Goal: Task Accomplishment & Management: Complete application form

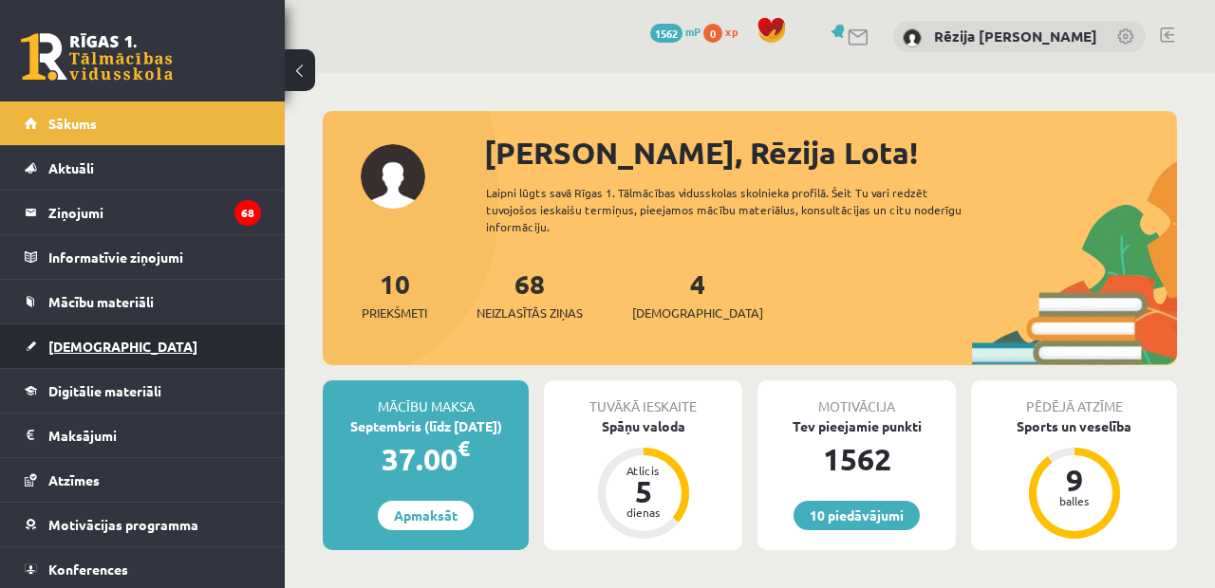
click at [180, 344] on link "[DEMOGRAPHIC_DATA]" at bounding box center [143, 347] width 236 height 44
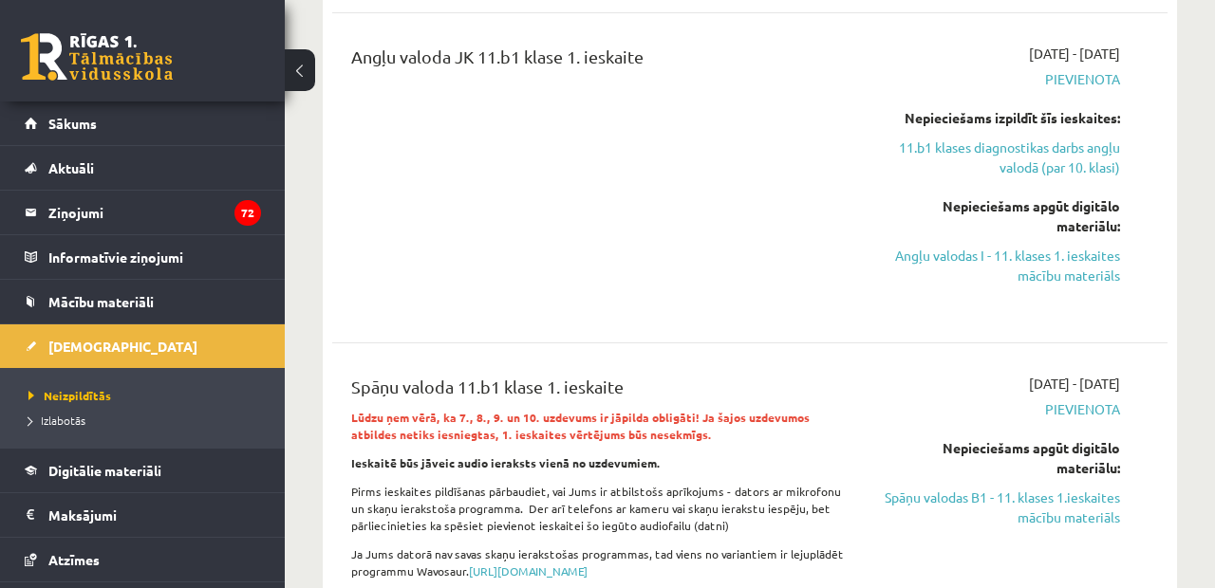
scroll to position [597, 0]
click at [945, 378] on div "2025-09-01 - 2025-09-15 Pievienota Nepieciešams apgūt digitālo materiālu: Spāņu…" at bounding box center [1001, 581] width 266 height 417
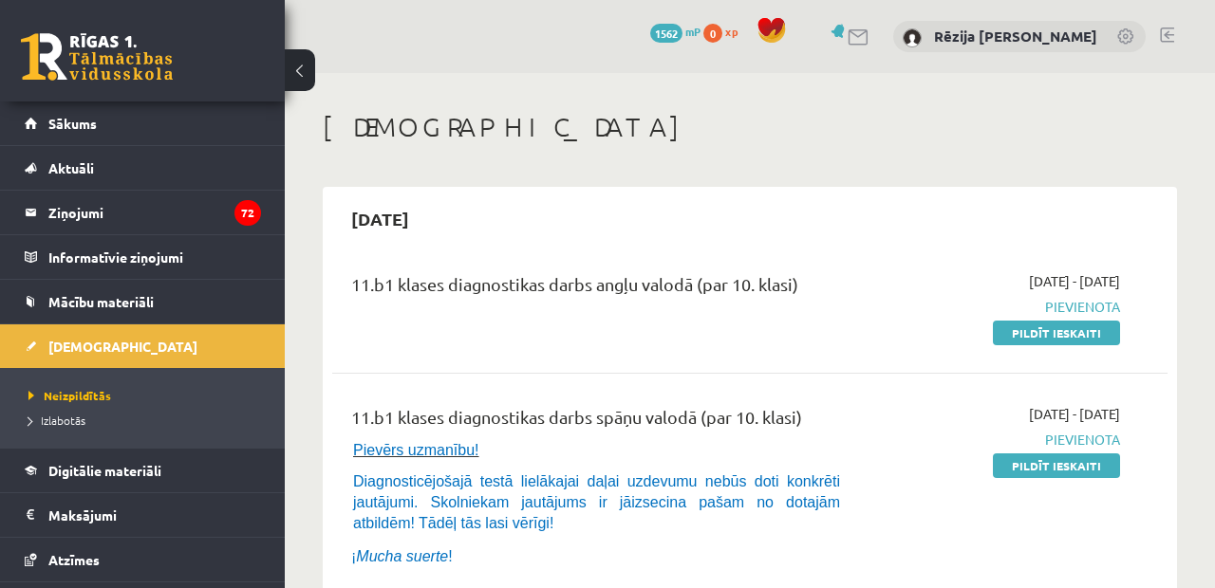
scroll to position [0, 0]
click at [1055, 330] on link "Pildīt ieskaiti" at bounding box center [1056, 333] width 127 height 25
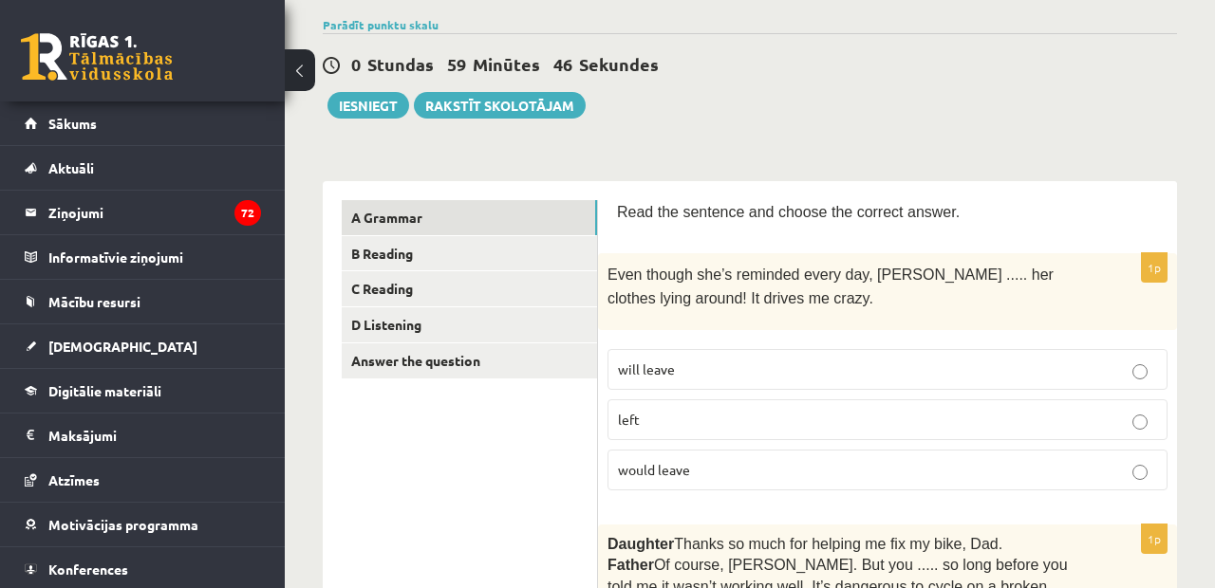
scroll to position [141, 0]
click at [728, 459] on p "would leave" at bounding box center [887, 469] width 539 height 20
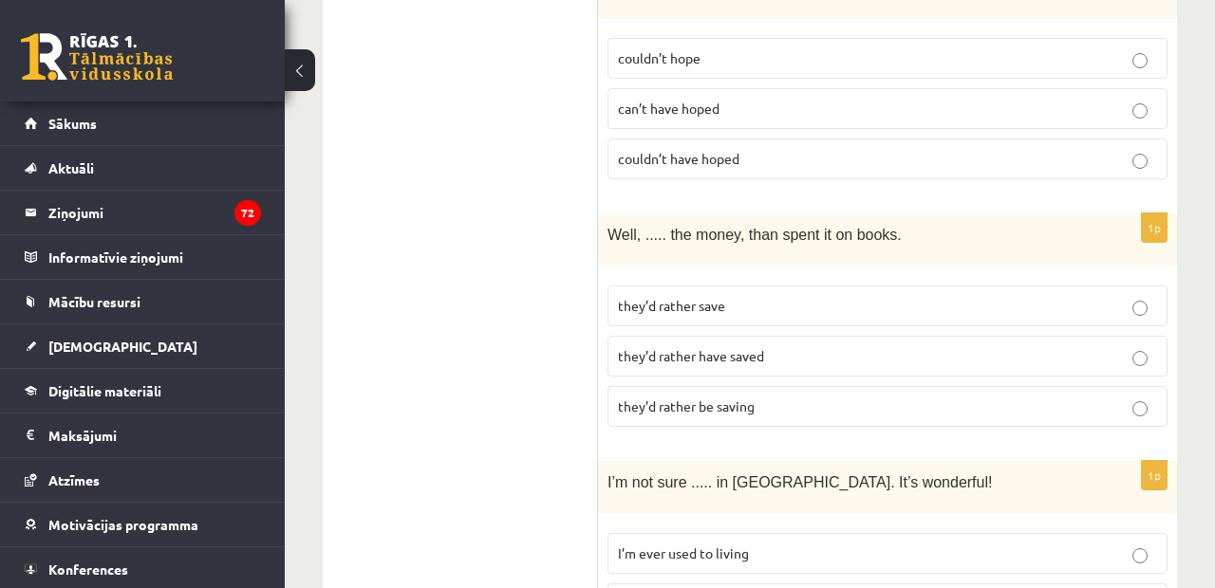
scroll to position [5056, 0]
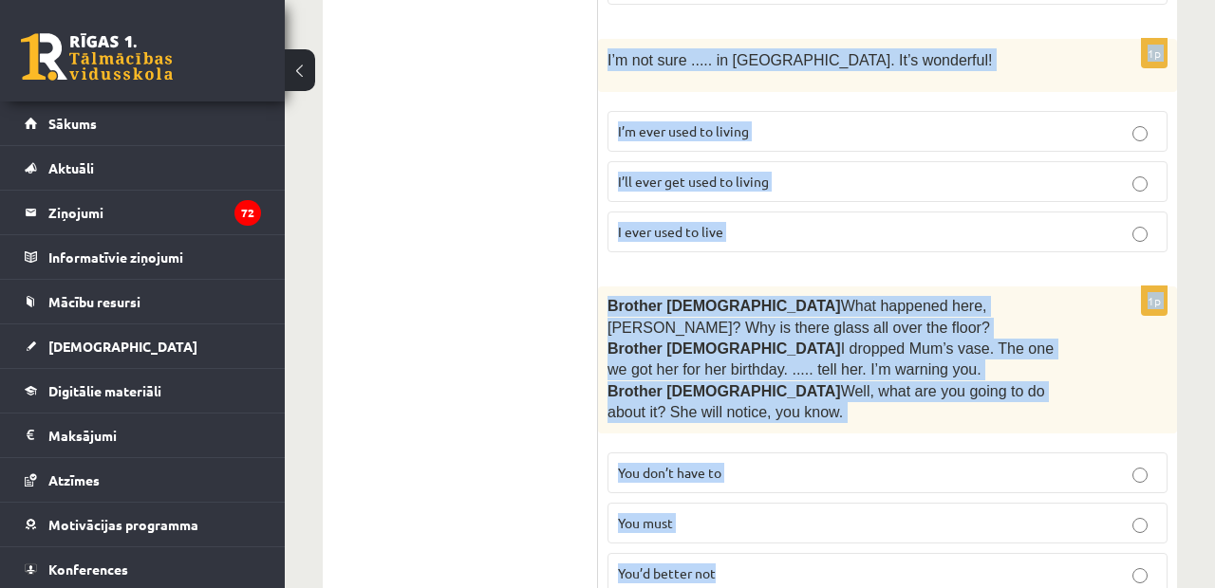
drag, startPoint x: 618, startPoint y: 208, endPoint x: 857, endPoint y: 494, distance: 373.2
copy form "Read the sentence and choose the correct answer. 1p Even though she’s reminded …"
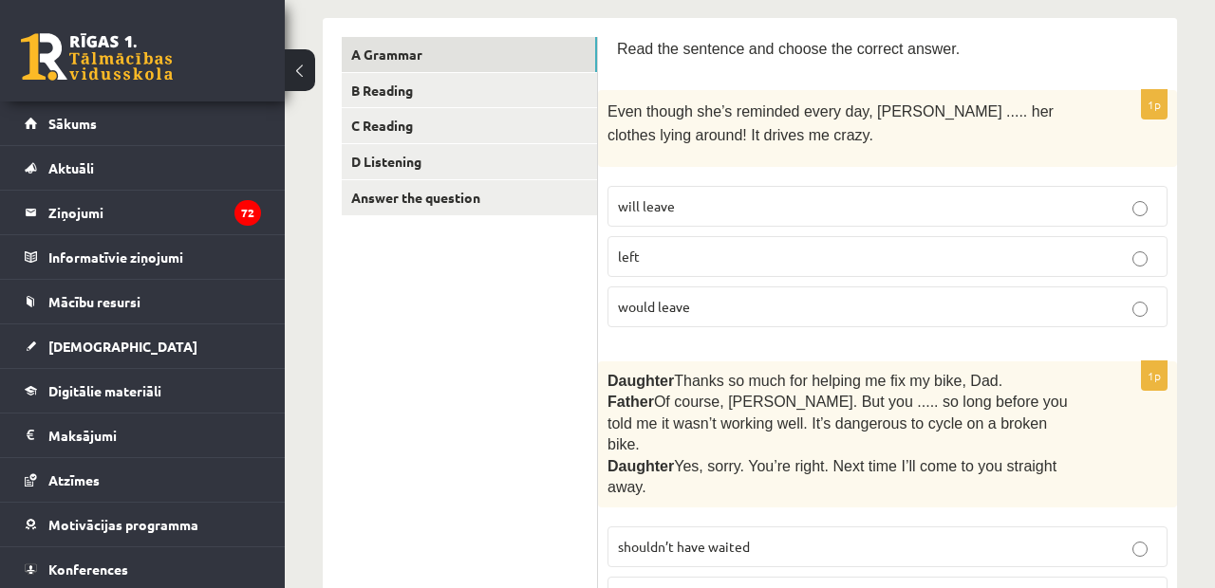
click at [781, 190] on label "will leave" at bounding box center [887, 206] width 560 height 41
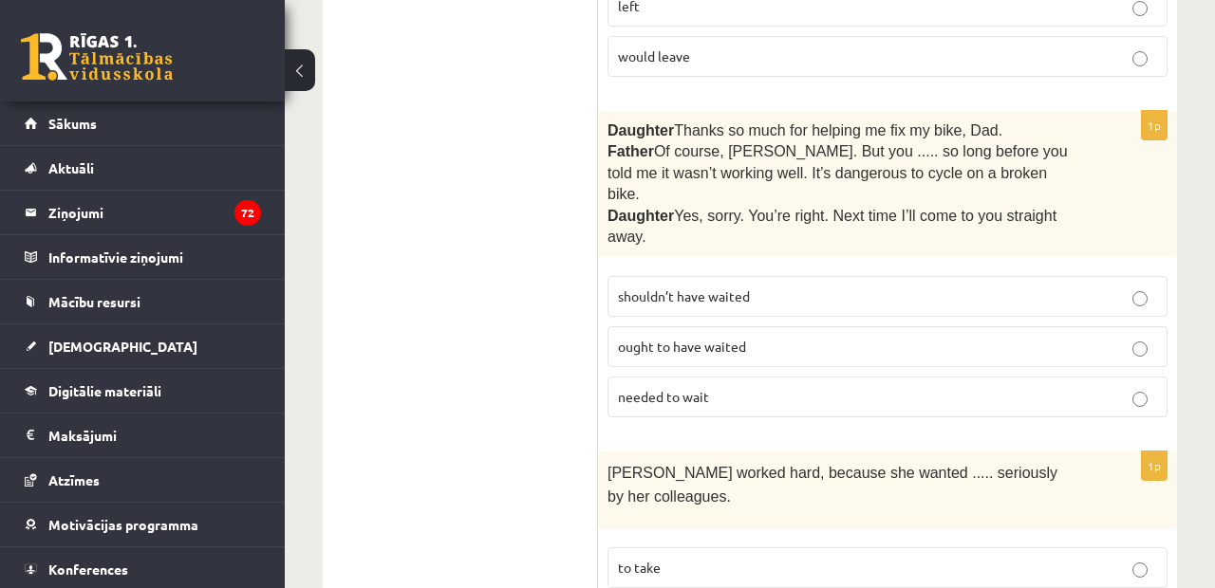
scroll to position [569, 0]
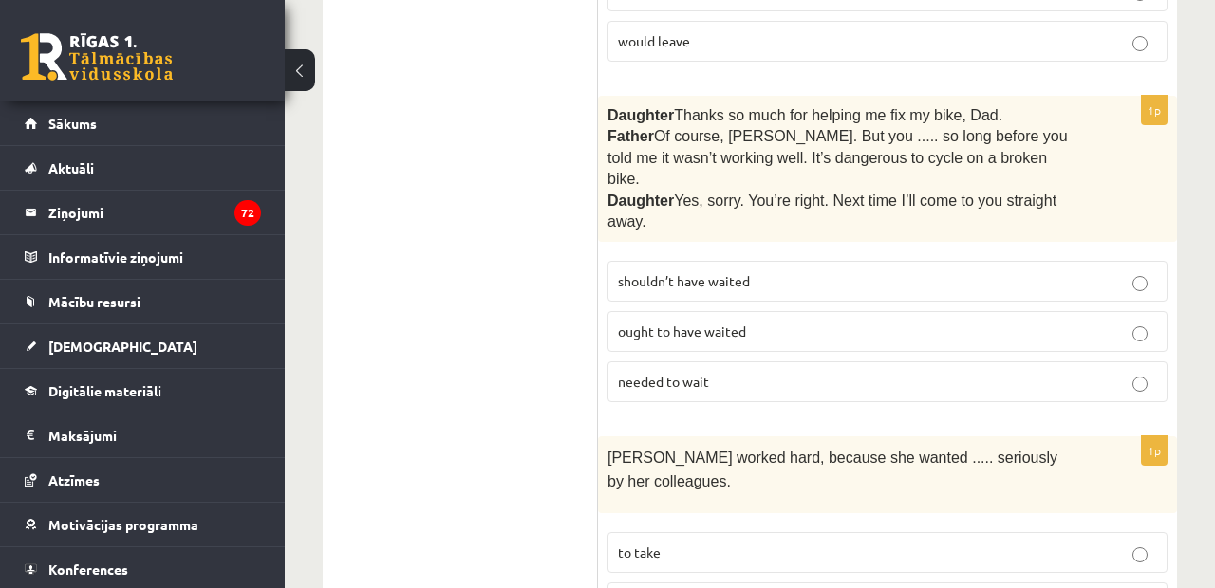
click at [672, 271] on p "shouldn’t have waited" at bounding box center [887, 281] width 539 height 20
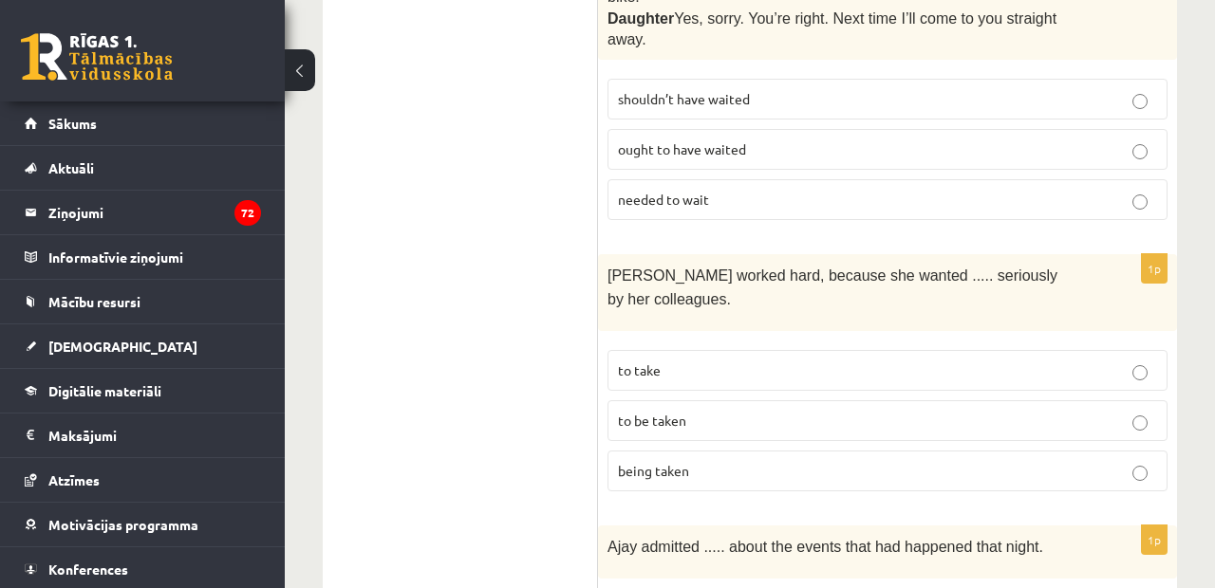
scroll to position [794, 0]
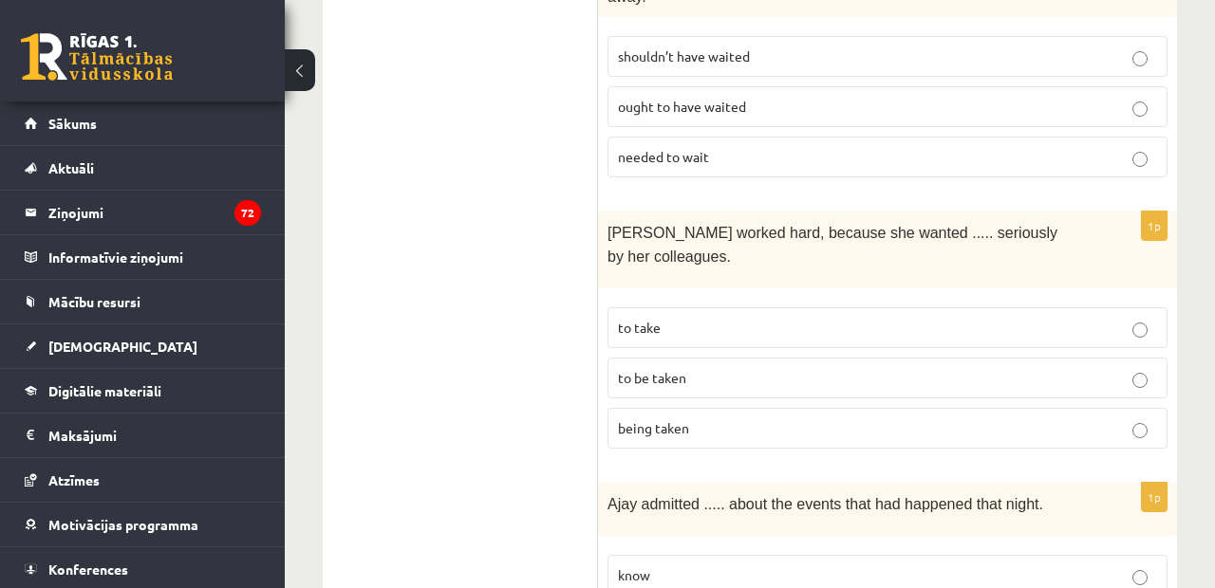
click at [680, 358] on label "to be taken" at bounding box center [887, 378] width 560 height 41
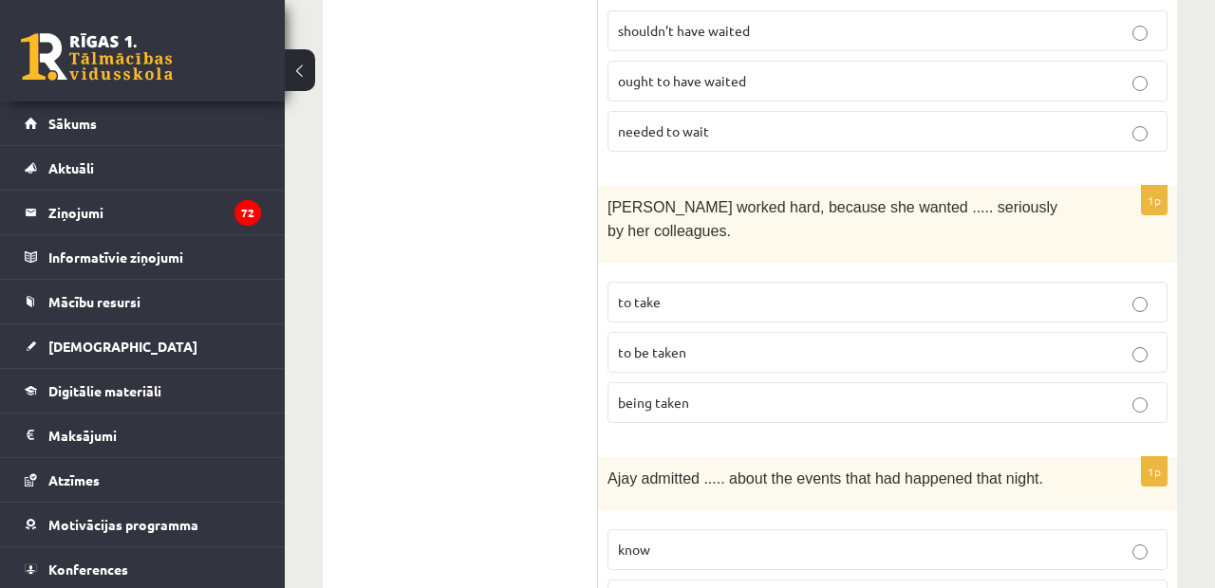
scroll to position [826, 0]
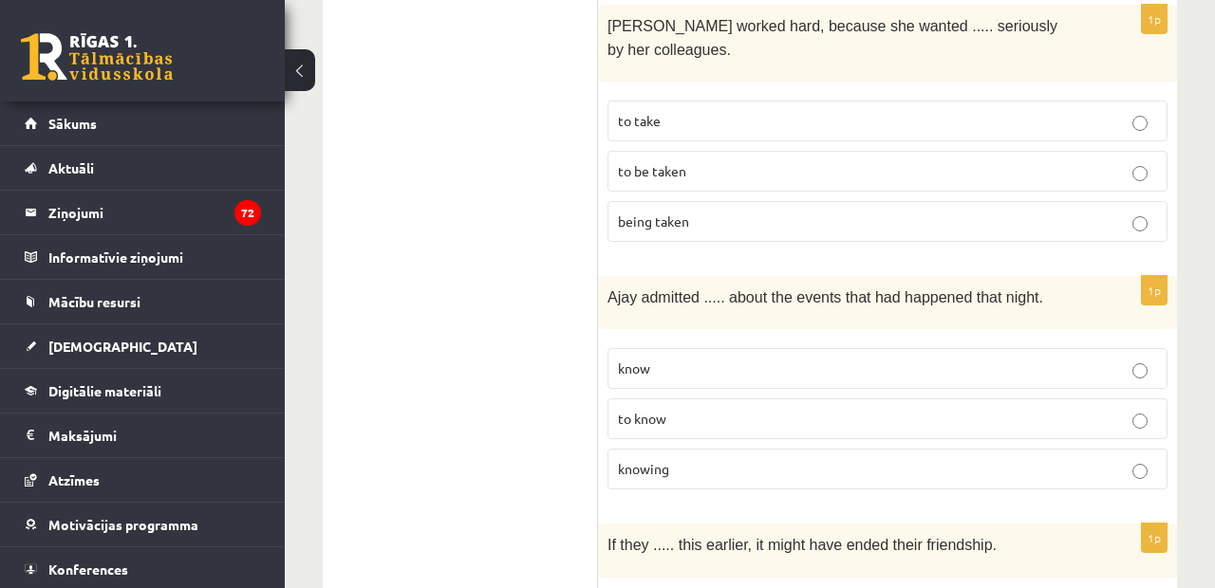
click at [644, 453] on label "knowing" at bounding box center [887, 469] width 560 height 41
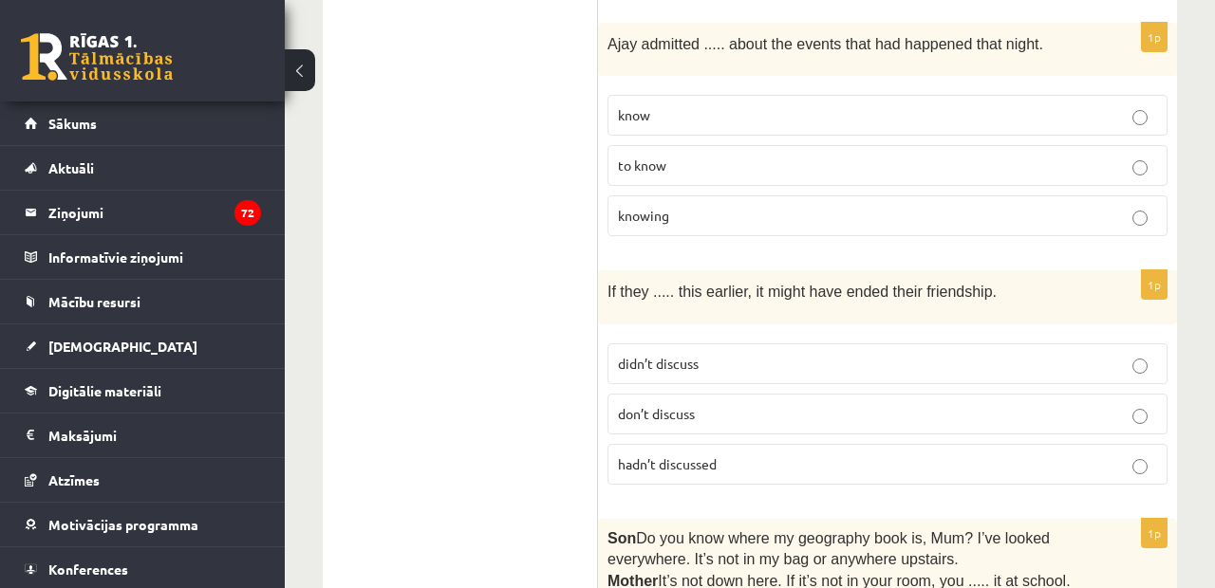
scroll to position [1256, 0]
click at [692, 454] on span "hadn’t discussed" at bounding box center [667, 462] width 99 height 17
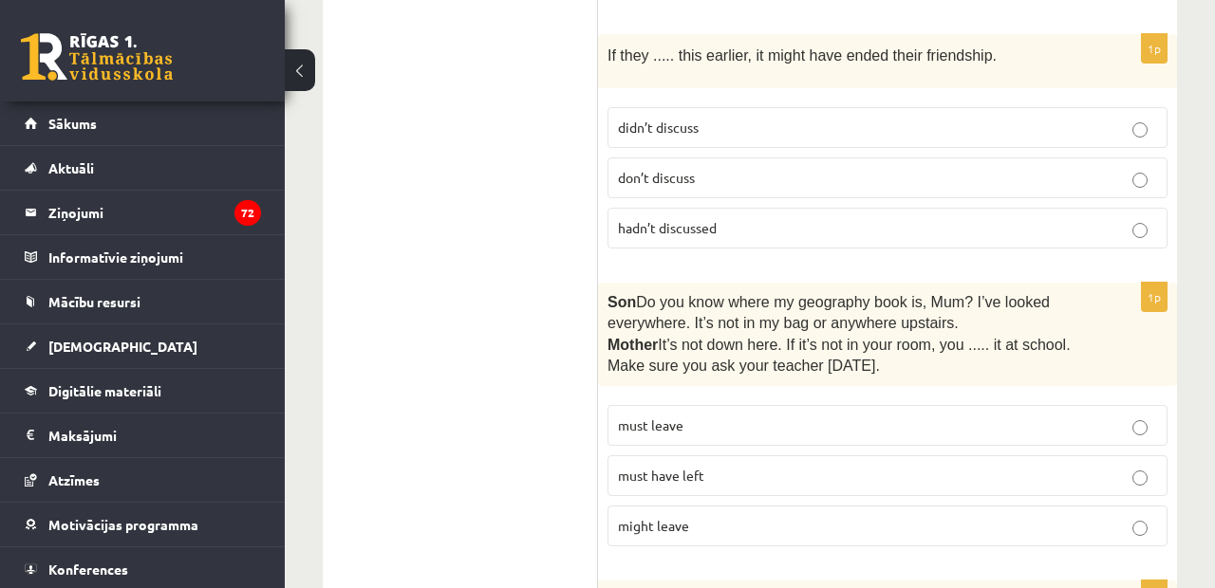
scroll to position [1529, 0]
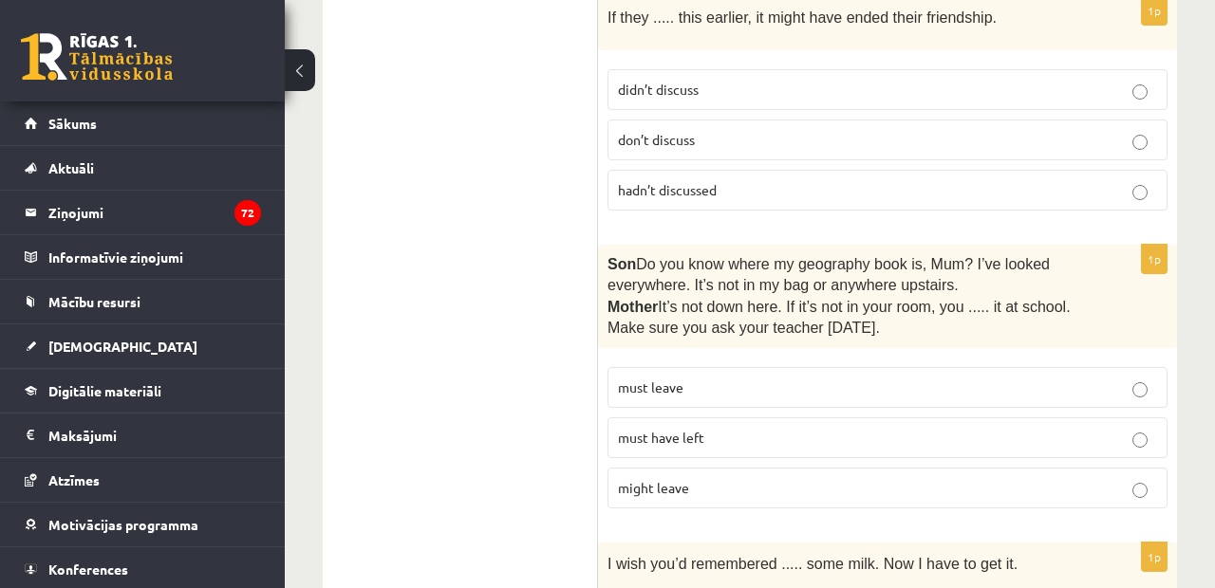
click at [643, 429] on span "must have left" at bounding box center [661, 437] width 86 height 17
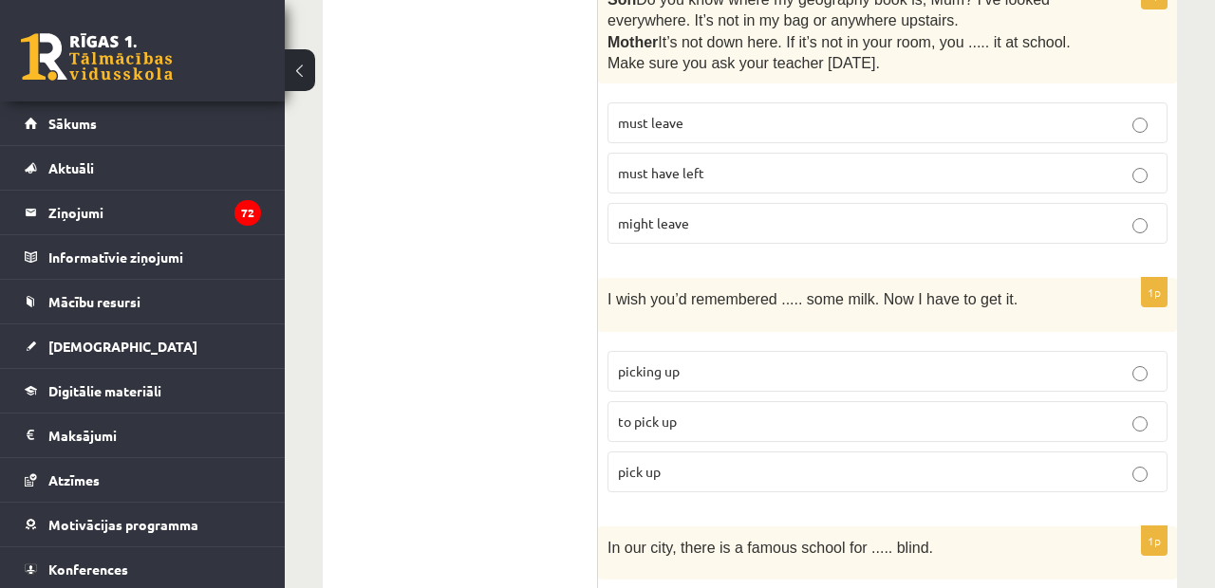
scroll to position [1799, 0]
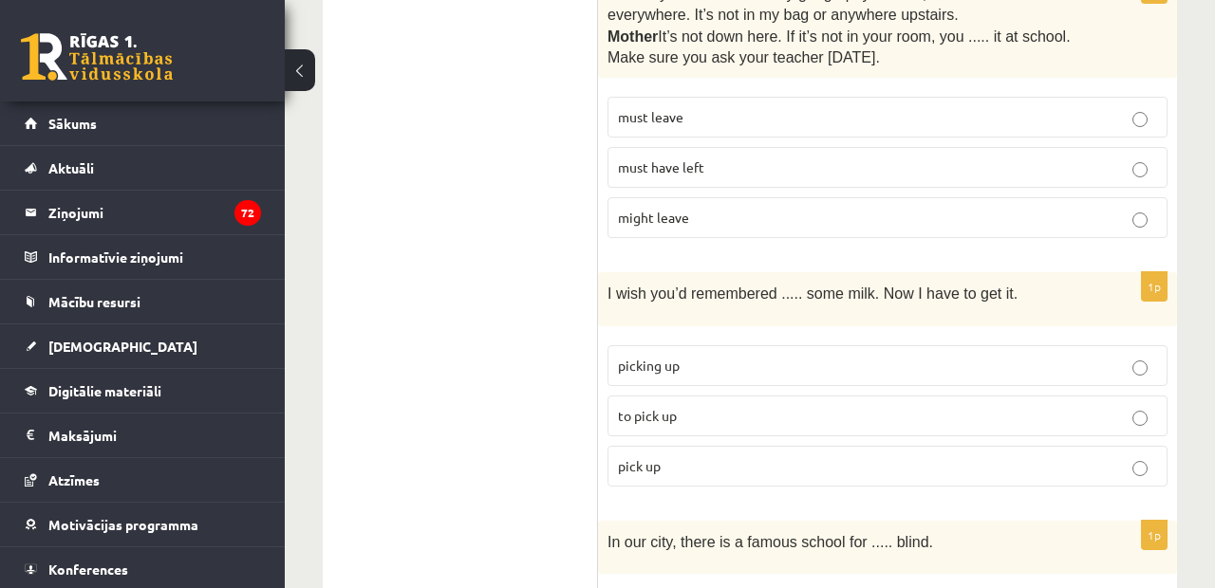
click at [670, 407] on span "to pick up" at bounding box center [647, 415] width 59 height 17
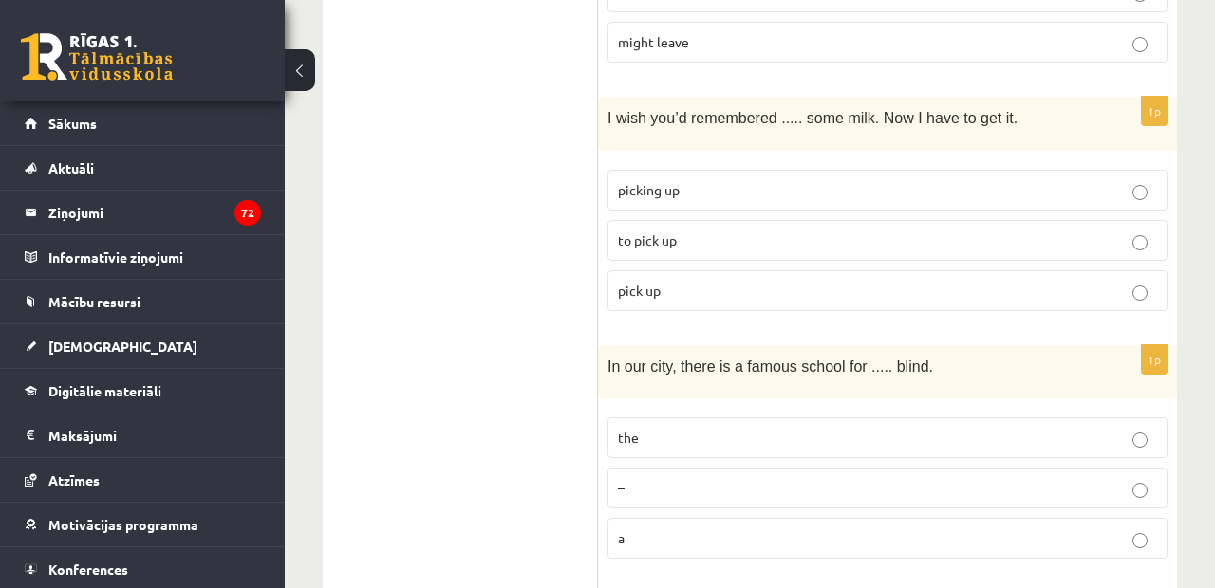
click at [657, 428] on p "the" at bounding box center [887, 438] width 539 height 20
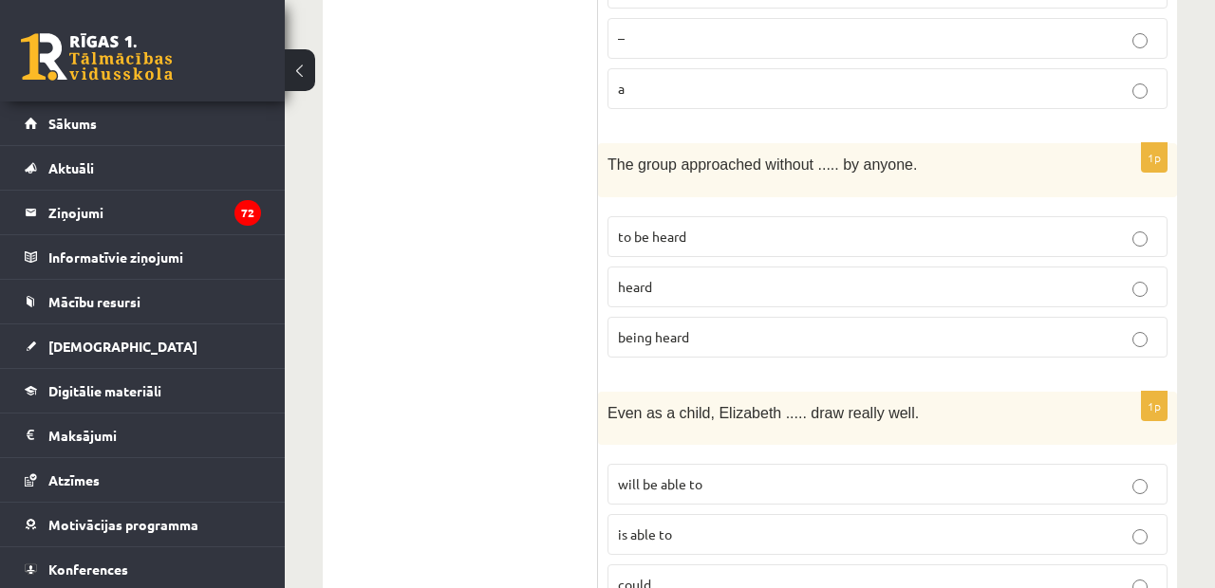
scroll to position [2429, 0]
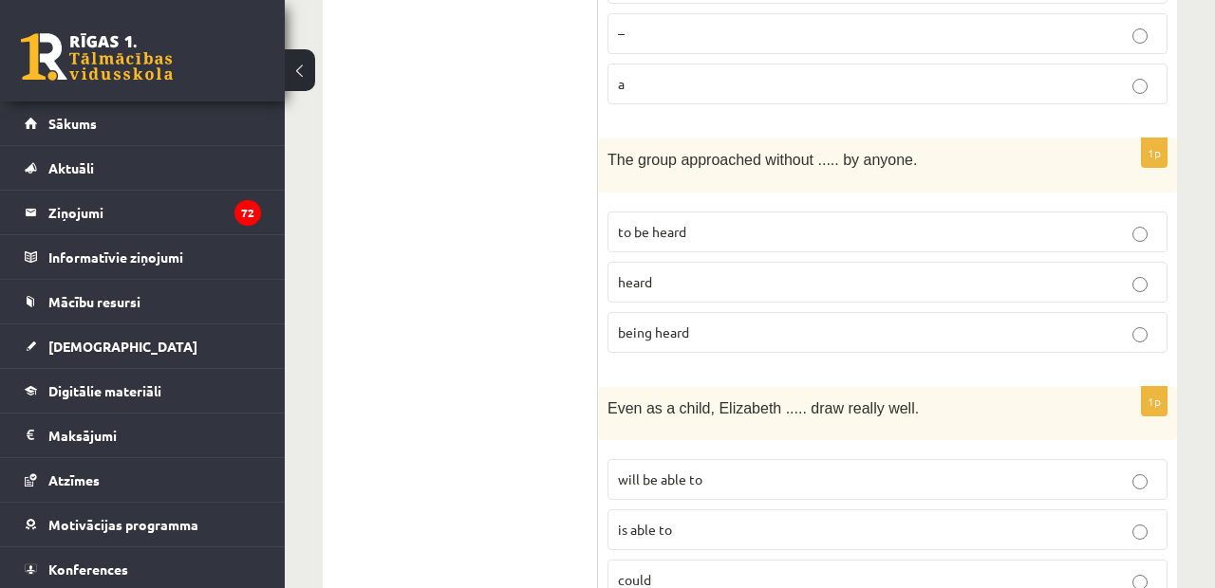
click at [657, 312] on label "being heard" at bounding box center [887, 332] width 560 height 41
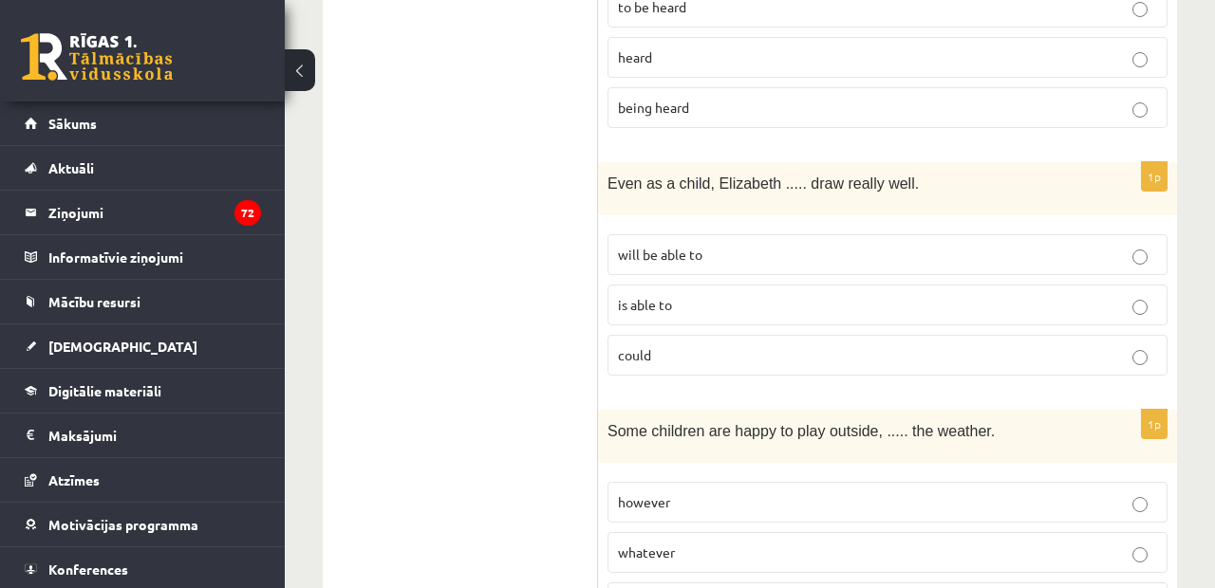
scroll to position [2671, 0]
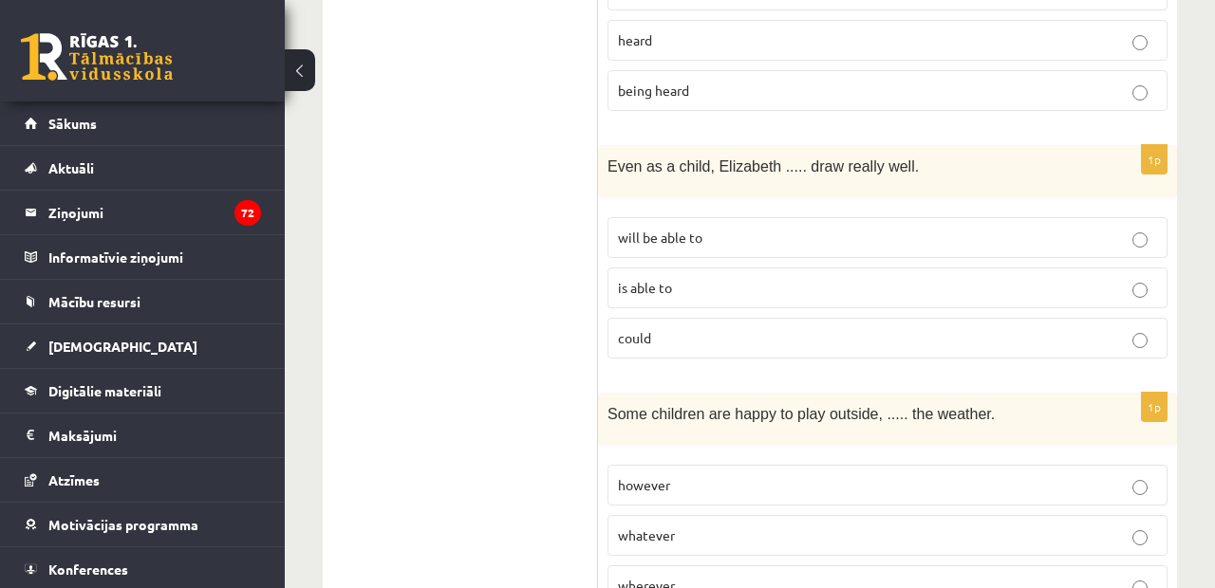
click at [662, 318] on label "could" at bounding box center [887, 338] width 560 height 41
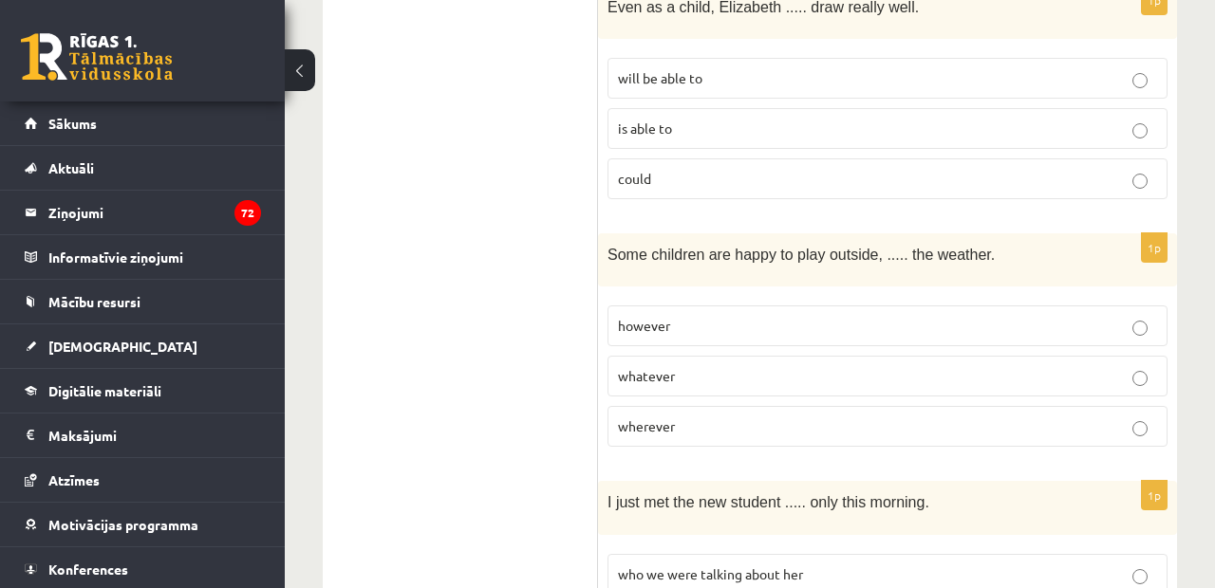
scroll to position [2838, 0]
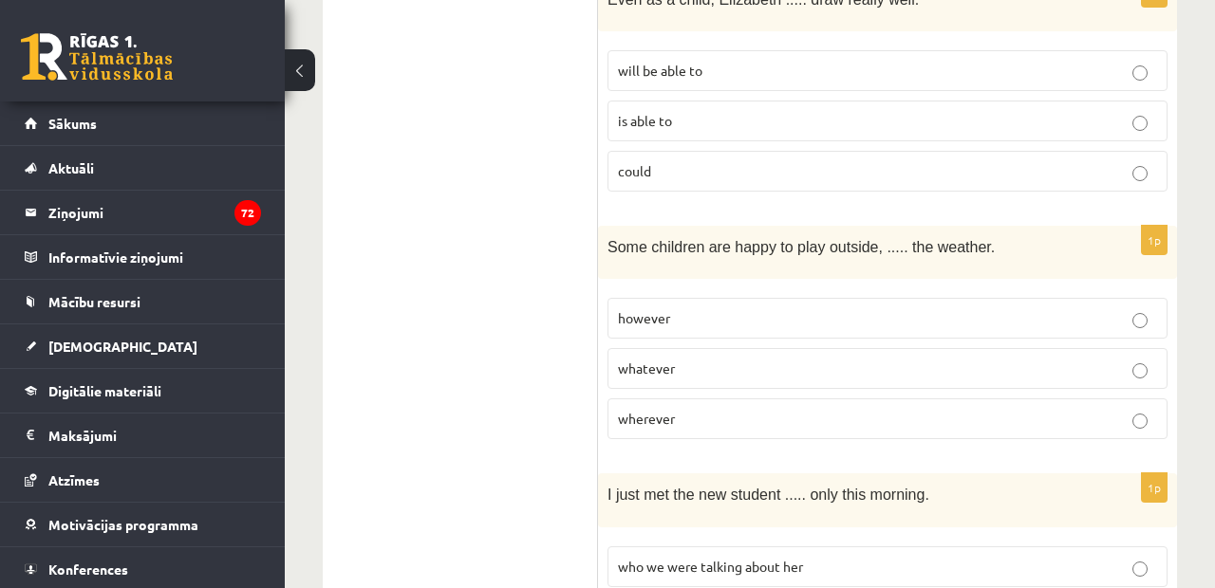
click at [692, 348] on label "whatever" at bounding box center [887, 368] width 560 height 41
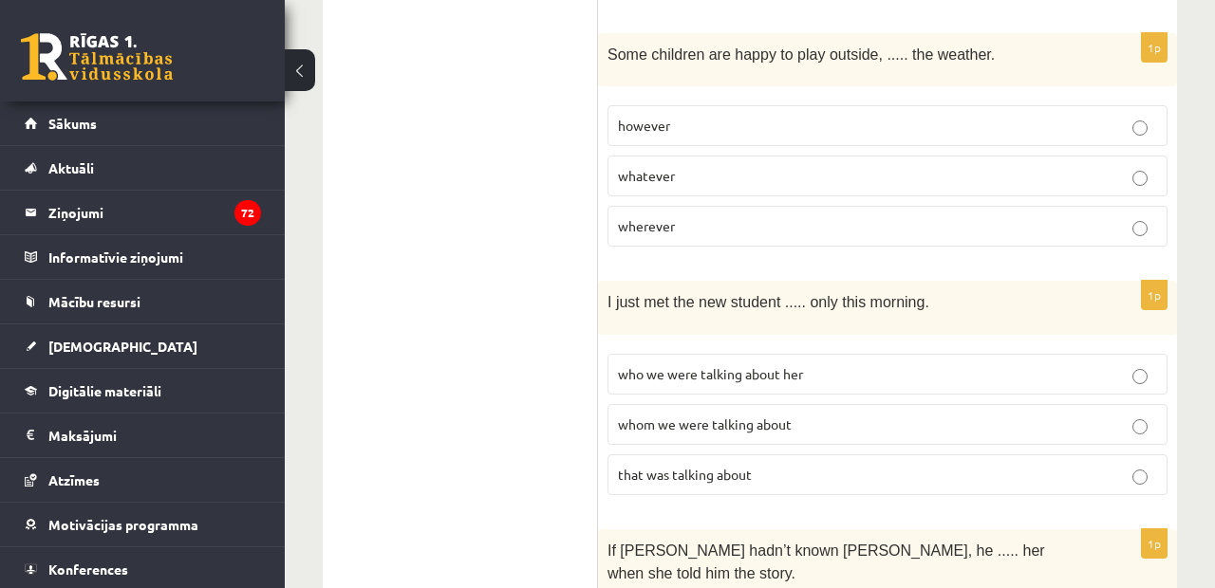
scroll to position [3046, 0]
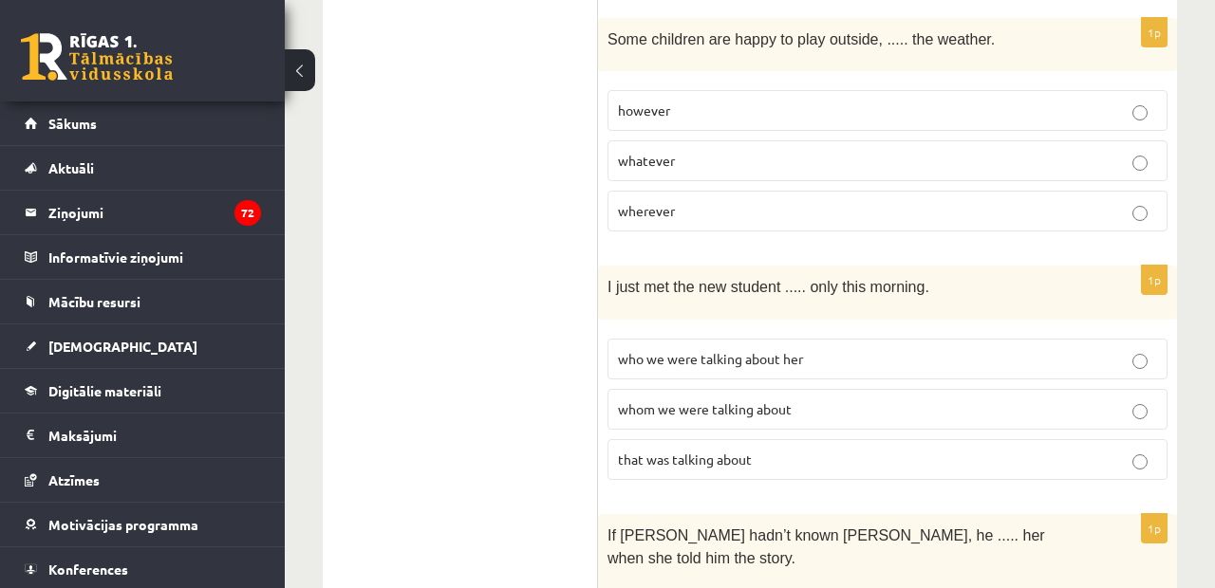
click at [719, 400] on span "whom we were talking about" at bounding box center [705, 408] width 174 height 17
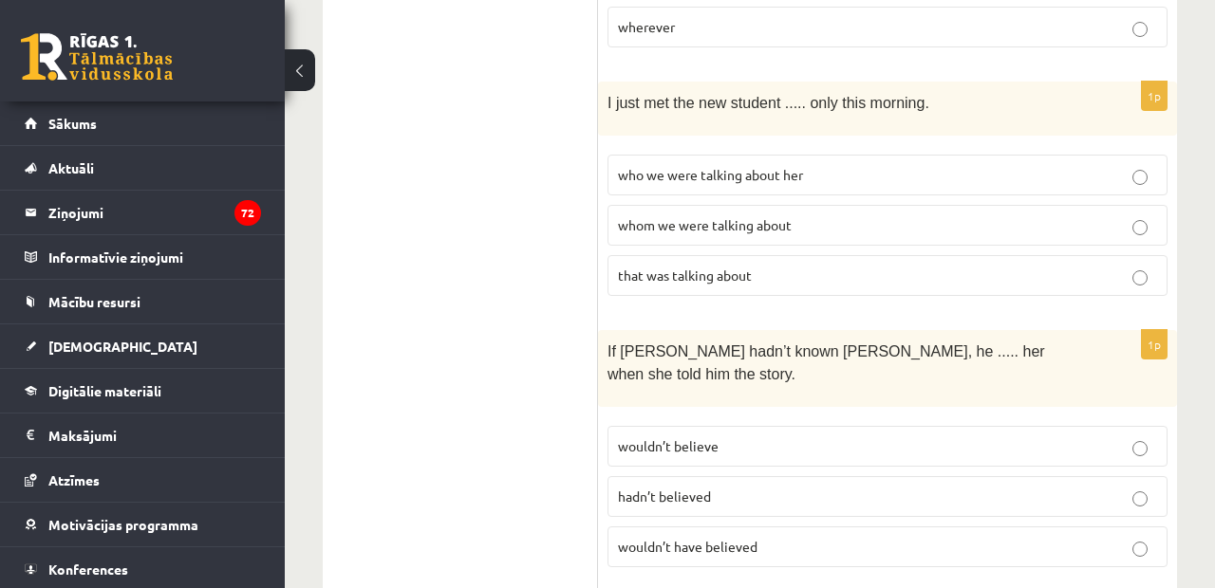
scroll to position [3238, 0]
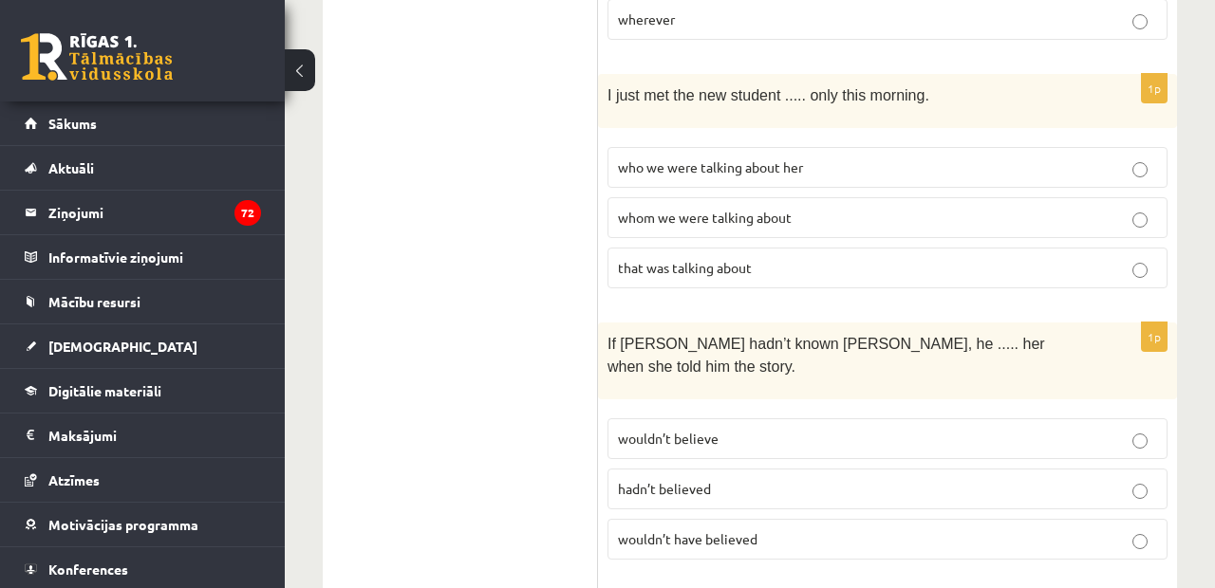
click at [685, 530] on span "wouldn’t have believed" at bounding box center [687, 538] width 139 height 17
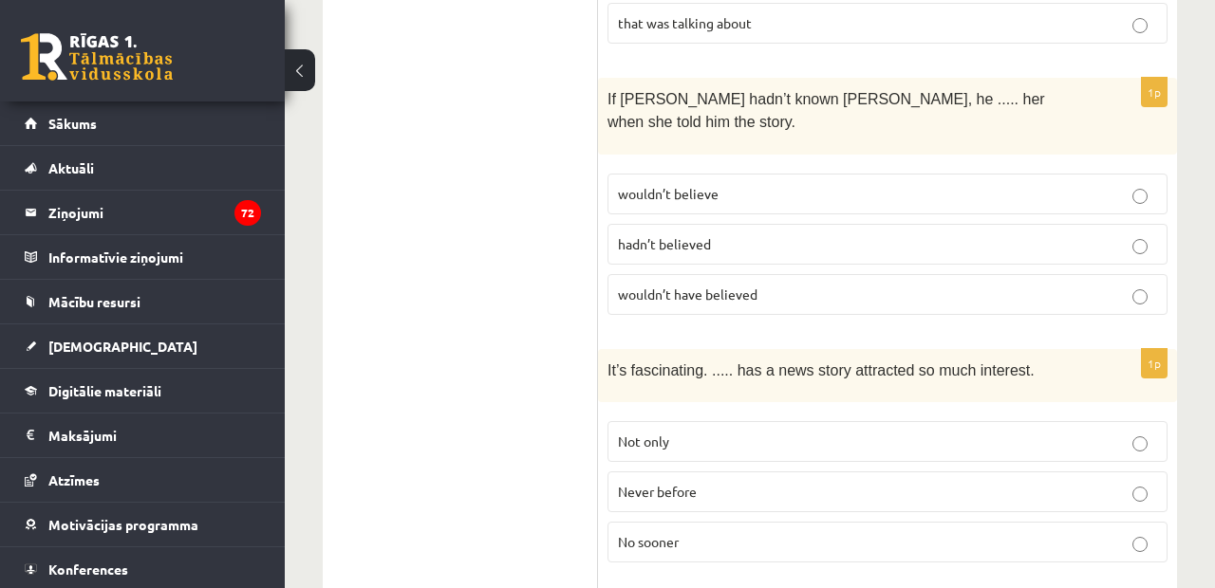
scroll to position [3503, 0]
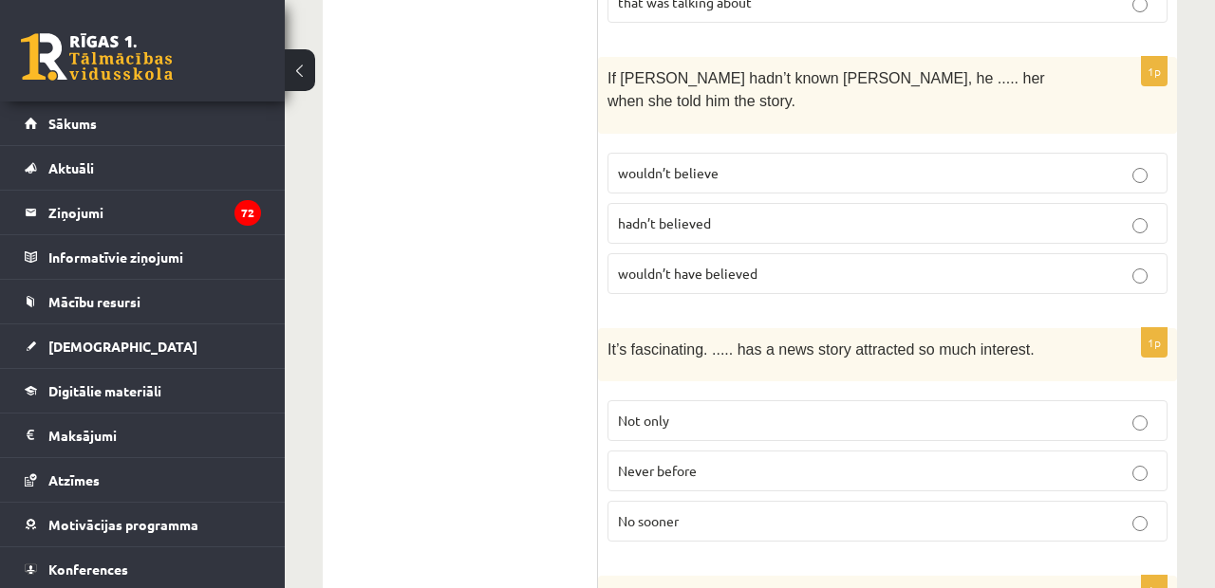
click at [659, 462] on span "Never before" at bounding box center [657, 470] width 79 height 17
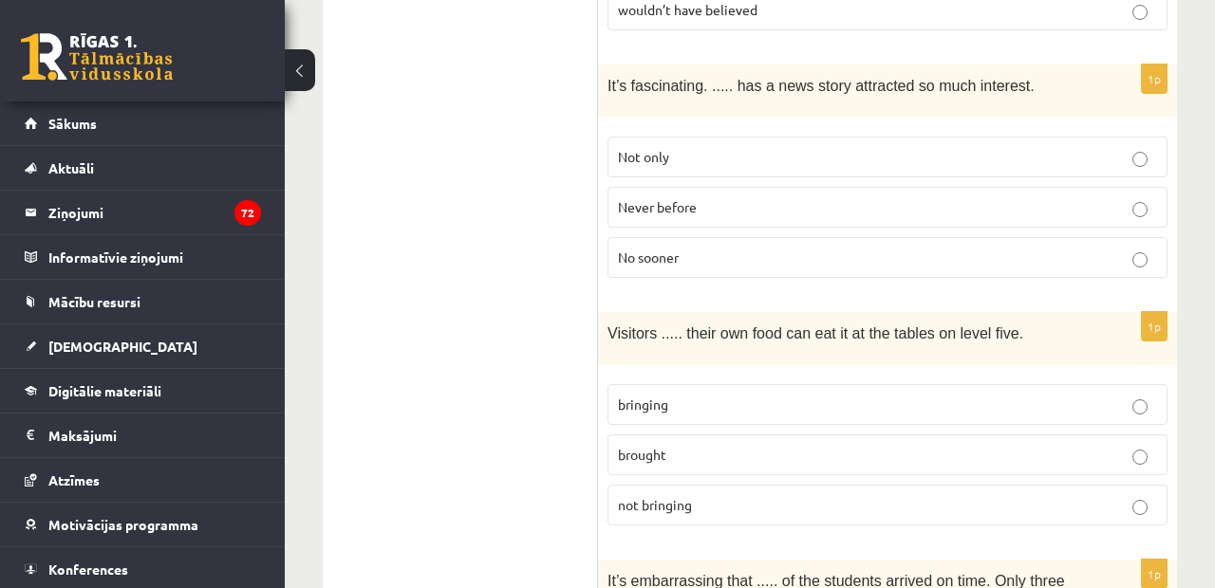
scroll to position [3785, 0]
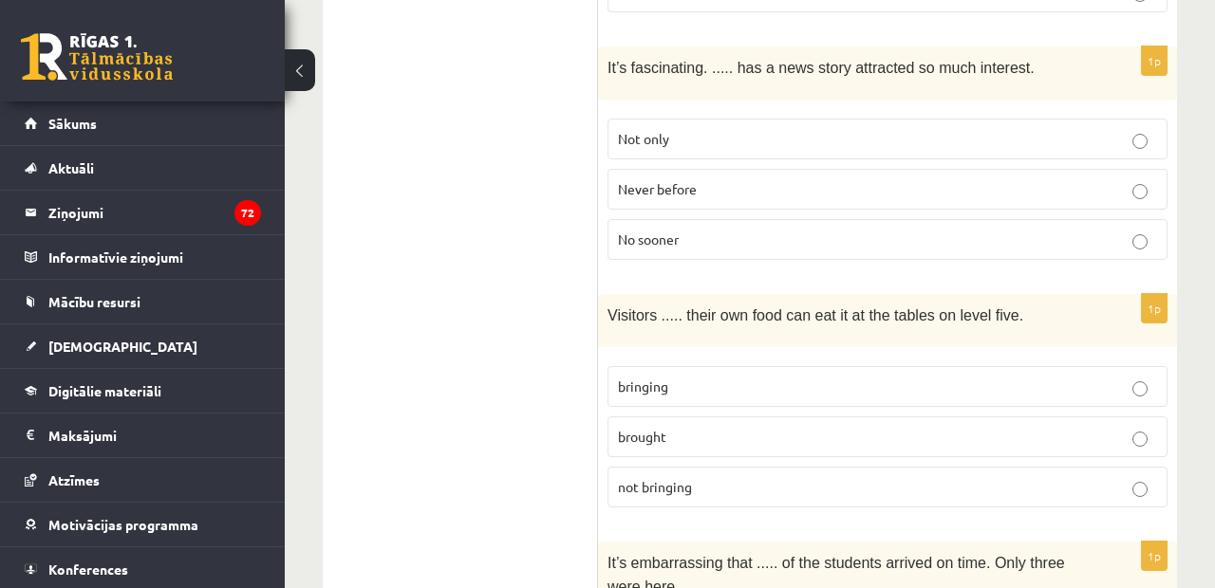
click at [690, 377] on p "bringing" at bounding box center [887, 387] width 539 height 20
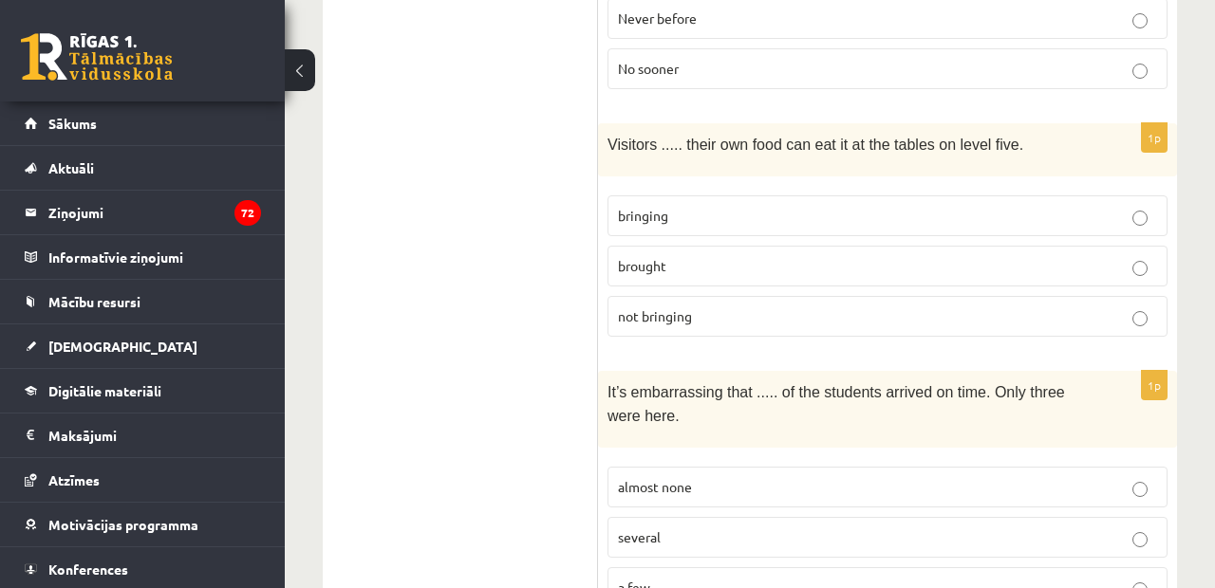
scroll to position [3971, 0]
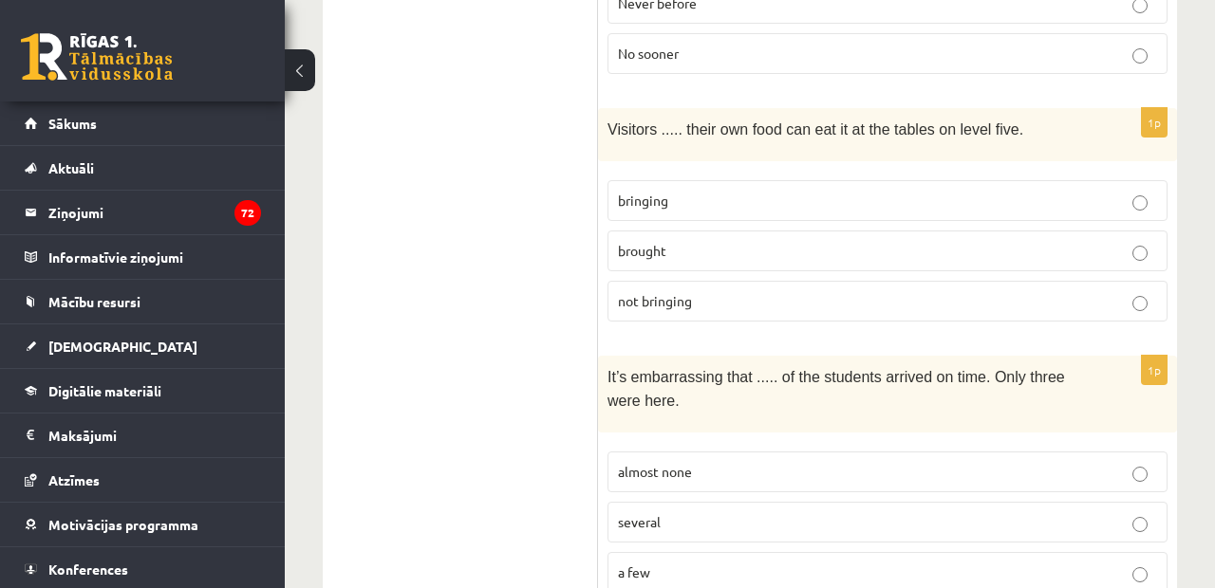
click at [762, 462] on p "almost none" at bounding box center [887, 472] width 539 height 20
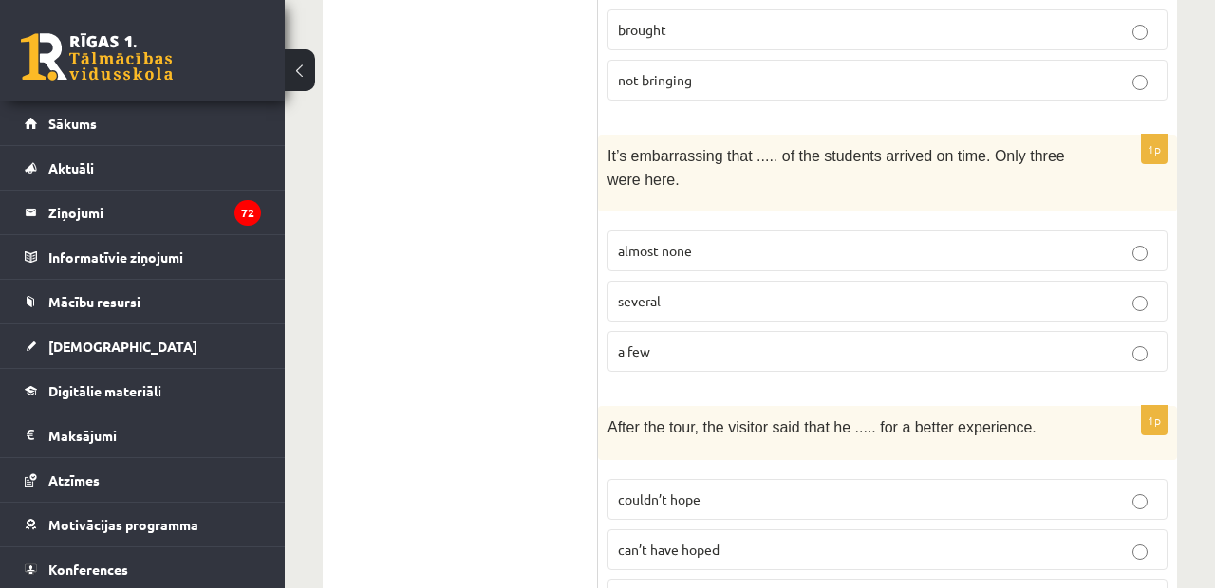
scroll to position [4193, 0]
click at [672, 587] on span "couldn’t have hoped" at bounding box center [678, 598] width 121 height 17
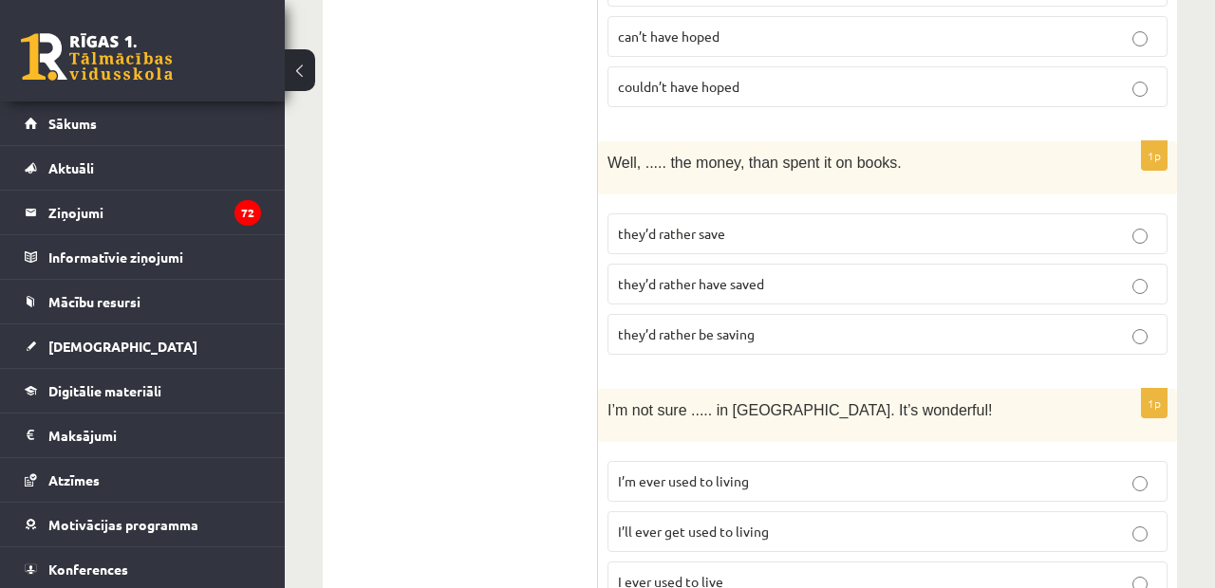
scroll to position [4708, 0]
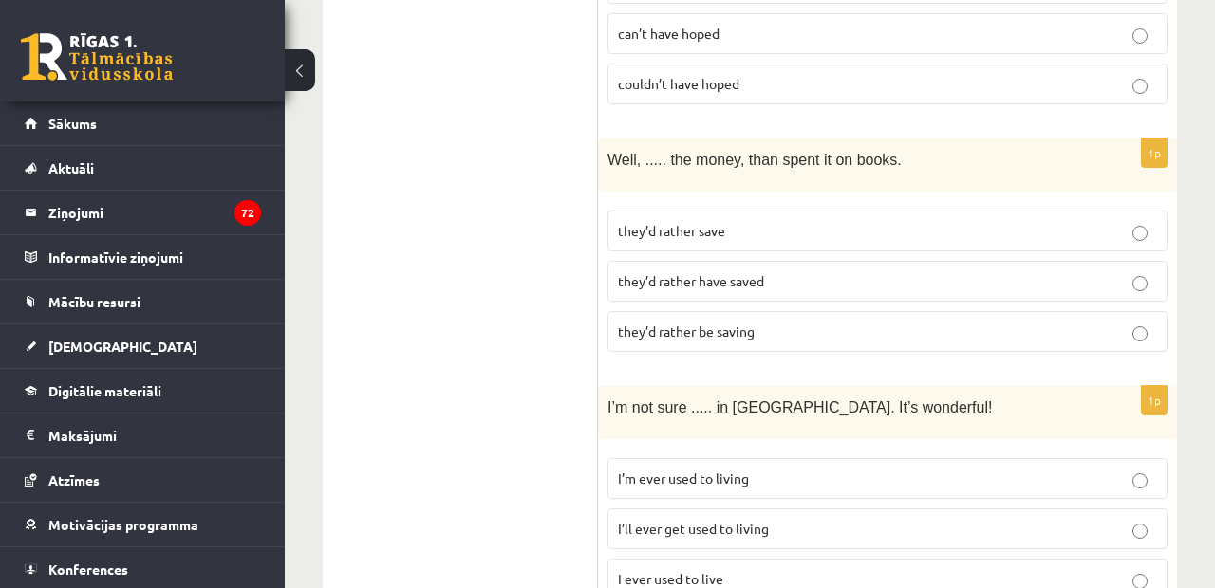
click at [750, 271] on p "they’d rather have saved" at bounding box center [887, 281] width 539 height 20
click at [706, 520] on span "I’ll ever get used to living" at bounding box center [693, 528] width 151 height 17
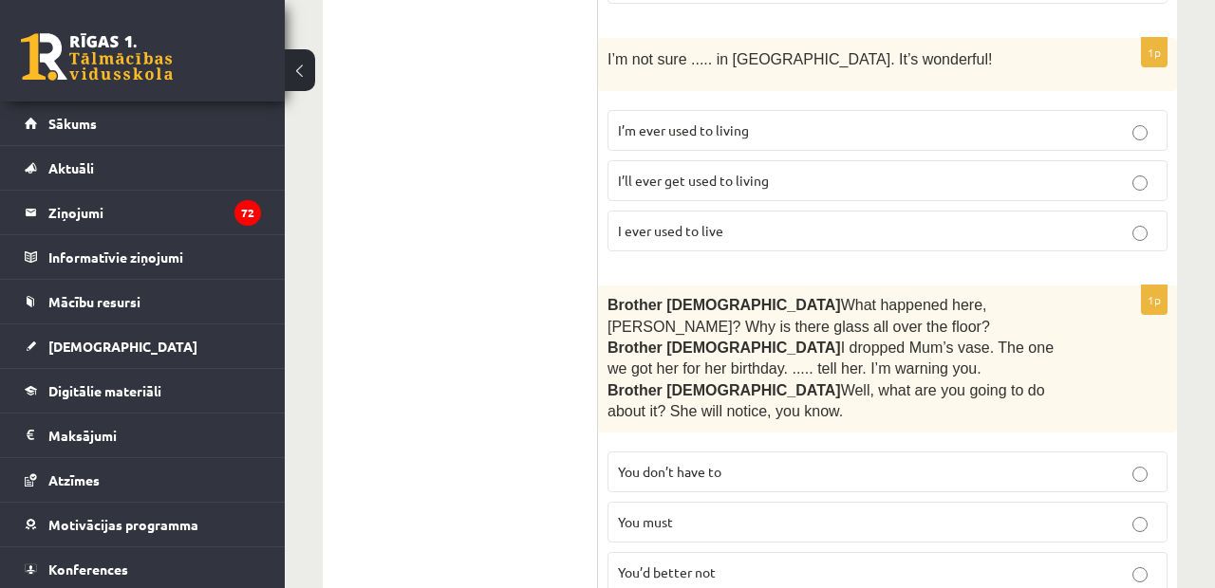
scroll to position [5056, 0]
click at [710, 553] on label "You’d better not" at bounding box center [887, 573] width 560 height 41
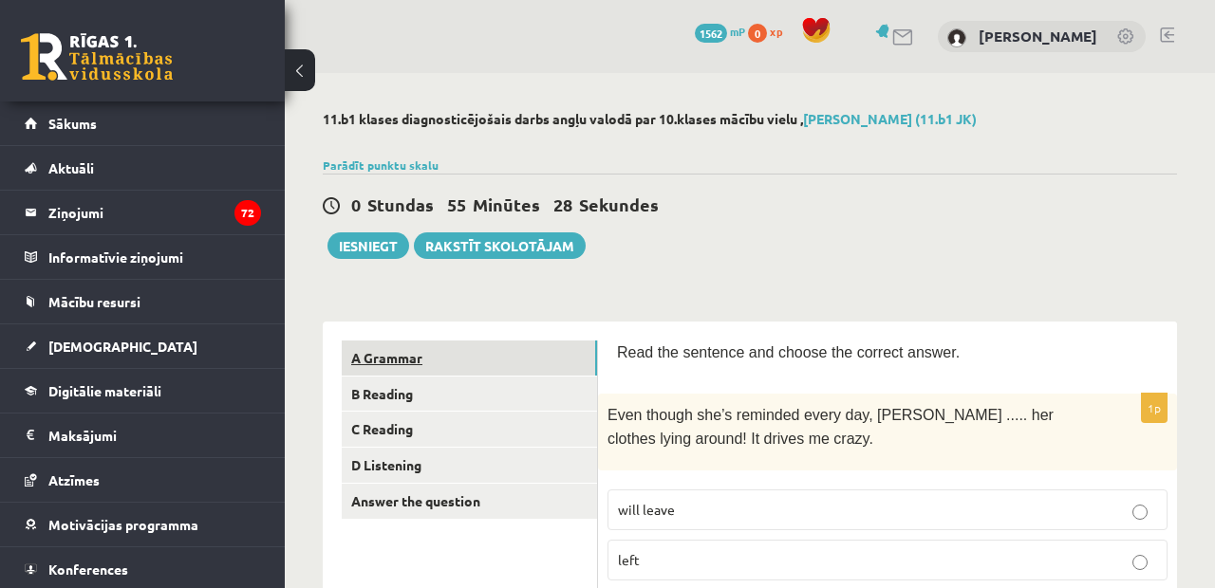
scroll to position [0, 0]
click at [458, 388] on link "B Reading" at bounding box center [469, 394] width 255 height 35
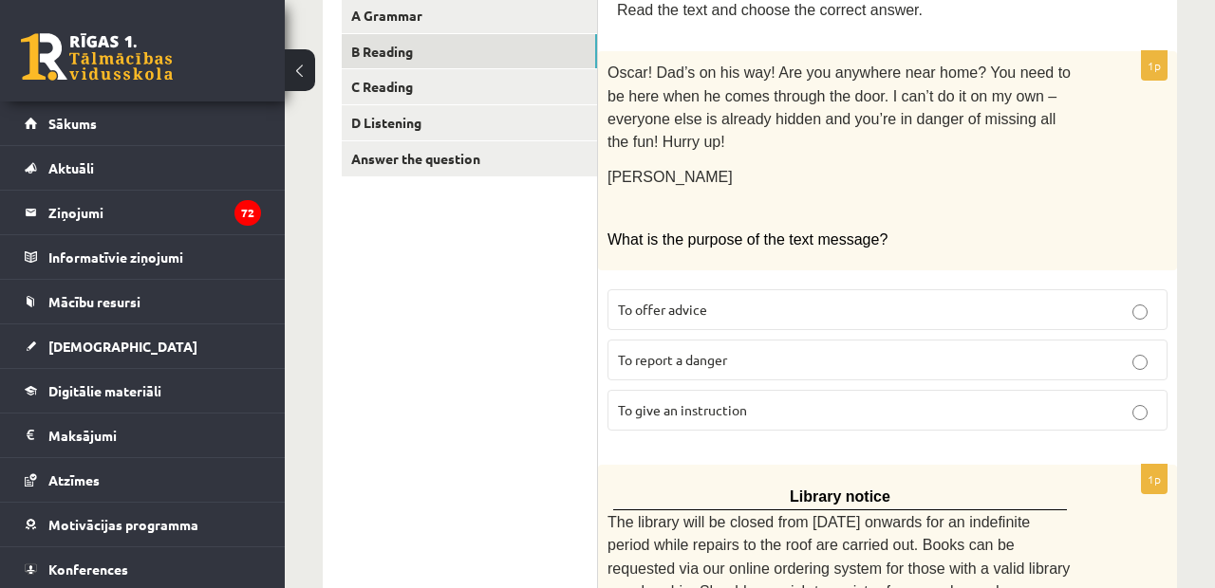
scroll to position [347, 0]
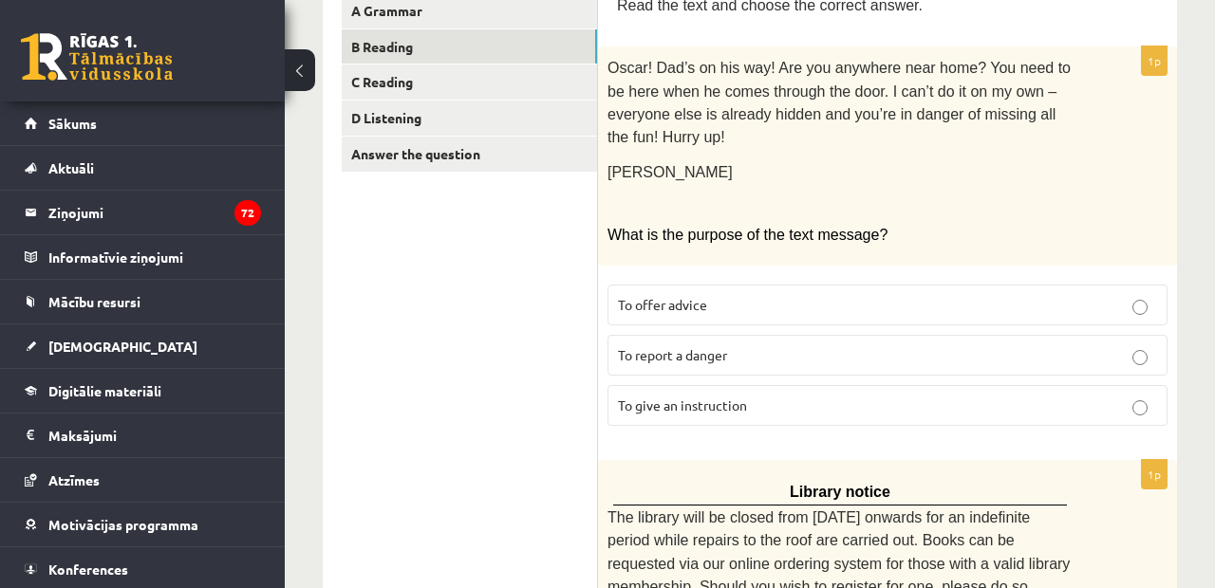
click at [711, 397] on span "To give an instruction" at bounding box center [682, 405] width 129 height 17
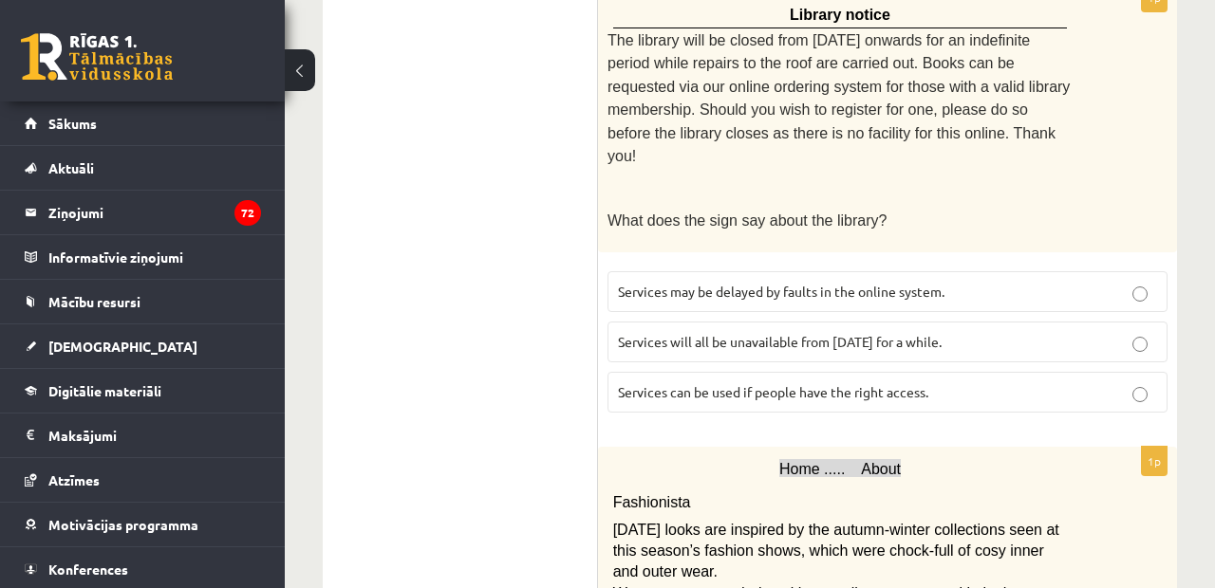
scroll to position [823, 0]
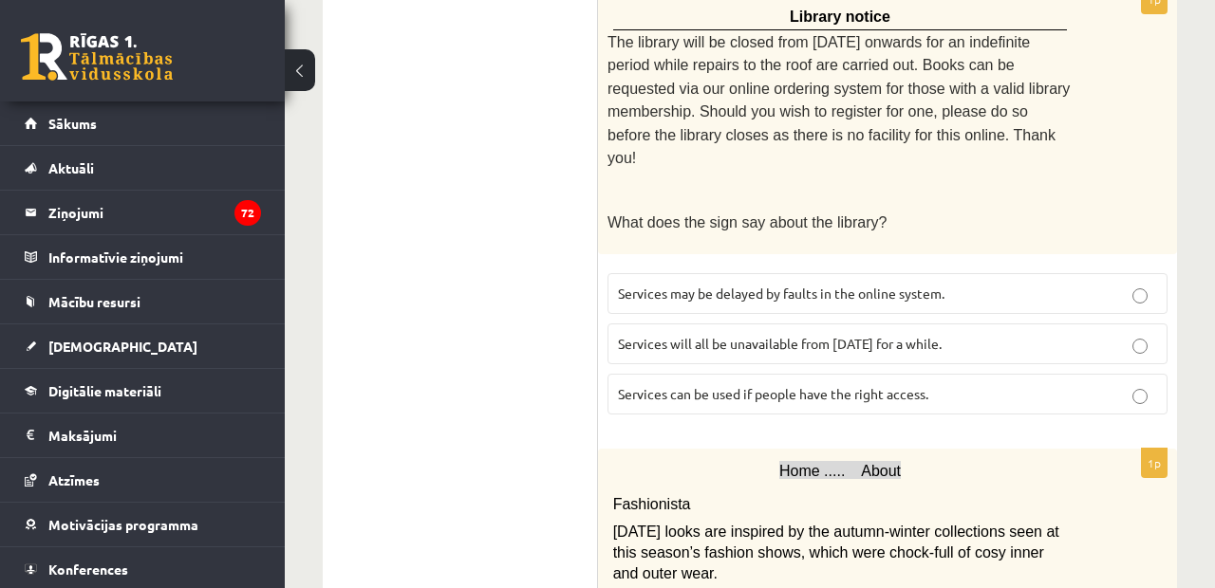
click at [711, 385] on span "Services can be used if people have the right access." at bounding box center [773, 393] width 310 height 17
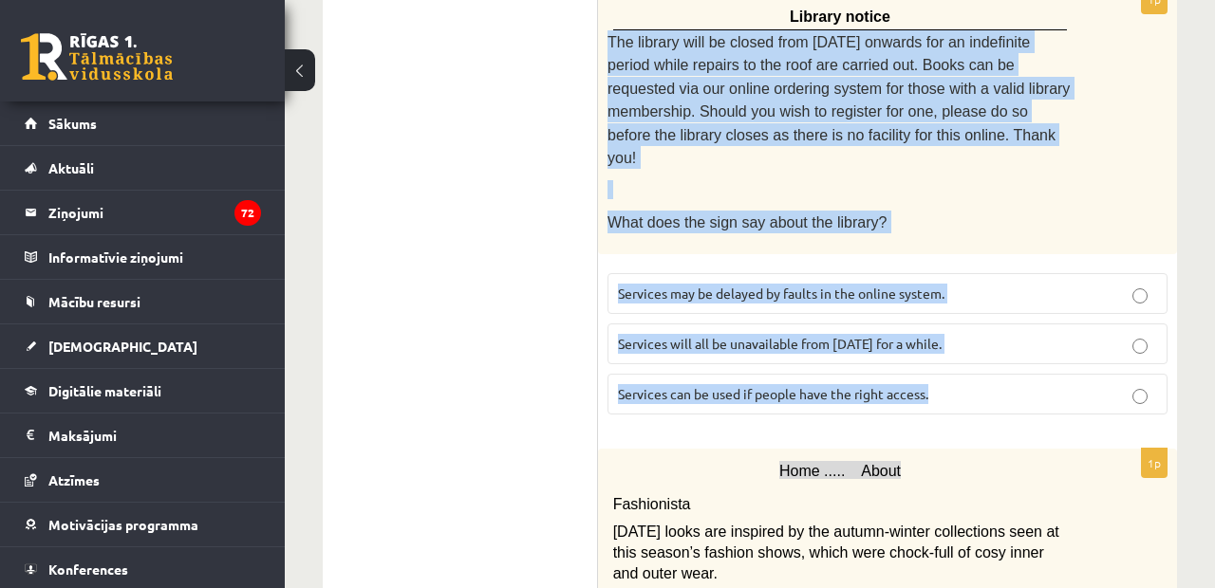
drag, startPoint x: 610, startPoint y: 27, endPoint x: 826, endPoint y: 399, distance: 430.3
click at [826, 399] on div "1p Library notice The library will be closed from Monday onwards for an indefin…" at bounding box center [887, 208] width 579 height 446
copy div "The library will be closed from Monday onwards for an indefinite period while r…"
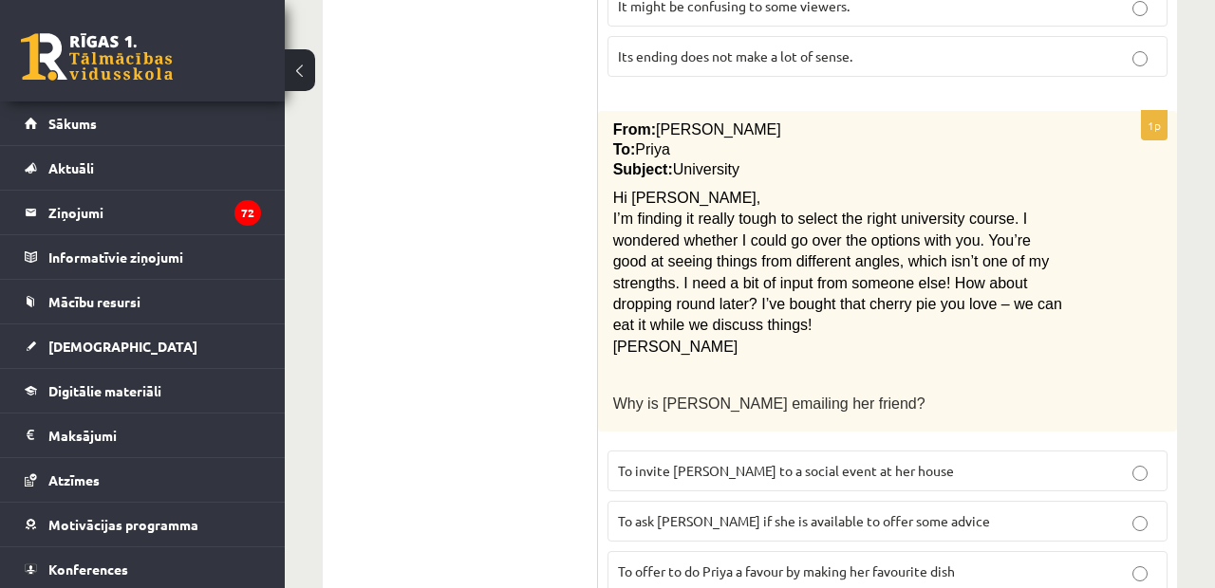
scroll to position [2657, 0]
click at [930, 512] on p "To ask Priya if she is available to offer some advice" at bounding box center [887, 522] width 539 height 20
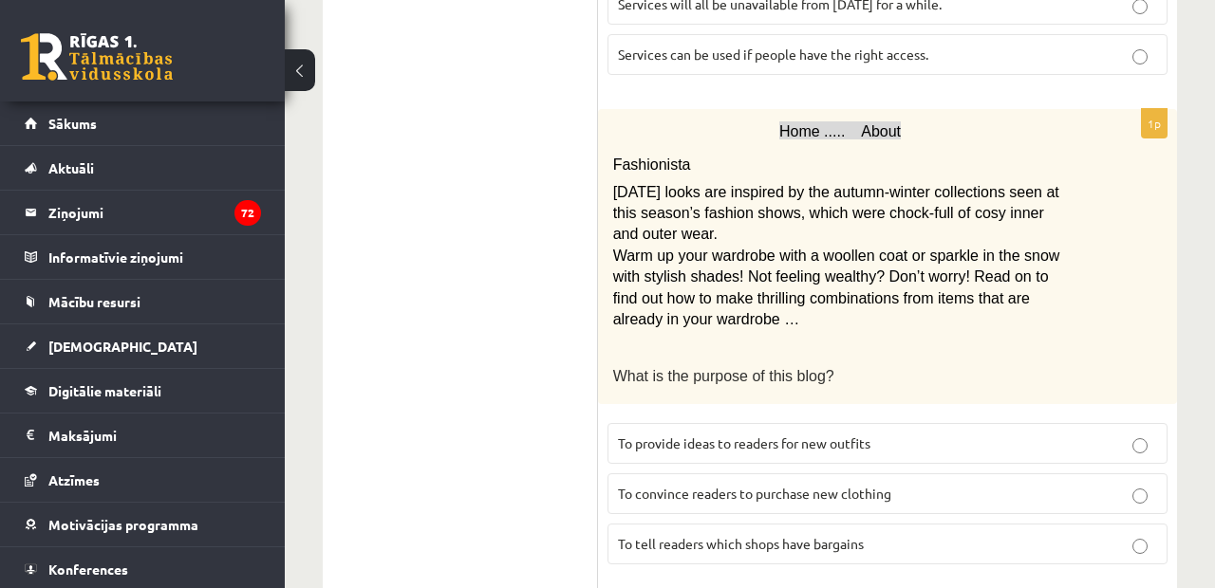
scroll to position [1163, 0]
click at [749, 434] on span "To provide ideas to readers for new outfits" at bounding box center [744, 442] width 252 height 17
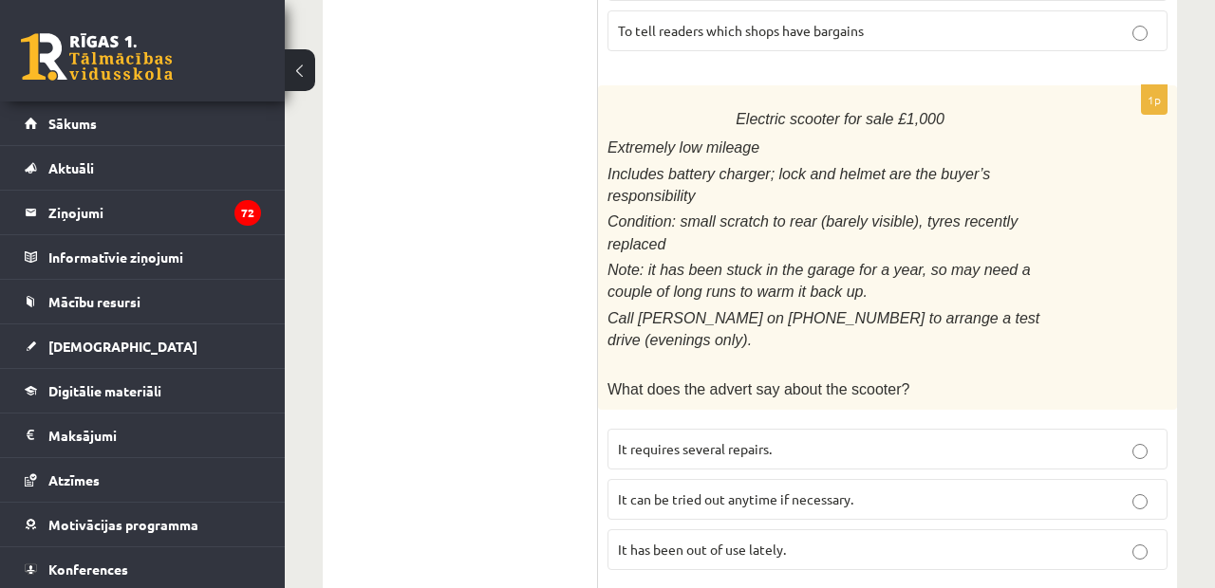
scroll to position [1694, 0]
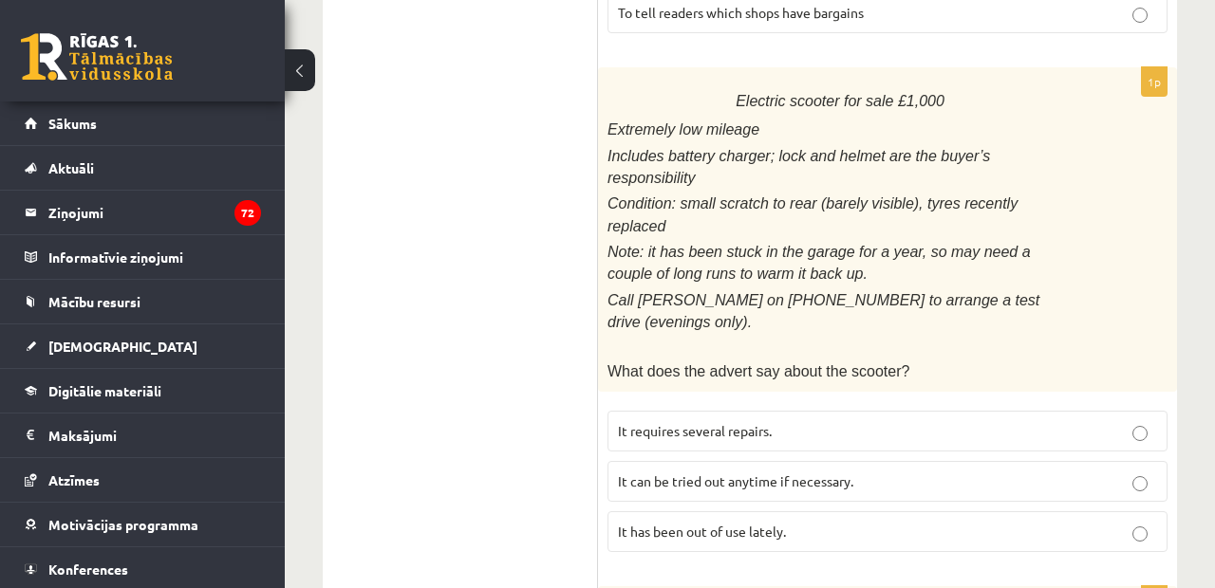
click at [875, 522] on p "It has been out of use lately." at bounding box center [887, 532] width 539 height 20
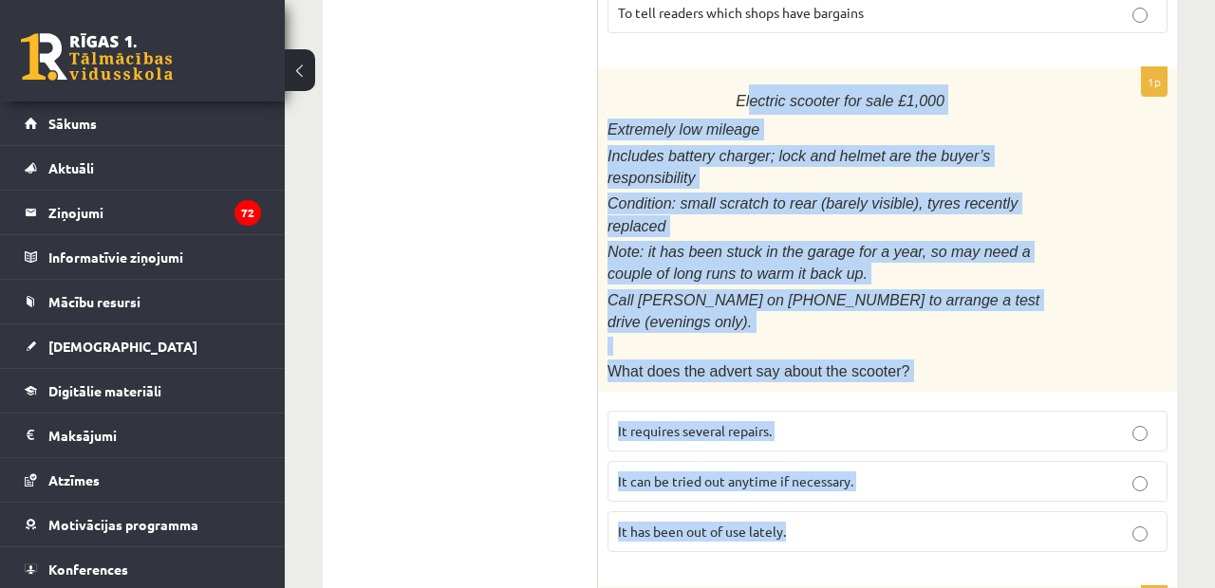
drag, startPoint x: 757, startPoint y: 67, endPoint x: 888, endPoint y: 474, distance: 427.6
click at [887, 476] on div "1p Electric scooter for sale £1,000 Extremely low mileage Includes battery char…" at bounding box center [887, 317] width 579 height 500
copy div "ectric scooter for sale £1,000 Extremely low mileage Includes battery charger; …"
click at [462, 443] on ul "A Grammar B Reading C Reading D Listening Answer the question" at bounding box center [470, 109] width 256 height 2924
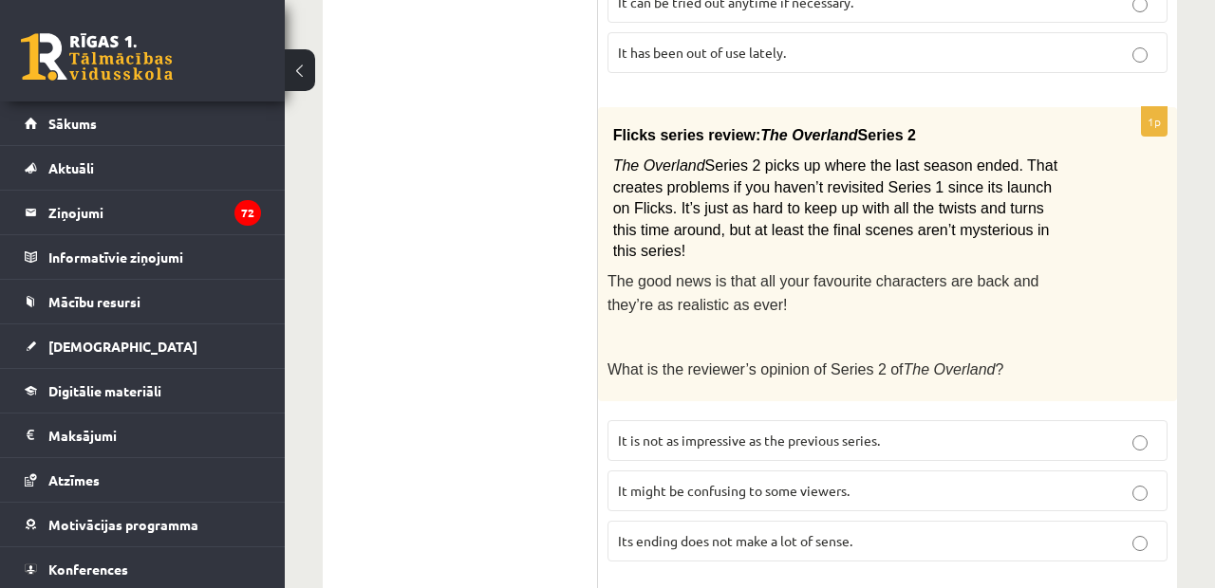
scroll to position [2173, 0]
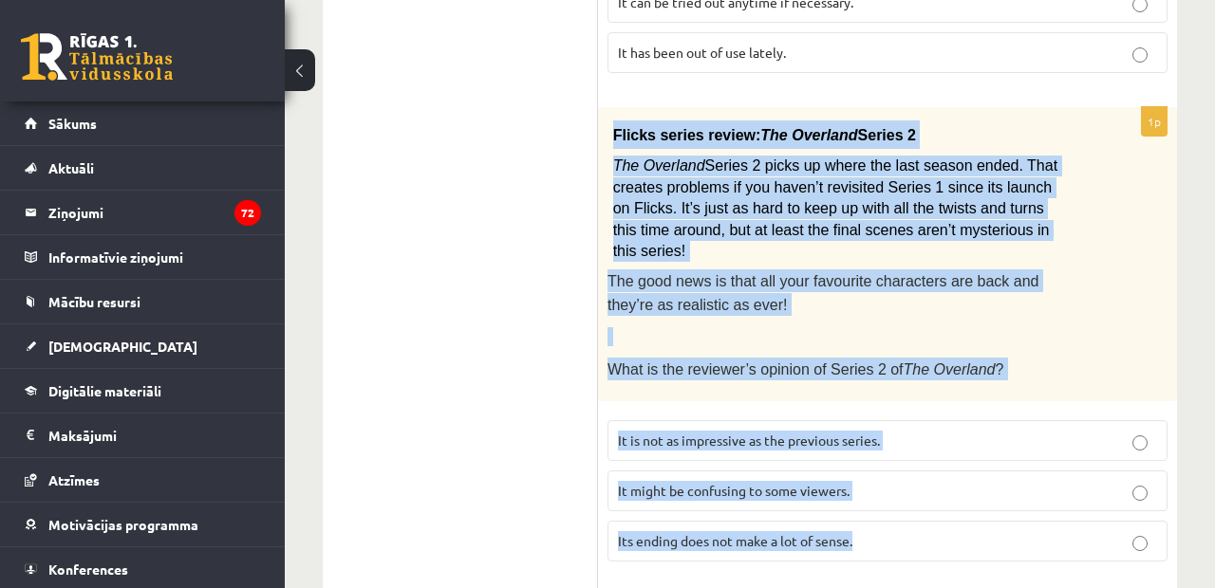
drag, startPoint x: 616, startPoint y: 70, endPoint x: 775, endPoint y: 481, distance: 440.7
click at [776, 484] on div "1p Flicks series review: The Overland Series 2 The Overland Series 2 picks up w…" at bounding box center [887, 342] width 579 height 470
copy div "Flicks series review: The Overland Series 2 The Overland Series 2 picks up wher…"
click at [670, 482] on span "It might be confusing to some viewers." at bounding box center [734, 490] width 232 height 17
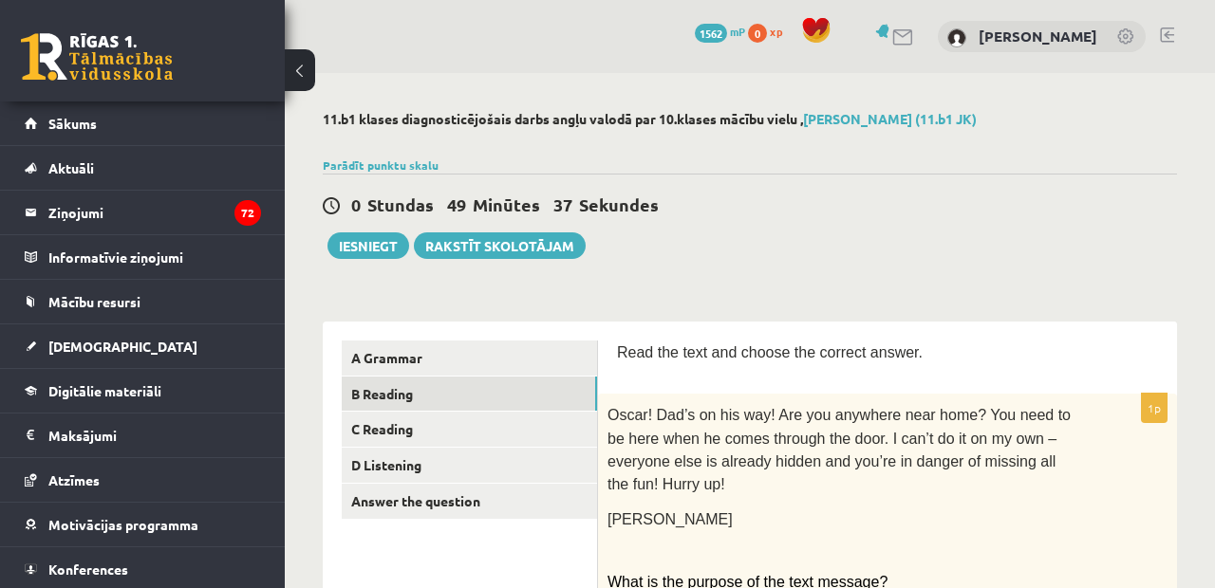
scroll to position [0, 0]
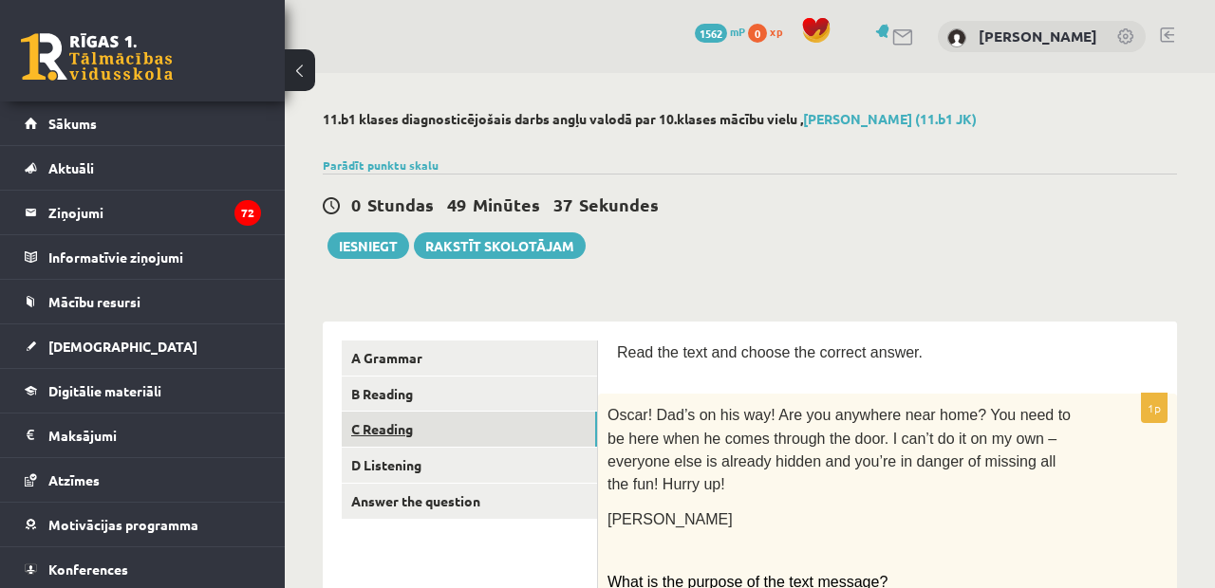
click at [521, 426] on link "C Reading" at bounding box center [469, 429] width 255 height 35
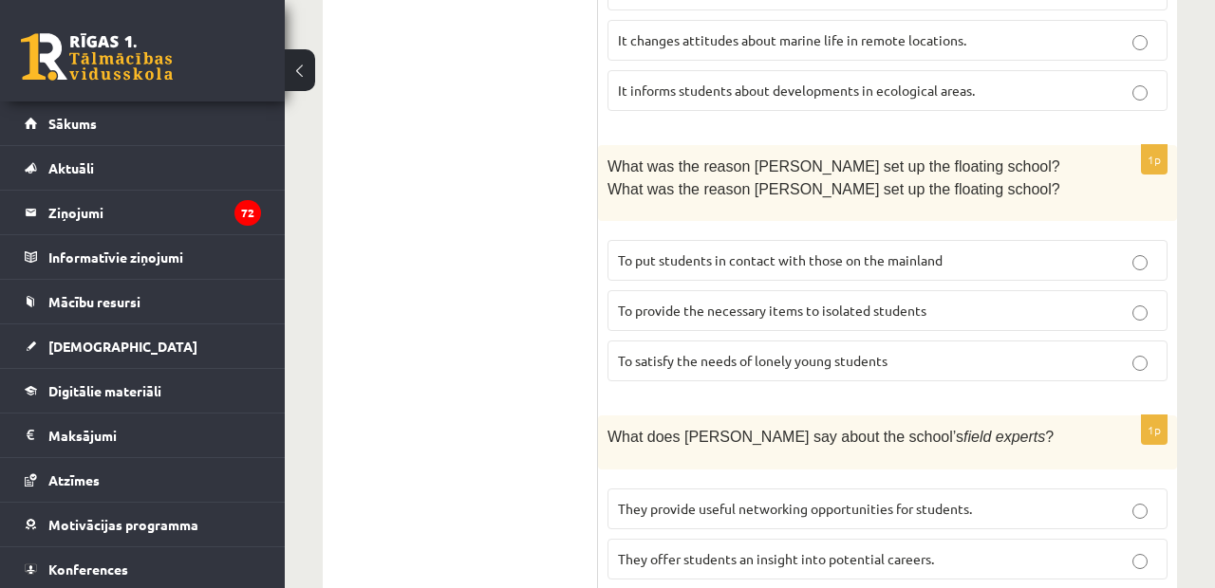
scroll to position [2293, 0]
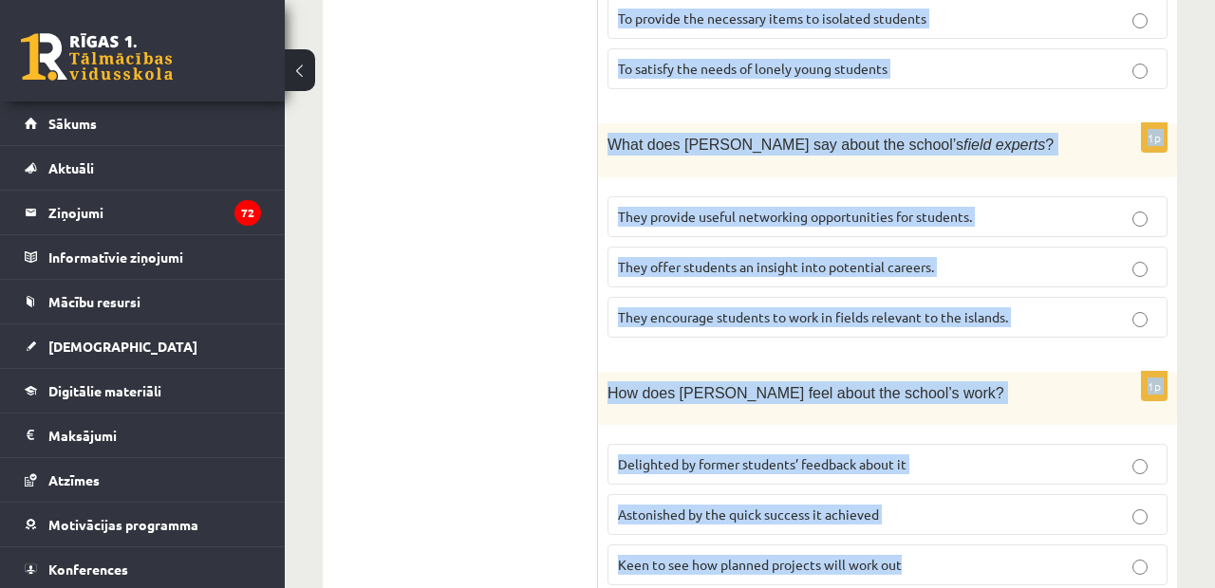
drag, startPoint x: 622, startPoint y: 334, endPoint x: 935, endPoint y: 515, distance: 361.8
copy form "Read the article about an unusual school and choose the correct answer for each…"
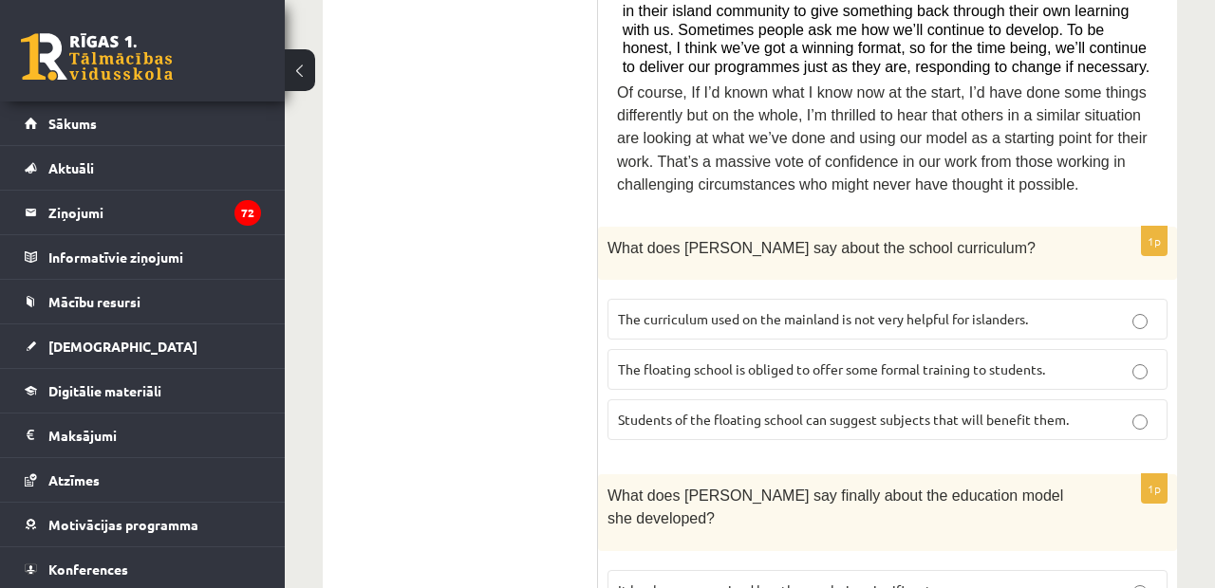
scroll to position [1129, 0]
click at [659, 309] on span "The curriculum used on the mainland is not very helpful for islanders." at bounding box center [823, 317] width 410 height 17
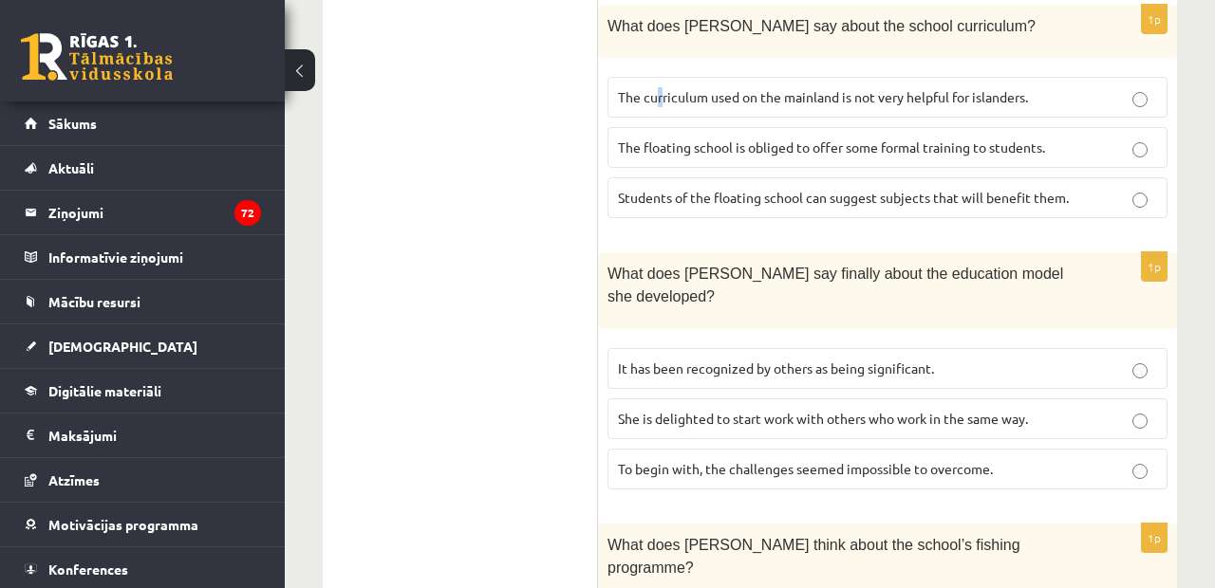
scroll to position [1363, 0]
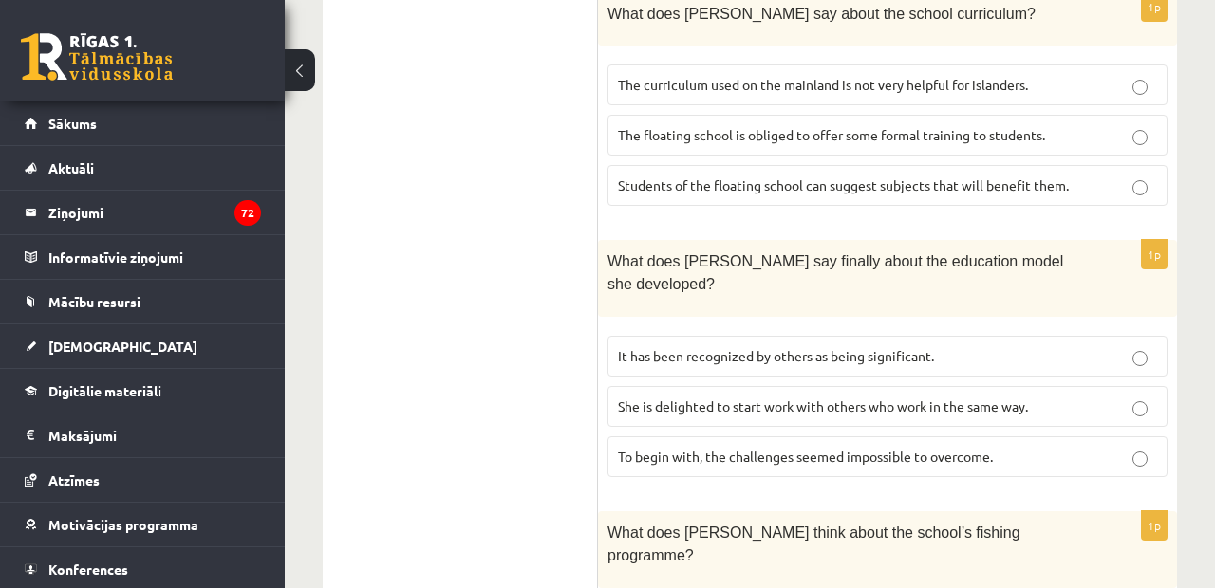
click at [704, 347] on span "It has been recognized by others as being significant." at bounding box center [776, 355] width 316 height 17
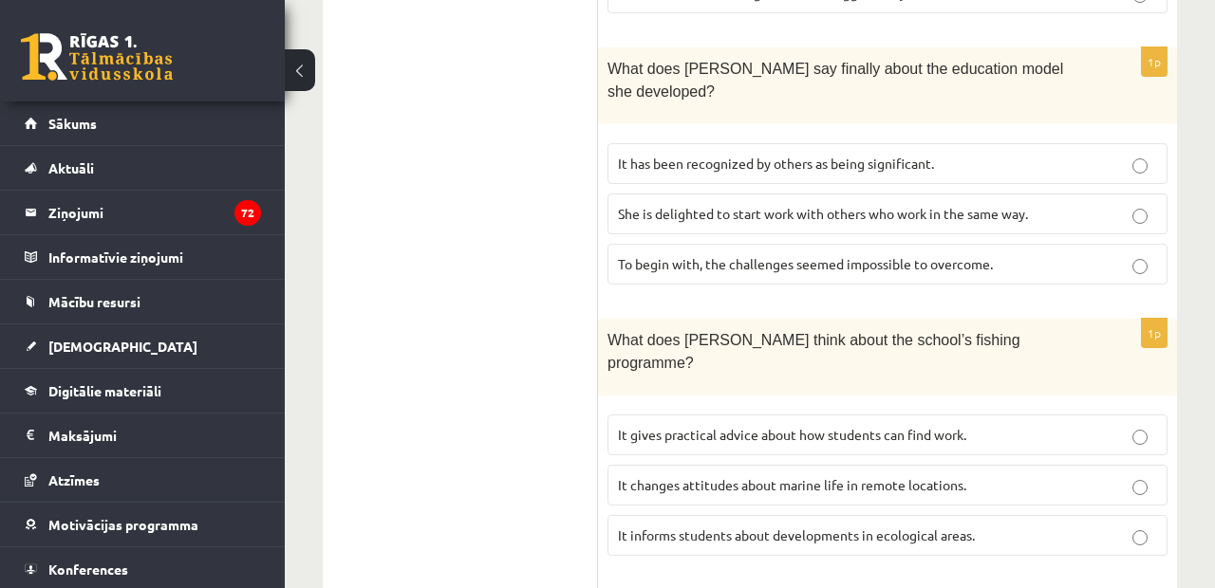
scroll to position [1559, 0]
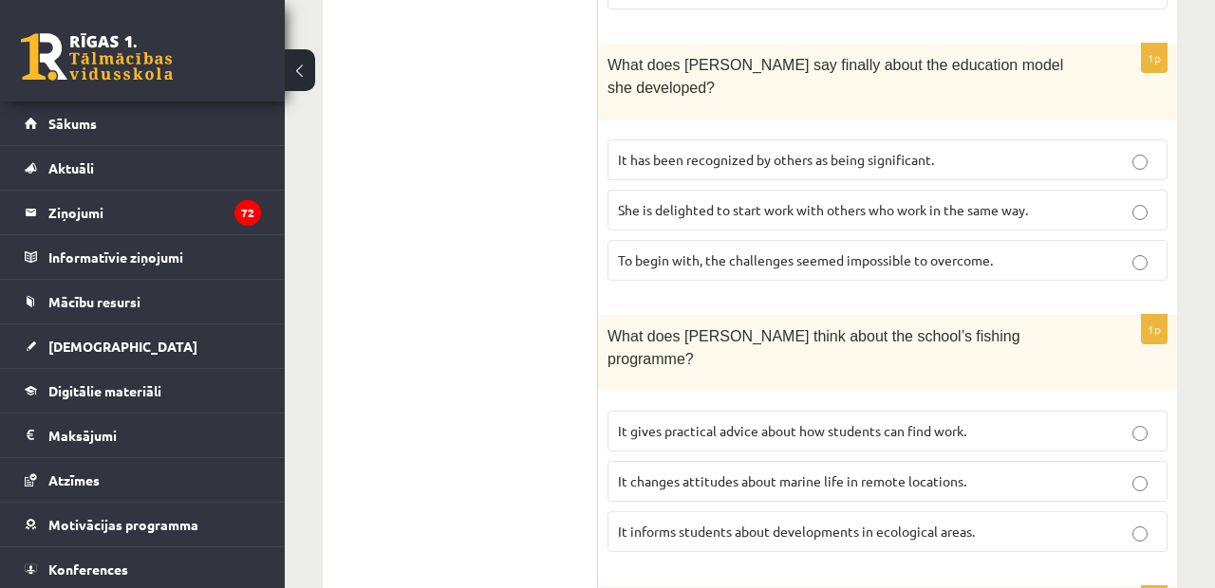
click at [664, 523] on span "It informs students about developments in ecological areas." at bounding box center [796, 531] width 357 height 17
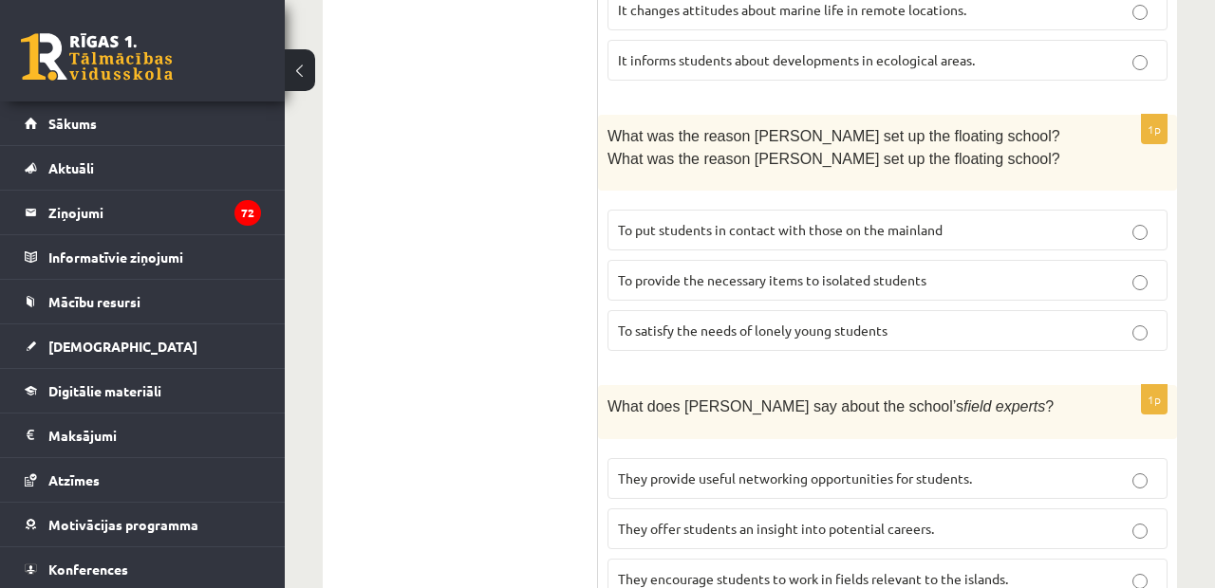
scroll to position [2038, 0]
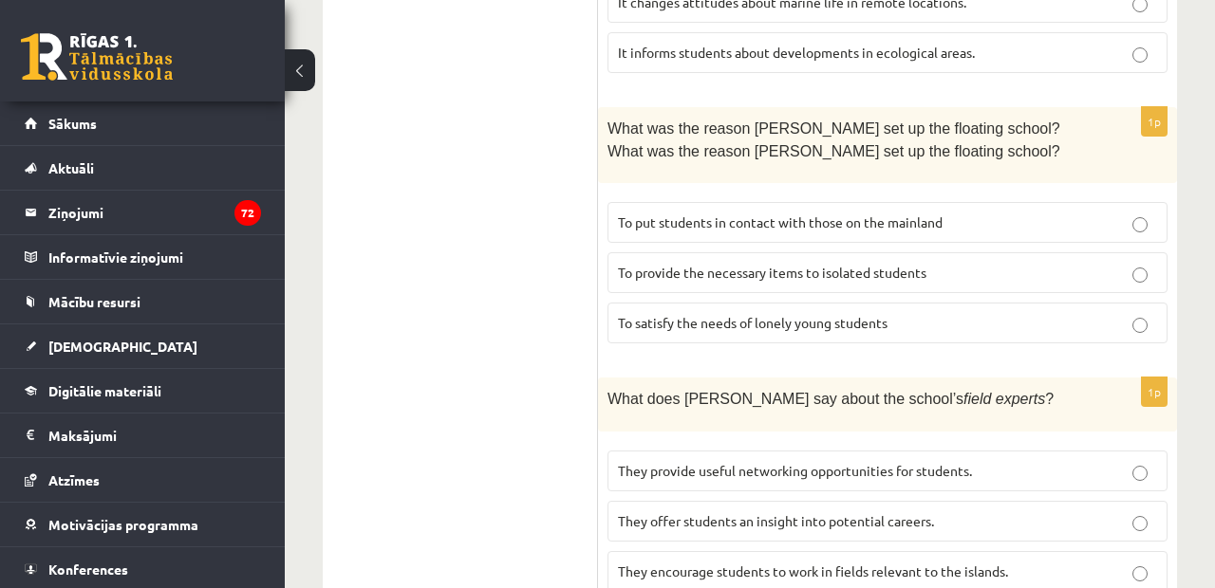
click at [700, 263] on p "To provide the necessary items to isolated students" at bounding box center [887, 273] width 539 height 20
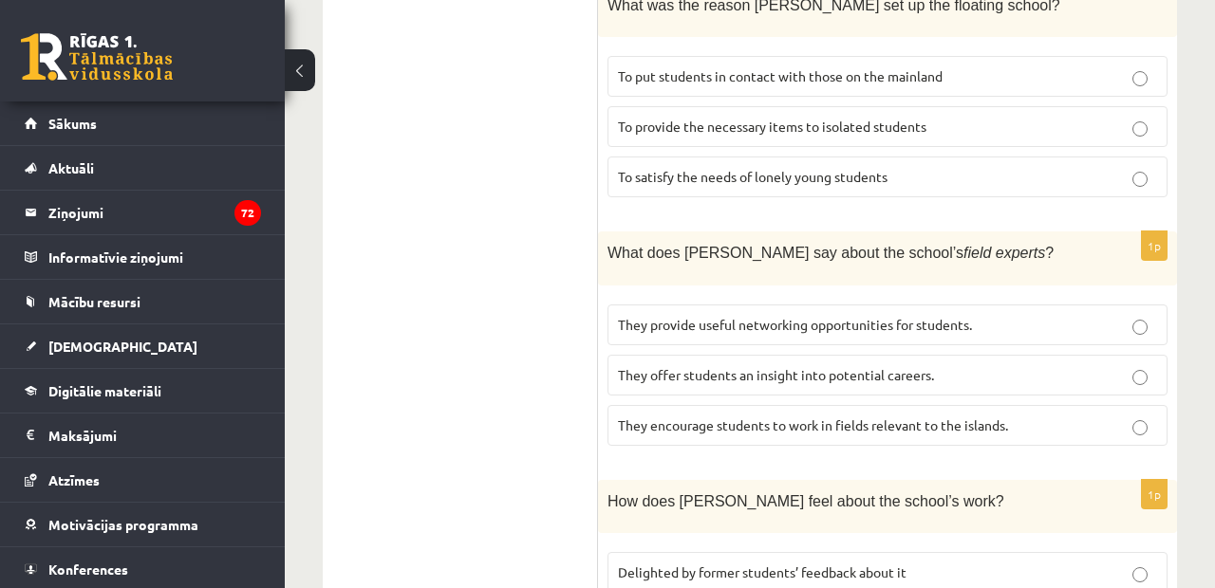
scroll to position [2197, 0]
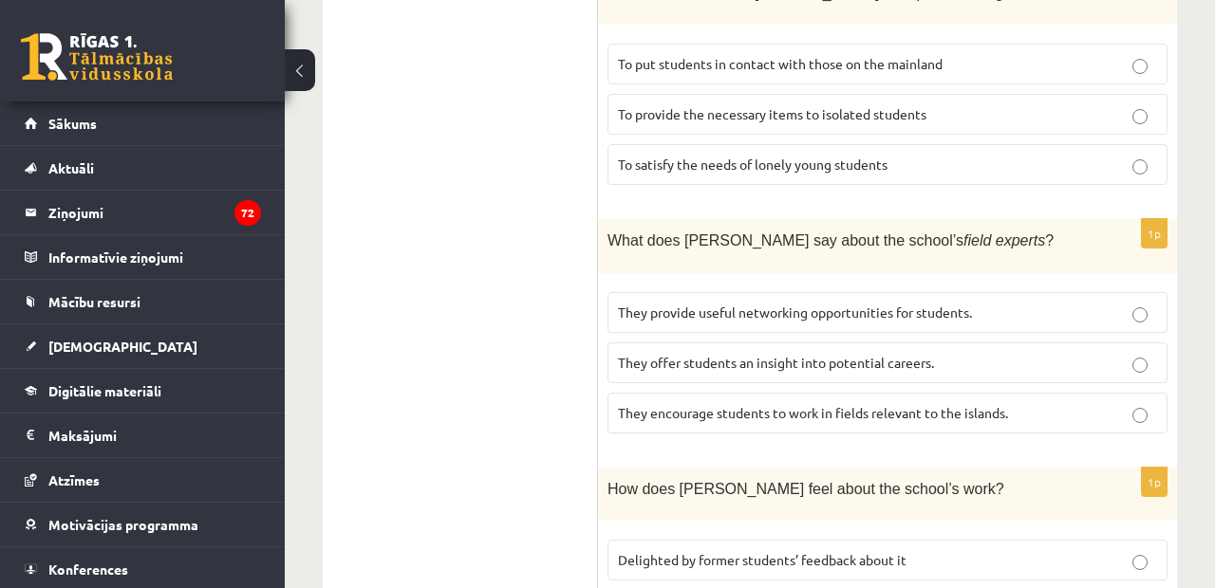
click at [663, 304] on span "They provide useful networking opportunities for students." at bounding box center [795, 312] width 354 height 17
click at [683, 353] on p "They offer students an insight into potential careers." at bounding box center [887, 363] width 539 height 20
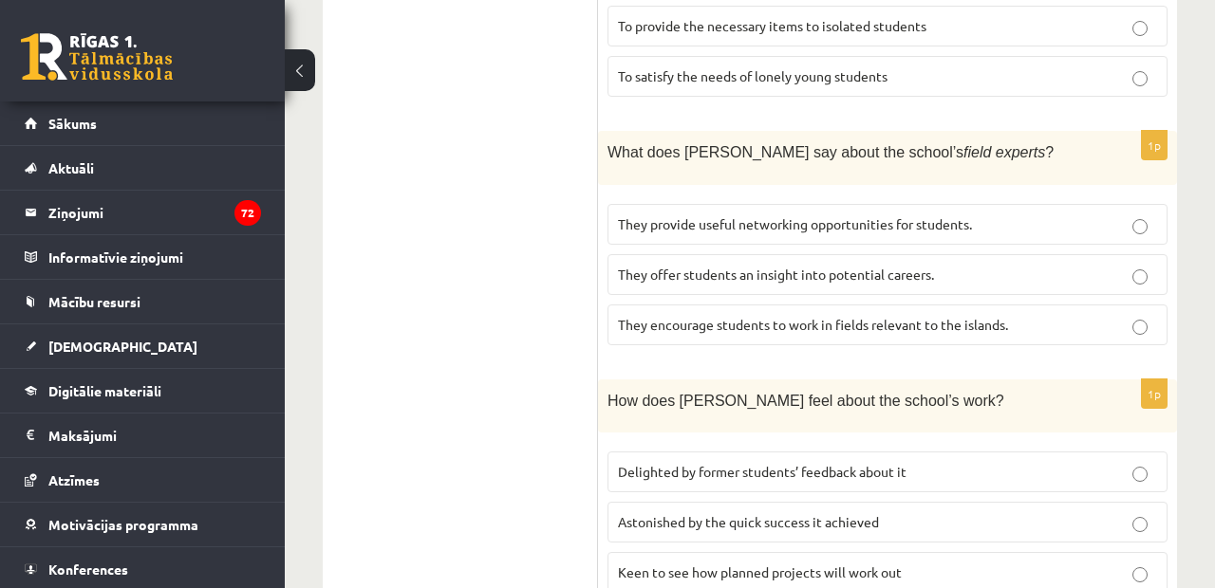
scroll to position [2287, 0]
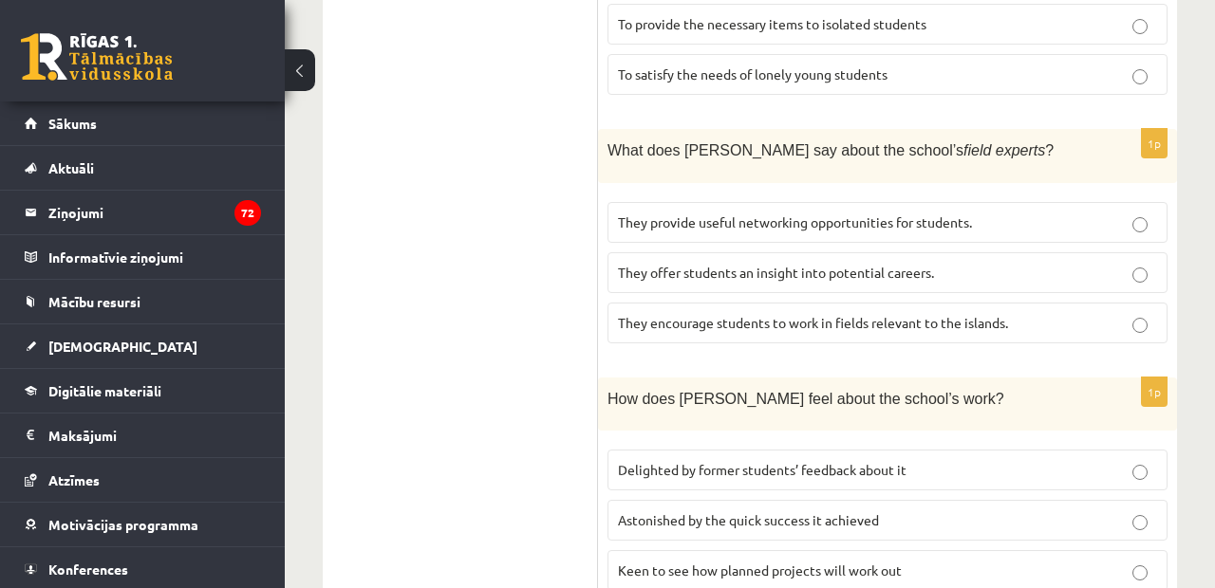
click at [685, 450] on label "Delighted by former students’ feedback about it" at bounding box center [887, 470] width 560 height 41
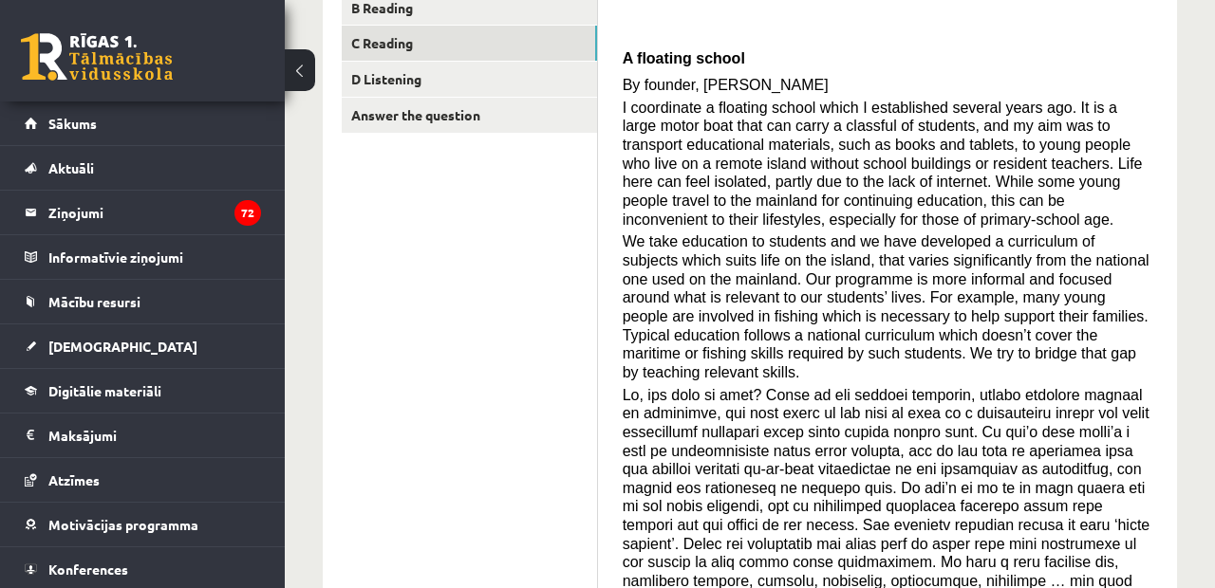
scroll to position [335, 0]
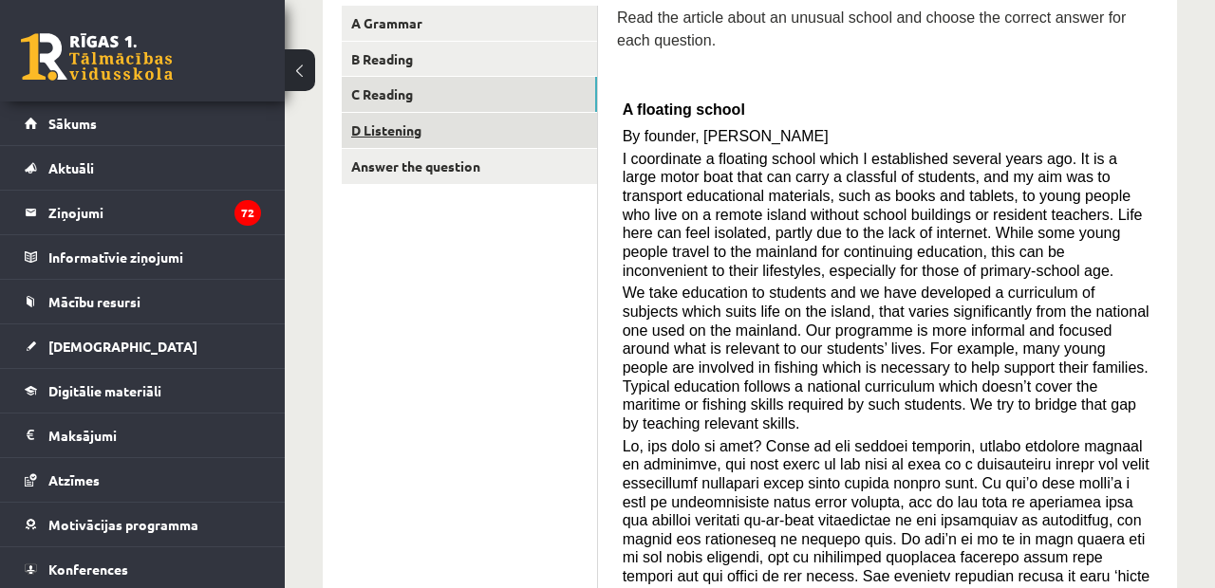
click at [392, 135] on link "D Listening" at bounding box center [469, 130] width 255 height 35
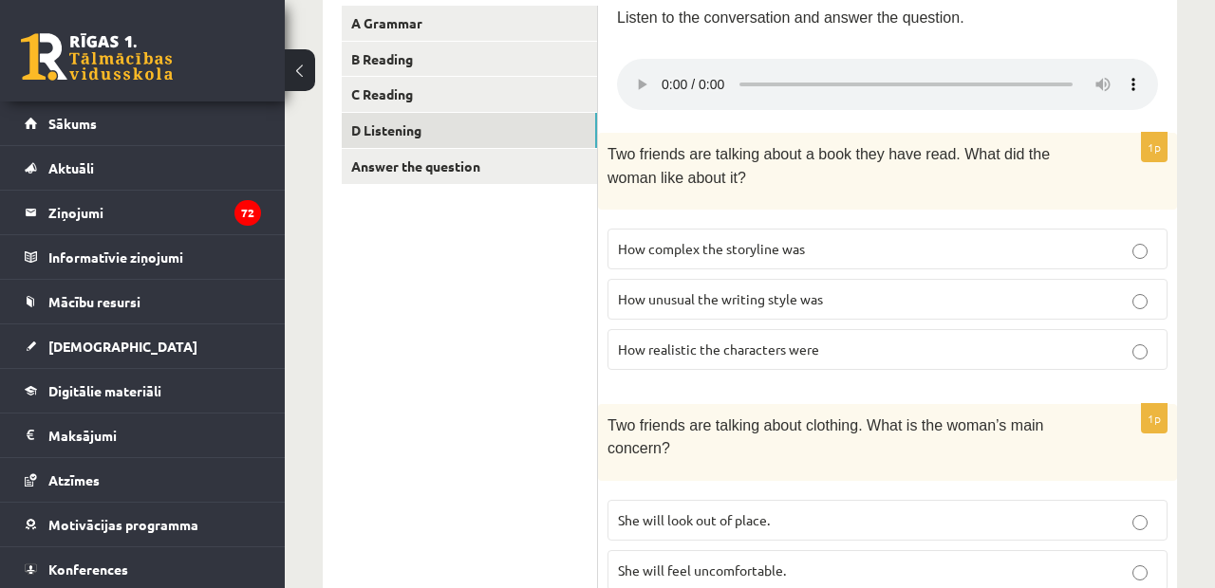
click at [660, 75] on audio at bounding box center [887, 84] width 541 height 51
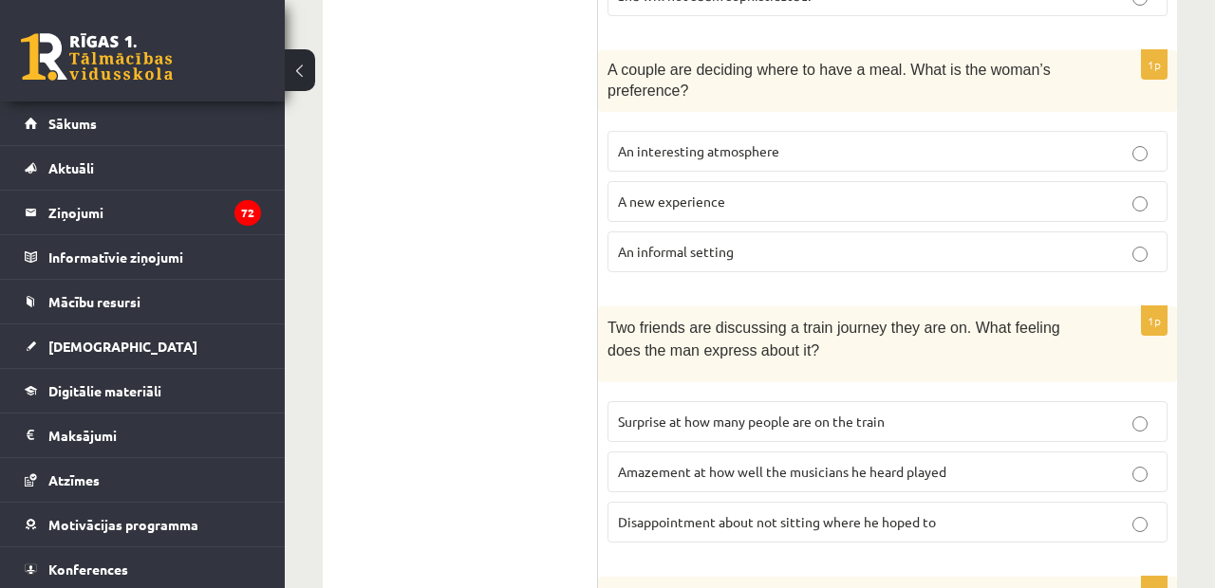
scroll to position [959, 0]
click at [765, 243] on p "An informal setting" at bounding box center [887, 253] width 539 height 20
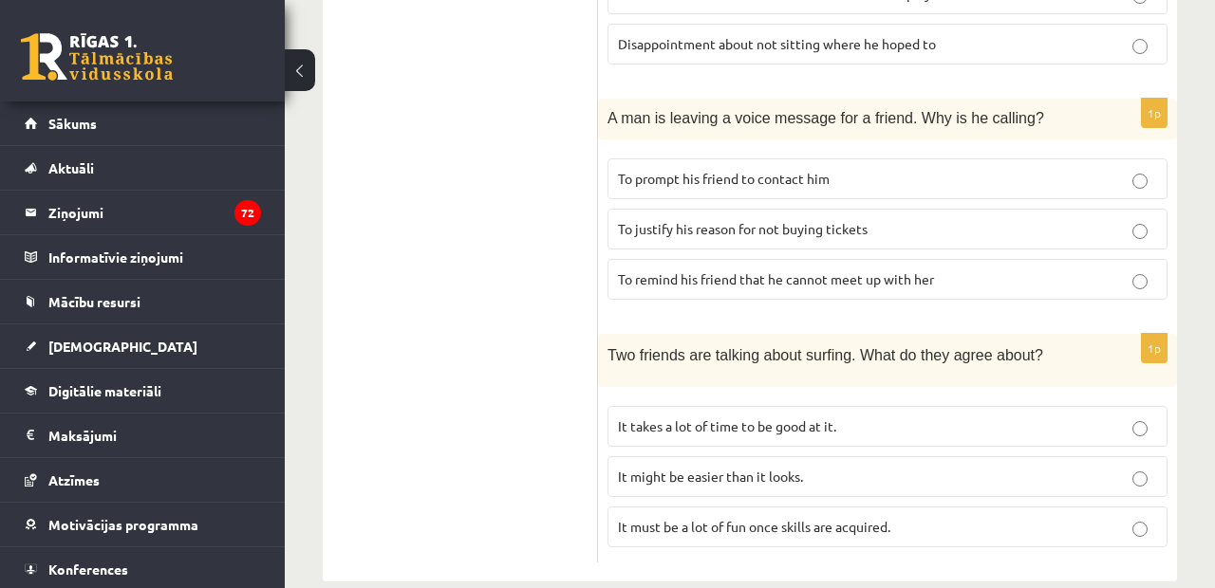
scroll to position [1438, 0]
click at [713, 418] on span "It takes a lot of time to be good at it." at bounding box center [727, 426] width 218 height 17
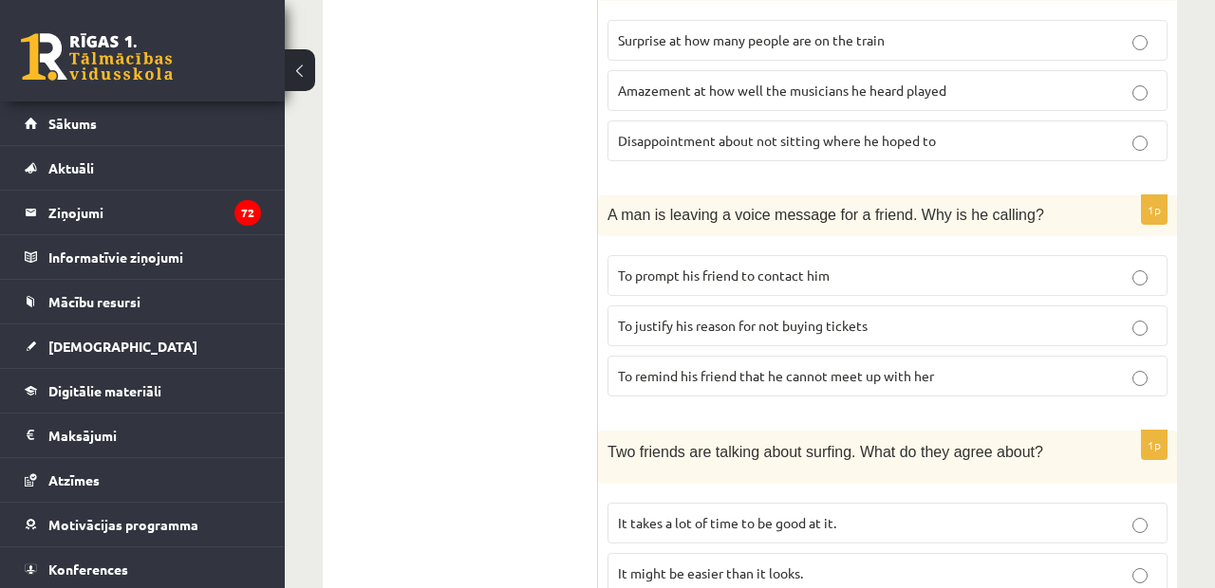
scroll to position [1339, 0]
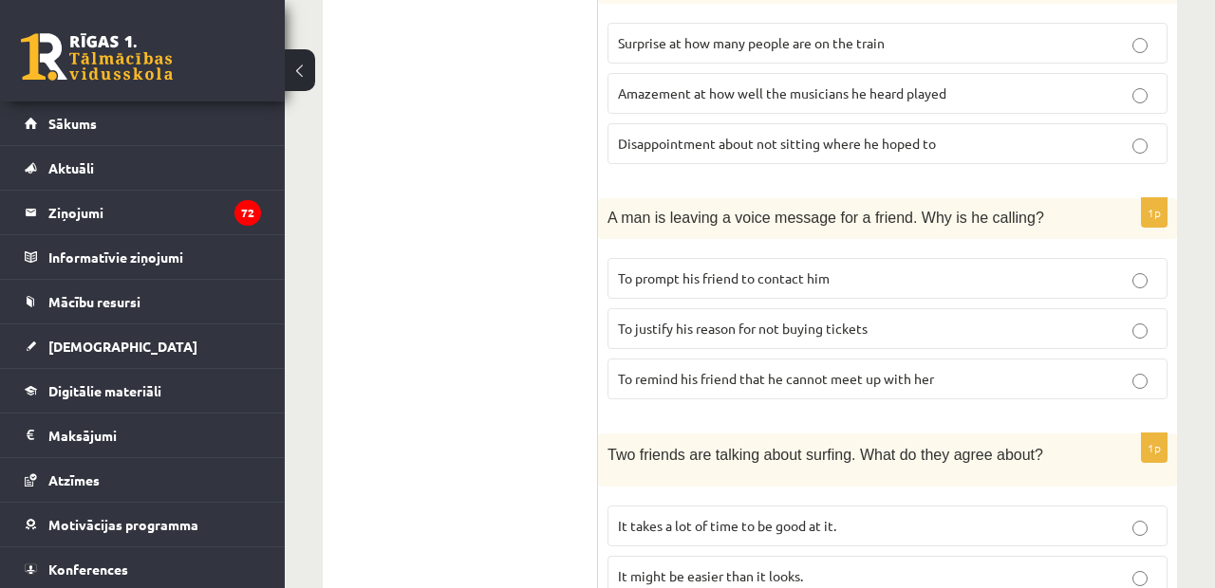
click at [889, 258] on label "To prompt his friend to contact him" at bounding box center [887, 278] width 560 height 41
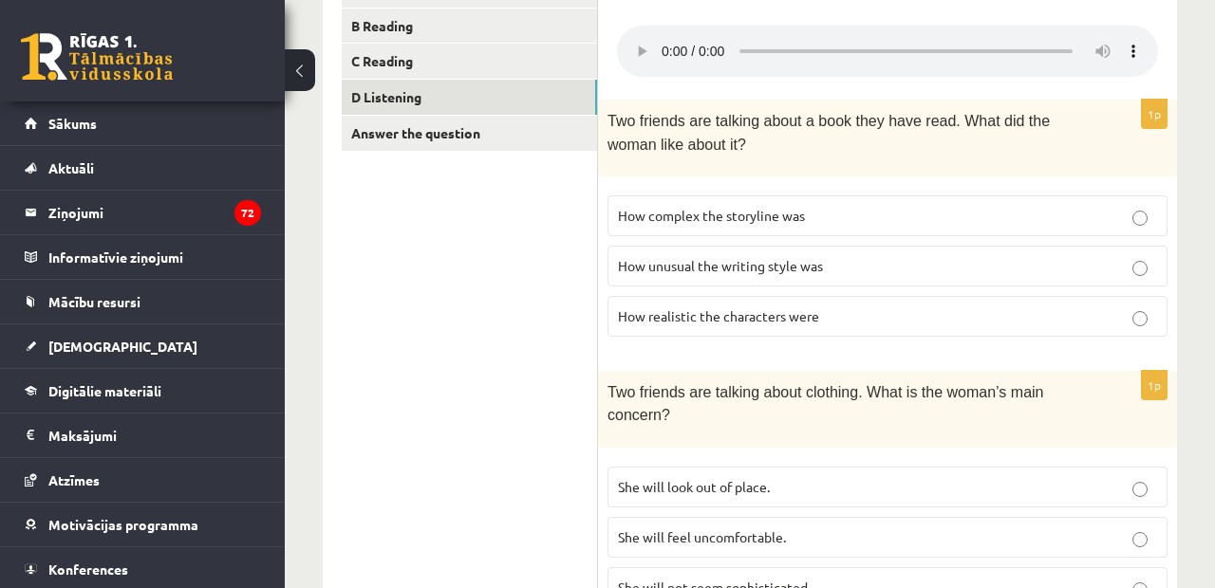
scroll to position [324, 0]
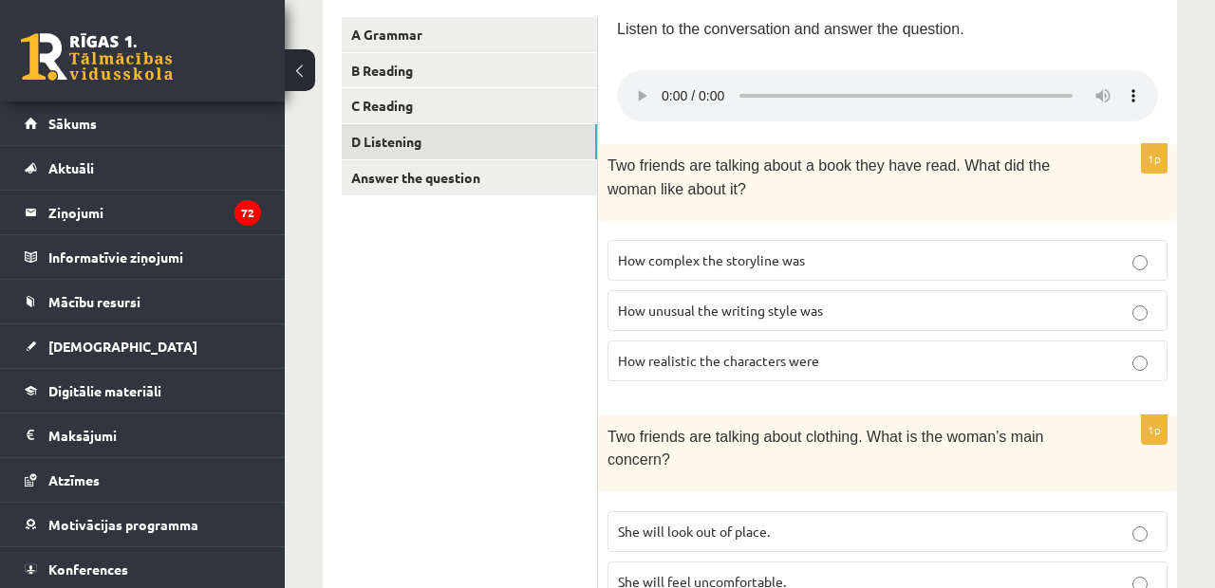
click at [826, 351] on p "How realistic the characters were" at bounding box center [887, 361] width 539 height 20
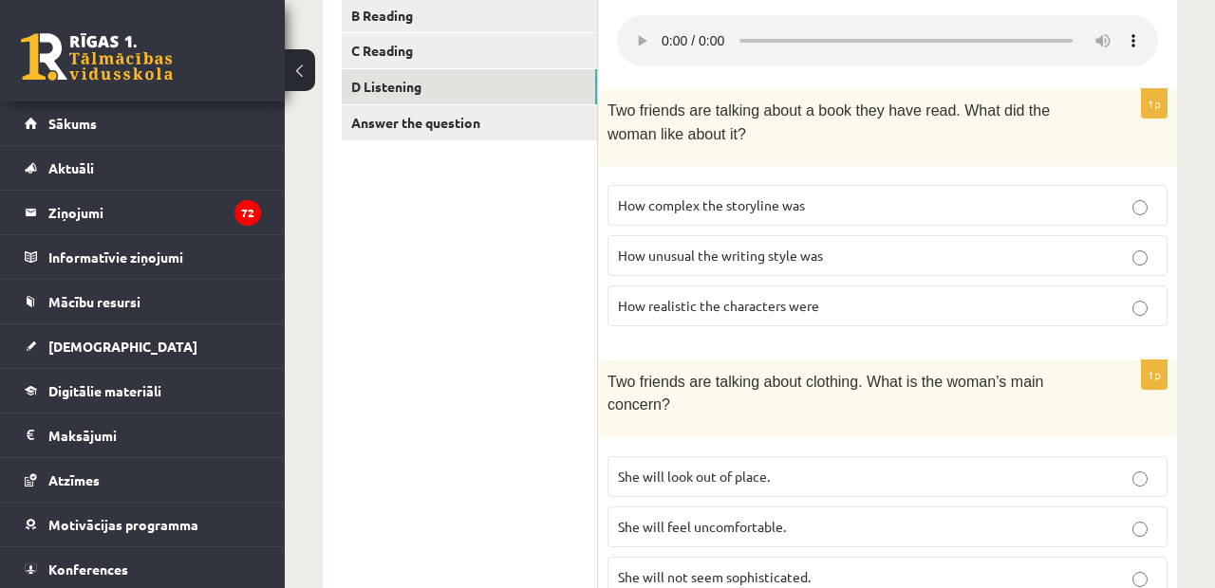
scroll to position [381, 0]
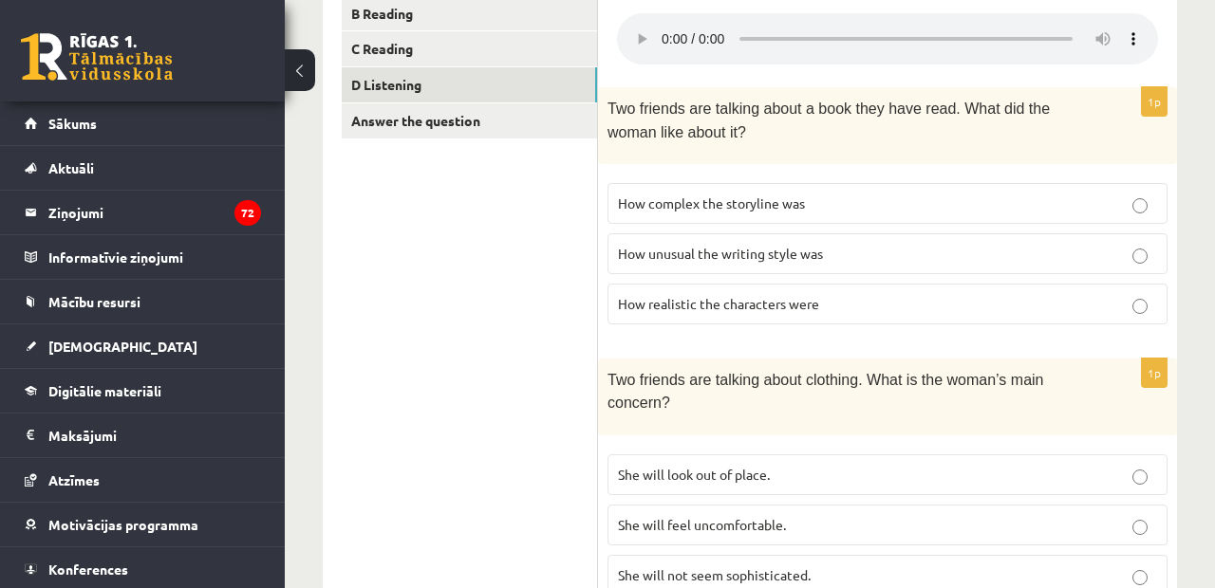
click at [977, 27] on audio at bounding box center [887, 38] width 541 height 51
click at [968, 27] on audio at bounding box center [887, 38] width 541 height 51
click at [703, 463] on label "She will look out of place." at bounding box center [887, 475] width 560 height 41
click at [948, 30] on audio at bounding box center [887, 38] width 541 height 51
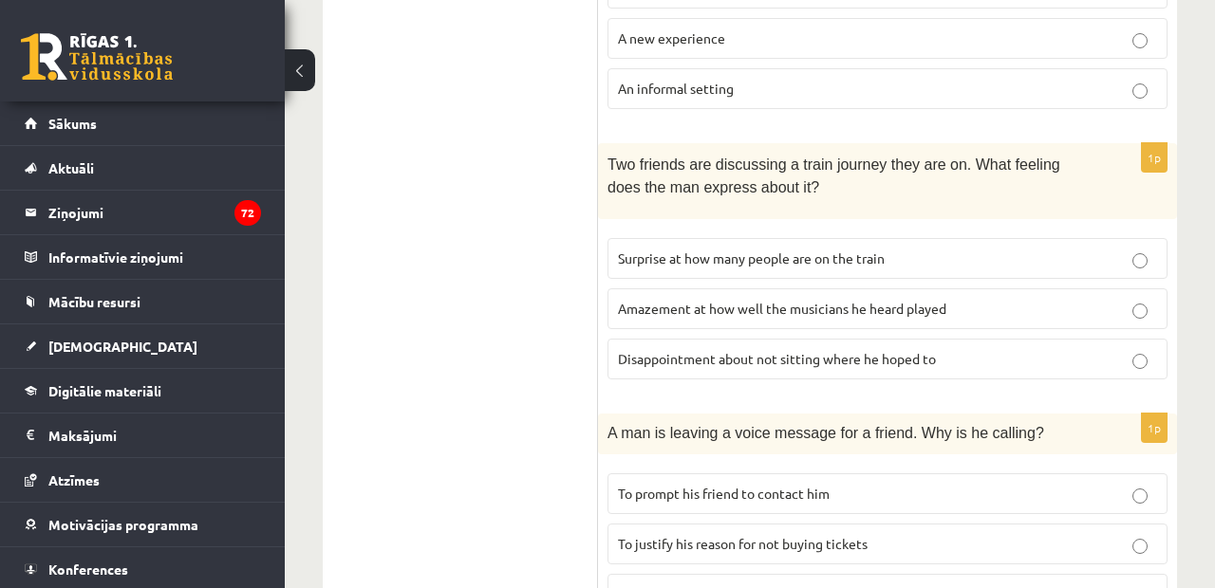
scroll to position [1125, 0]
click at [819, 347] on p "Disappointment about not sitting where he hoped to" at bounding box center [887, 357] width 539 height 20
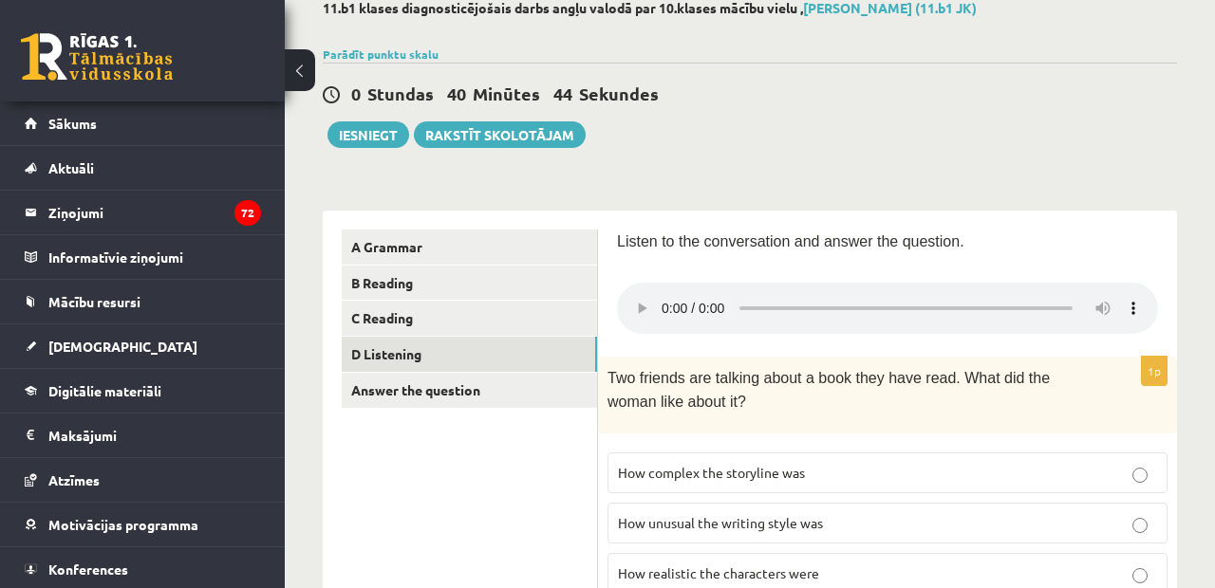
scroll to position [102, 0]
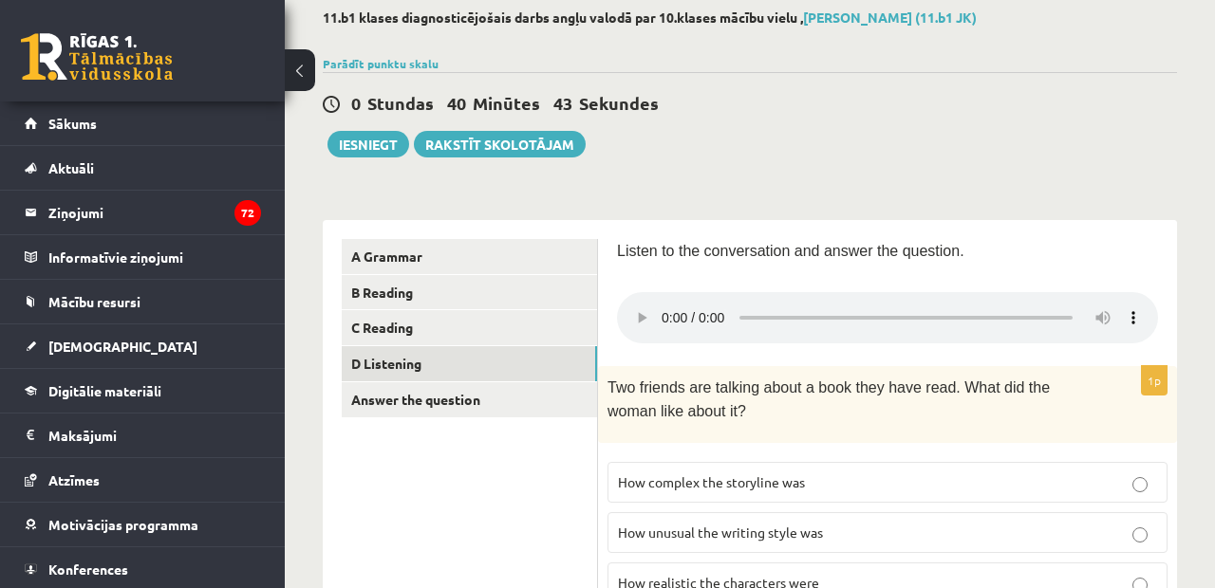
click at [969, 306] on audio at bounding box center [887, 317] width 541 height 51
click at [669, 306] on audio at bounding box center [887, 317] width 541 height 51
click at [691, 308] on audio at bounding box center [887, 317] width 541 height 51
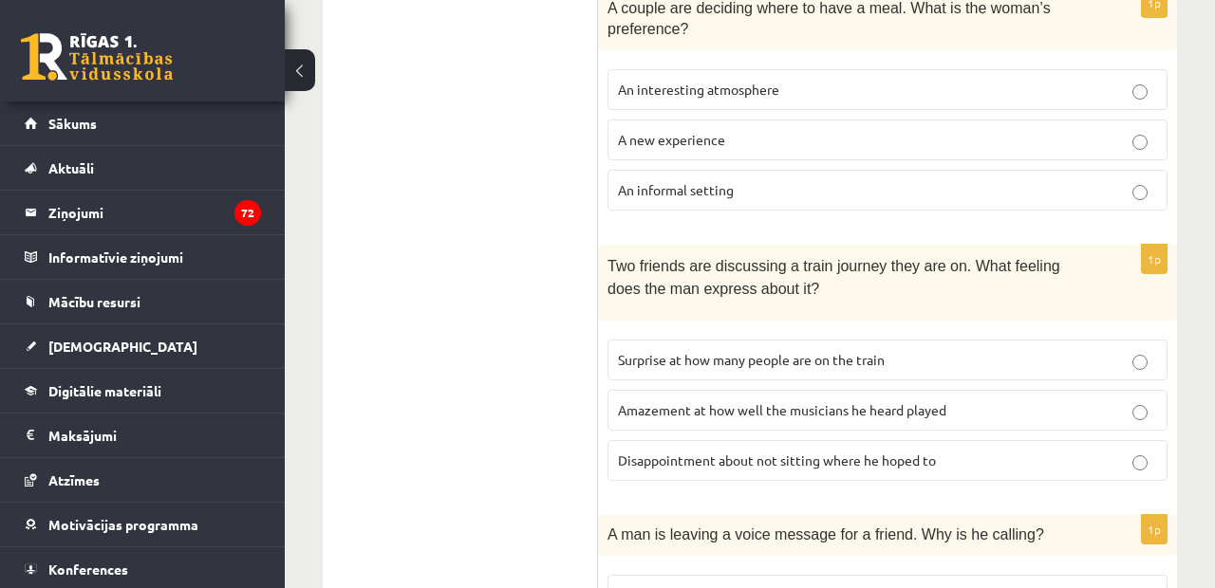
scroll to position [1024, 0]
click at [732, 349] on span "Surprise at how many people are on the train" at bounding box center [751, 357] width 267 height 17
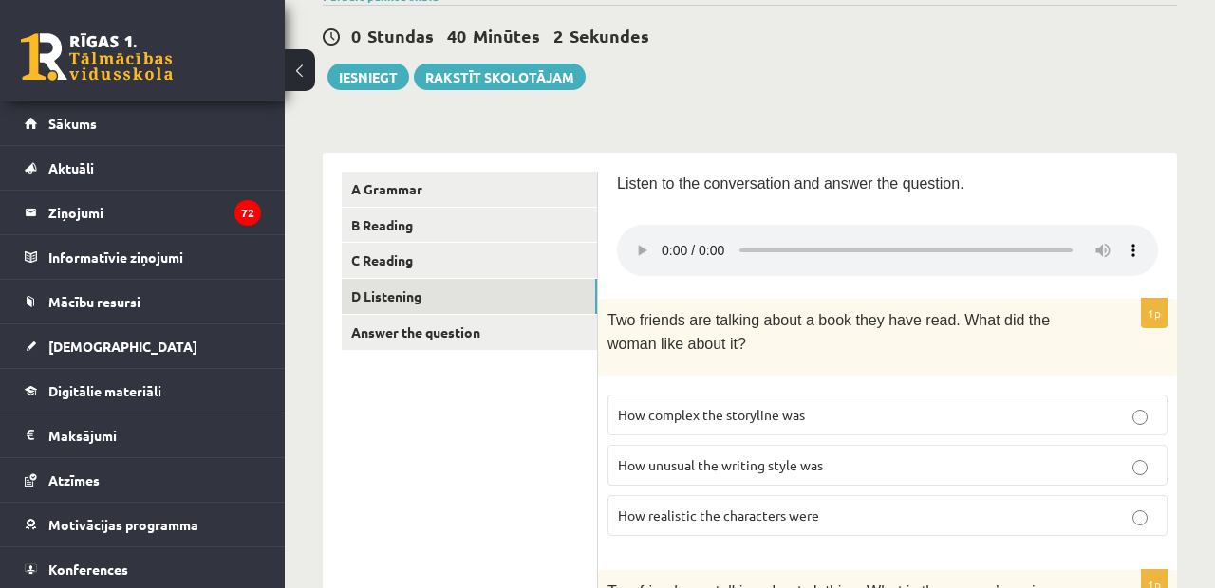
scroll to position [102, 0]
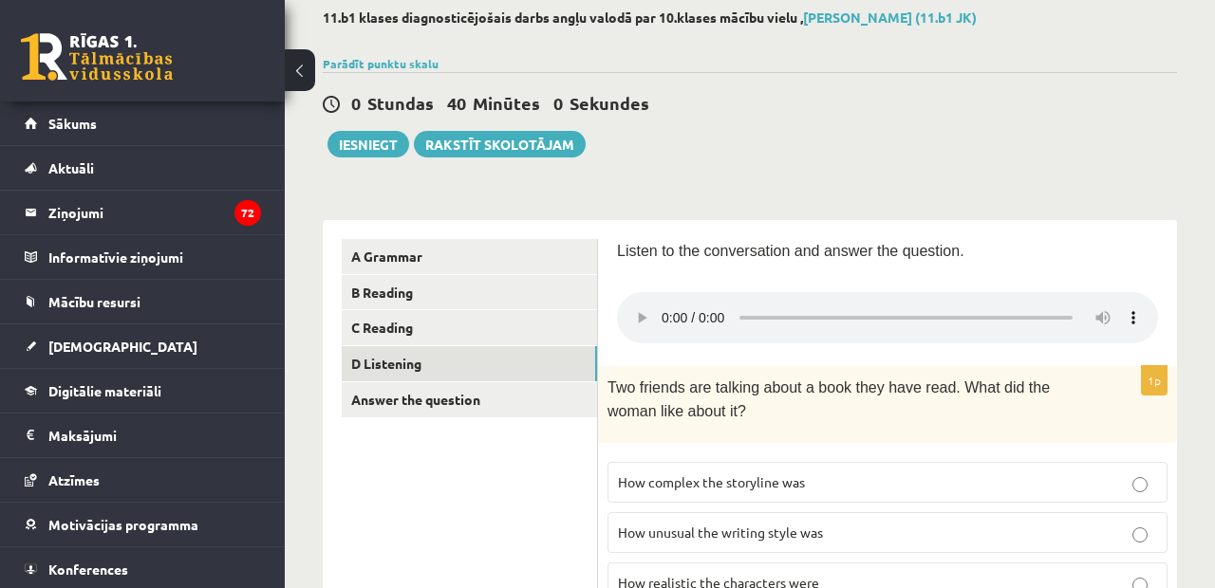
click at [990, 306] on audio at bounding box center [887, 317] width 541 height 51
click at [657, 309] on audio at bounding box center [887, 317] width 541 height 51
click at [669, 304] on audio at bounding box center [887, 317] width 541 height 51
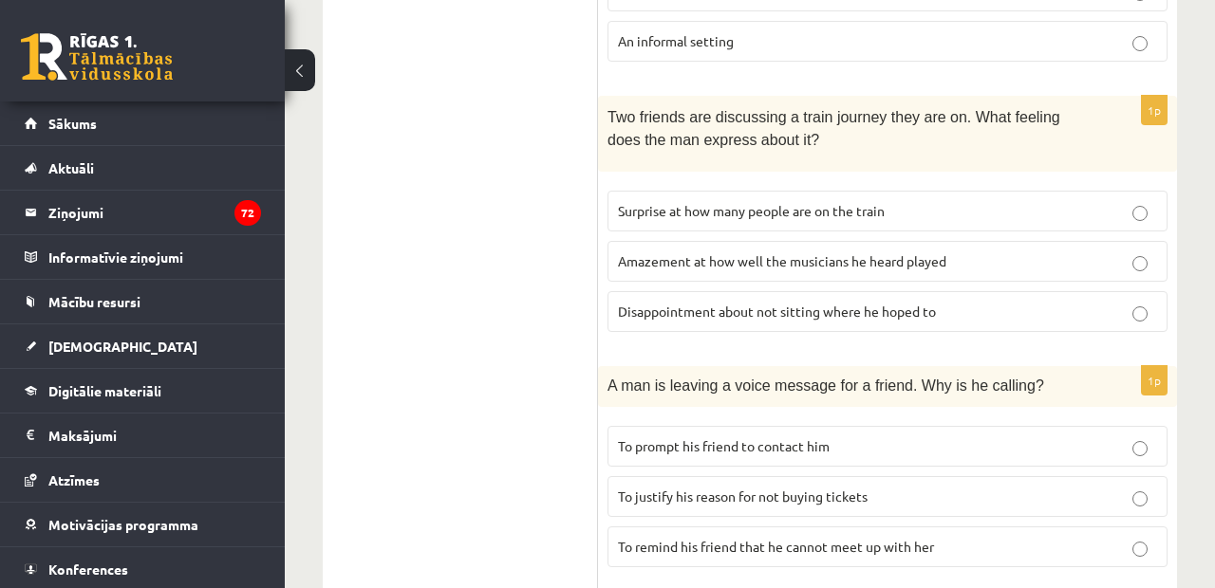
scroll to position [1175, 0]
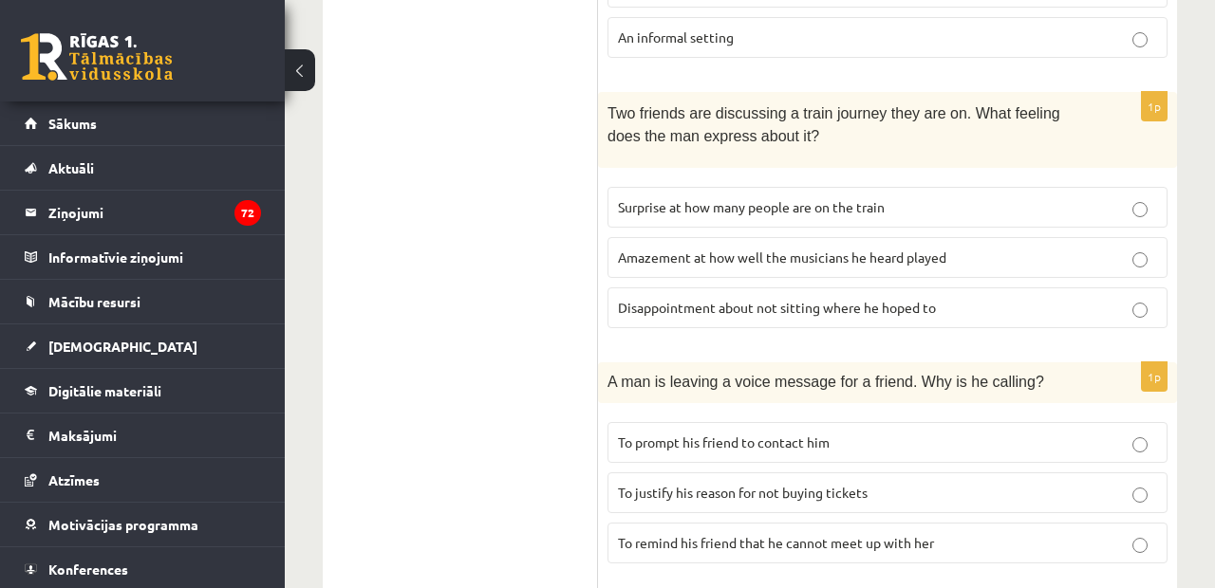
click at [706, 299] on span "Disappointment about not sitting where he hoped to" at bounding box center [777, 307] width 318 height 17
click at [767, 198] on span "Surprise at how many people are on the train" at bounding box center [751, 206] width 267 height 17
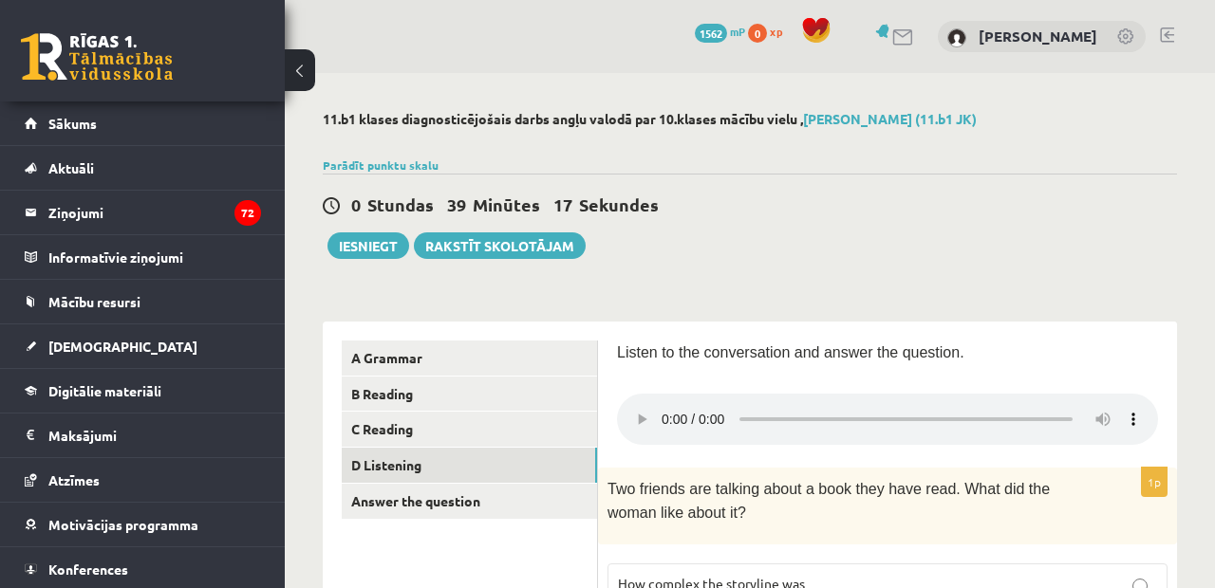
scroll to position [0, 0]
click at [425, 511] on link "Answer the question" at bounding box center [469, 501] width 255 height 35
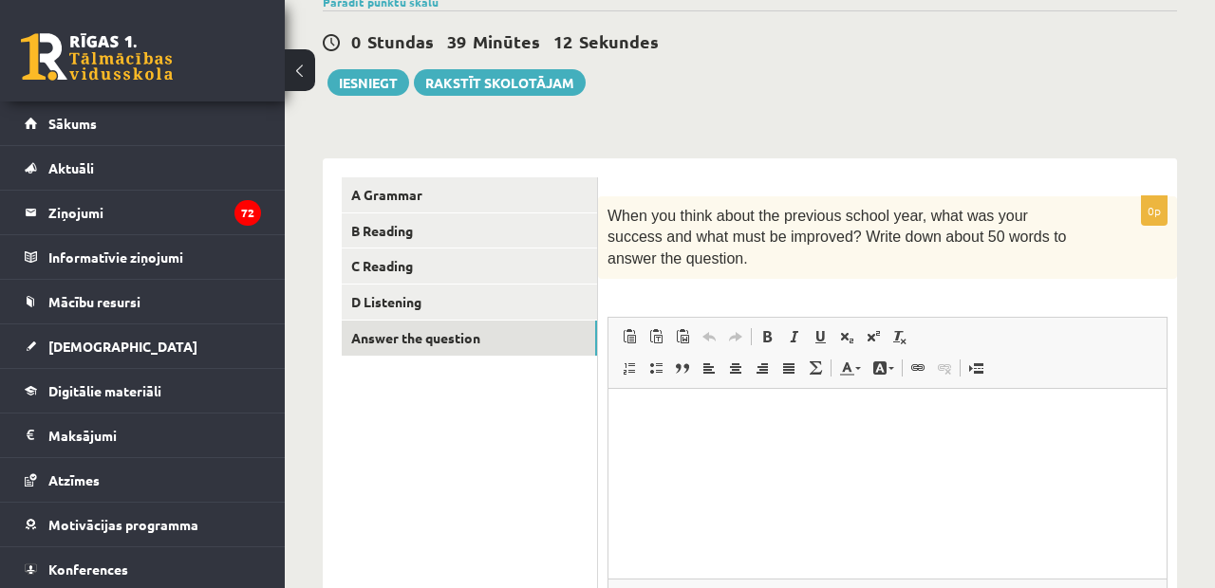
scroll to position [165, 0]
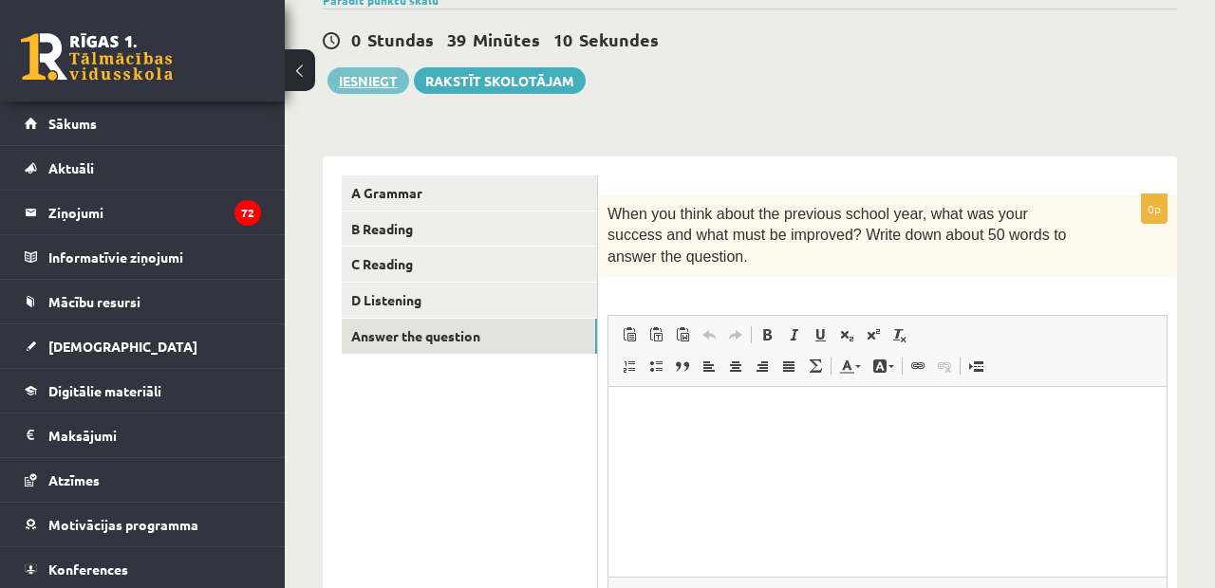
click at [374, 83] on button "Iesniegt" at bounding box center [368, 80] width 82 height 27
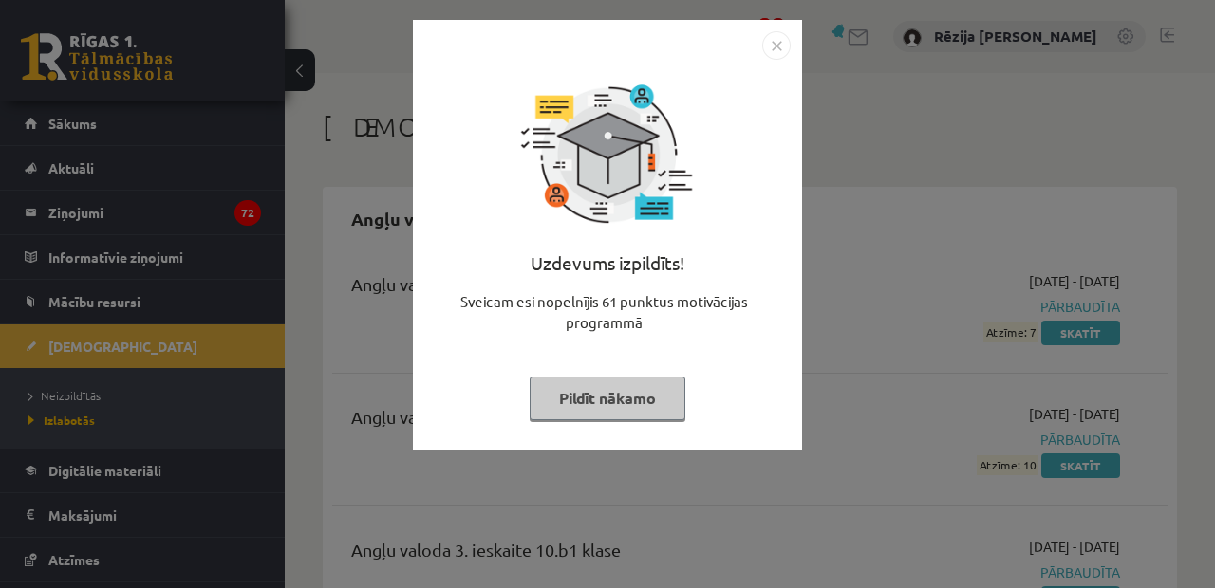
click at [775, 45] on img "Close" at bounding box center [776, 45] width 28 height 28
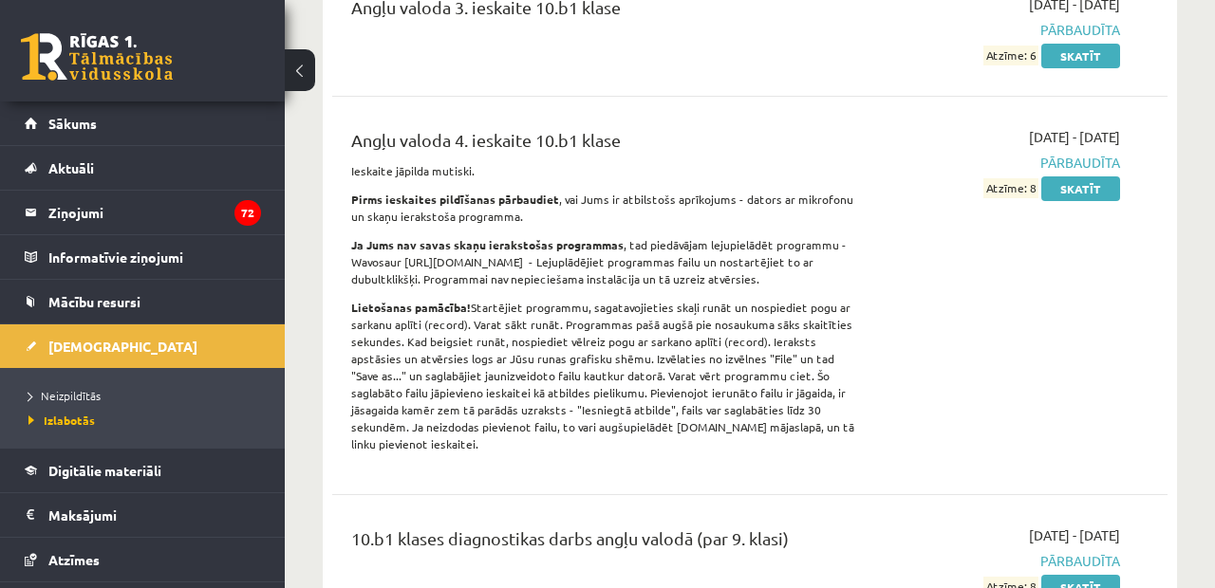
scroll to position [557, 0]
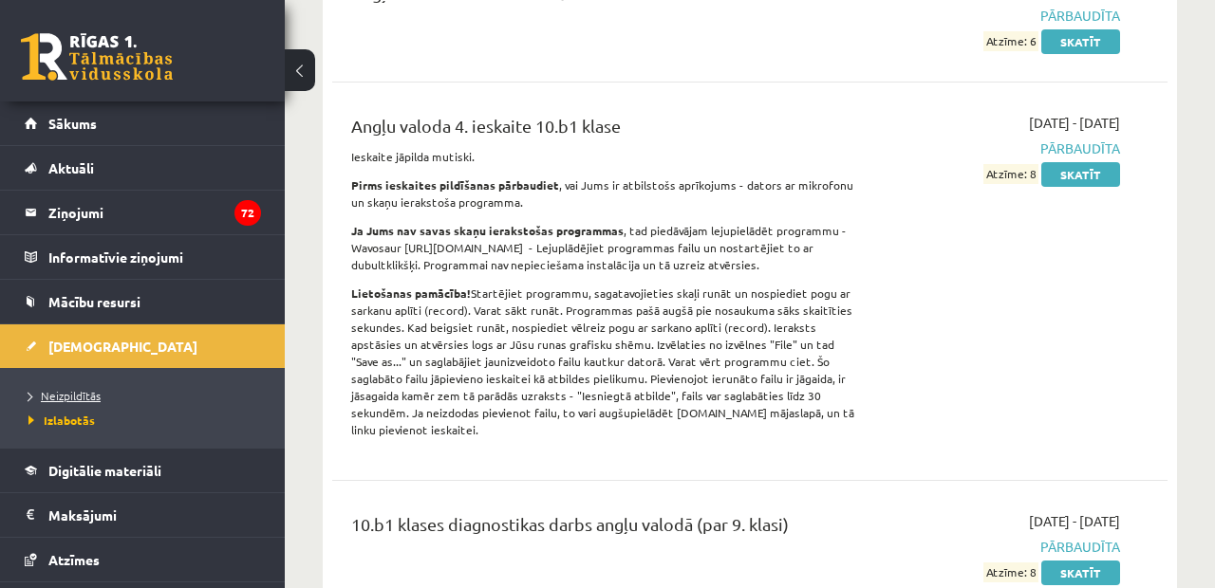
click at [79, 389] on span "Neizpildītās" at bounding box center [64, 395] width 72 height 15
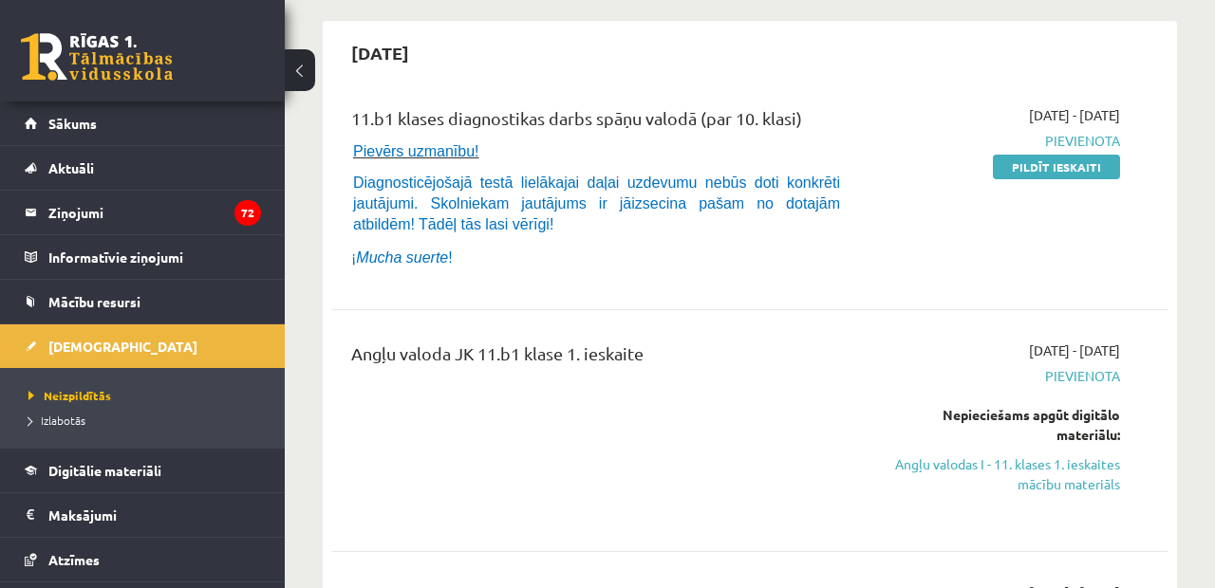
scroll to position [151, 0]
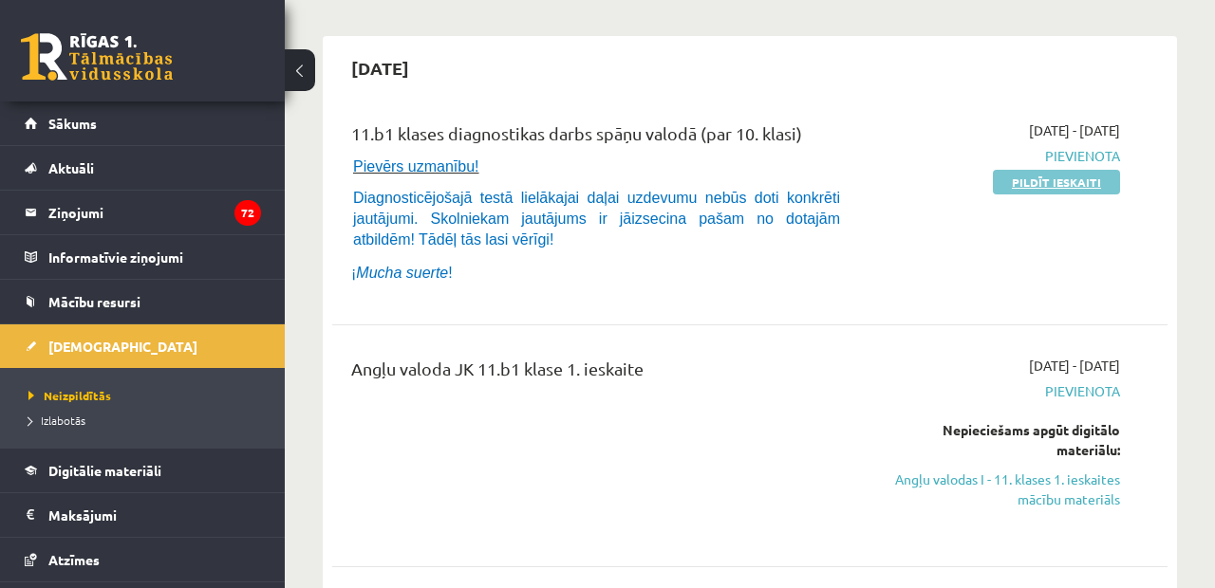
click at [1030, 177] on link "Pildīt ieskaiti" at bounding box center [1056, 182] width 127 height 25
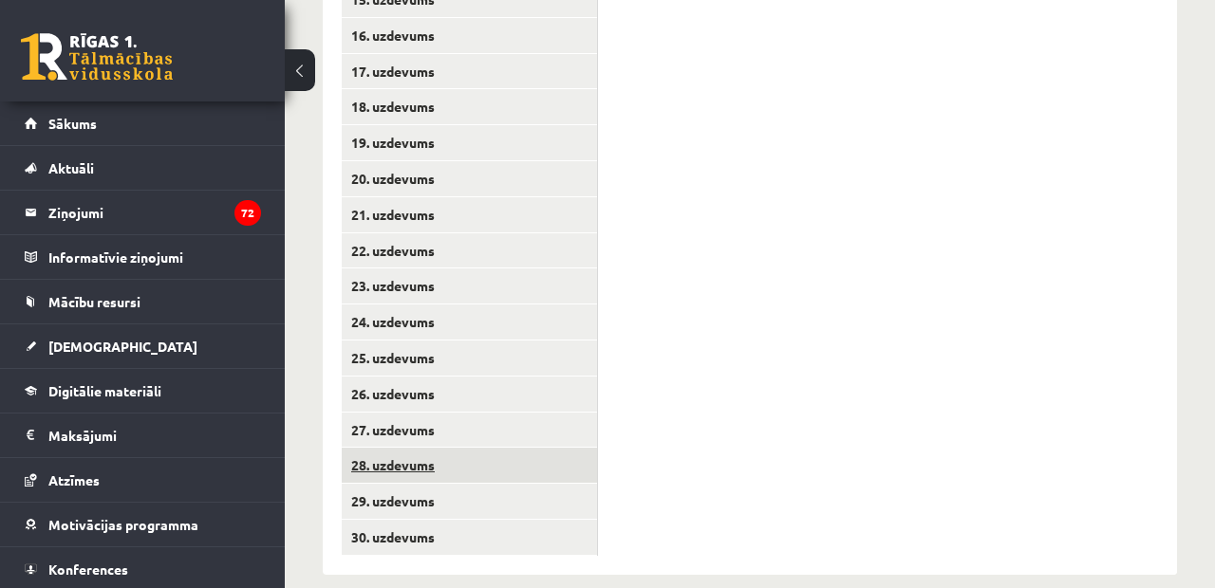
scroll to position [977, 0]
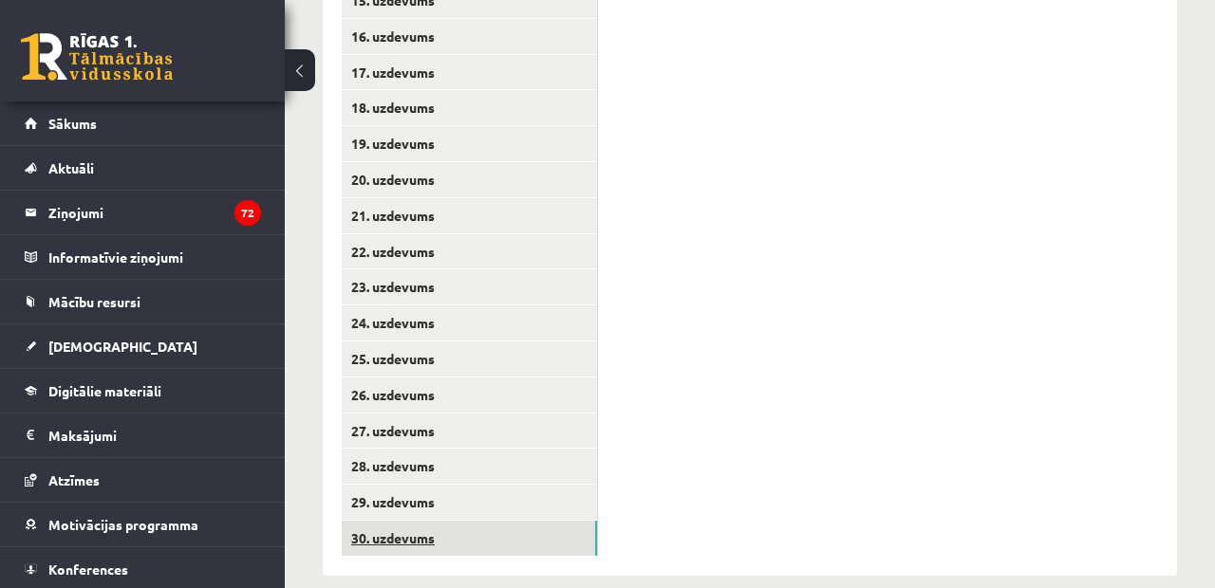
click at [410, 522] on link "30. uzdevums" at bounding box center [469, 538] width 255 height 35
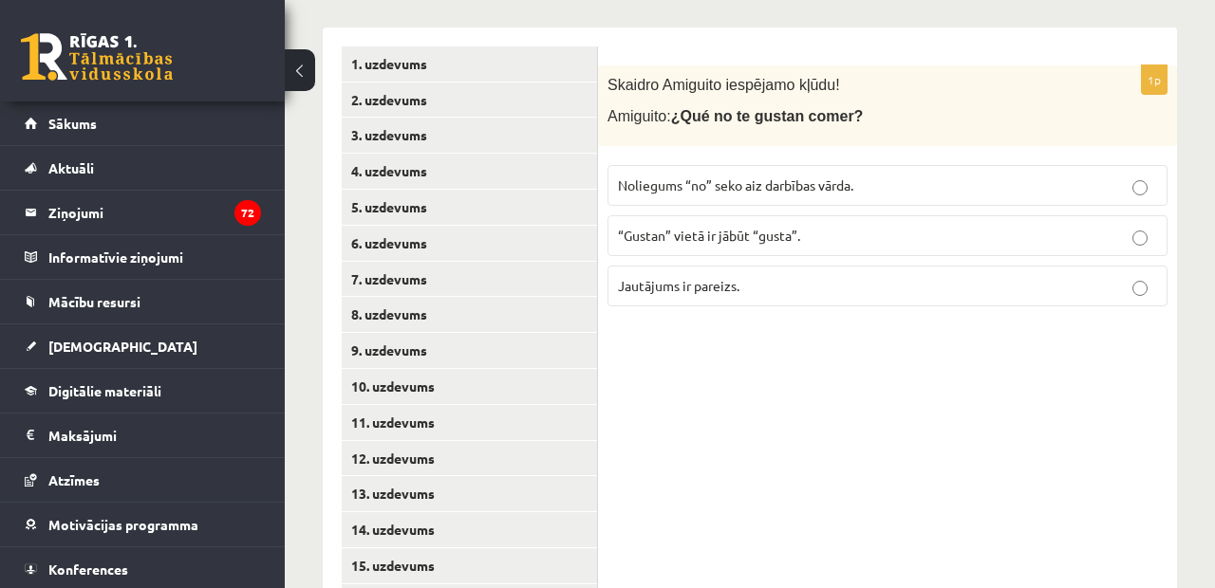
scroll to position [411, 0]
click at [520, 227] on link "6. uzdevums" at bounding box center [469, 244] width 255 height 35
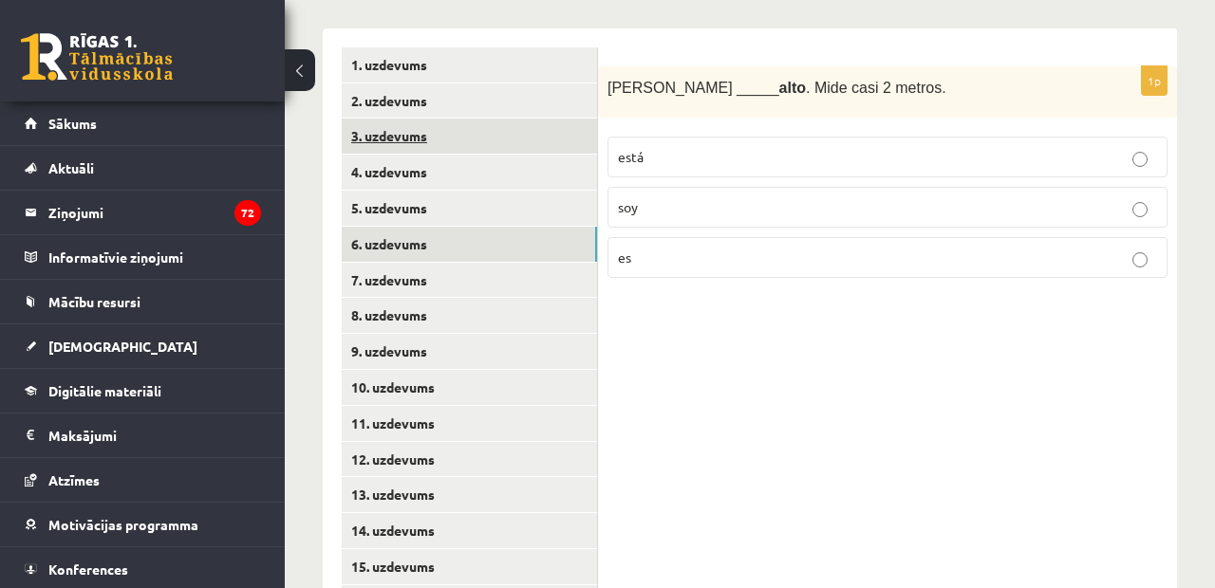
scroll to position [337, 0]
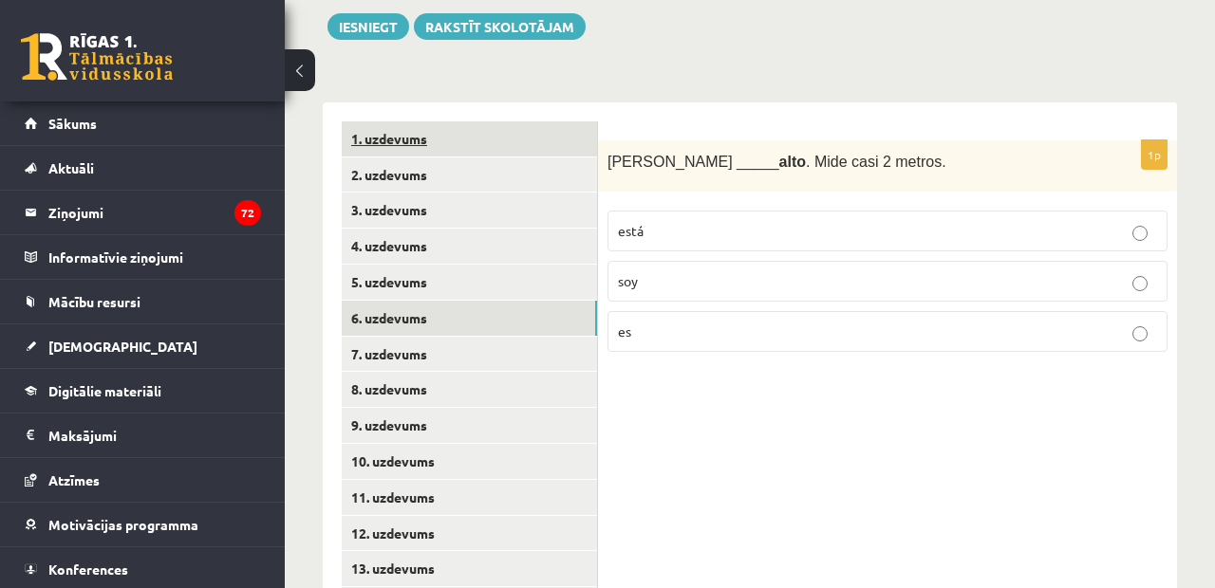
click at [508, 133] on link "1. uzdevums" at bounding box center [469, 138] width 255 height 35
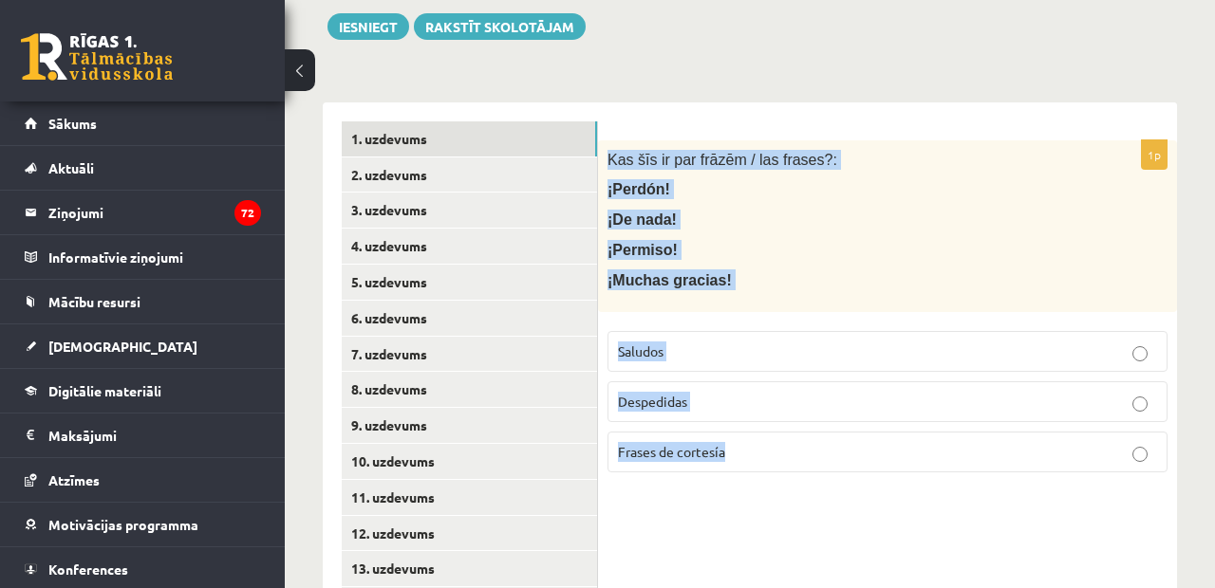
drag, startPoint x: 609, startPoint y: 154, endPoint x: 725, endPoint y: 447, distance: 315.2
click at [725, 448] on div "1p Kas šīs ir par frāzēm / las frases?: ¡Perdón! ¡De nada! ¡Permiso! ¡Muchas gr…" at bounding box center [887, 313] width 579 height 347
copy div "Kas šīs ir par frāzēm / las frases?: ¡Perdón! ¡De nada! ¡Permiso! ¡Muchas graci…"
click at [696, 410] on label "Despedidas" at bounding box center [887, 401] width 560 height 41
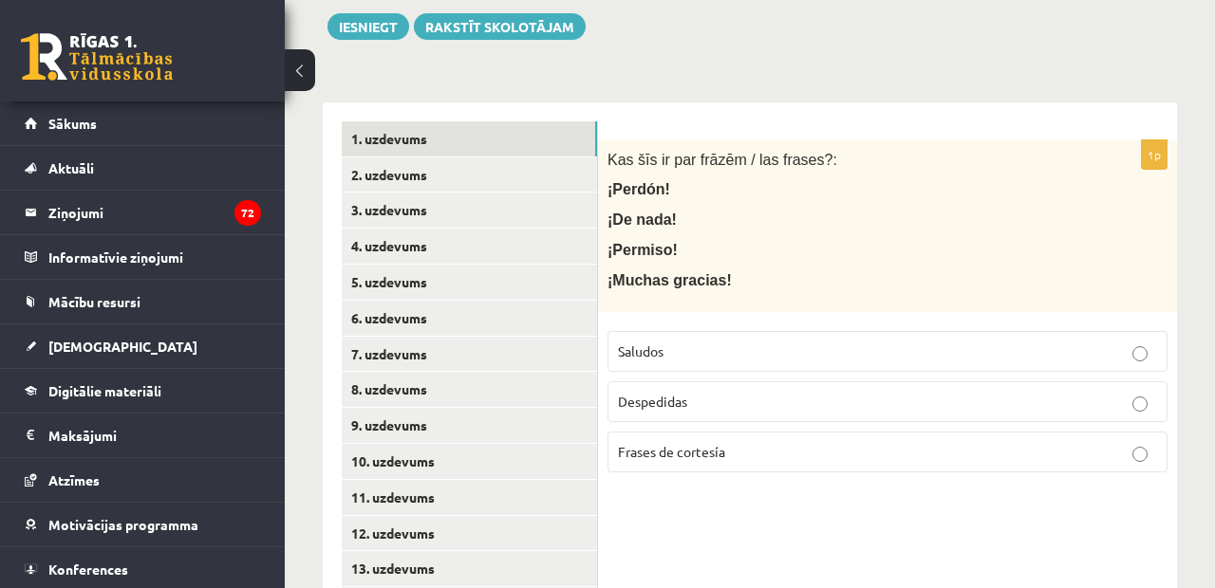
click at [702, 436] on label "Frases de cortesía" at bounding box center [887, 452] width 560 height 41
click at [469, 163] on link "2. uzdevums" at bounding box center [469, 175] width 255 height 35
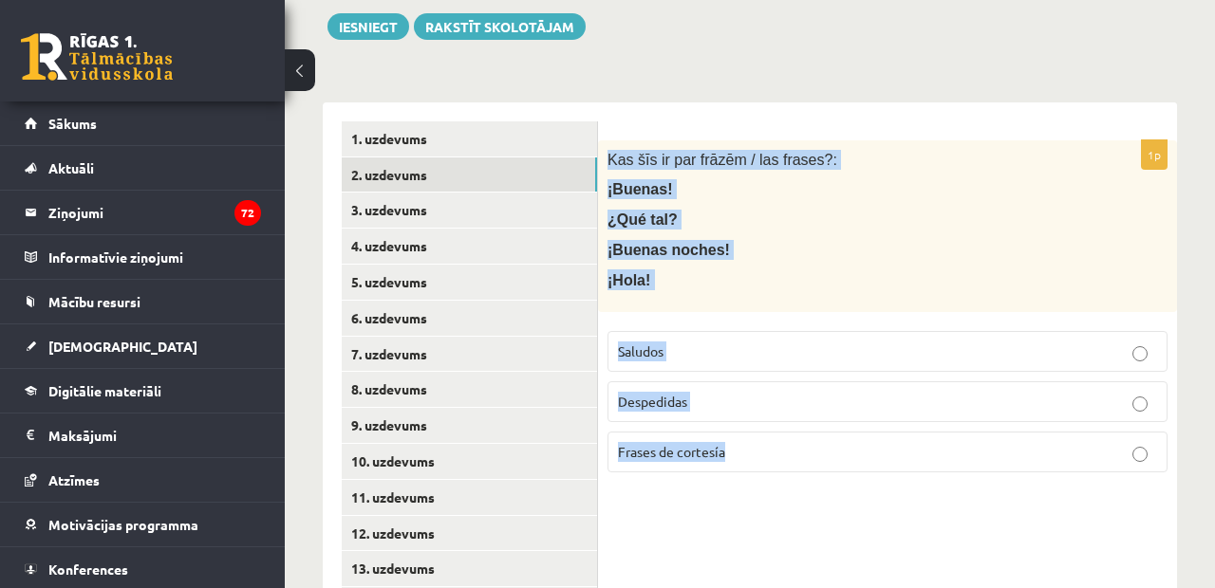
drag, startPoint x: 609, startPoint y: 153, endPoint x: 730, endPoint y: 437, distance: 309.1
click at [732, 437] on div "1p Kas šīs ir par frāzēm / las frases?: ¡Buenas! ¿Qué tal? ¡Buenas noches! ¡Hol…" at bounding box center [887, 313] width 579 height 347
copy div "Kas šīs ir par frāzēm / las frases?: ¡Buenas! ¿Qué tal? ¡Buenas noches! ¡Hola! …"
click at [424, 213] on link "3. uzdevums" at bounding box center [469, 210] width 255 height 35
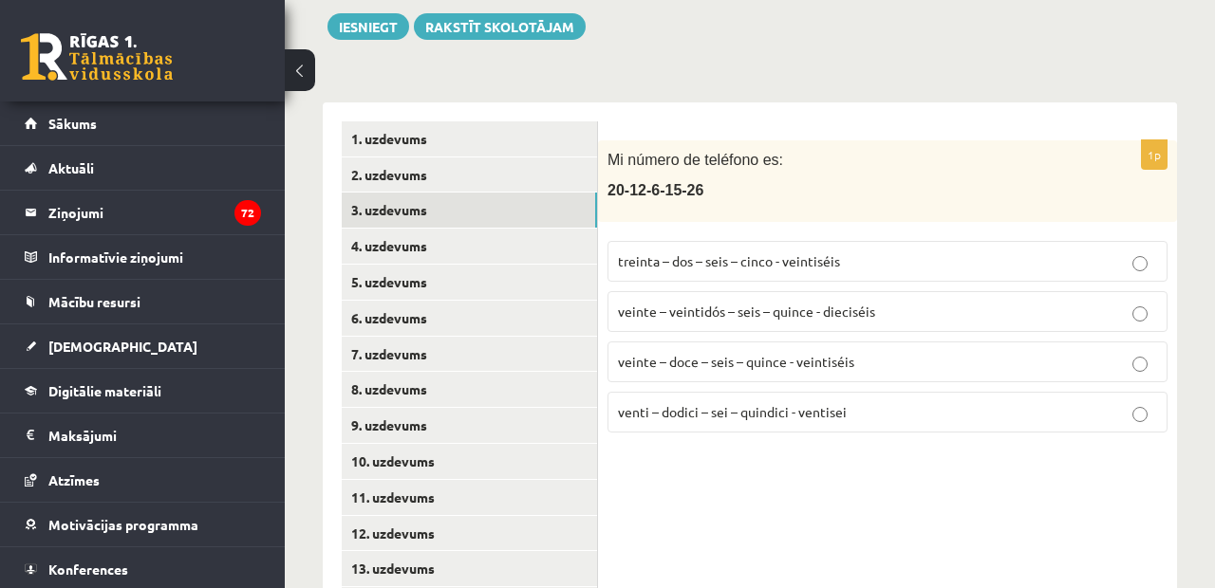
click at [692, 146] on div "Mi número de teléfono es: [PHONE_NUMBER]" at bounding box center [887, 181] width 579 height 82
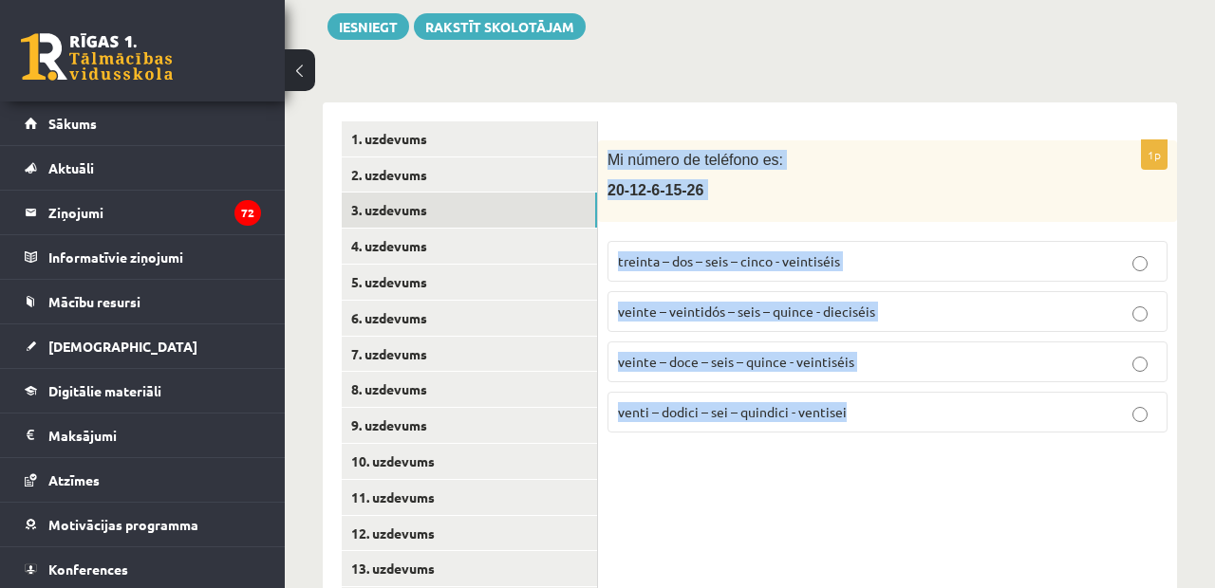
drag, startPoint x: 609, startPoint y: 150, endPoint x: 770, endPoint y: 470, distance: 357.7
copy div "Mi número de teléfono es: [PHONE_NUMBER] treinta – dos – seis – cinco - veintis…"
click at [454, 249] on link "4. uzdevums" at bounding box center [469, 246] width 255 height 35
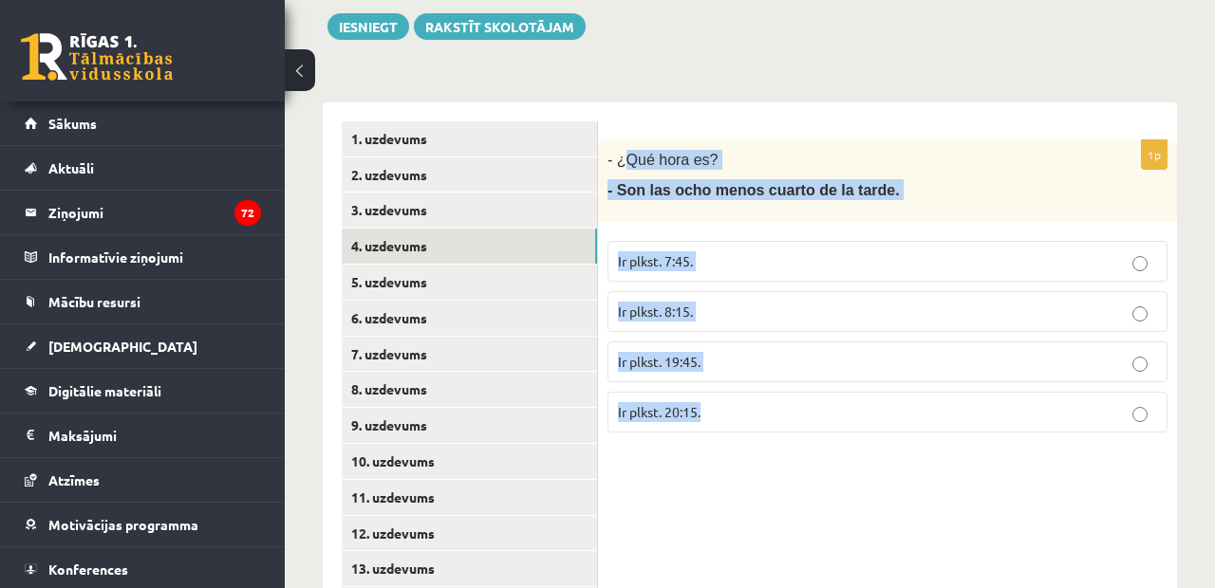
drag, startPoint x: 622, startPoint y: 155, endPoint x: 697, endPoint y: 457, distance: 311.8
copy div "Qué hora es? - Son las ocho menos cuarto de la tarde. Ir plkst. 7:45. Ir plkst.…"
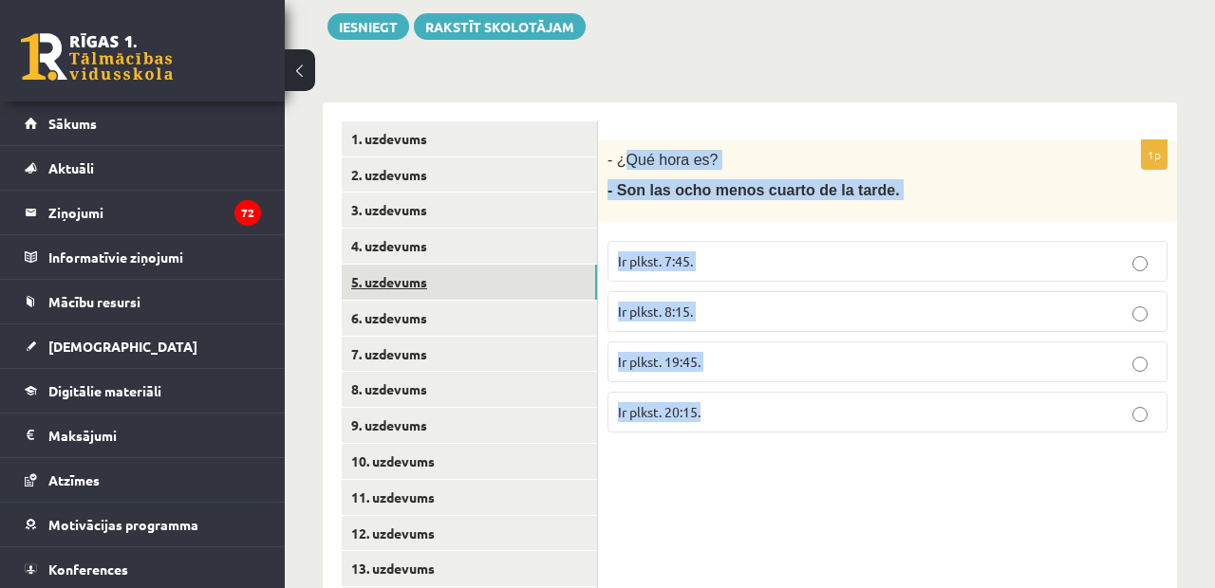
click at [381, 285] on link "5. uzdevums" at bounding box center [469, 282] width 255 height 35
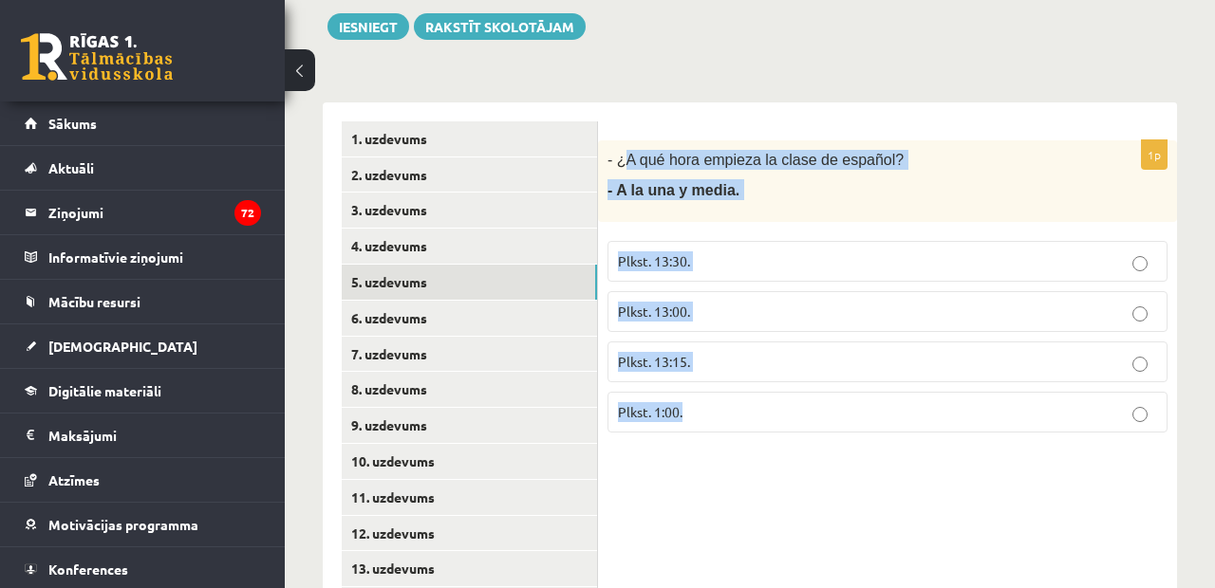
drag, startPoint x: 622, startPoint y: 149, endPoint x: 696, endPoint y: 412, distance: 273.1
click at [698, 412] on div "1p - ¿A qué hora empieza la clase de español? - A la una y media. Plkst. 13:30.…" at bounding box center [887, 293] width 579 height 307
copy div "A qué hora empieza la clase de español? - A la una y media. Plkst. 13:30. Plkst…"
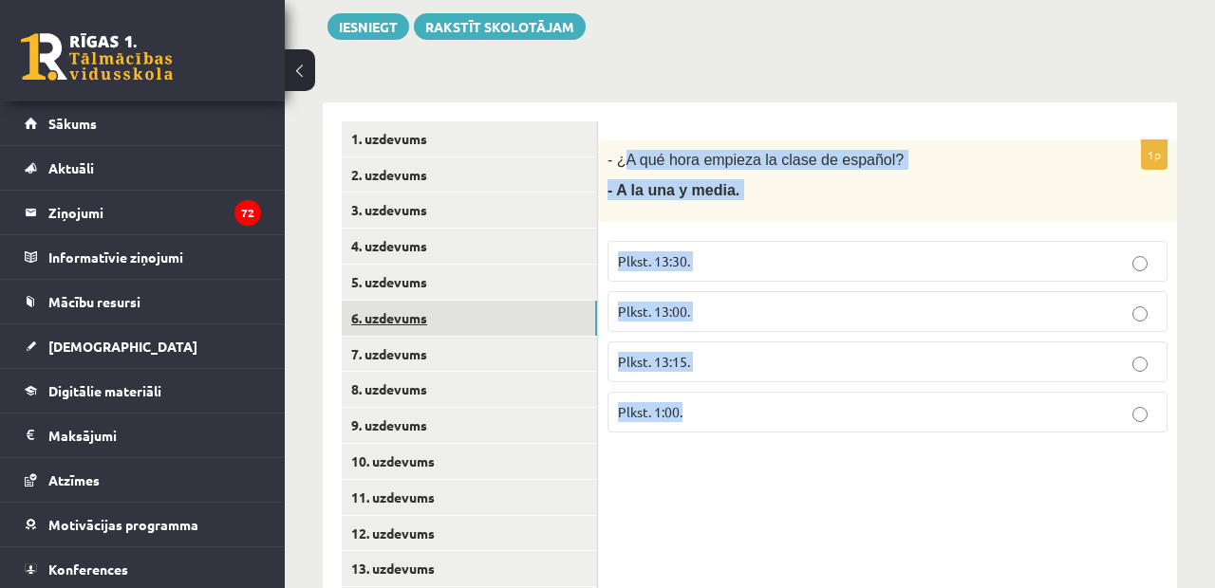
click at [368, 312] on link "6. uzdevums" at bounding box center [469, 318] width 255 height 35
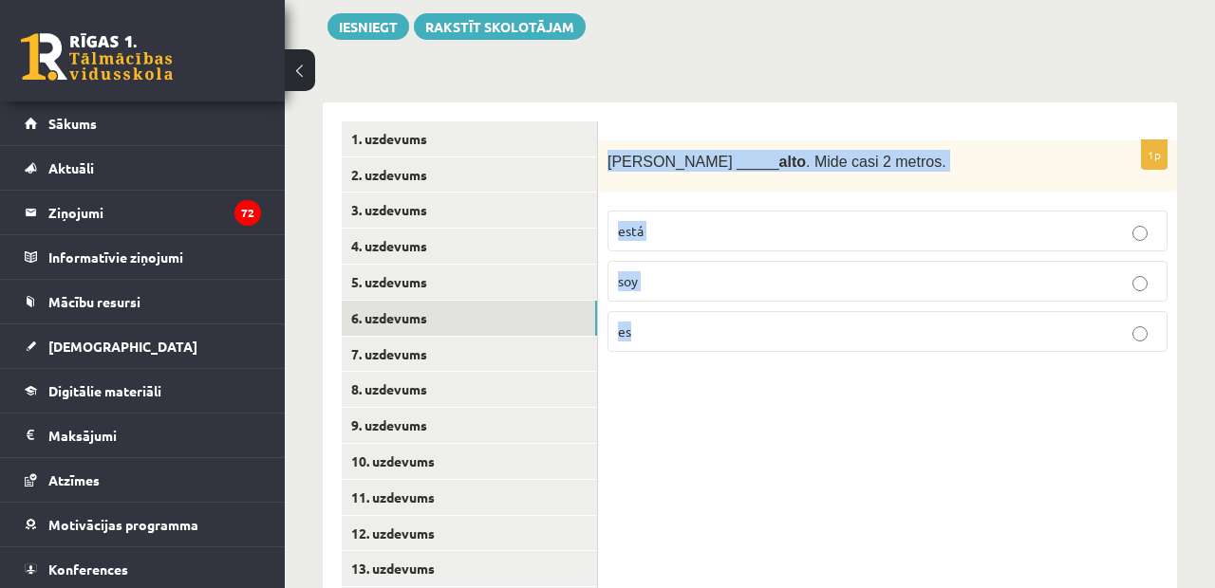
drag, startPoint x: 604, startPoint y: 157, endPoint x: 711, endPoint y: 399, distance: 265.1
copy div "Antonio _____ alto . Mide casi 2 metros. está soy es"
click at [418, 337] on link "7. uzdevums" at bounding box center [469, 354] width 255 height 35
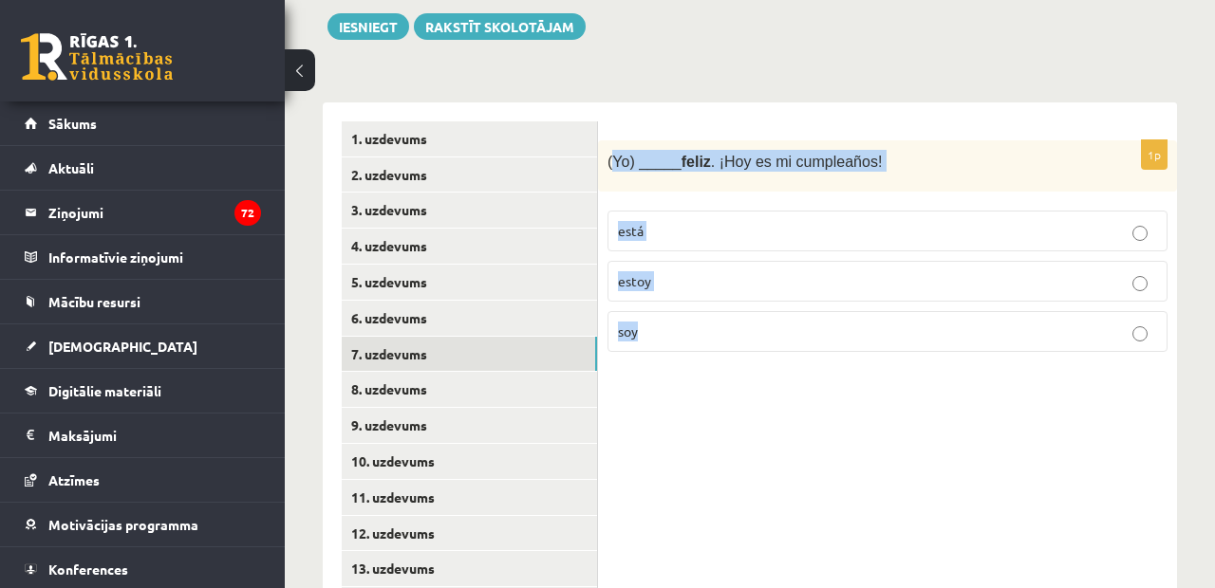
drag, startPoint x: 611, startPoint y: 153, endPoint x: 674, endPoint y: 445, distance: 298.9
copy div "Yo) _____ feliz . ¡Hoy es mi cumpleaños! está estoy soy"
click at [391, 385] on link "8. uzdevums" at bounding box center [469, 389] width 255 height 35
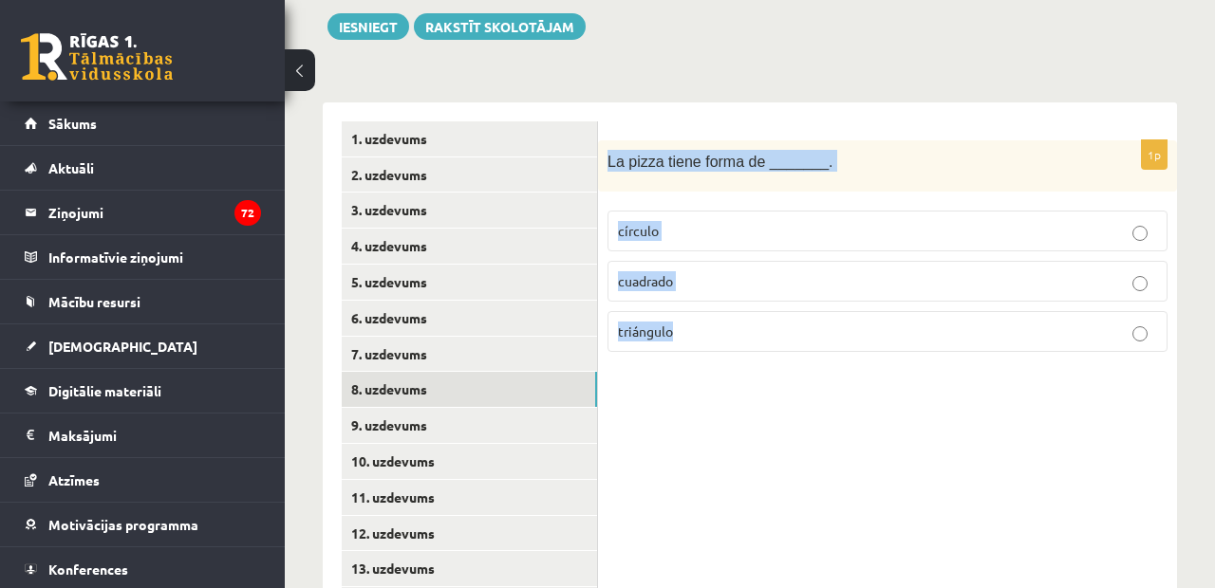
drag, startPoint x: 608, startPoint y: 154, endPoint x: 657, endPoint y: 443, distance: 293.4
copy div "La pizza tiene forma de _______. círculo cuadrado triángulo"
click at [407, 144] on link "1. uzdevums" at bounding box center [469, 138] width 255 height 35
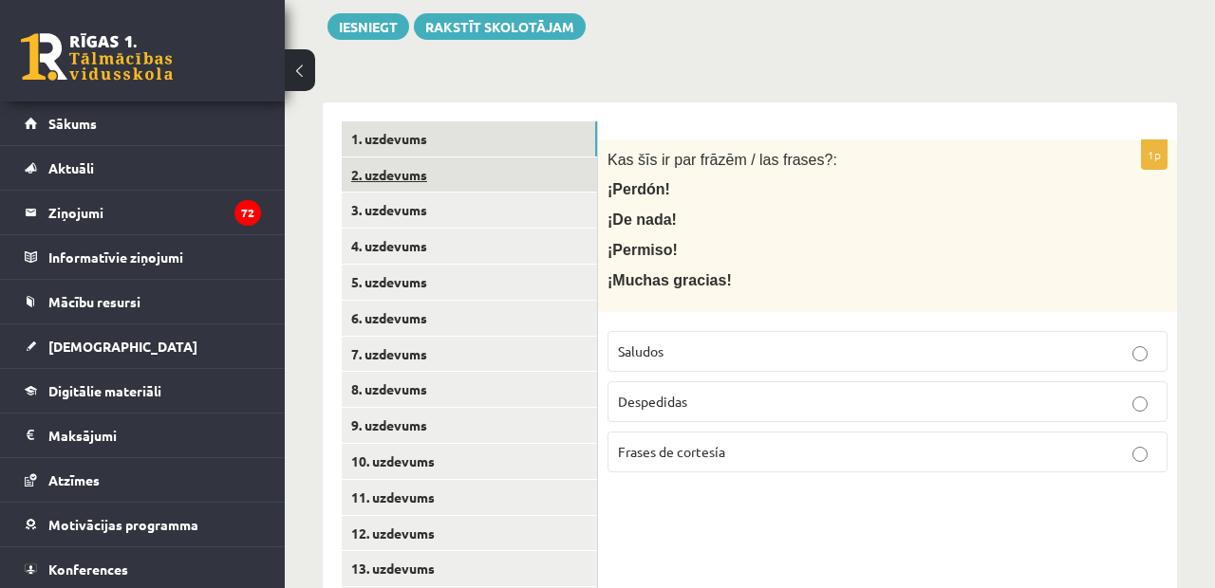
click at [422, 178] on link "2. uzdevums" at bounding box center [469, 175] width 255 height 35
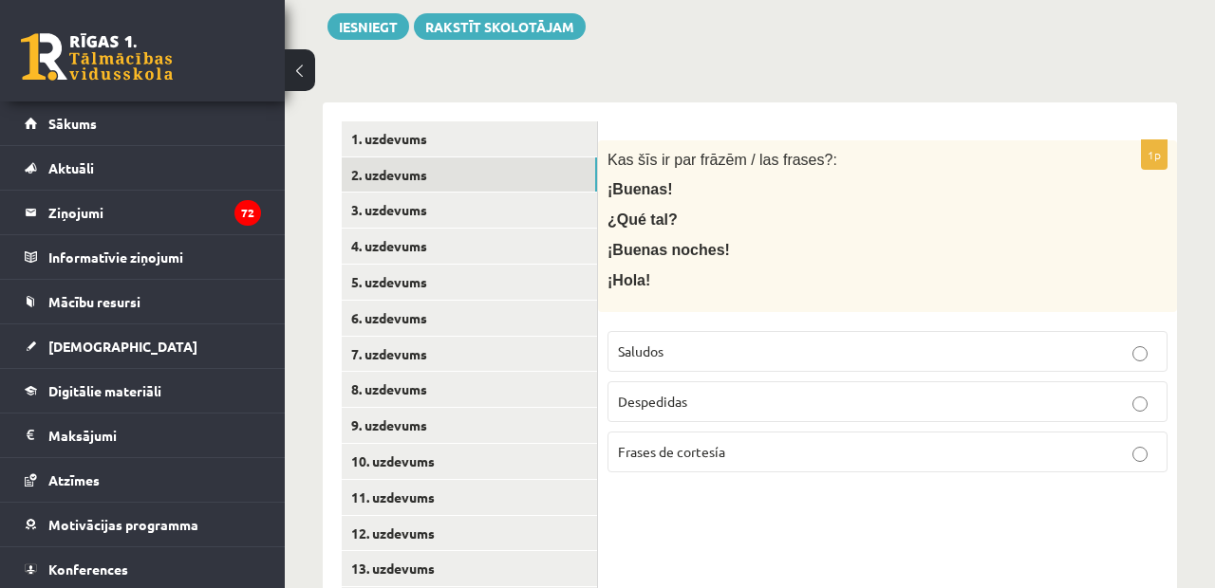
click at [656, 342] on p "Saludos" at bounding box center [887, 352] width 539 height 20
click at [502, 193] on link "3. uzdevums" at bounding box center [469, 210] width 255 height 35
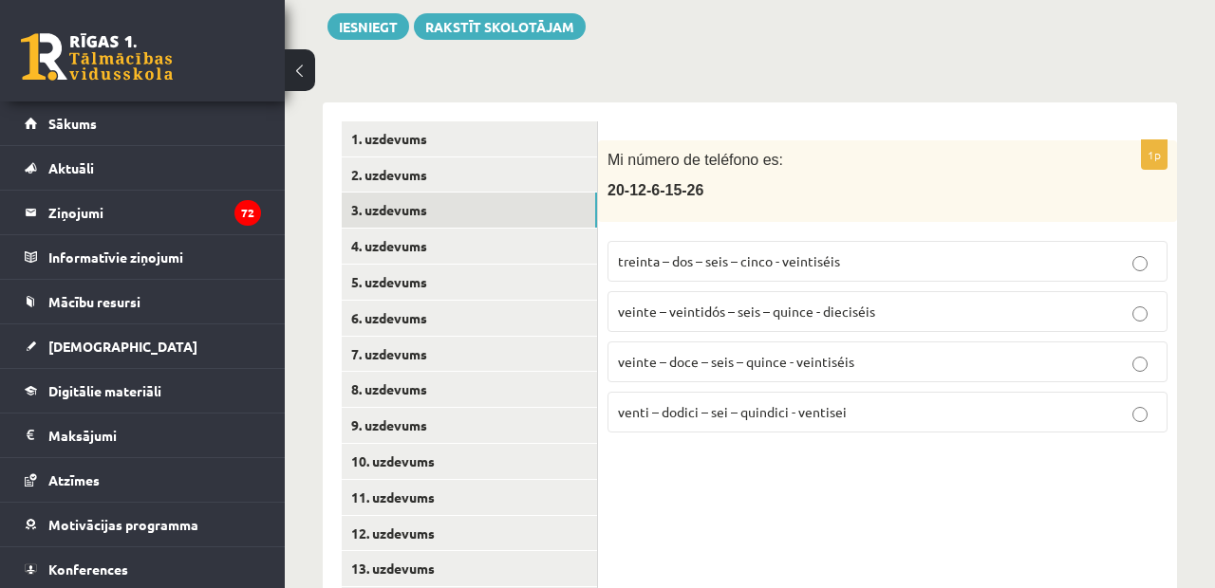
click at [668, 353] on span "veinte – doce – seis – quince - veintiséis" at bounding box center [736, 361] width 236 height 17
click at [372, 236] on link "4. uzdevums" at bounding box center [469, 246] width 255 height 35
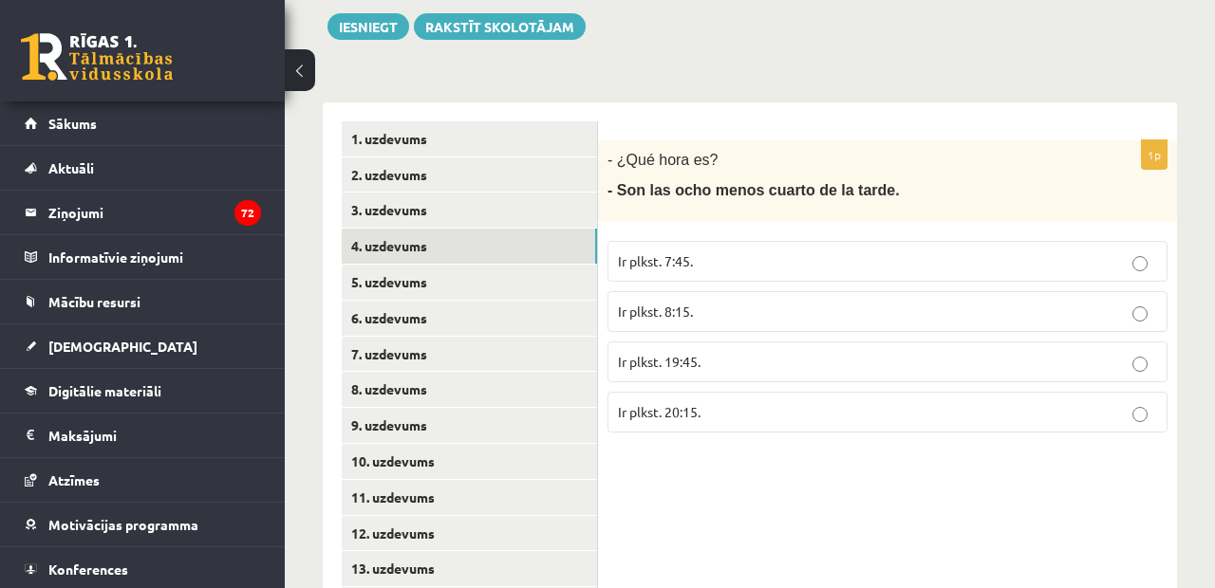
click at [721, 251] on p "Ir plkst. 7:45." at bounding box center [887, 261] width 539 height 20
click at [406, 271] on link "5. uzdevums" at bounding box center [469, 282] width 255 height 35
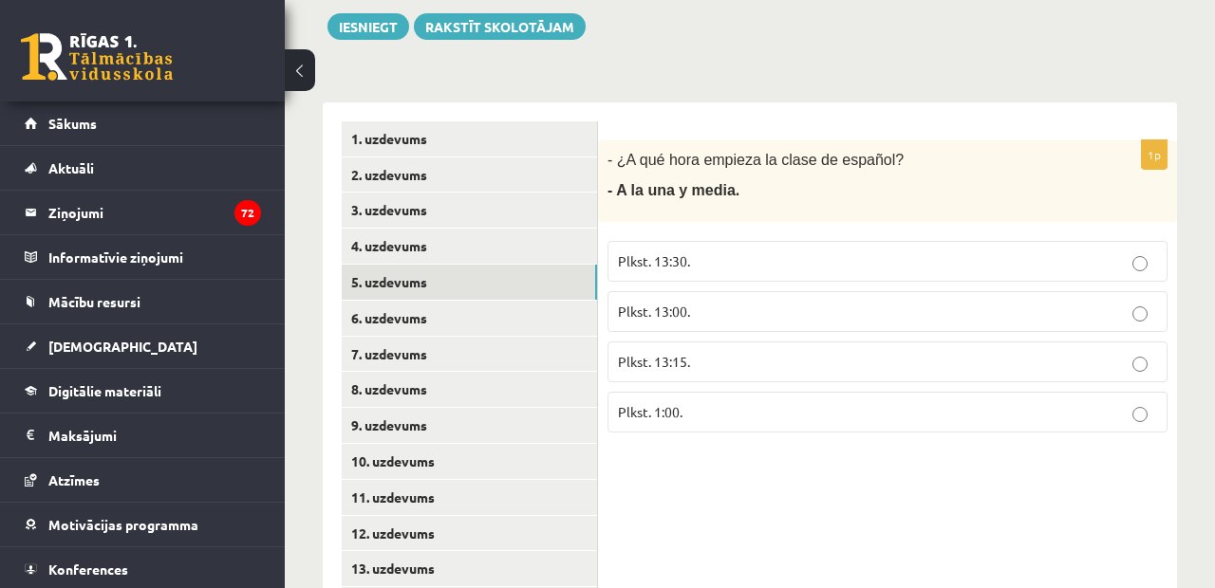
click at [702, 266] on p "Plkst. 13:30." at bounding box center [887, 261] width 539 height 20
click at [395, 310] on link "6. uzdevums" at bounding box center [469, 318] width 255 height 35
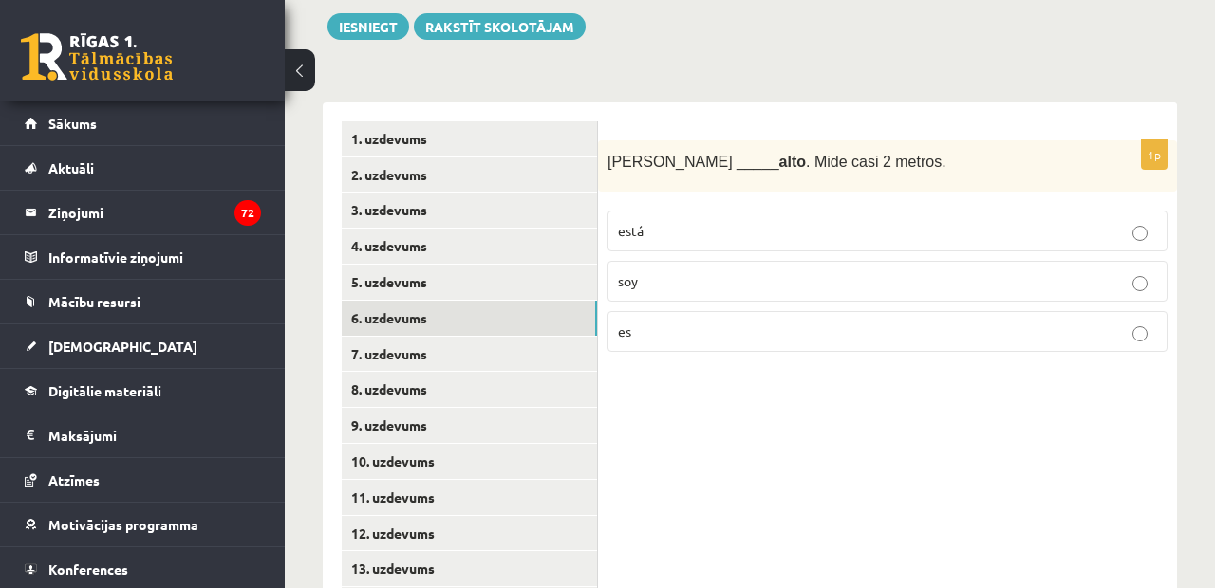
click at [650, 327] on p "es" at bounding box center [887, 332] width 539 height 20
click at [431, 343] on link "7. uzdevums" at bounding box center [469, 354] width 255 height 35
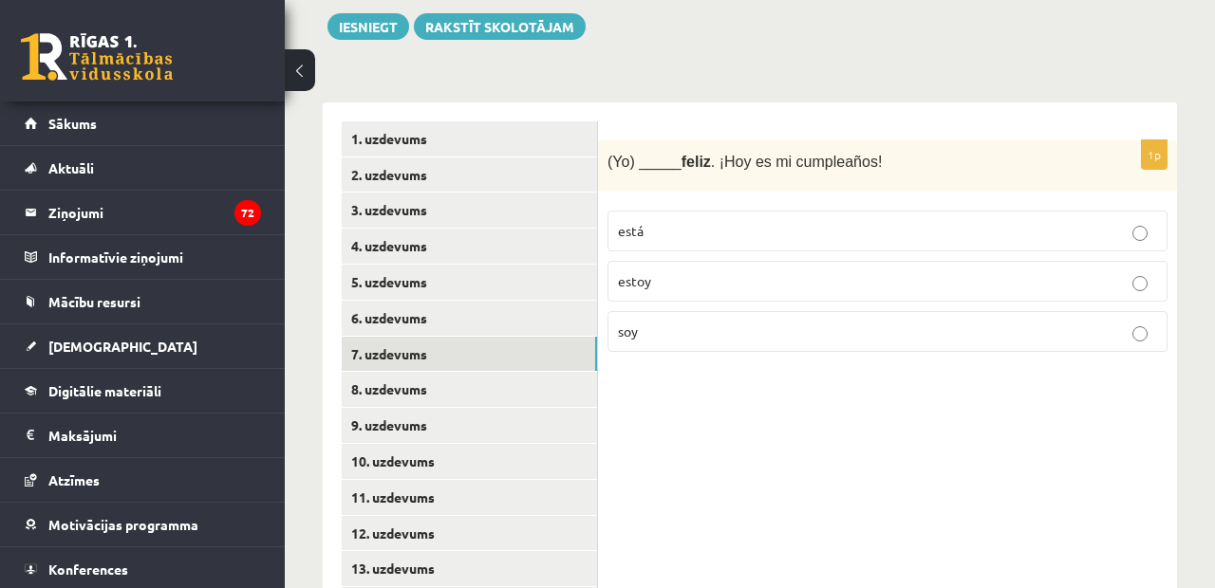
click at [649, 282] on span "estoy" at bounding box center [634, 280] width 33 height 17
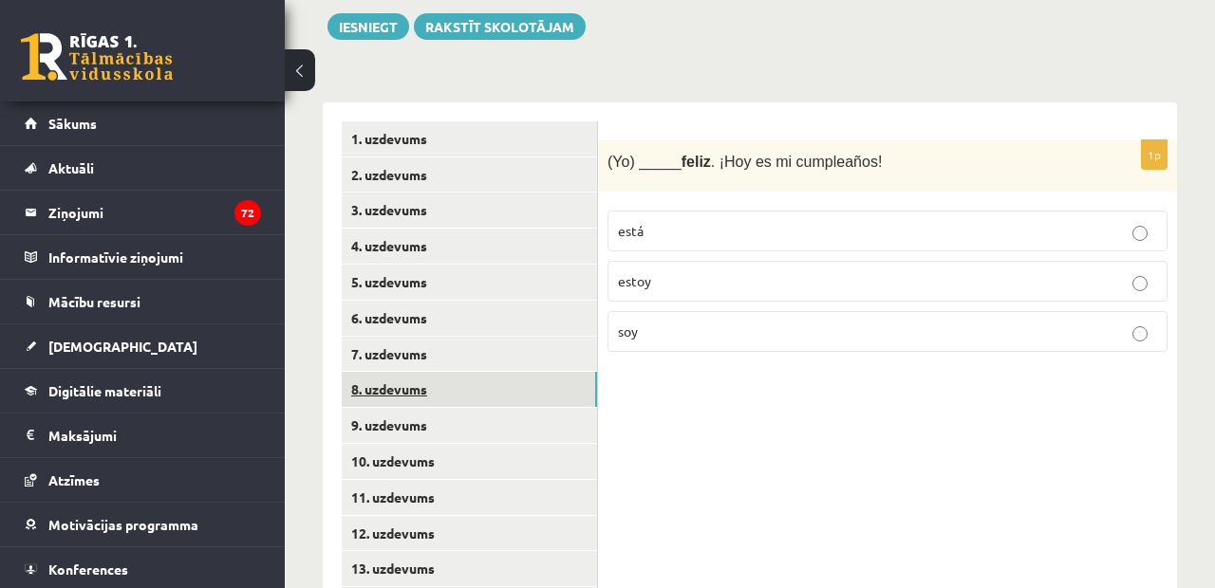
click at [460, 372] on link "8. uzdevums" at bounding box center [469, 389] width 255 height 35
click at [672, 235] on p "círculo" at bounding box center [887, 231] width 539 height 20
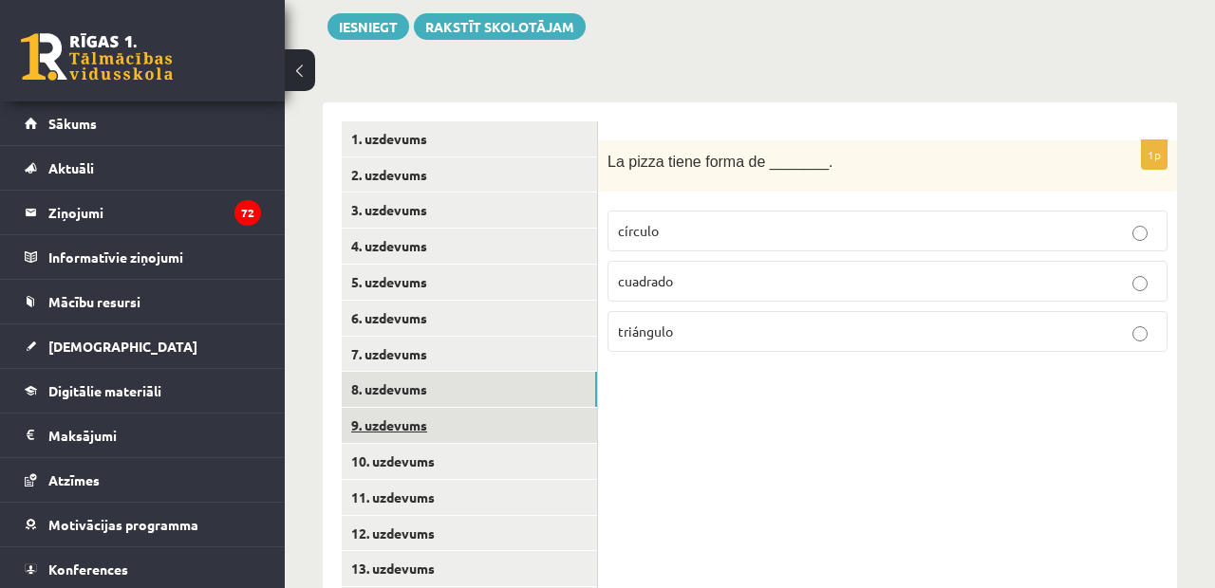
click at [496, 411] on link "9. uzdevums" at bounding box center [469, 425] width 255 height 35
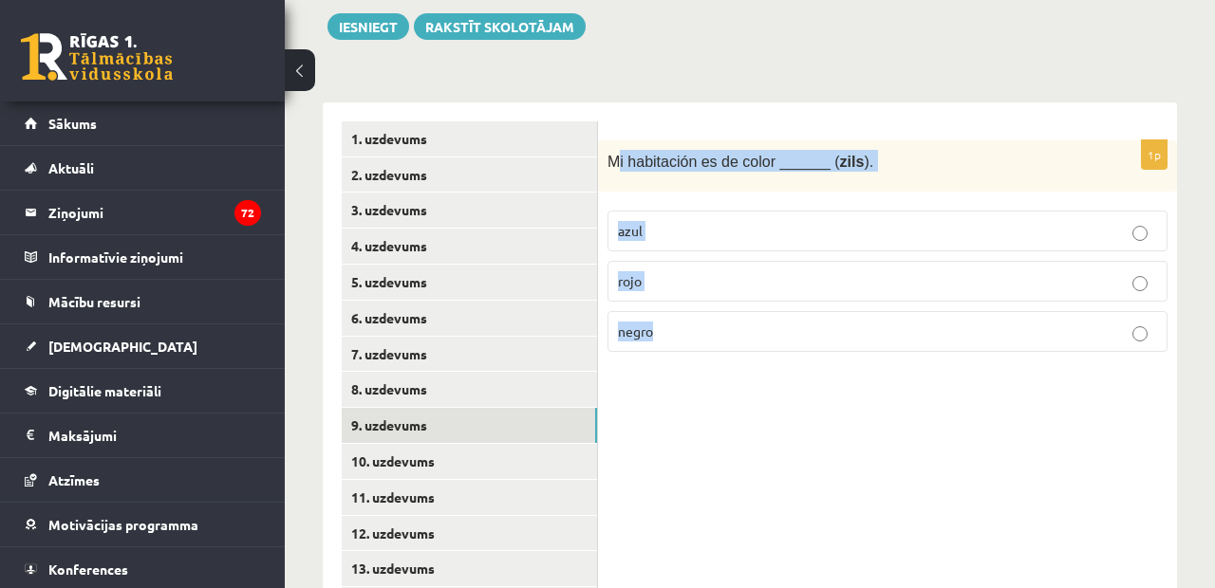
drag, startPoint x: 614, startPoint y: 157, endPoint x: 759, endPoint y: 357, distance: 247.3
click at [755, 358] on div "1p Mi habitación es de color ______ ( zils ). azul rojo negro" at bounding box center [887, 254] width 579 height 228
copy div "i habitación es de color ______ ( zils ). azul rojo negro"
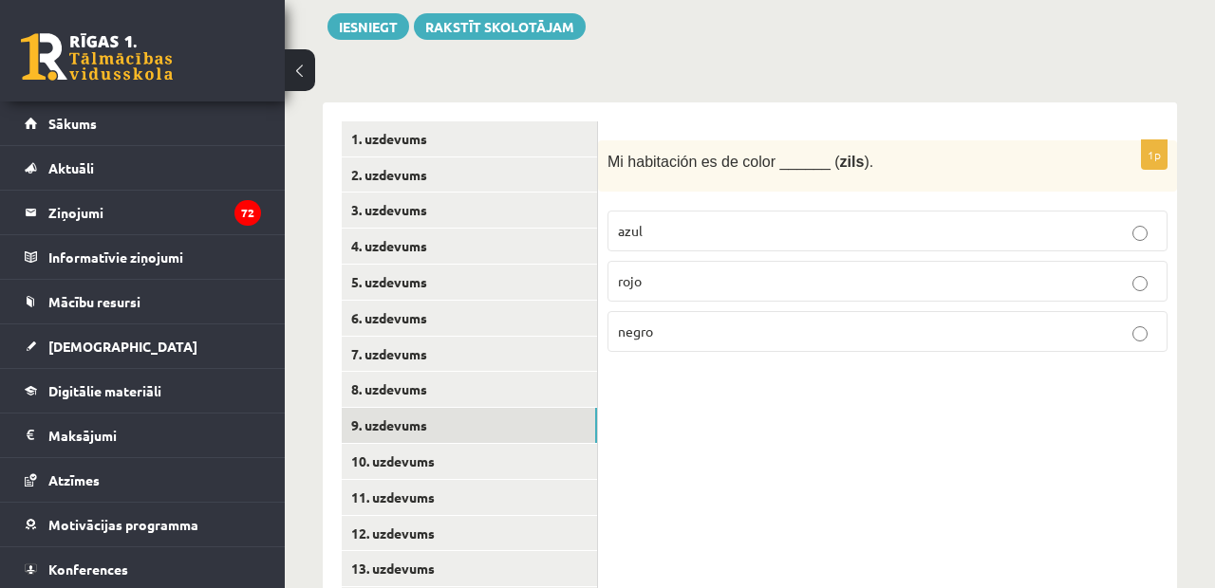
click at [677, 121] on form "1p Mi habitación es de color ______ ( zils ). azul rojo negro" at bounding box center [887, 244] width 541 height 247
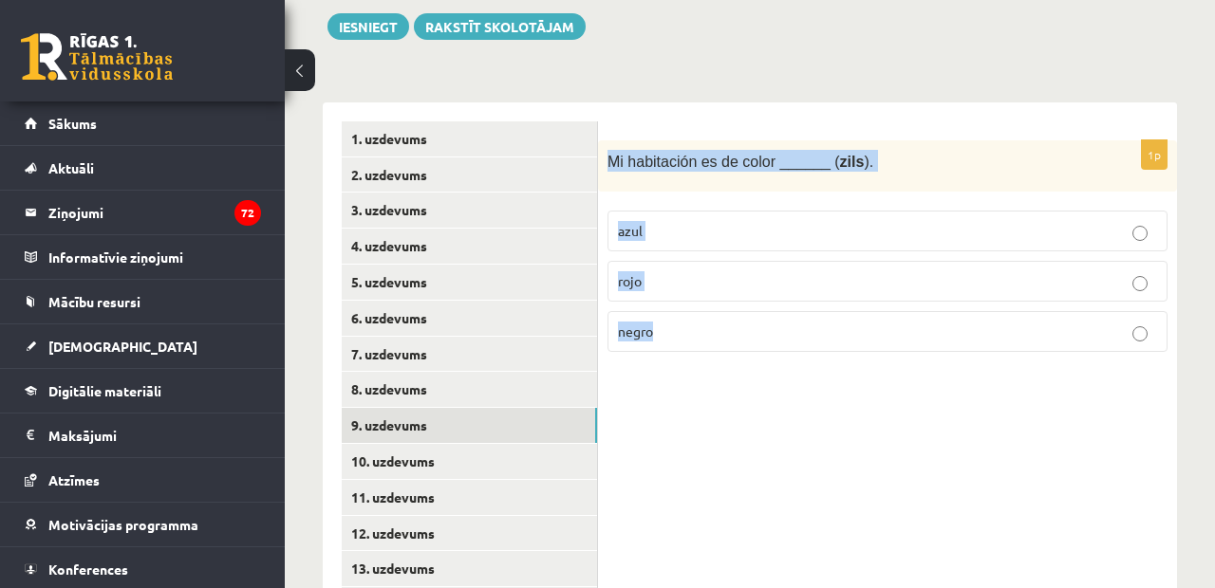
drag, startPoint x: 611, startPoint y: 155, endPoint x: 743, endPoint y: 369, distance: 251.8
copy div "Mi habitación es de color ______ ( zils ). azul rojo negro"
click at [400, 455] on link "10. uzdevums" at bounding box center [469, 461] width 255 height 35
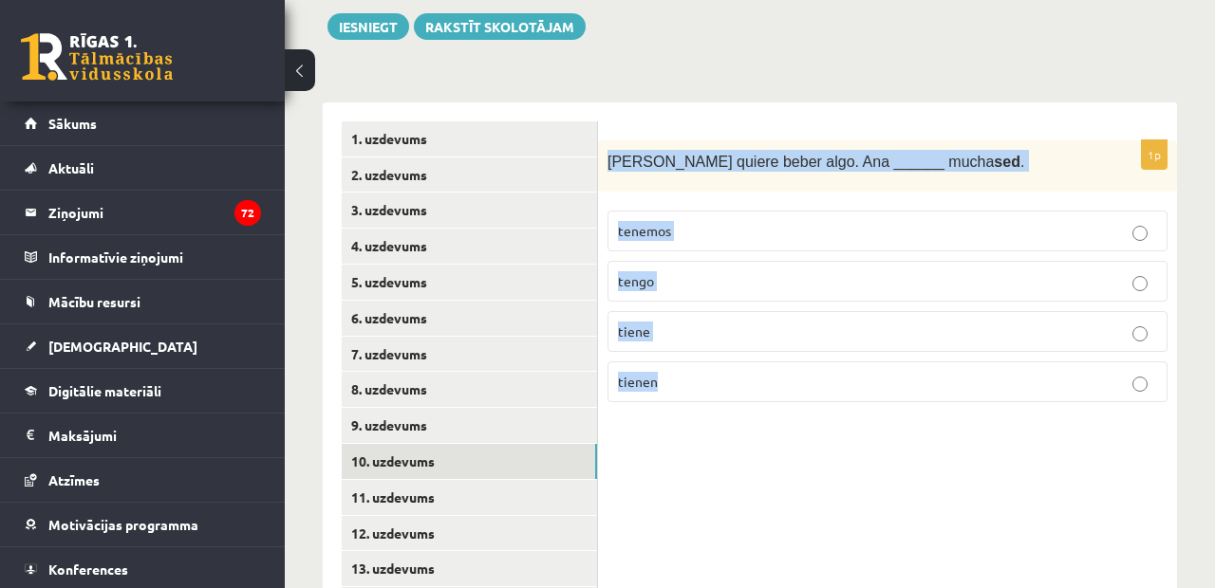
drag, startPoint x: 608, startPoint y: 155, endPoint x: 736, endPoint y: 455, distance: 326.9
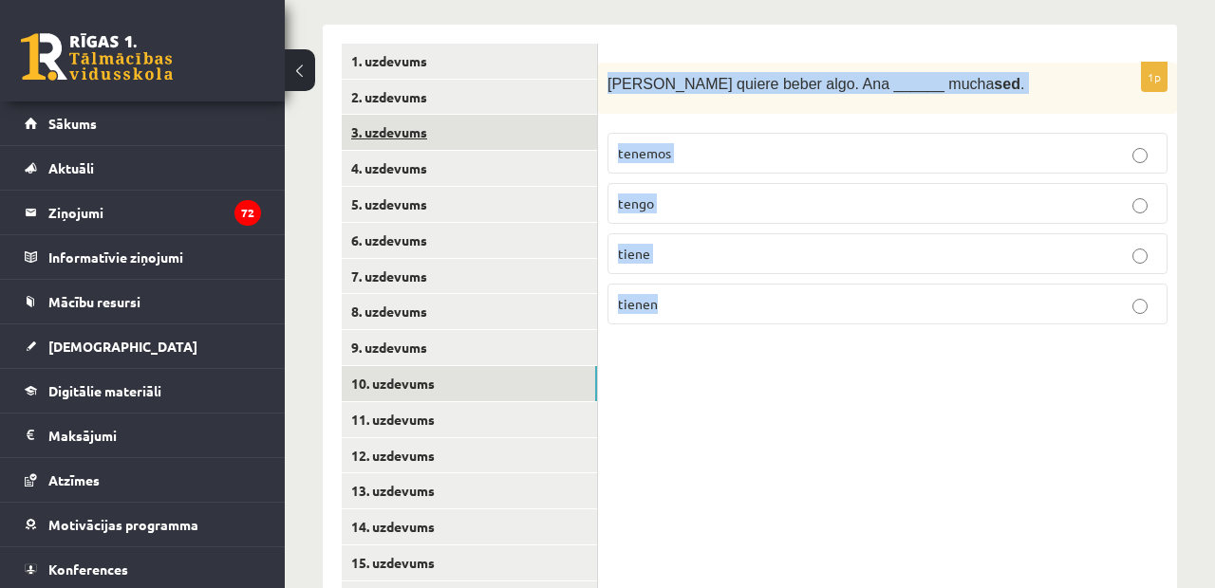
scroll to position [448, 0]
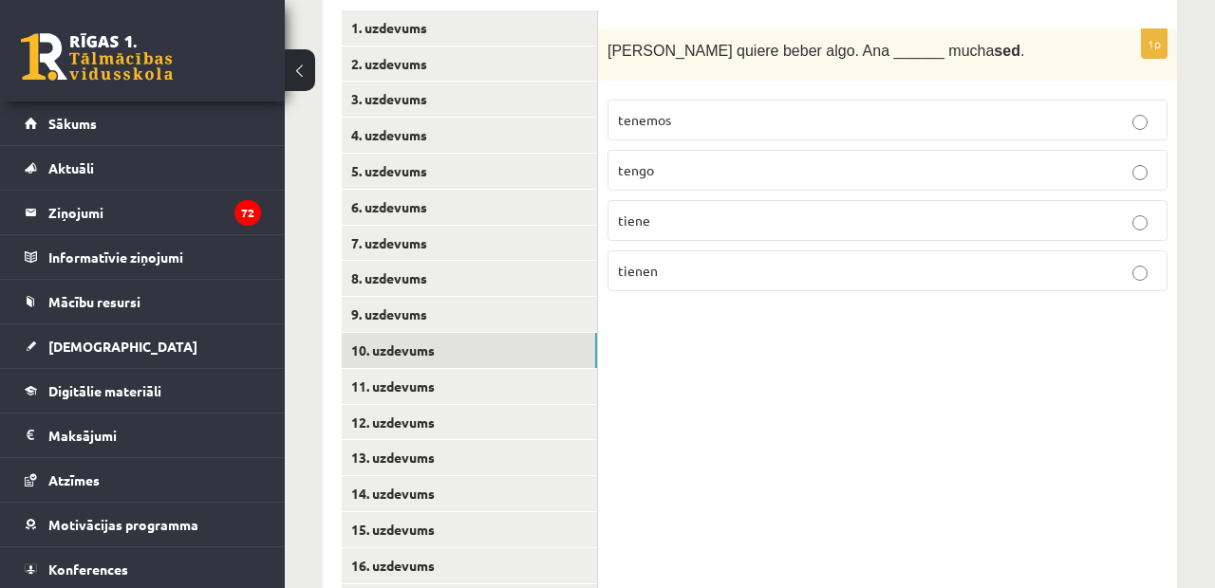
click at [381, 393] on ul "1. uzdevums 2. uzdevums 3. uzdevums 4. uzdevums 5. uzdevums 6. uzdevums 7. uzde…" at bounding box center [470, 548] width 256 height 1076
click at [383, 377] on link "11. uzdevums" at bounding box center [469, 386] width 255 height 35
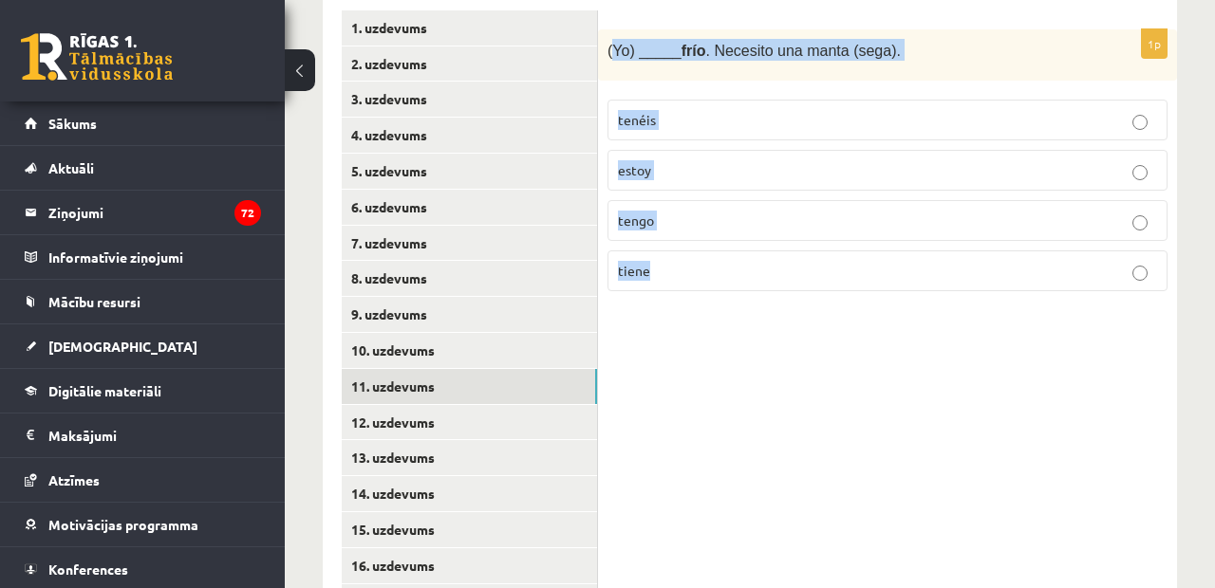
drag, startPoint x: 613, startPoint y: 46, endPoint x: 707, endPoint y: 358, distance: 326.0
click at [709, 360] on div "1p (Yo) _____ frío . Necesito una manta (sega). tenéis estoy tengo tiene" at bounding box center [887, 548] width 579 height 1114
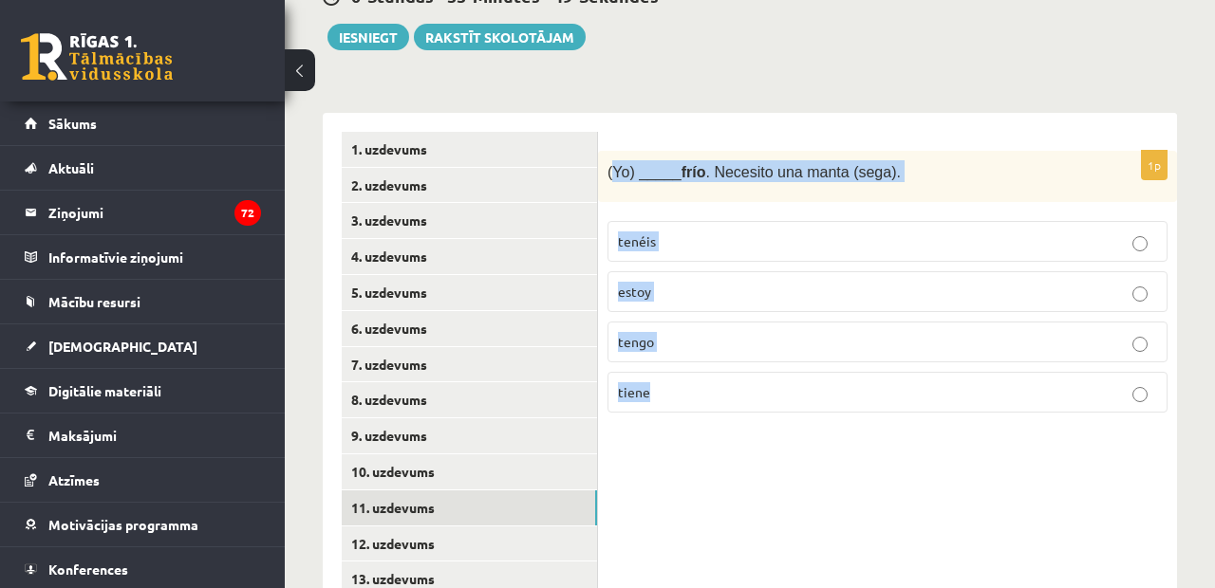
scroll to position [293, 0]
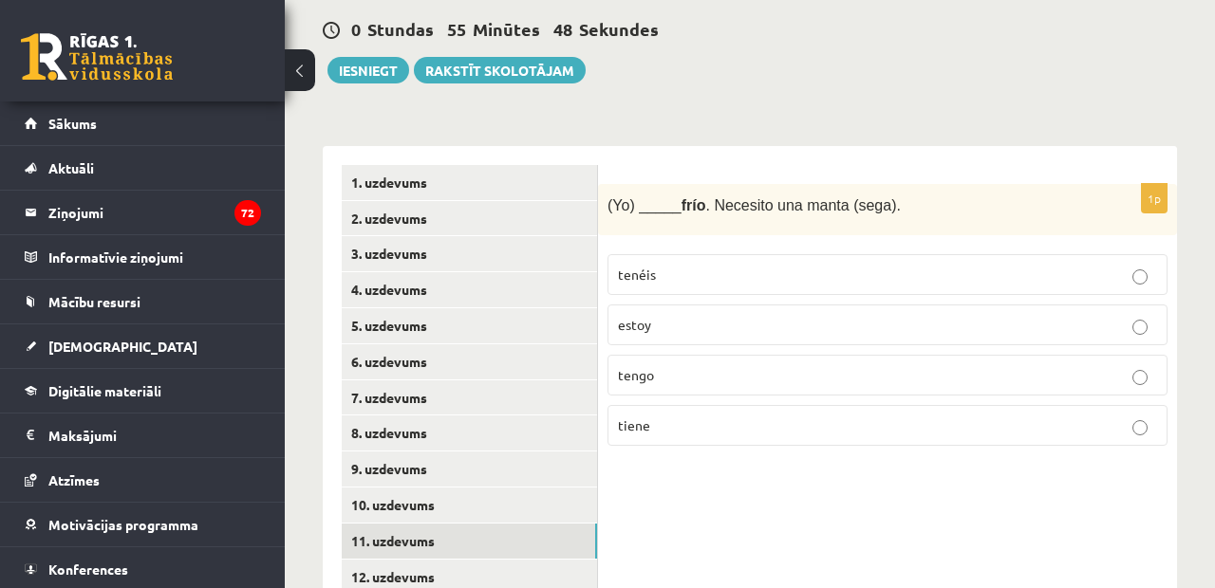
click at [433, 491] on link "10. uzdevums" at bounding box center [469, 505] width 255 height 35
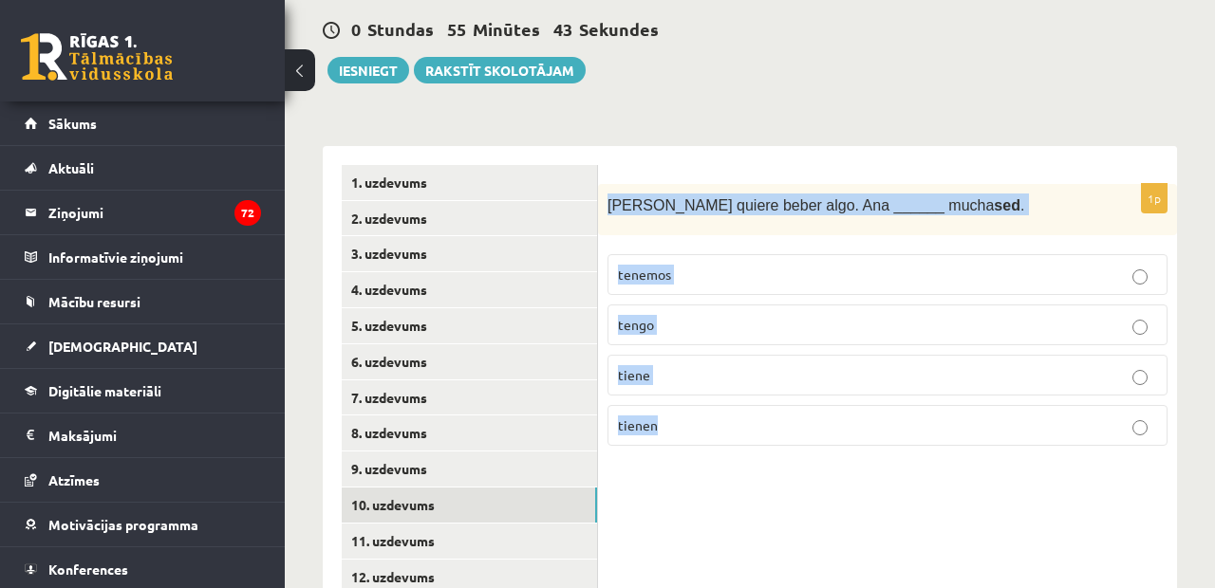
drag, startPoint x: 609, startPoint y: 201, endPoint x: 696, endPoint y: 455, distance: 268.0
click at [696, 455] on div "1p [PERSON_NAME] quiere beber algo. Ana ______ mucha sed . tenemos tengo tiene …" at bounding box center [887, 323] width 579 height 278
click at [688, 365] on p "tiene" at bounding box center [887, 375] width 539 height 20
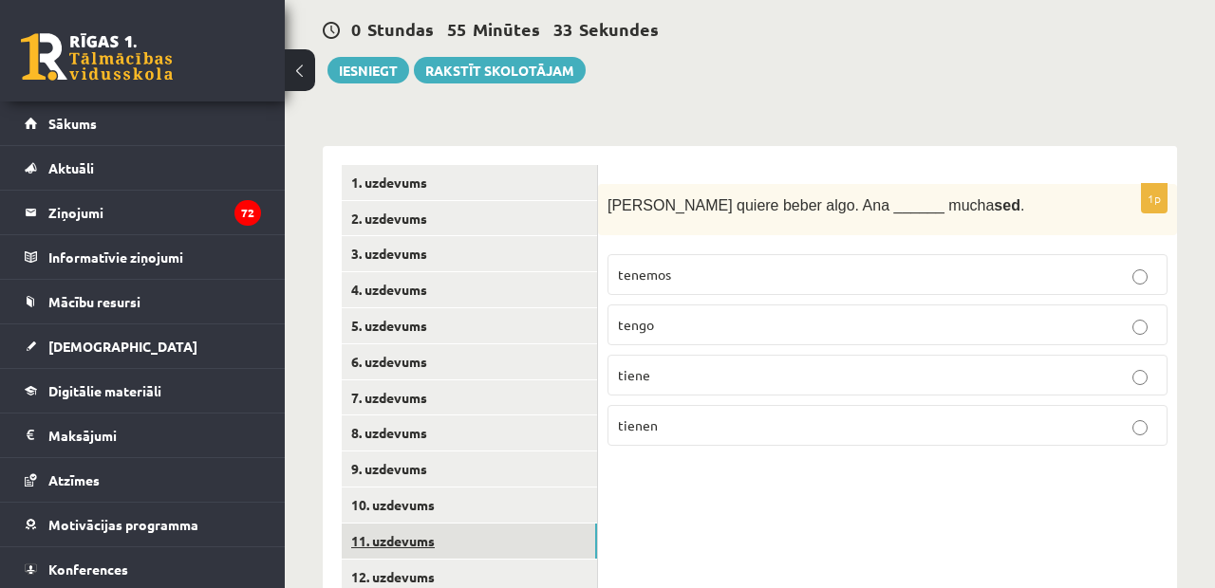
click at [456, 524] on link "11. uzdevums" at bounding box center [469, 541] width 255 height 35
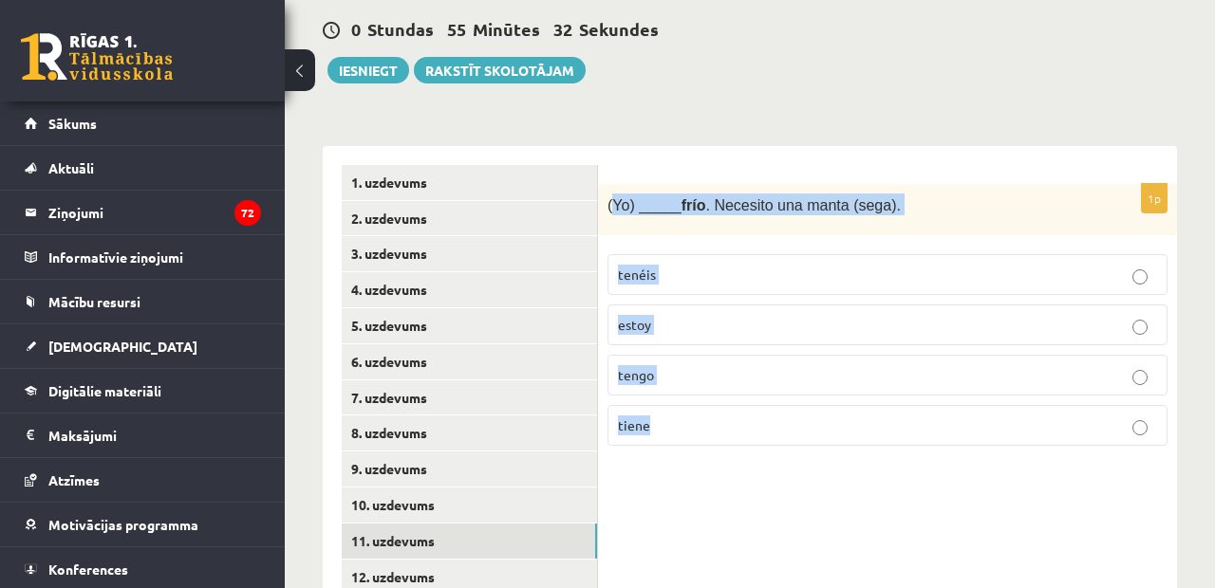
drag, startPoint x: 612, startPoint y: 194, endPoint x: 687, endPoint y: 443, distance: 260.6
click at [695, 451] on div "1p (Yo) _____ frío . Necesito una manta (sega). tenéis estoy tengo tiene" at bounding box center [887, 323] width 579 height 278
click at [721, 362] on label "tengo" at bounding box center [887, 375] width 560 height 41
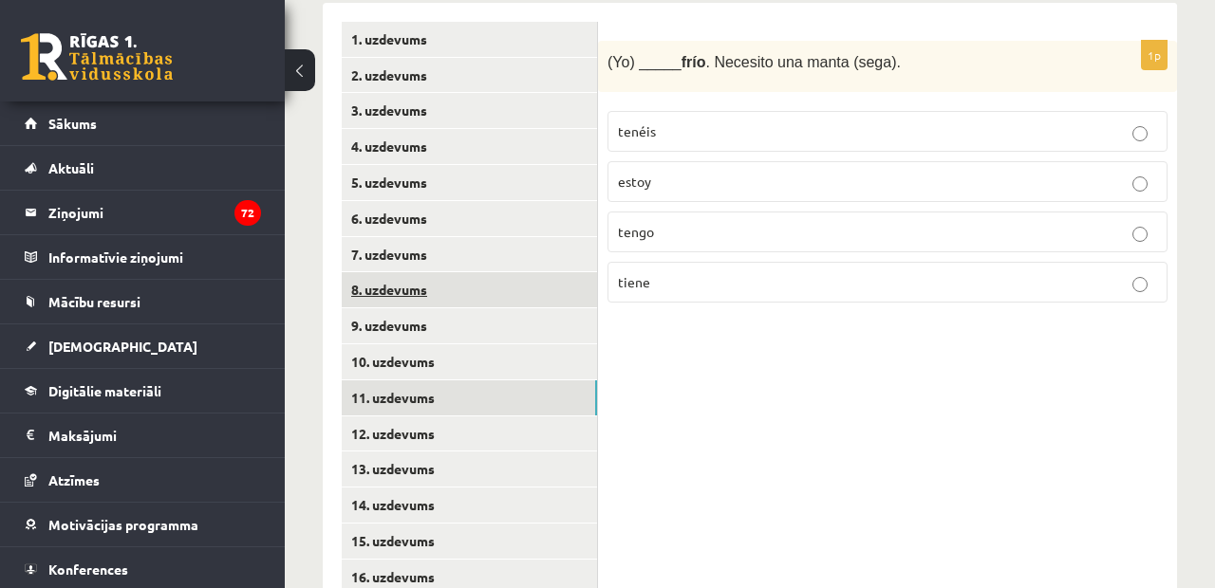
scroll to position [490, 0]
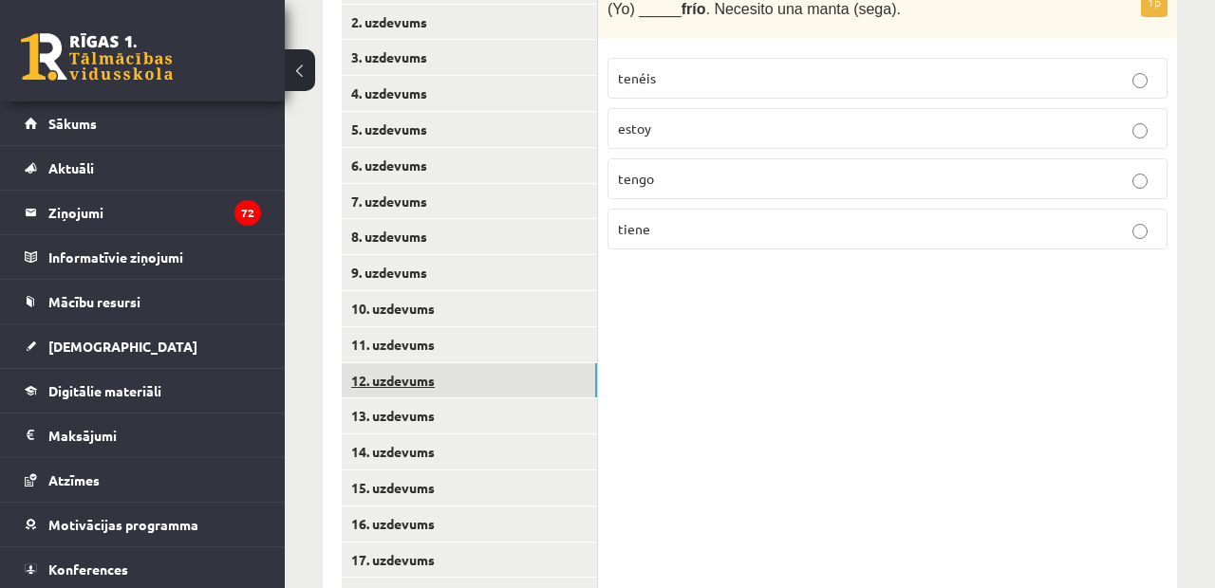
click at [401, 367] on link "12. uzdevums" at bounding box center [469, 380] width 255 height 35
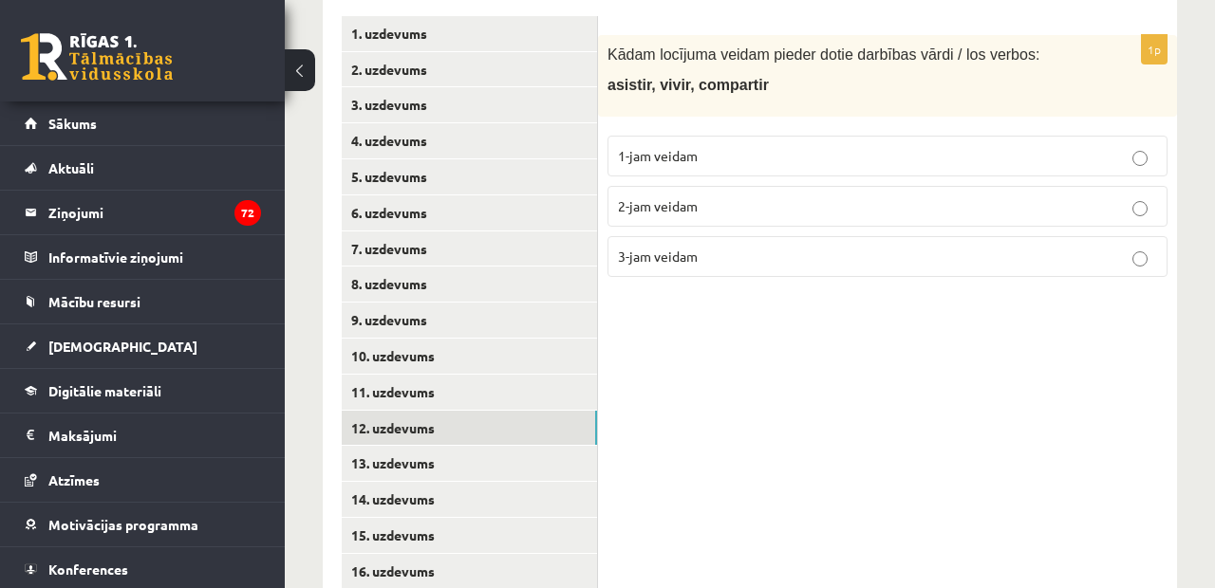
scroll to position [441, 0]
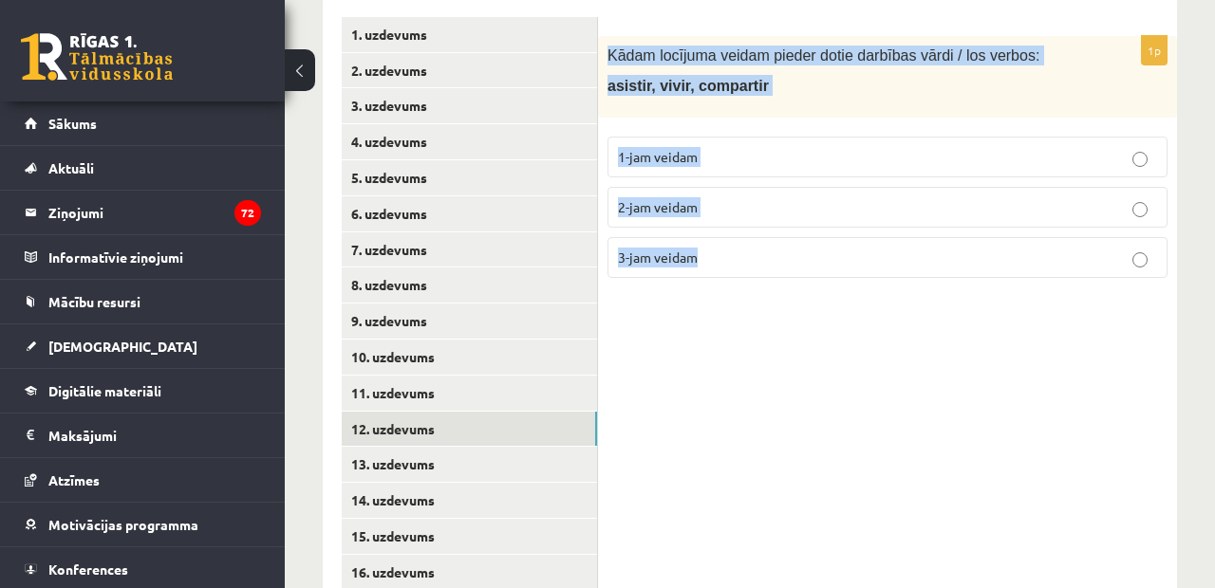
drag, startPoint x: 612, startPoint y: 50, endPoint x: 756, endPoint y: 291, distance: 280.9
click at [755, 291] on div "1p Kādam locījuma veidam pieder dotie darbības vārdi / los verbos: asistir, viv…" at bounding box center [887, 555] width 579 height 1114
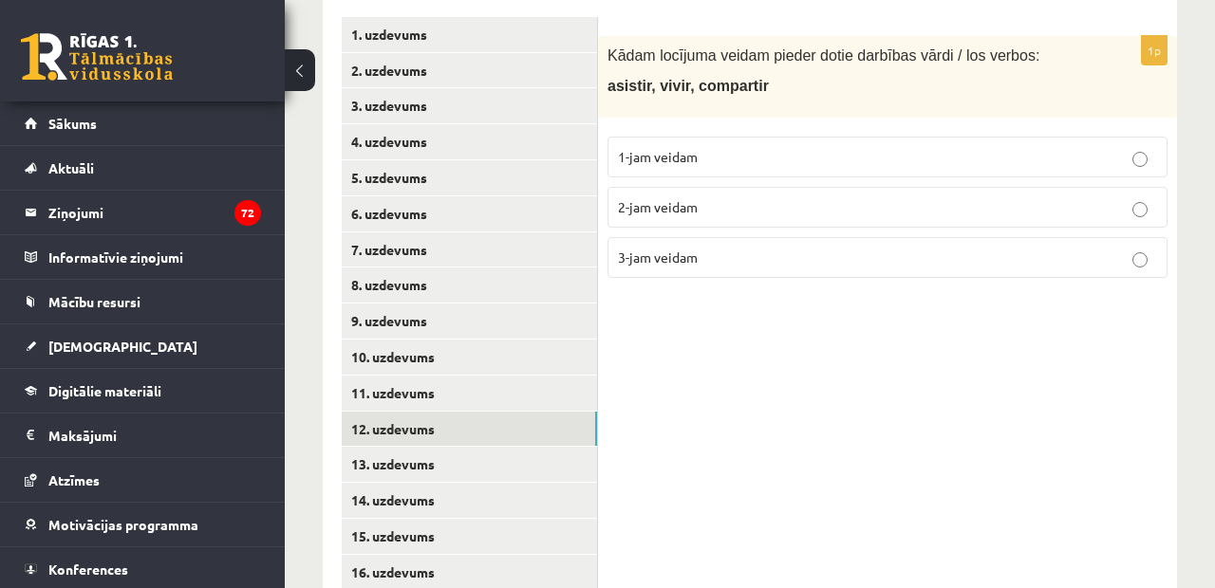
click at [325, 2] on div "1. uzdevums 2. uzdevums 3. uzdevums 4. uzdevums 5. uzdevums 6. uzdevums 7. uzde…" at bounding box center [460, 555] width 275 height 1114
click at [622, 249] on span "3-jam veidam" at bounding box center [658, 257] width 80 height 17
click at [417, 450] on link "13. uzdevums" at bounding box center [469, 464] width 255 height 35
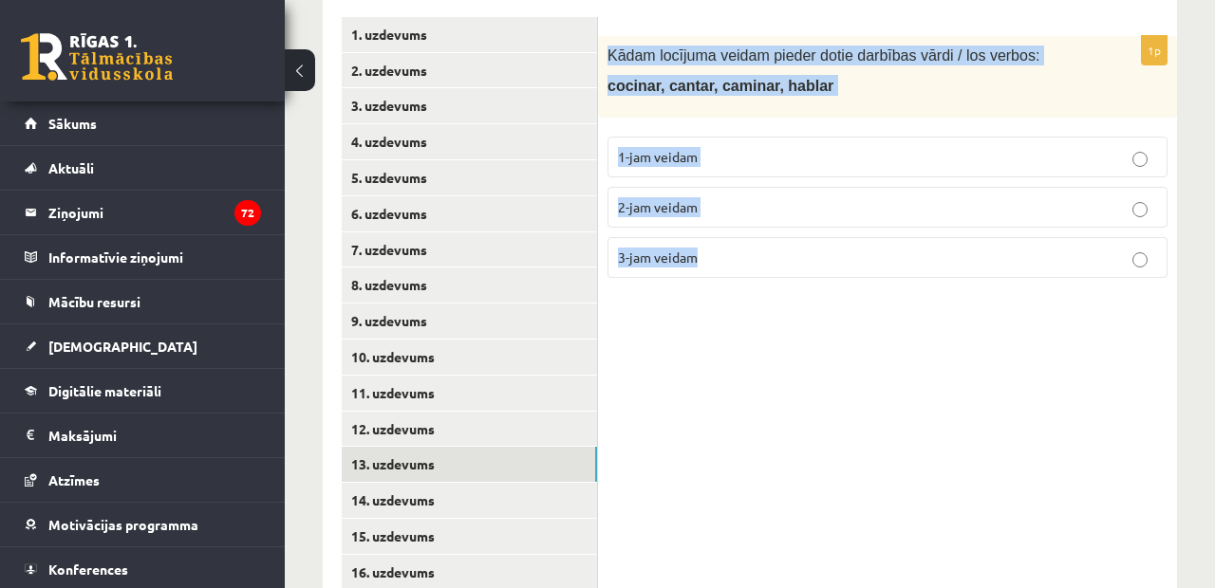
drag, startPoint x: 611, startPoint y: 46, endPoint x: 660, endPoint y: 376, distance: 332.9
click at [660, 376] on div "1p Kādam locījuma veidam pieder dotie darbības vārdi / los verbos: cocinar, can…" at bounding box center [887, 555] width 579 height 1114
click at [399, 492] on link "14. uzdevums" at bounding box center [469, 500] width 255 height 35
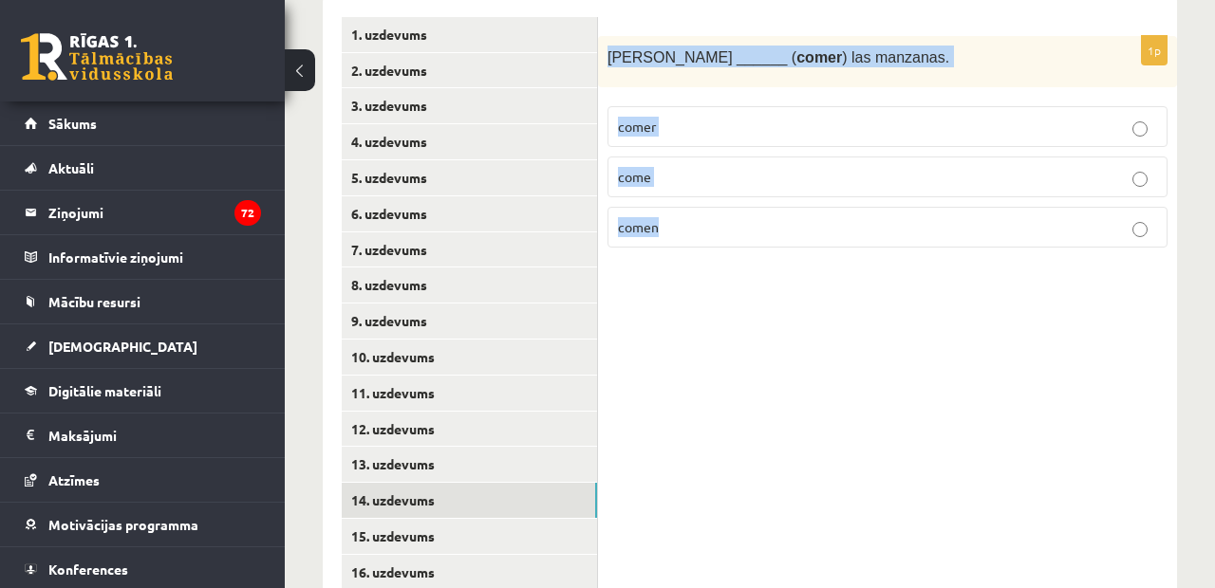
drag, startPoint x: 611, startPoint y: 50, endPoint x: 717, endPoint y: 322, distance: 291.5
click at [717, 322] on div "1p [PERSON_NAME] ______ ( comer ) las manzanas. comer come comen" at bounding box center [887, 555] width 579 height 1114
click at [664, 172] on p "come" at bounding box center [887, 177] width 539 height 20
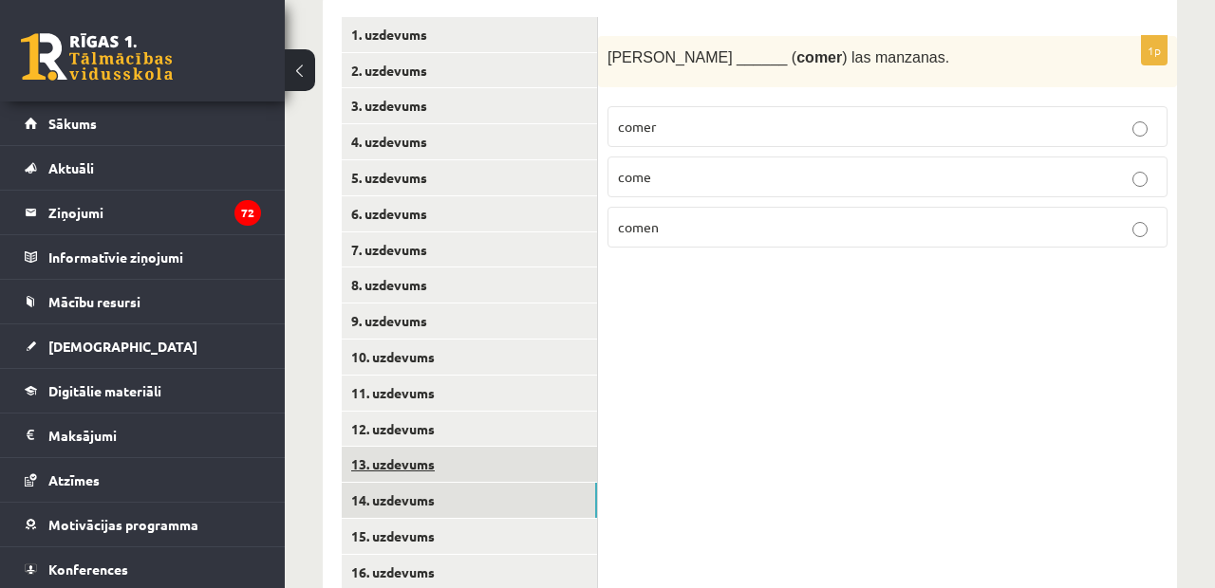
click at [443, 447] on link "13. uzdevums" at bounding box center [469, 464] width 255 height 35
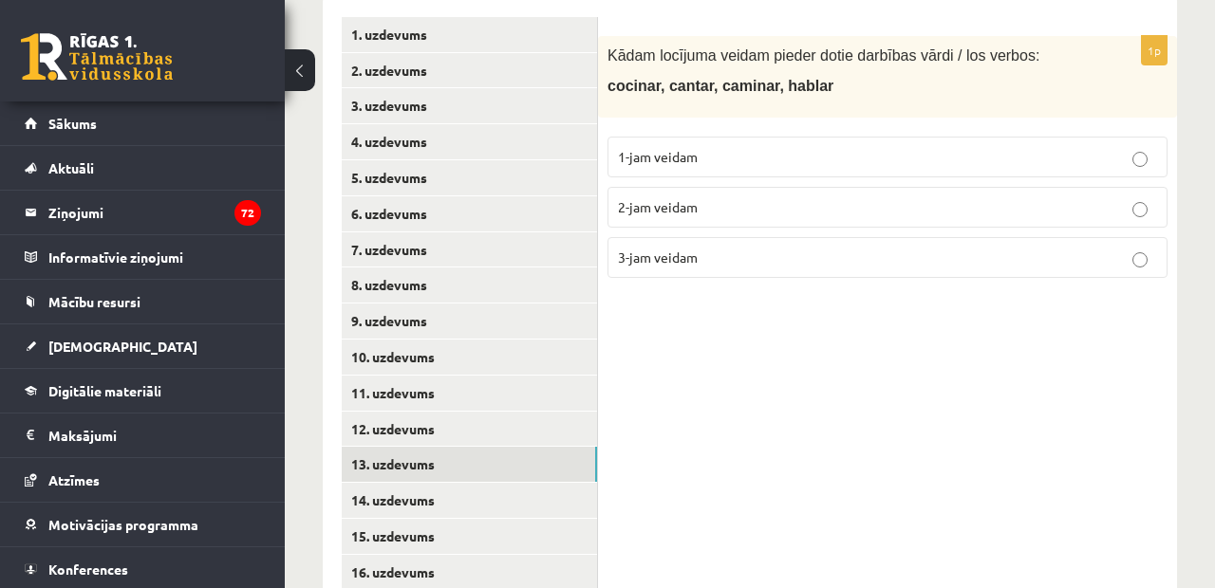
click at [661, 158] on span "1-jam veidam" at bounding box center [658, 156] width 80 height 17
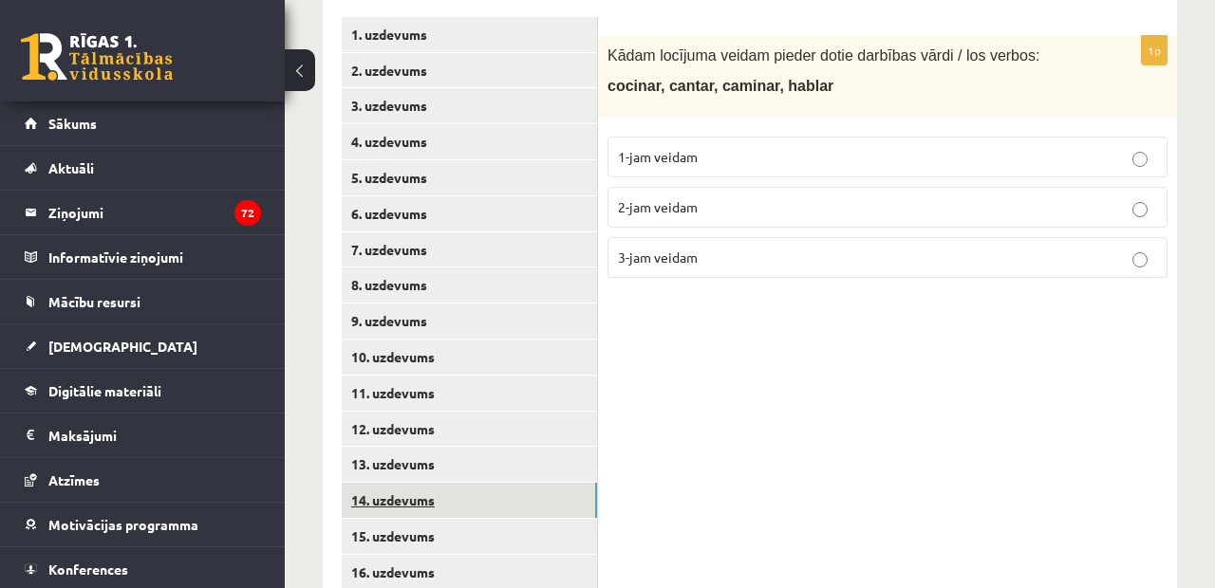
click at [432, 502] on link "14. uzdevums" at bounding box center [469, 500] width 255 height 35
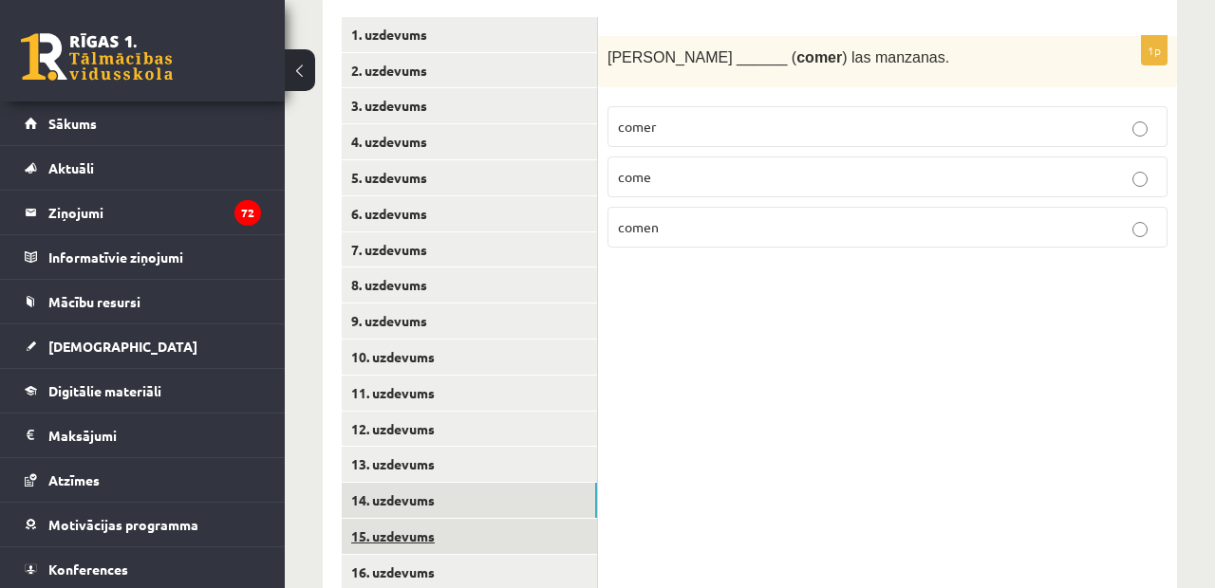
click at [431, 531] on link "15. uzdevums" at bounding box center [469, 536] width 255 height 35
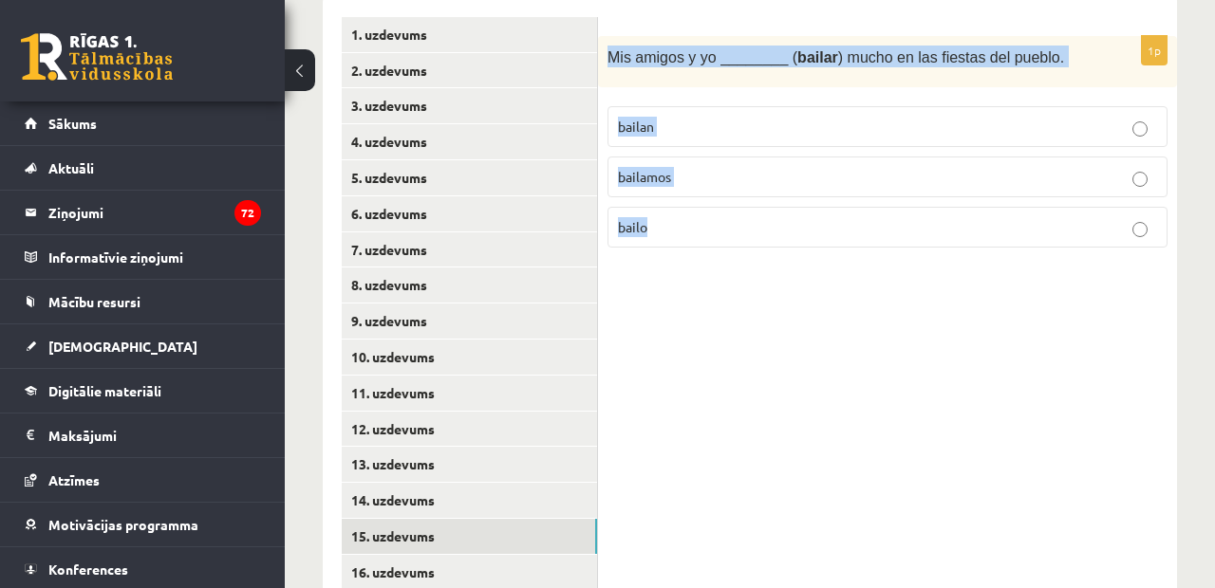
drag, startPoint x: 616, startPoint y: 42, endPoint x: 785, endPoint y: 273, distance: 286.6
click at [785, 273] on div "1p Mis amigos y yo ________ ( bailar ) mucho en las fiestas del pueblo. [GEOGRA…" at bounding box center [887, 555] width 579 height 1114
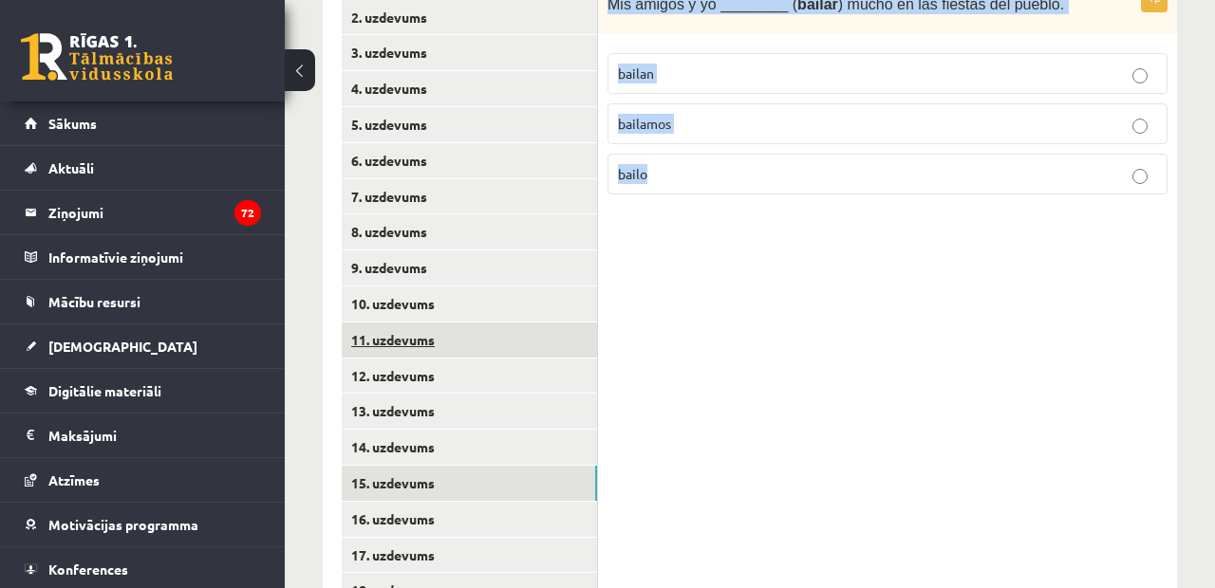
scroll to position [529, 0]
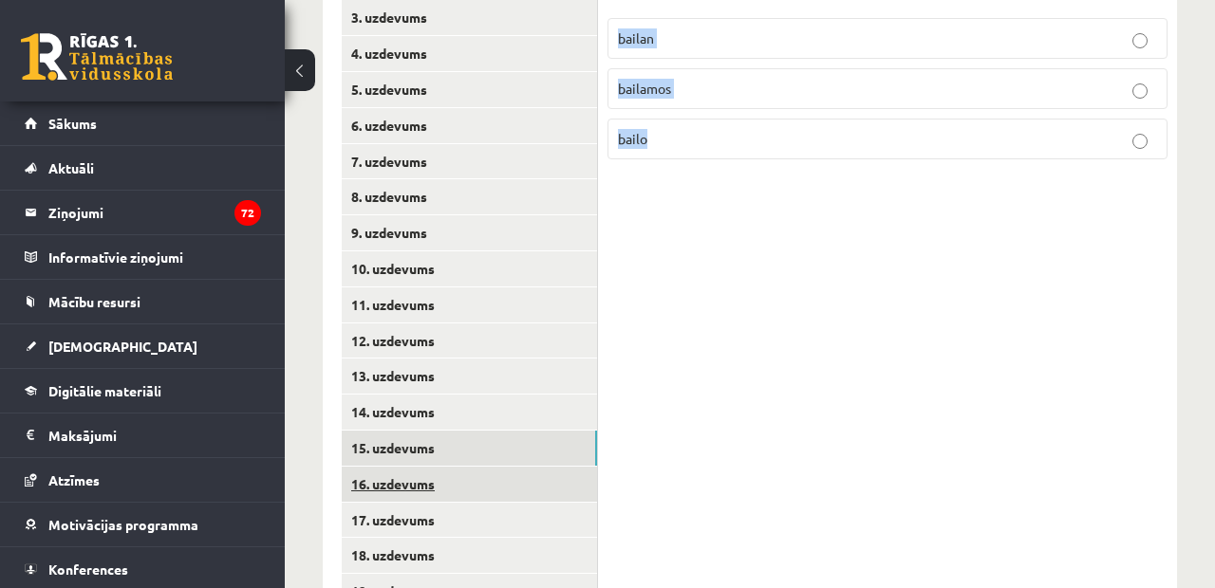
click at [448, 467] on link "16. uzdevums" at bounding box center [469, 484] width 255 height 35
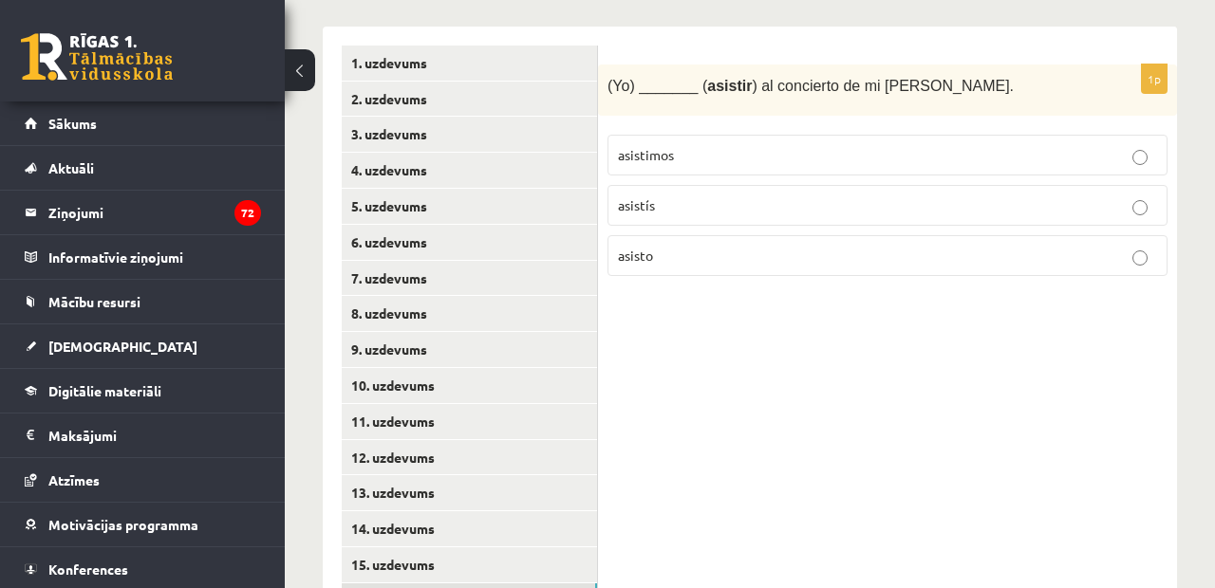
scroll to position [401, 0]
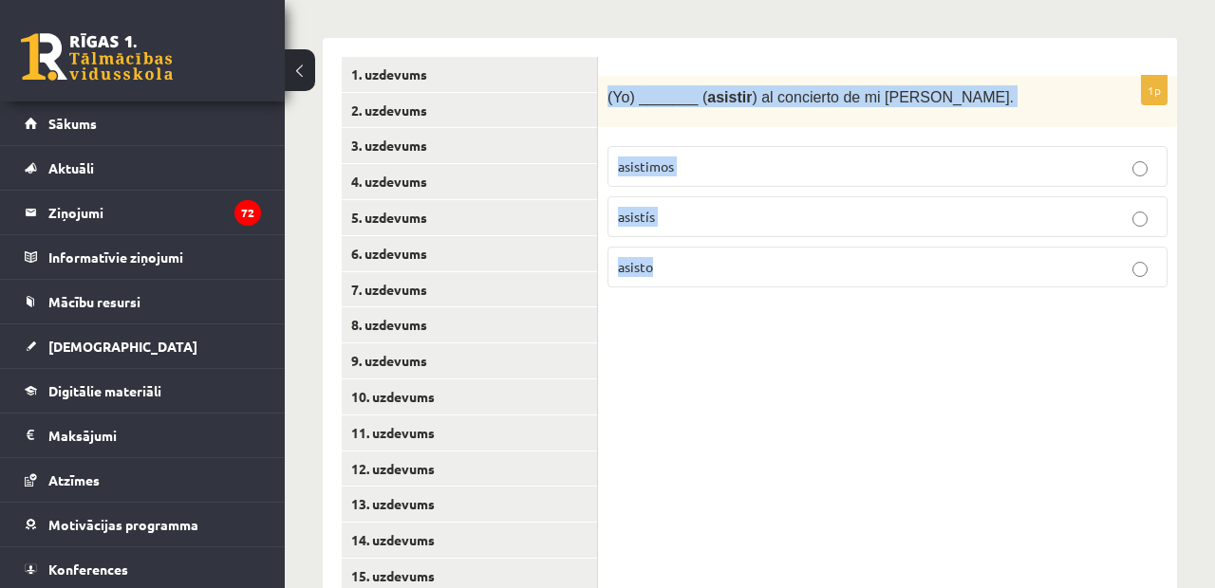
drag, startPoint x: 606, startPoint y: 83, endPoint x: 786, endPoint y: 341, distance: 314.3
click at [787, 342] on div "1p (Yo) _______ ( asistir ) al concierto de mi [PERSON_NAME]. asistimos asistís…" at bounding box center [887, 595] width 579 height 1114
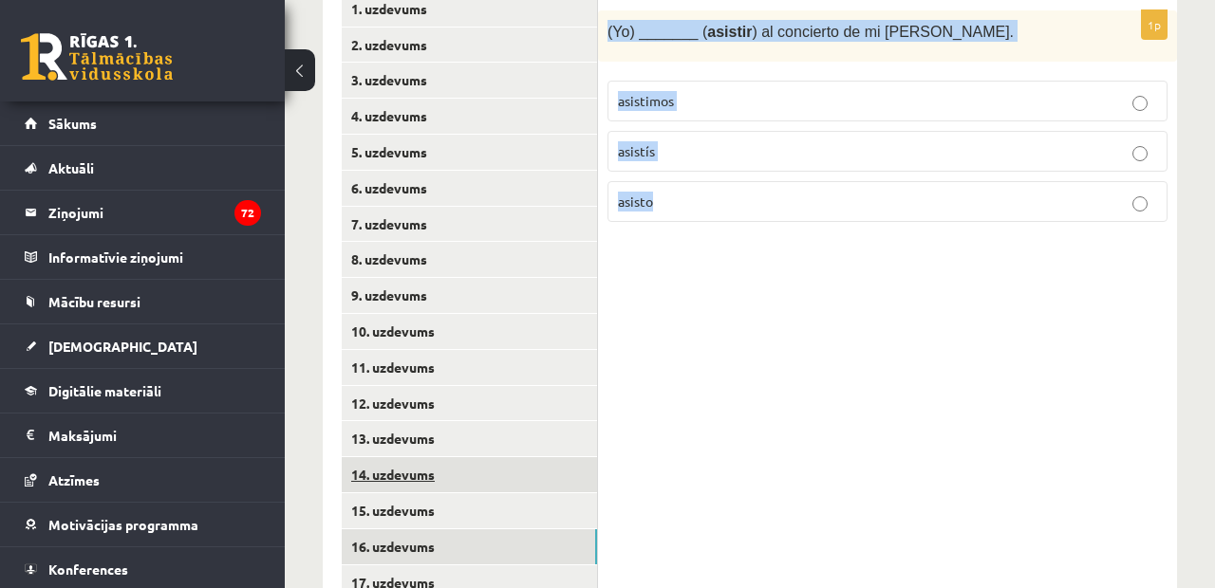
scroll to position [473, 0]
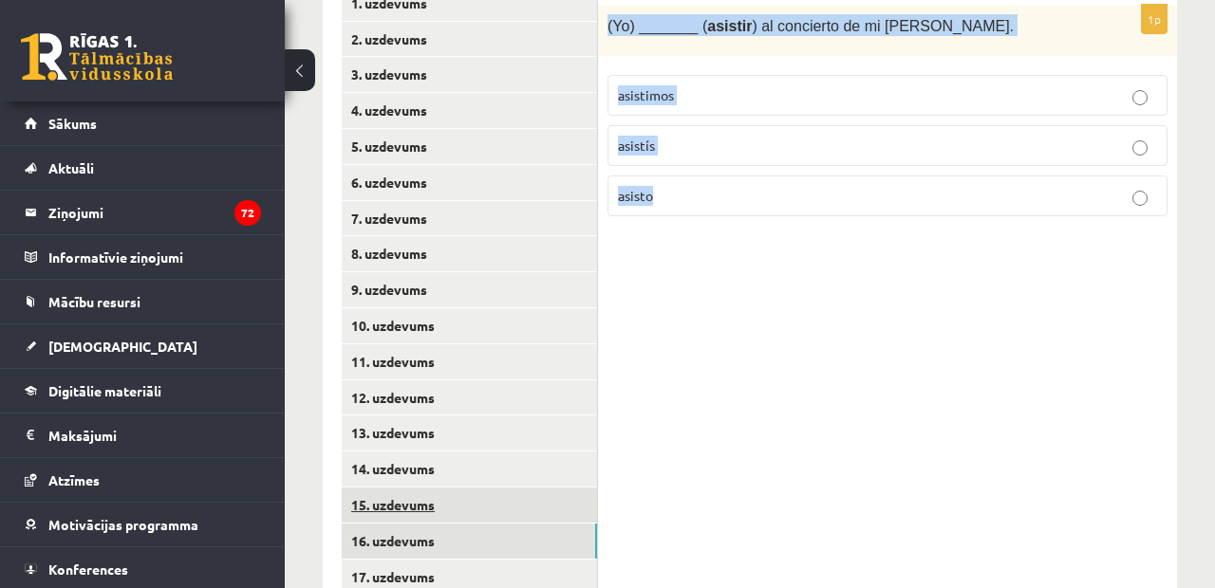
click at [424, 492] on link "15. uzdevums" at bounding box center [469, 505] width 255 height 35
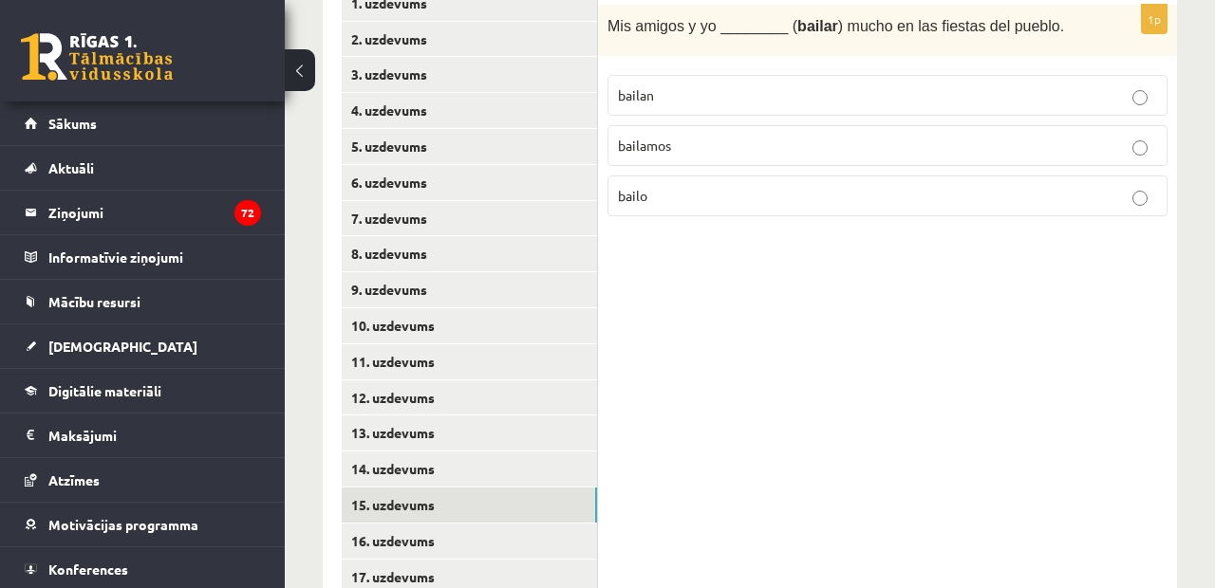
click at [734, 157] on label "bailamos" at bounding box center [887, 145] width 560 height 41
click at [477, 509] on ul "1. uzdevums 2. uzdevums 3. uzdevums 4. uzdevums 5. uzdevums 6. uzdevums 7. uzde…" at bounding box center [470, 524] width 256 height 1076
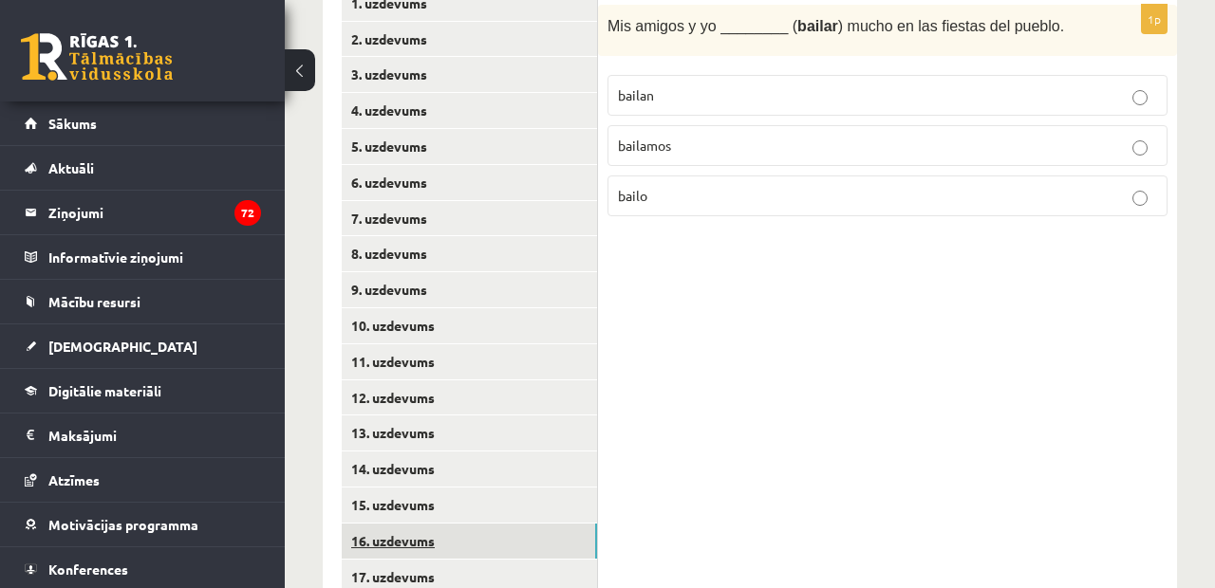
click at [461, 538] on link "16. uzdevums" at bounding box center [469, 541] width 255 height 35
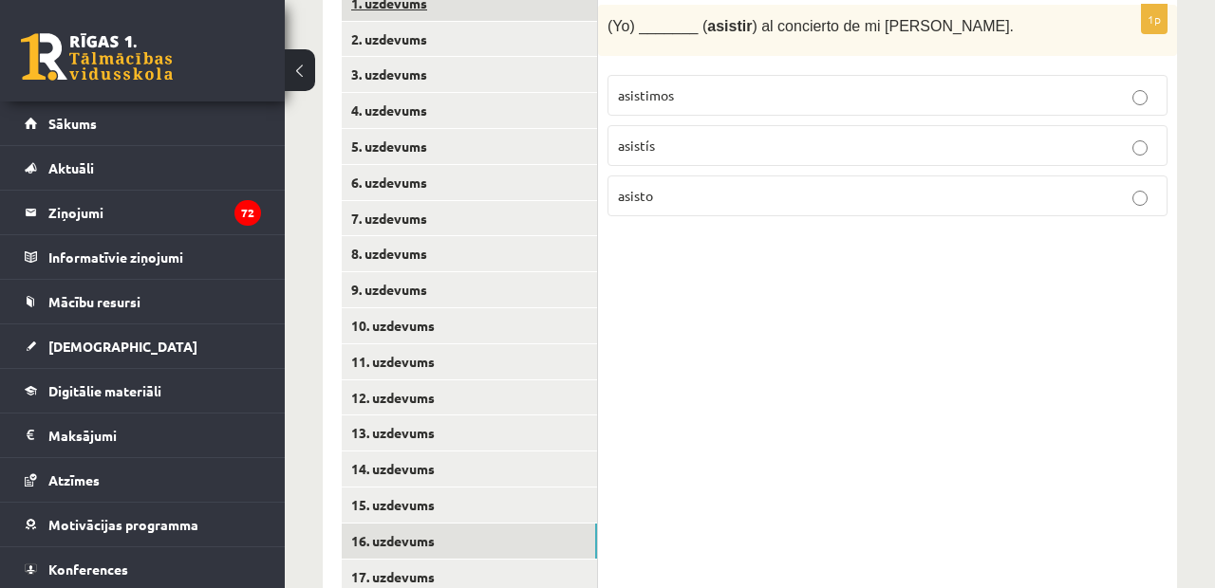
click at [366, 0] on link "1. uzdevums" at bounding box center [469, 3] width 255 height 35
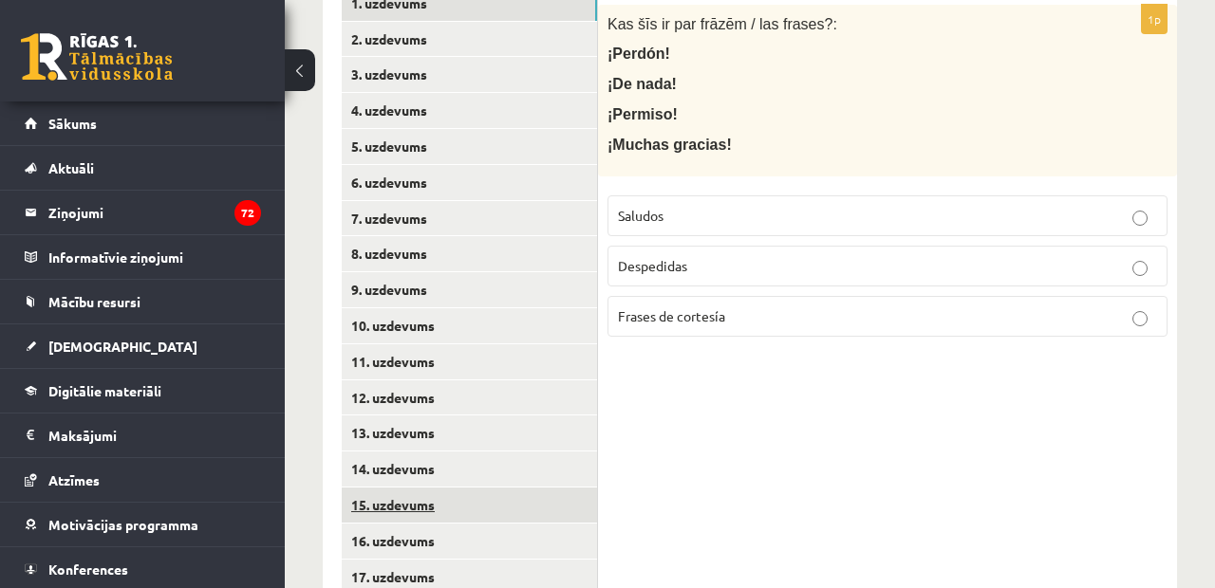
click at [400, 488] on link "15. uzdevums" at bounding box center [469, 505] width 255 height 35
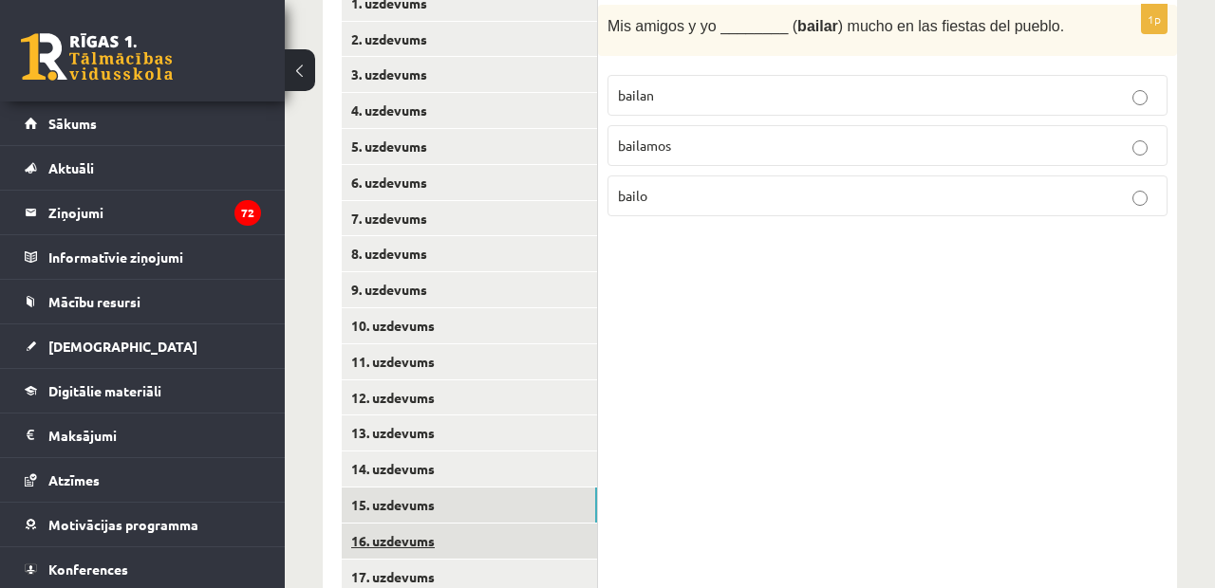
click at [385, 524] on link "16. uzdevums" at bounding box center [469, 541] width 255 height 35
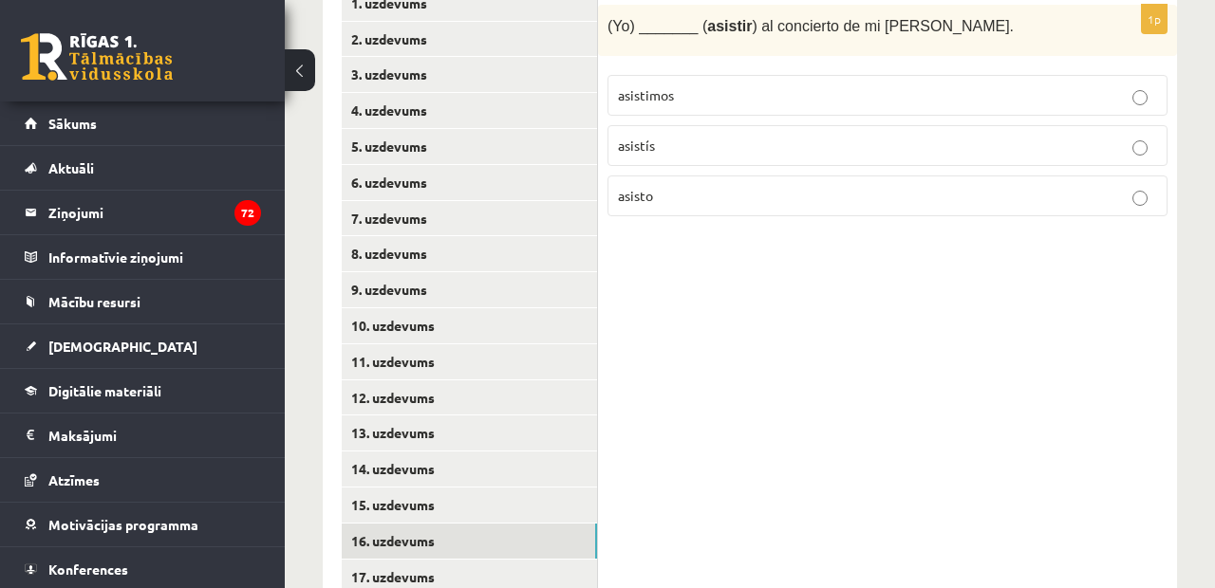
click at [666, 197] on p "asisto" at bounding box center [887, 196] width 539 height 20
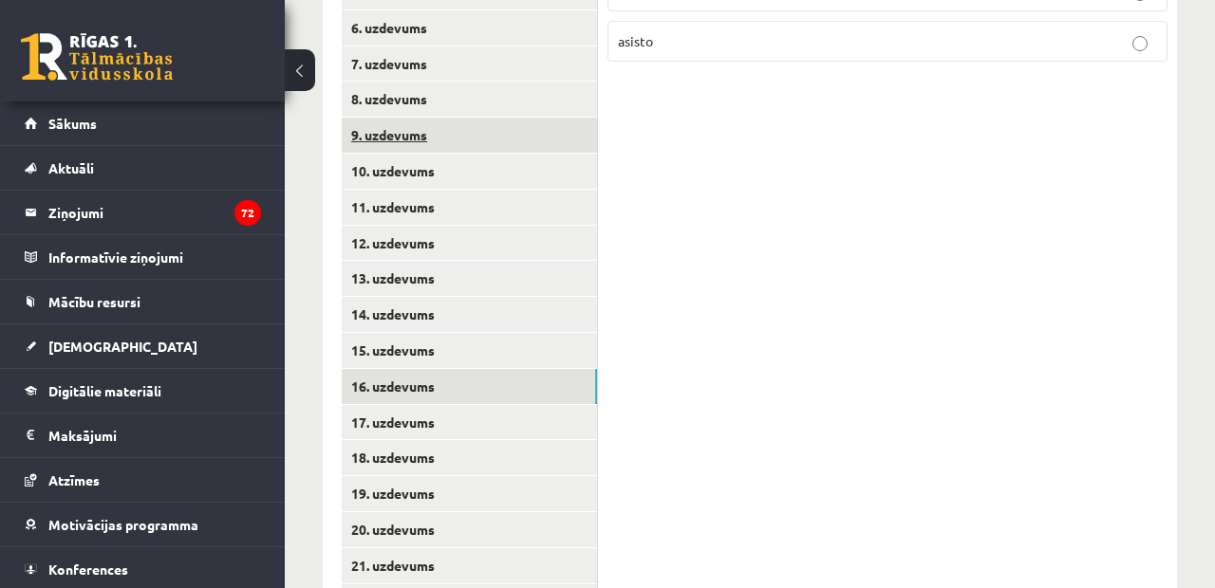
scroll to position [703, 0]
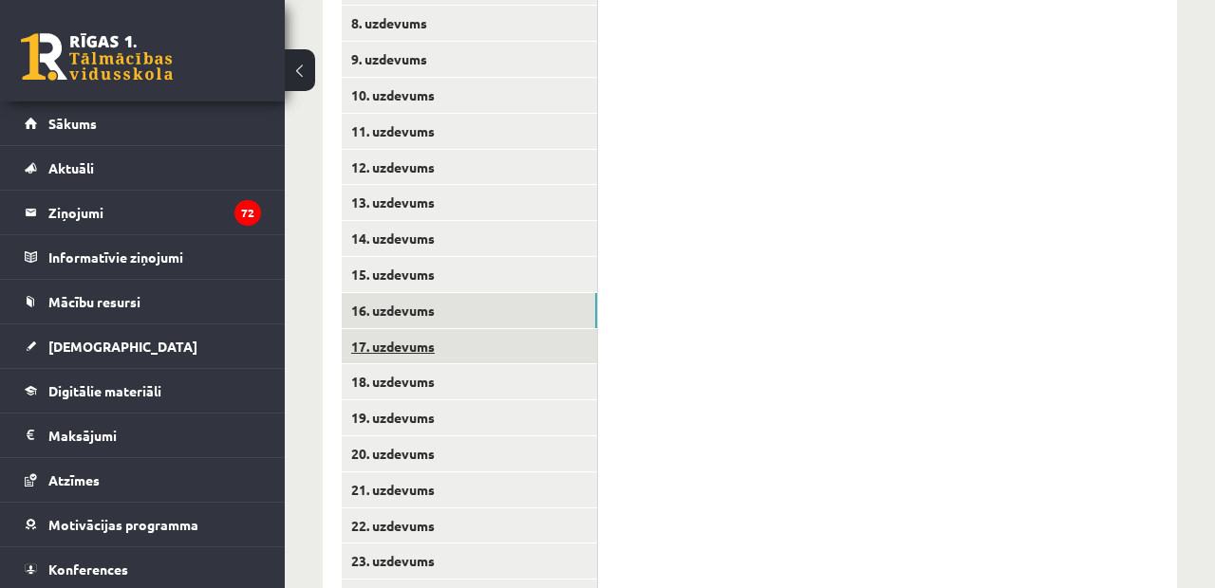
click at [443, 338] on link "17. uzdevums" at bounding box center [469, 346] width 255 height 35
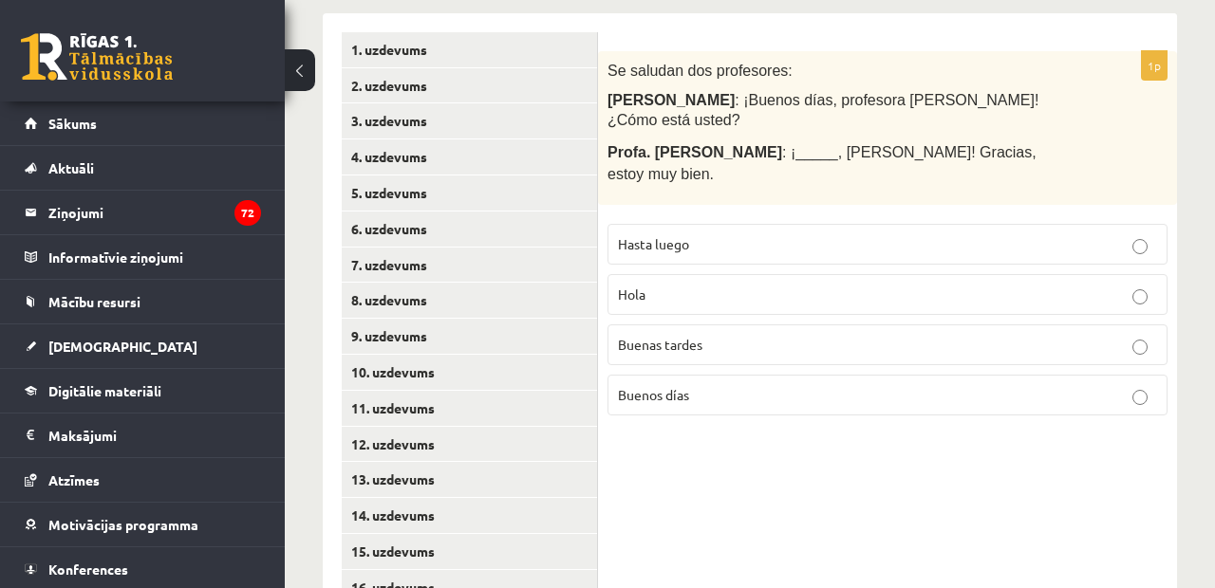
scroll to position [399, 0]
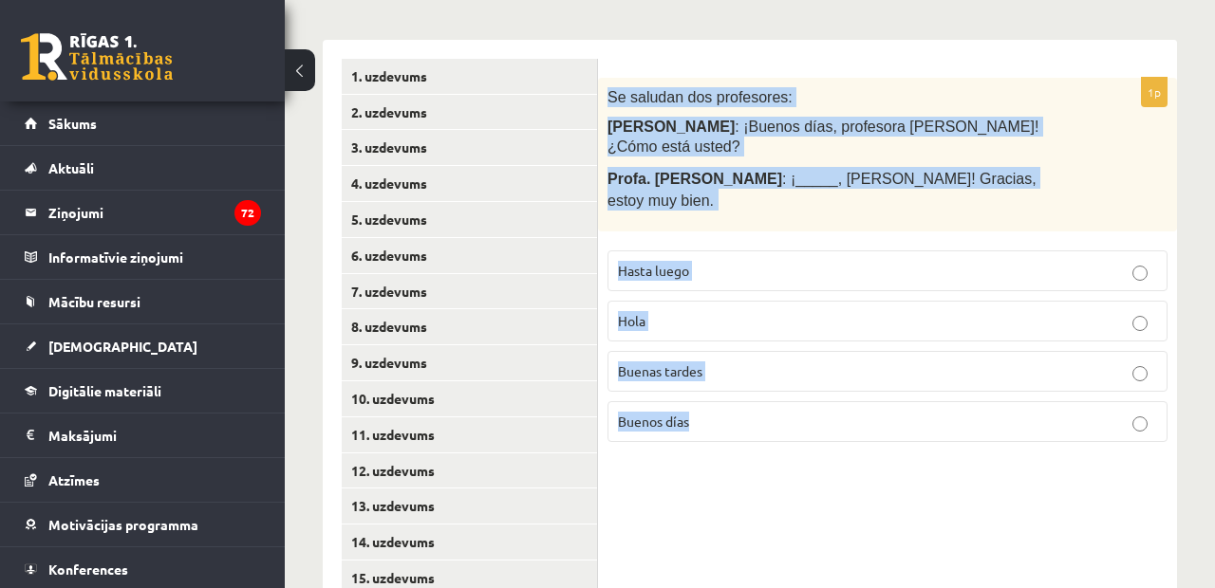
drag, startPoint x: 609, startPoint y: 86, endPoint x: 762, endPoint y: 469, distance: 411.8
click at [762, 469] on div "1p Se saludan dos profesores: [PERSON_NAME] : ¡Buenos días, profesora [PERSON_N…" at bounding box center [887, 597] width 579 height 1114
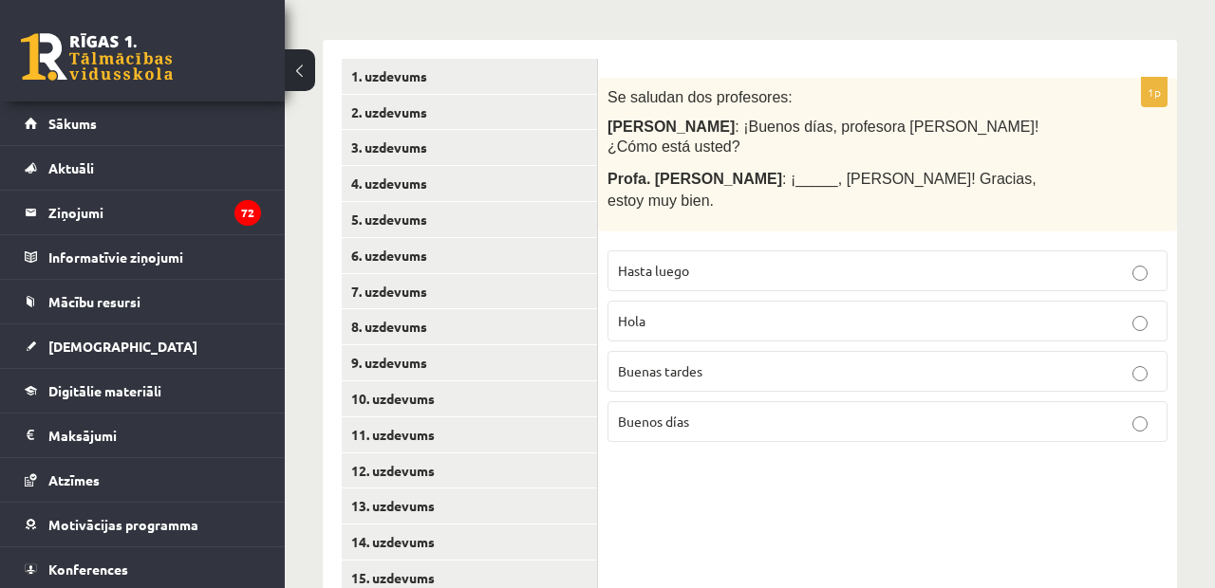
click at [294, 0] on div "11.b1 klases diagnostikas darbs spāņu valodā (par 10. klasi) , Rēzija [PERSON_N…" at bounding box center [750, 433] width 930 height 1518
click at [672, 420] on span "Buenos días" at bounding box center [653, 421] width 71 height 17
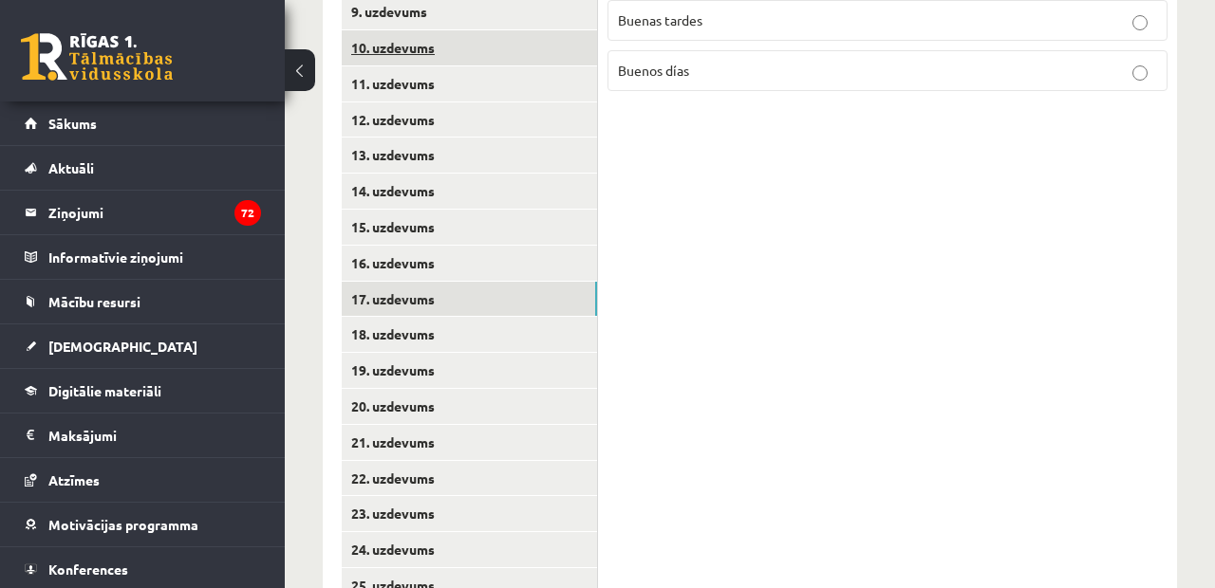
scroll to position [758, 0]
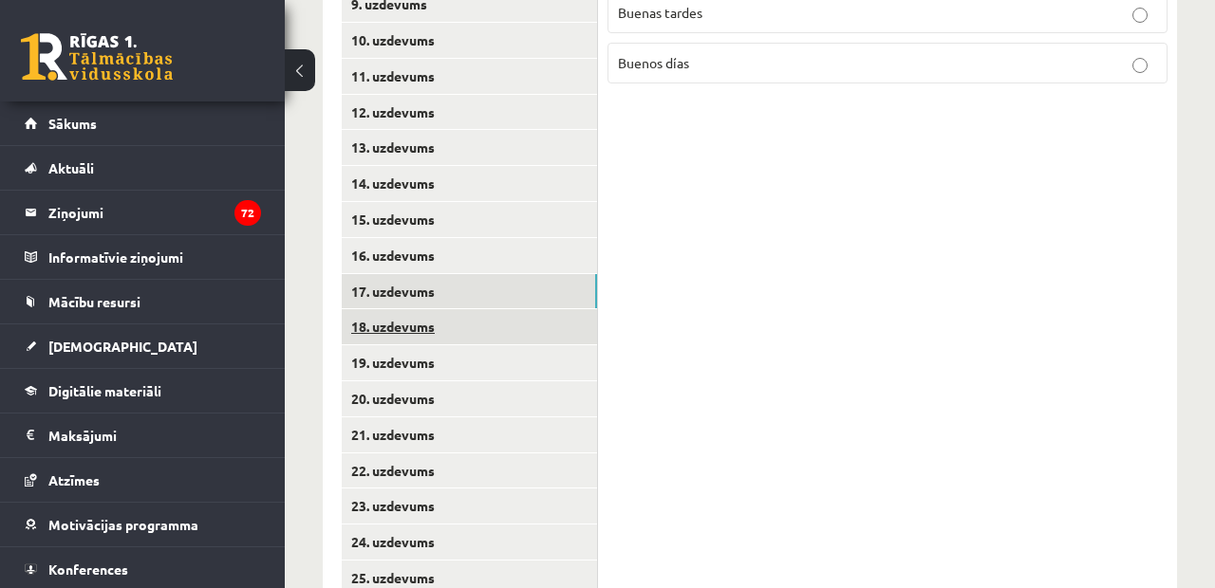
click at [466, 309] on link "18. uzdevums" at bounding box center [469, 326] width 255 height 35
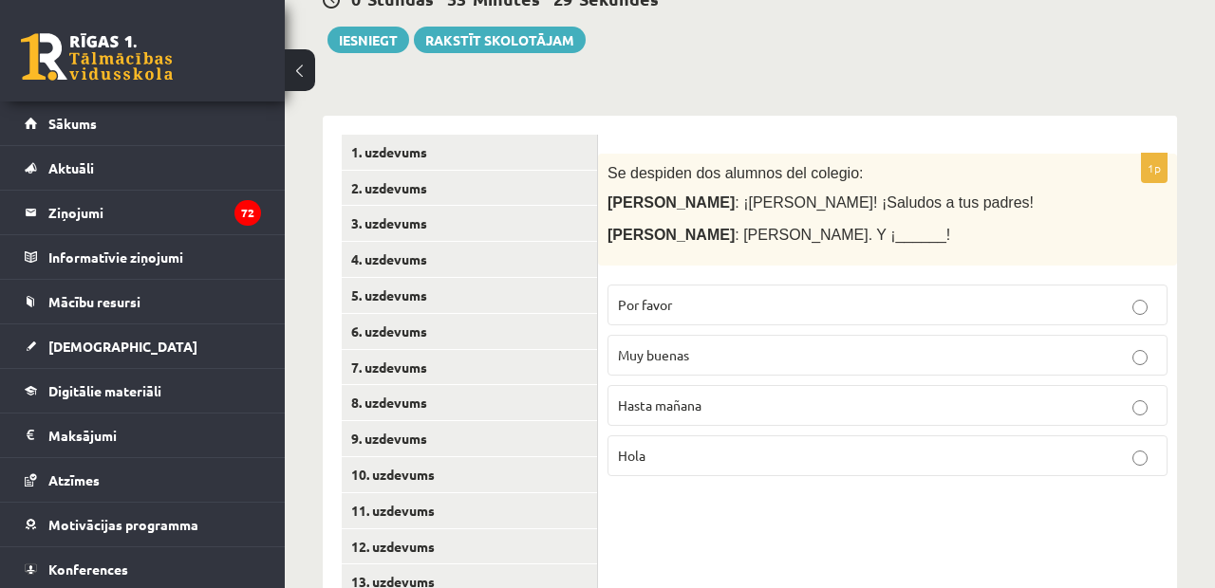
scroll to position [302, 0]
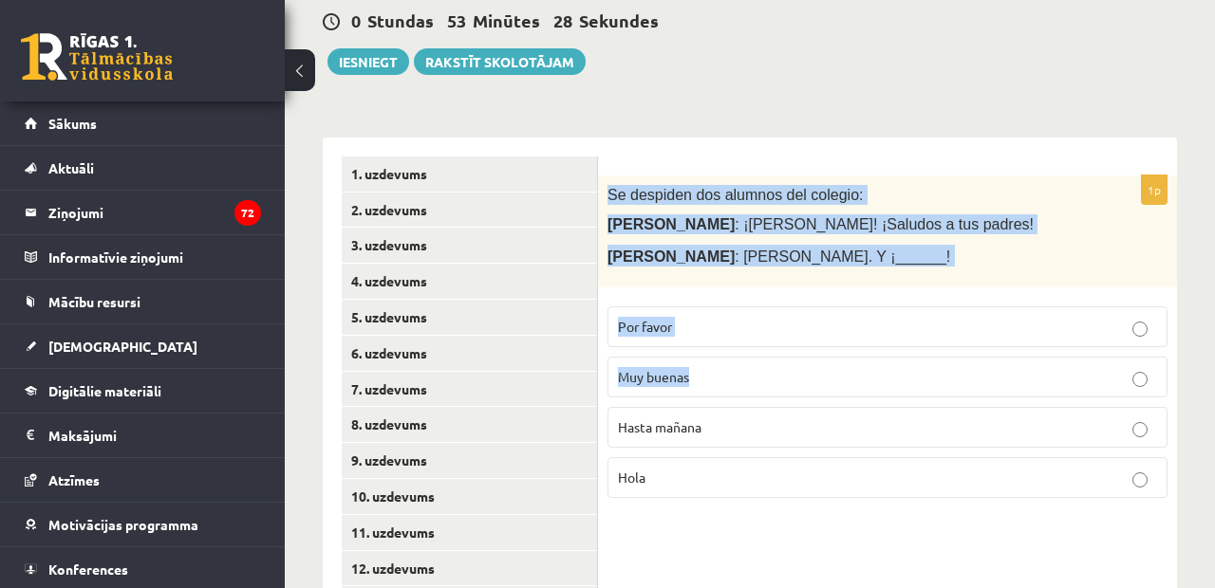
drag, startPoint x: 608, startPoint y: 186, endPoint x: 741, endPoint y: 392, distance: 245.0
click at [742, 391] on div "1p Se despiden dos alumnos del colegio: [PERSON_NAME] : ¡[PERSON_NAME]! ¡Saludo…" at bounding box center [887, 345] width 579 height 339
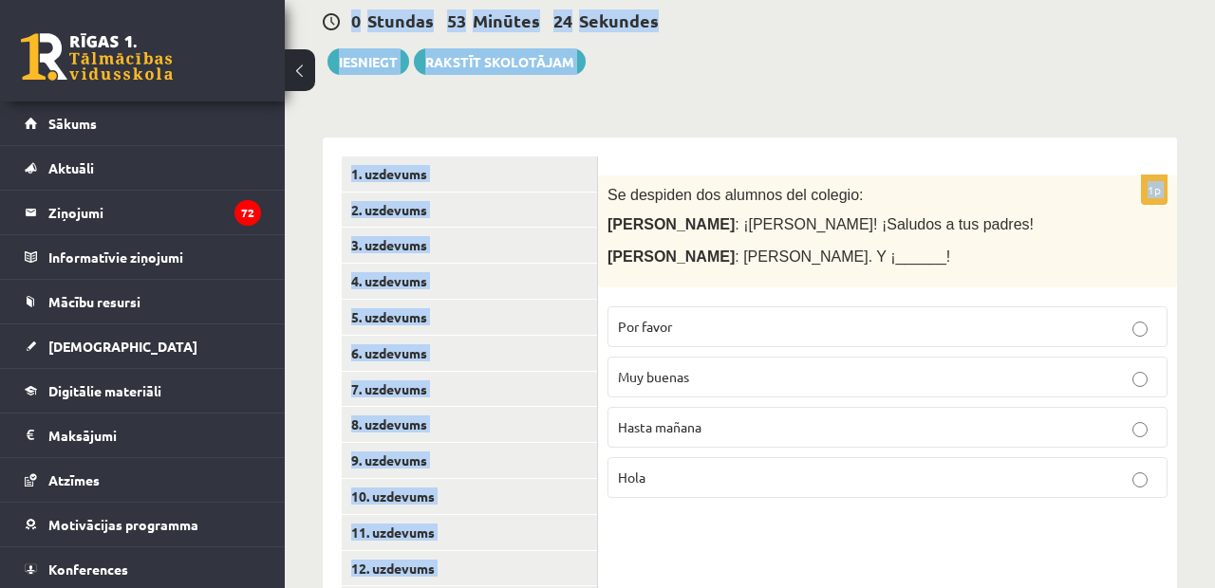
scroll to position [357, 0]
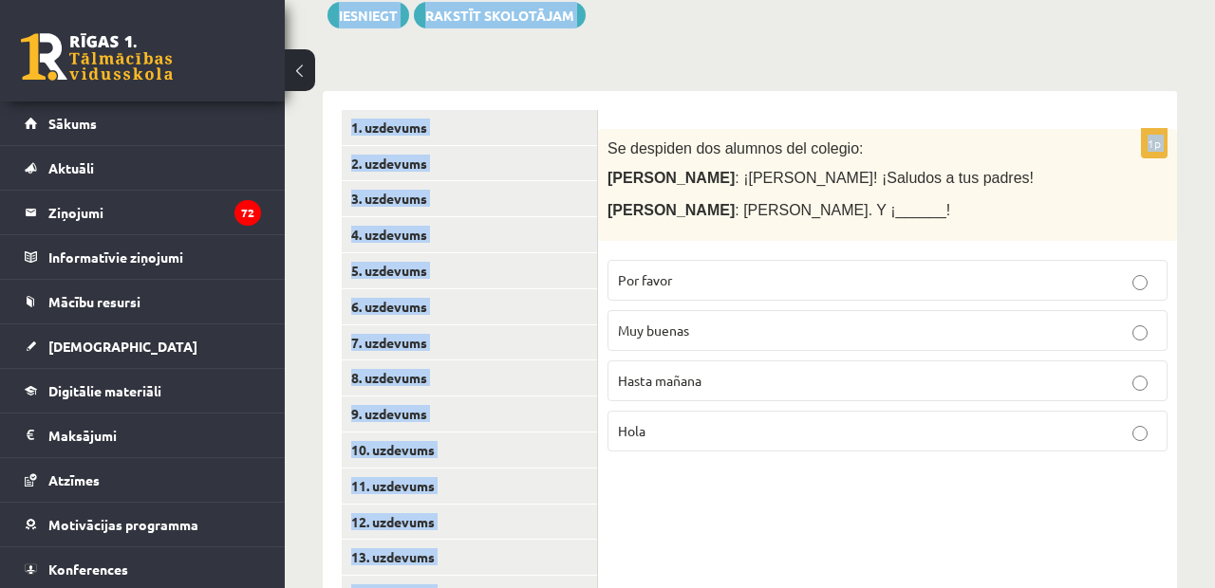
drag, startPoint x: 606, startPoint y: 187, endPoint x: 727, endPoint y: 604, distance: 434.6
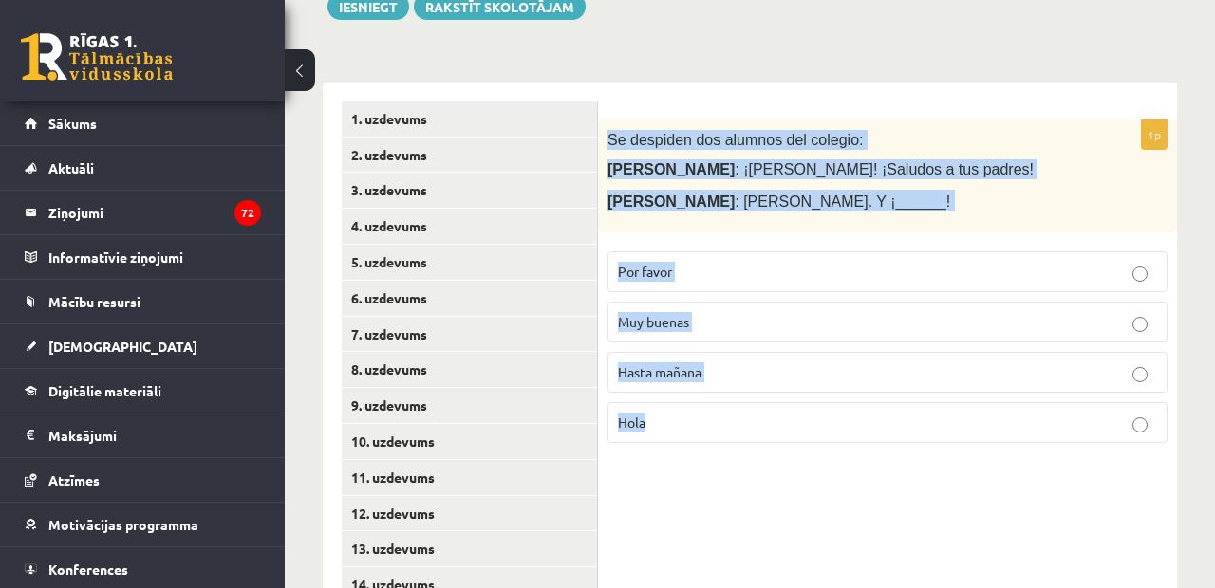
drag, startPoint x: 611, startPoint y: 135, endPoint x: 732, endPoint y: 448, distance: 335.5
click at [732, 448] on div "1p Se despiden dos alumnos del colegio: [PERSON_NAME] : ¡[PERSON_NAME]! ¡Saludo…" at bounding box center [887, 290] width 579 height 339
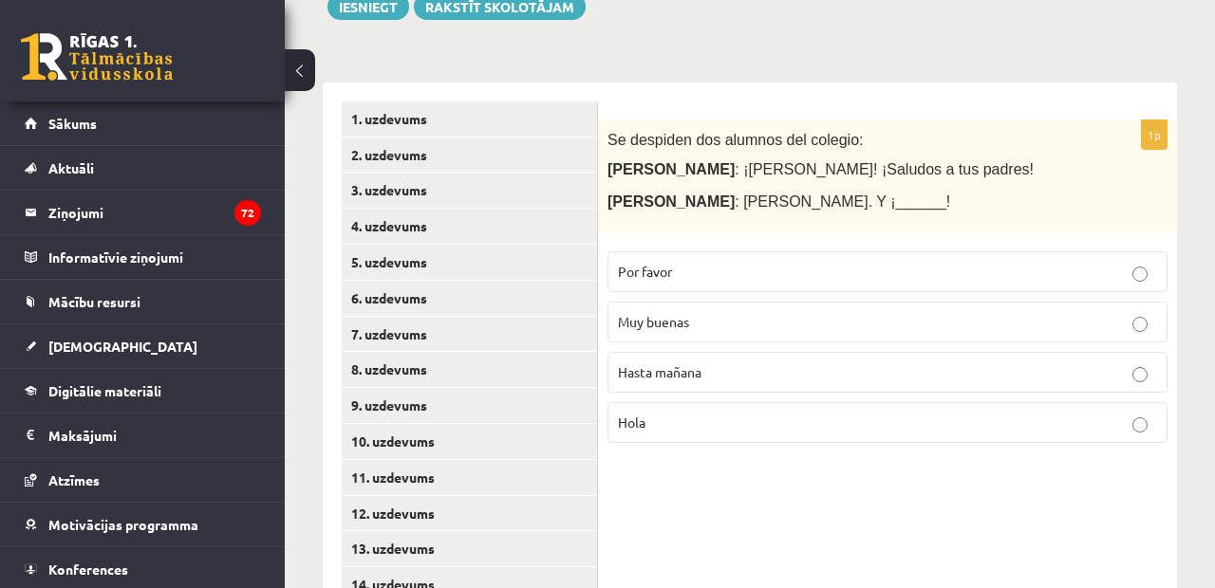
click at [648, 387] on label "Hasta mañana" at bounding box center [887, 372] width 560 height 41
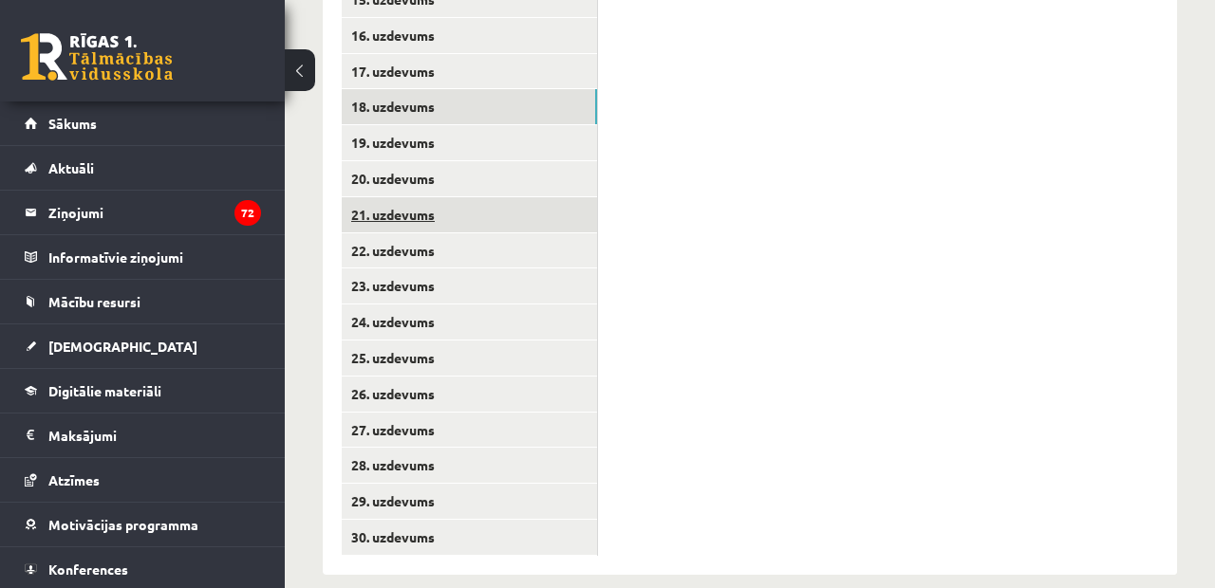
scroll to position [977, 0]
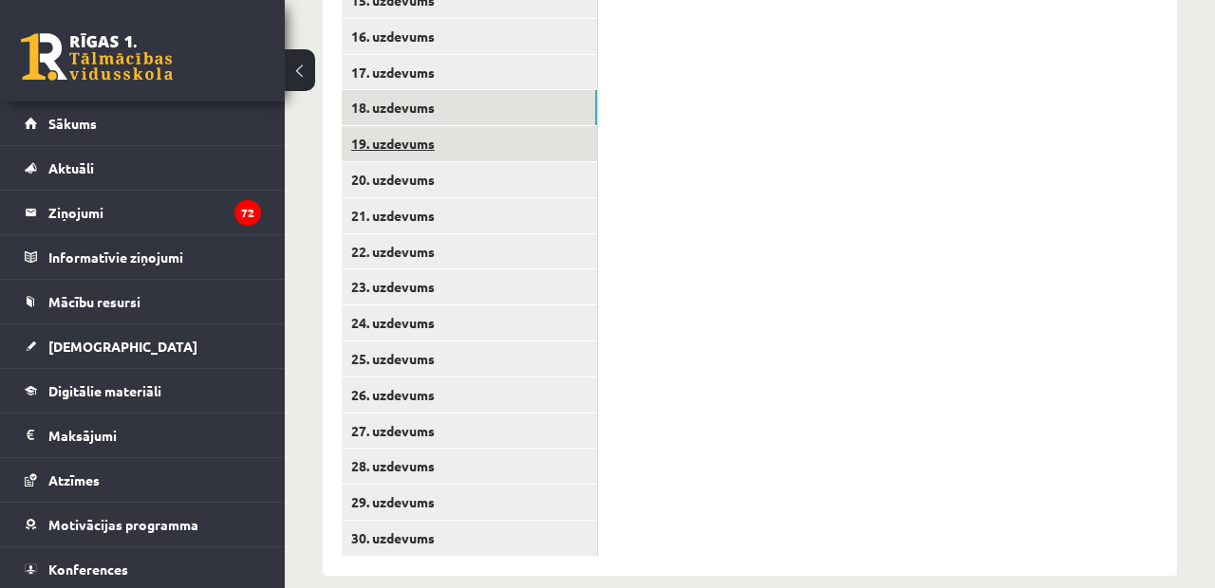
click at [454, 143] on link "19. uzdevums" at bounding box center [469, 143] width 255 height 35
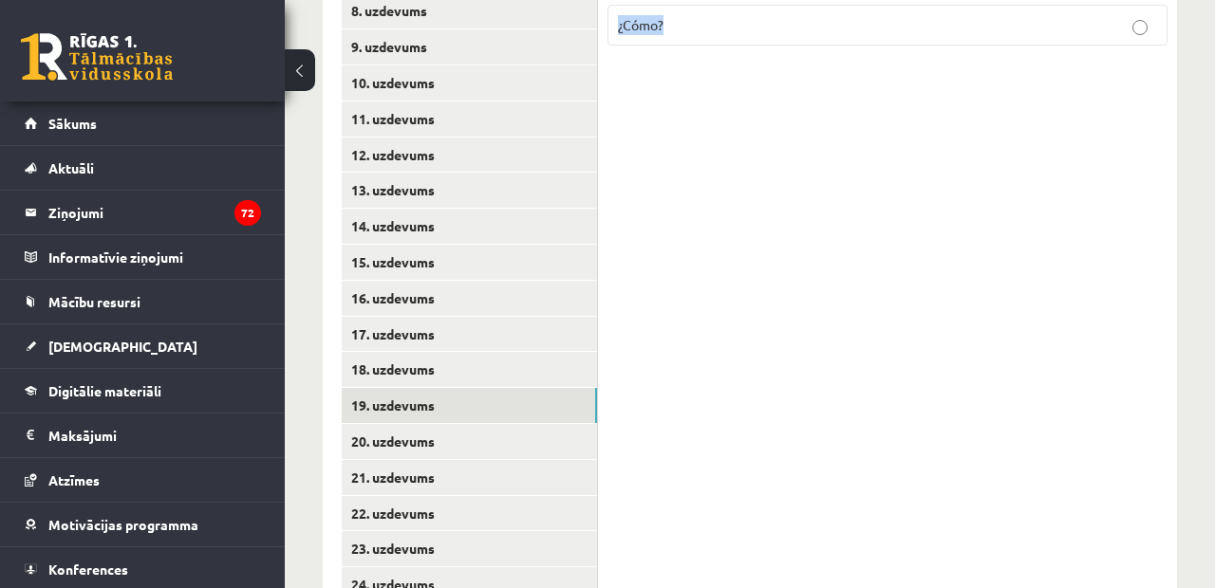
scroll to position [717, 0]
drag, startPoint x: 610, startPoint y: 381, endPoint x: 910, endPoint y: 129, distance: 391.9
click at [910, 129] on div "1p [PERSON_NAME]: Mi nombre es [PERSON_NAME]. ¿_____ te llamas ? ¿Dónde? ¿Por q…" at bounding box center [887, 279] width 579 height 1114
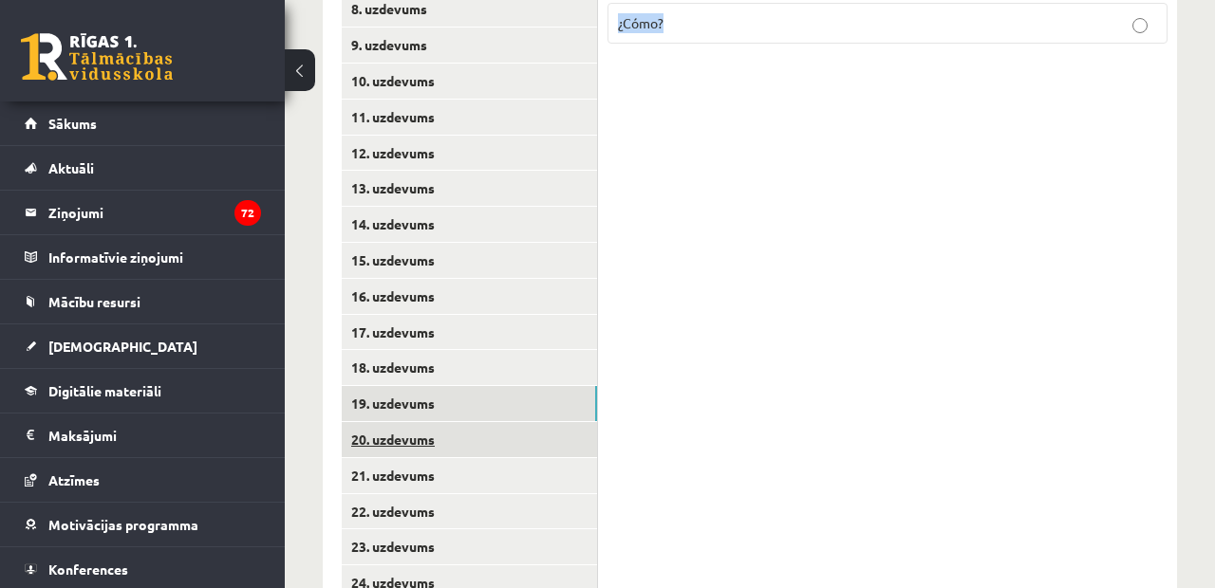
click at [407, 422] on link "20. uzdevums" at bounding box center [469, 439] width 255 height 35
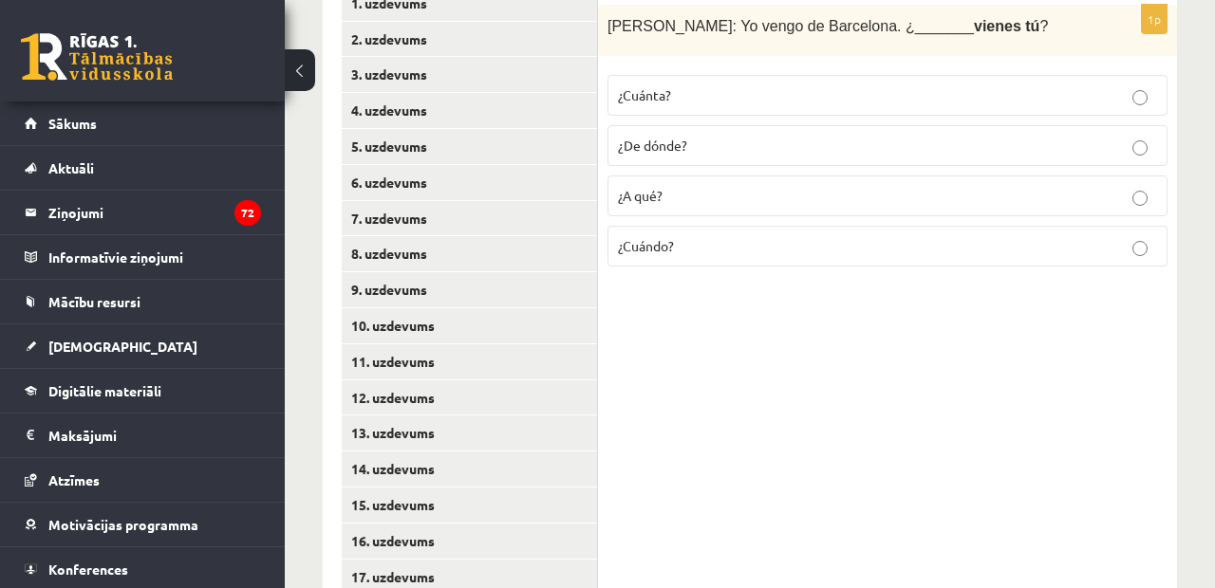
scroll to position [465, 0]
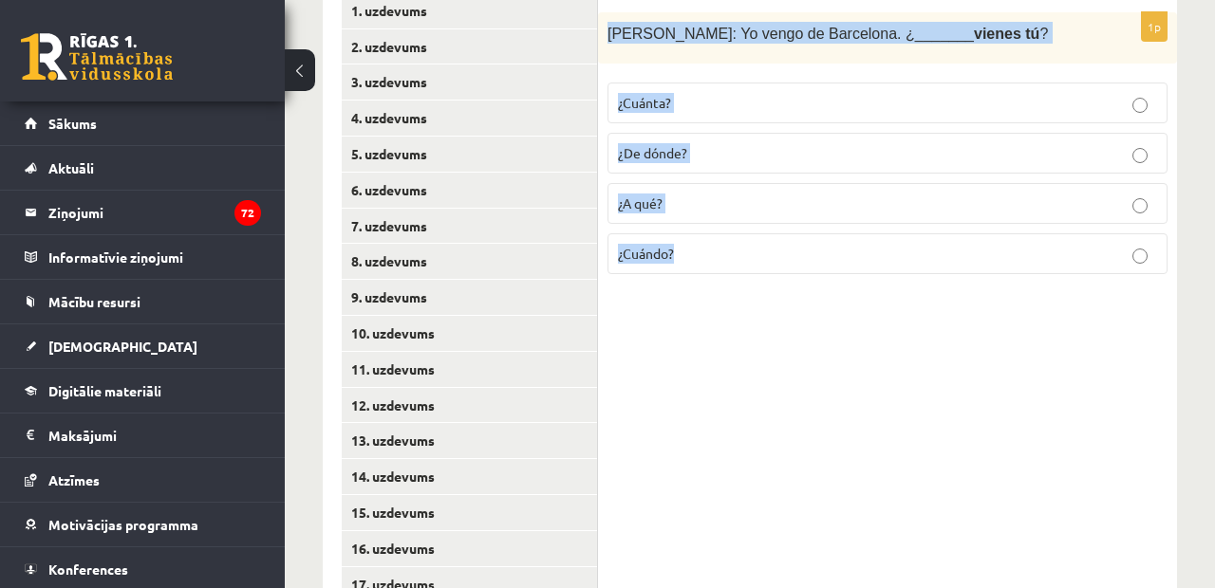
drag, startPoint x: 611, startPoint y: 24, endPoint x: 753, endPoint y: 341, distance: 347.4
click at [753, 341] on div "1p [PERSON_NAME]: Yo vengo de Barcelona. ¿_______ vienes tú ? ¿Cuánta? ¿De dónd…" at bounding box center [887, 531] width 579 height 1114
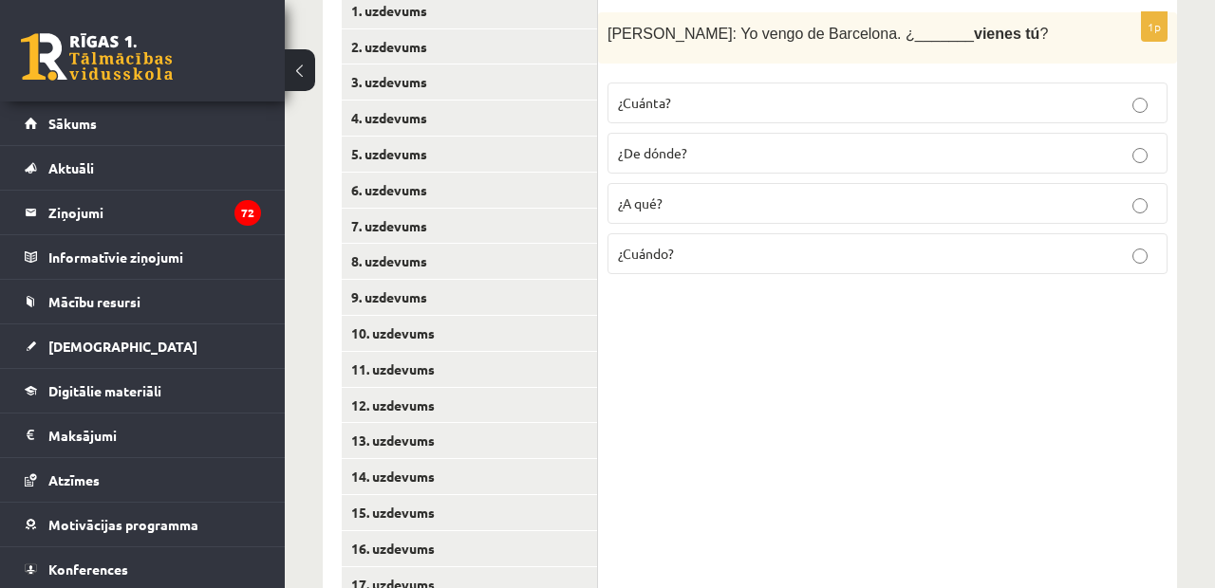
click at [670, 139] on label "¿De dónde?" at bounding box center [887, 153] width 560 height 41
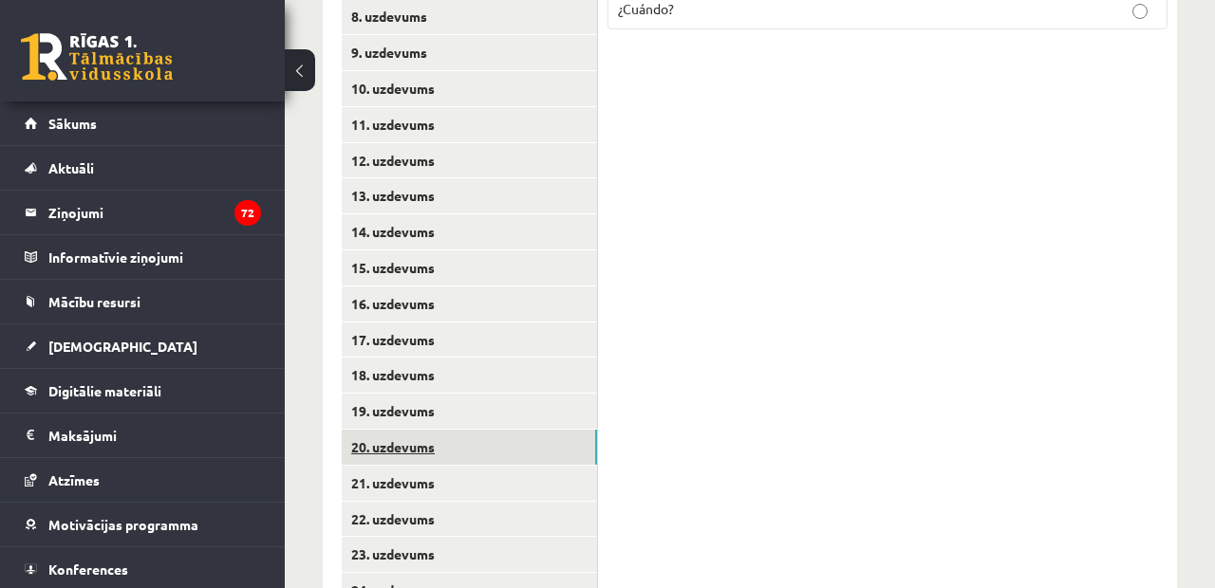
scroll to position [730, 0]
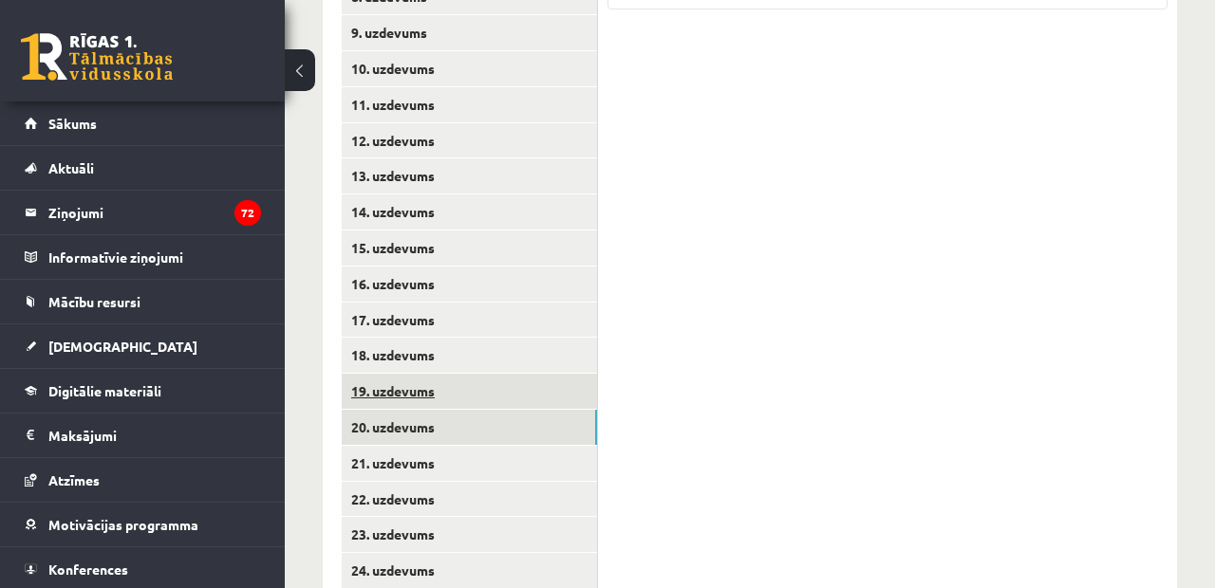
click at [444, 374] on link "19. uzdevums" at bounding box center [469, 391] width 255 height 35
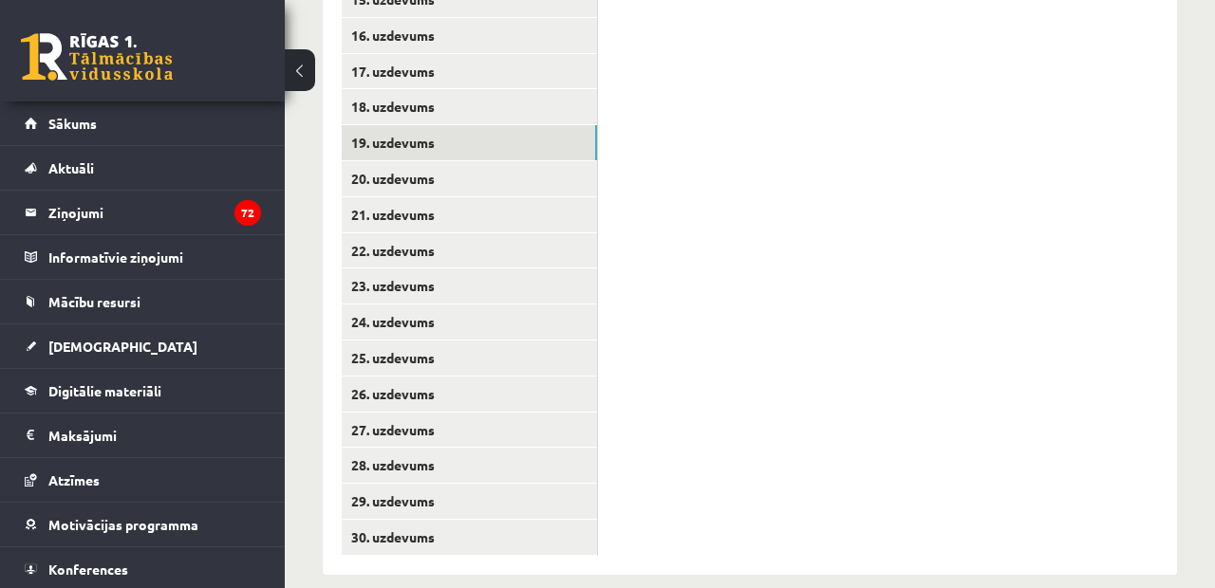
scroll to position [977, 0]
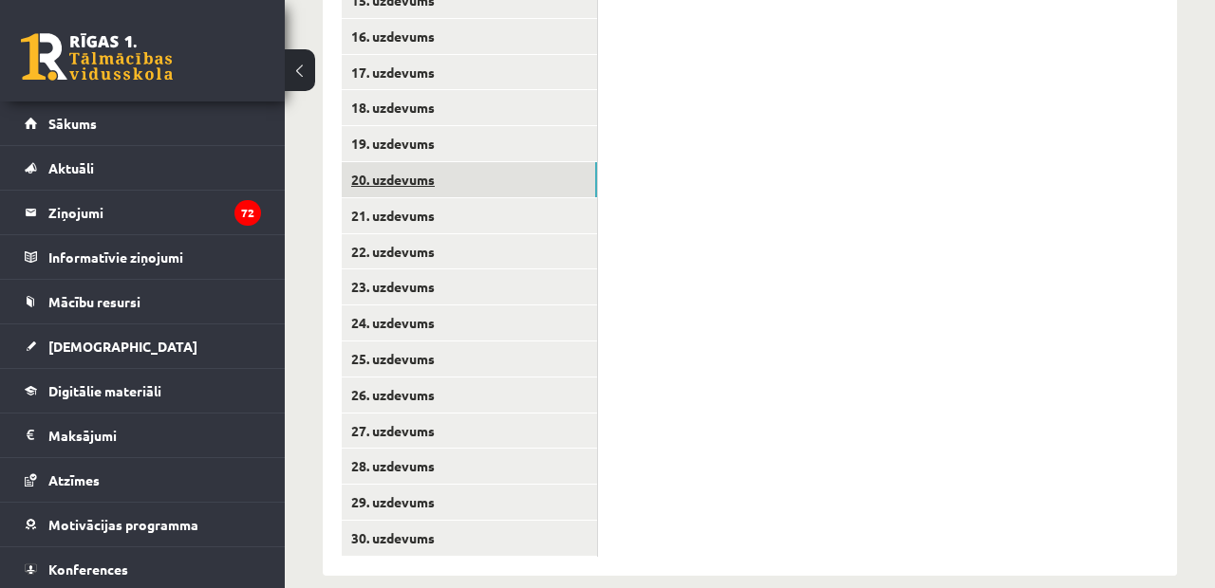
click at [401, 168] on link "20. uzdevums" at bounding box center [469, 179] width 255 height 35
click at [483, 130] on link "19. uzdevums" at bounding box center [469, 143] width 255 height 35
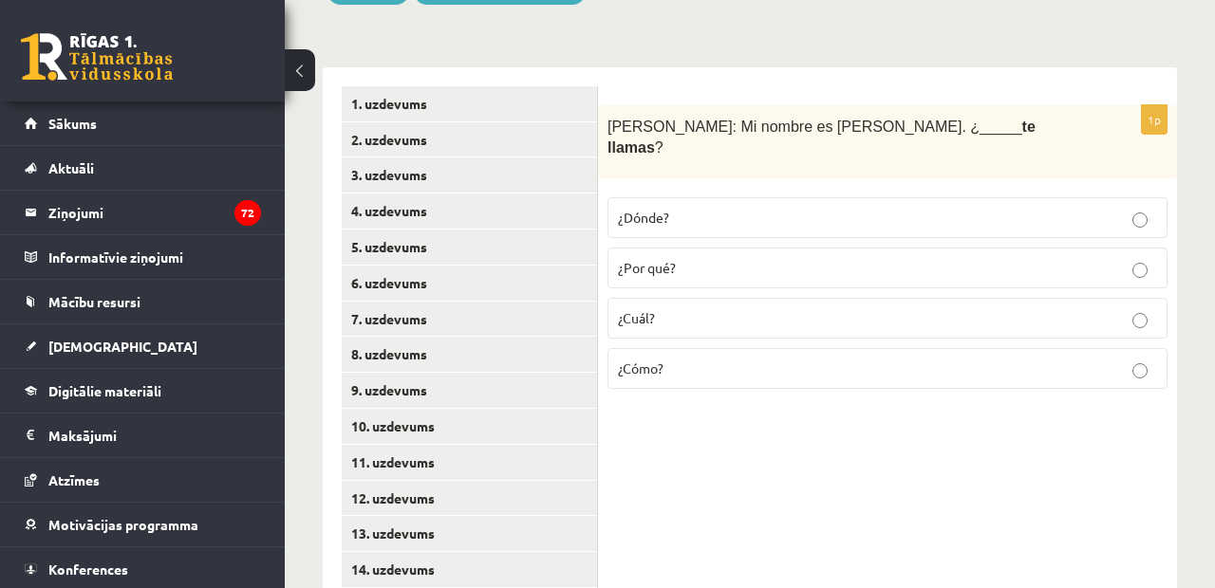
scroll to position [376, 0]
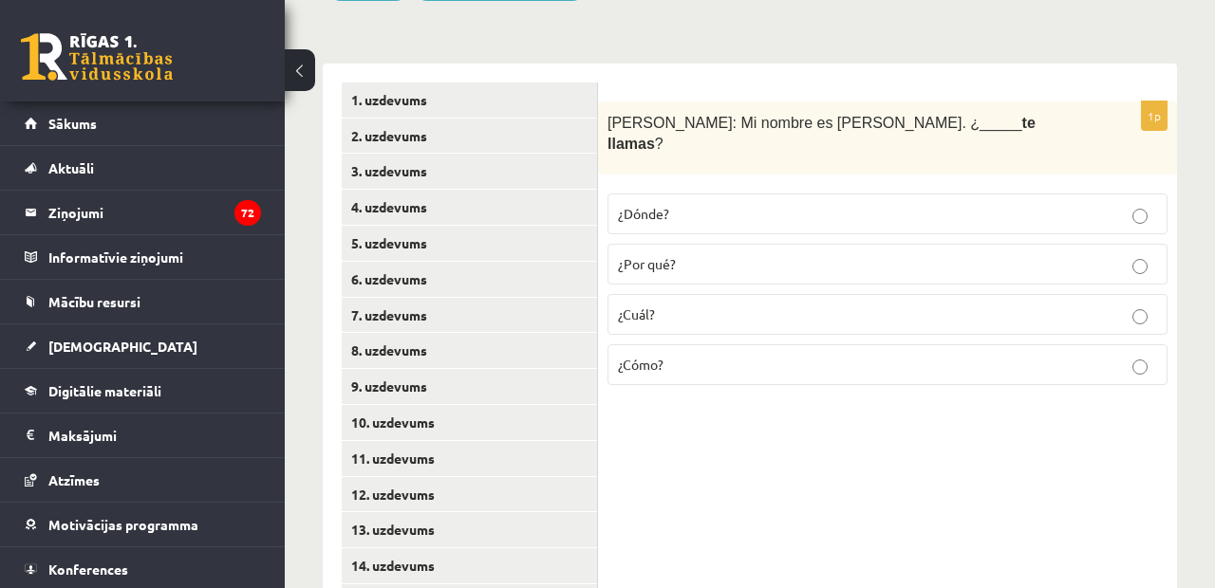
click at [696, 344] on label "¿Cómo?" at bounding box center [887, 364] width 560 height 41
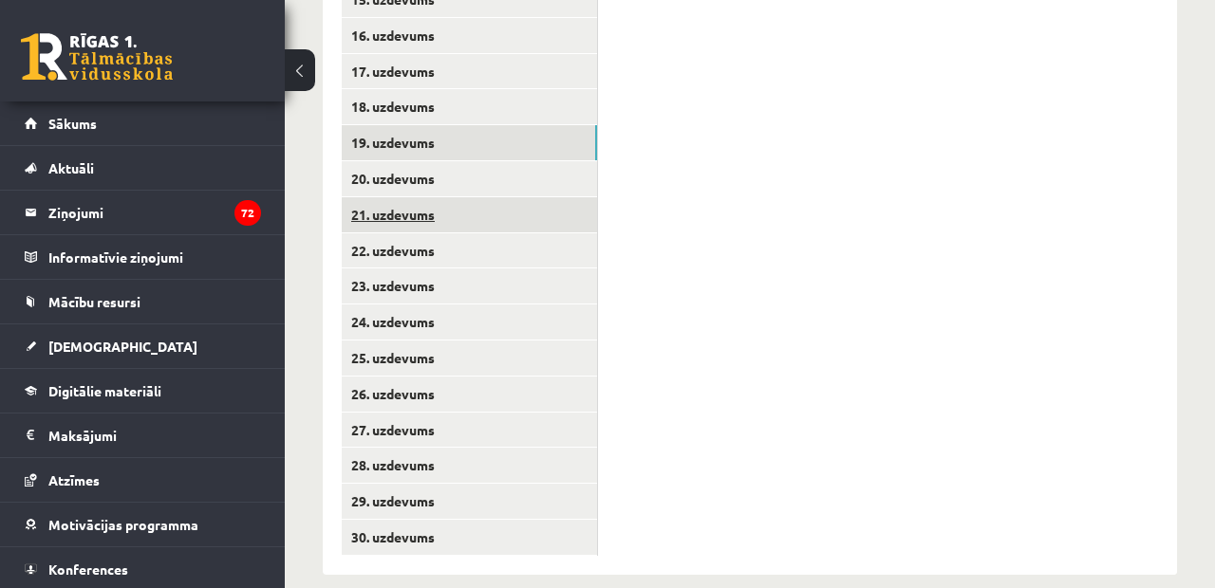
scroll to position [977, 0]
click at [436, 198] on link "21. uzdevums" at bounding box center [469, 215] width 255 height 35
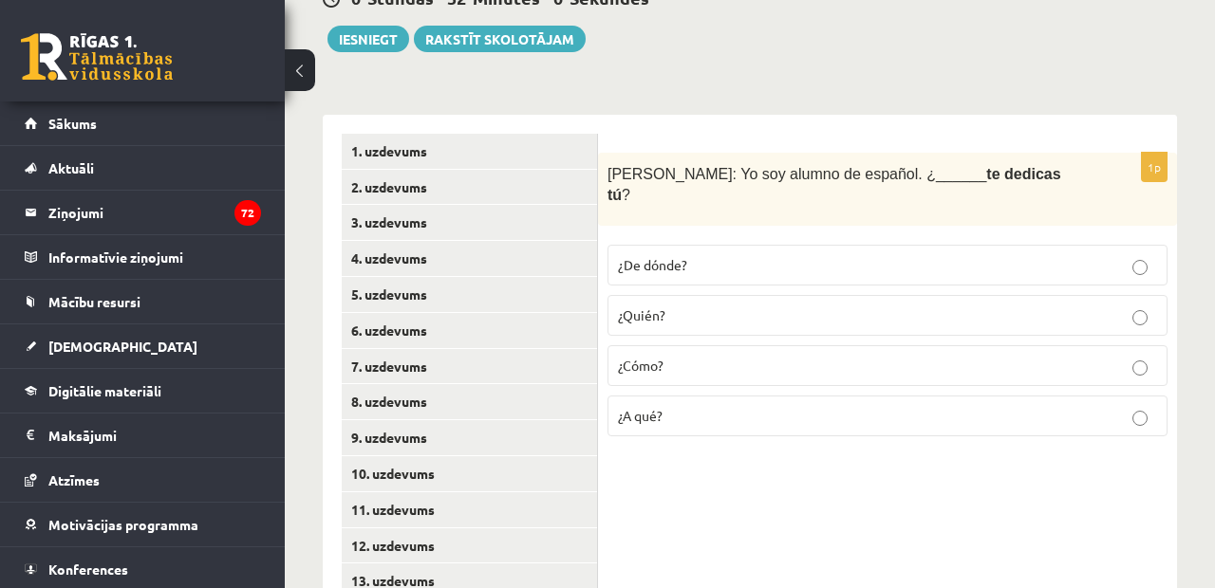
scroll to position [395, 0]
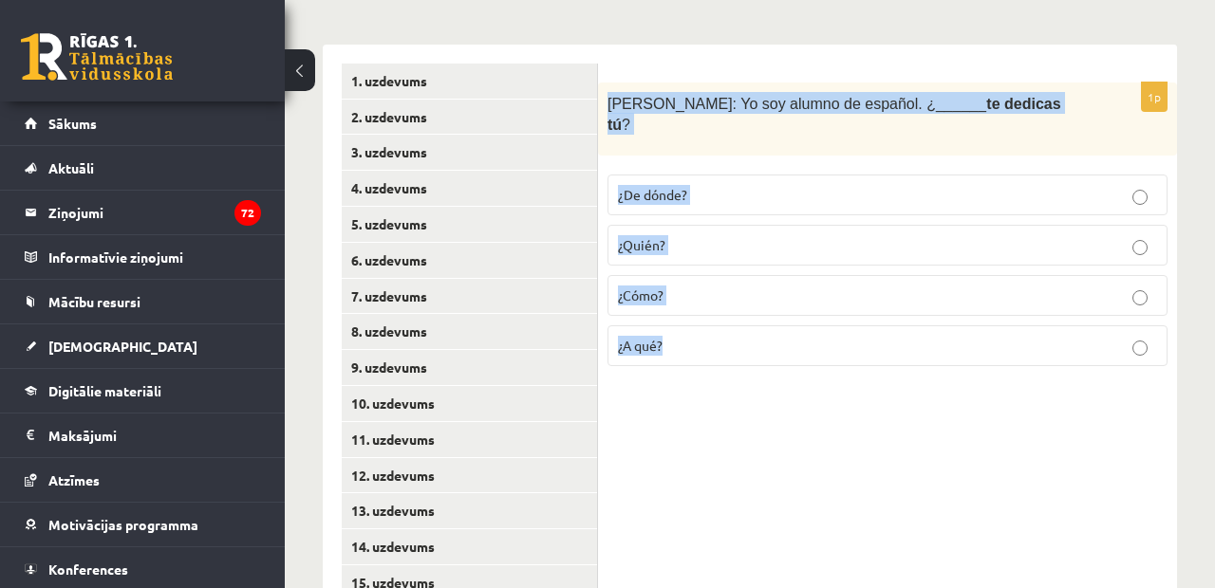
drag, startPoint x: 609, startPoint y: 101, endPoint x: 733, endPoint y: 470, distance: 389.5
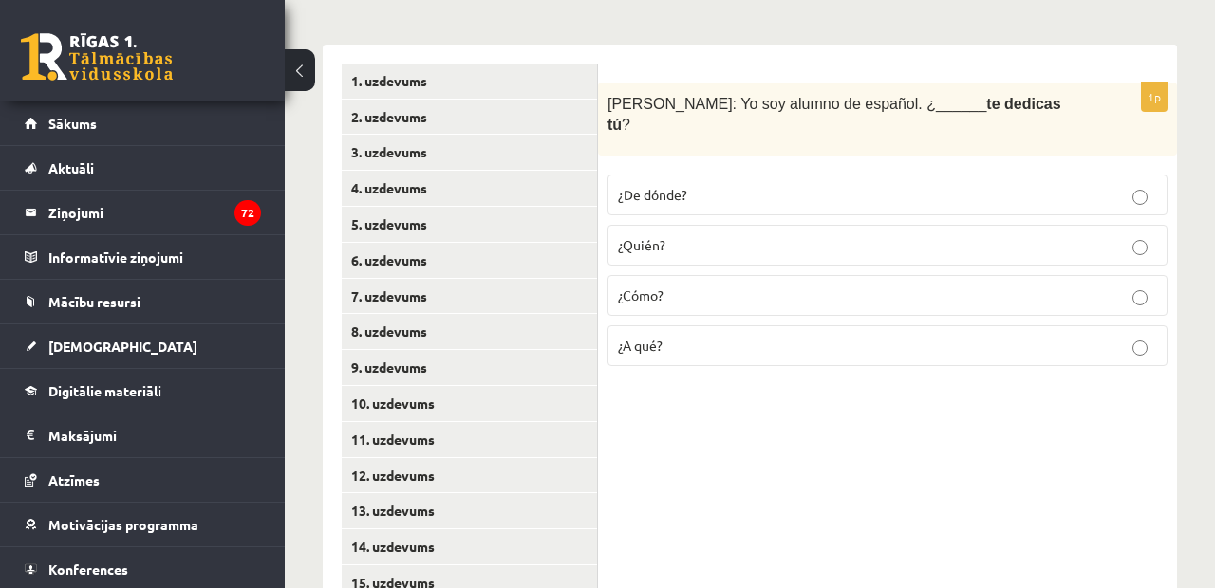
click at [654, 336] on p "¿A qué?" at bounding box center [887, 346] width 539 height 20
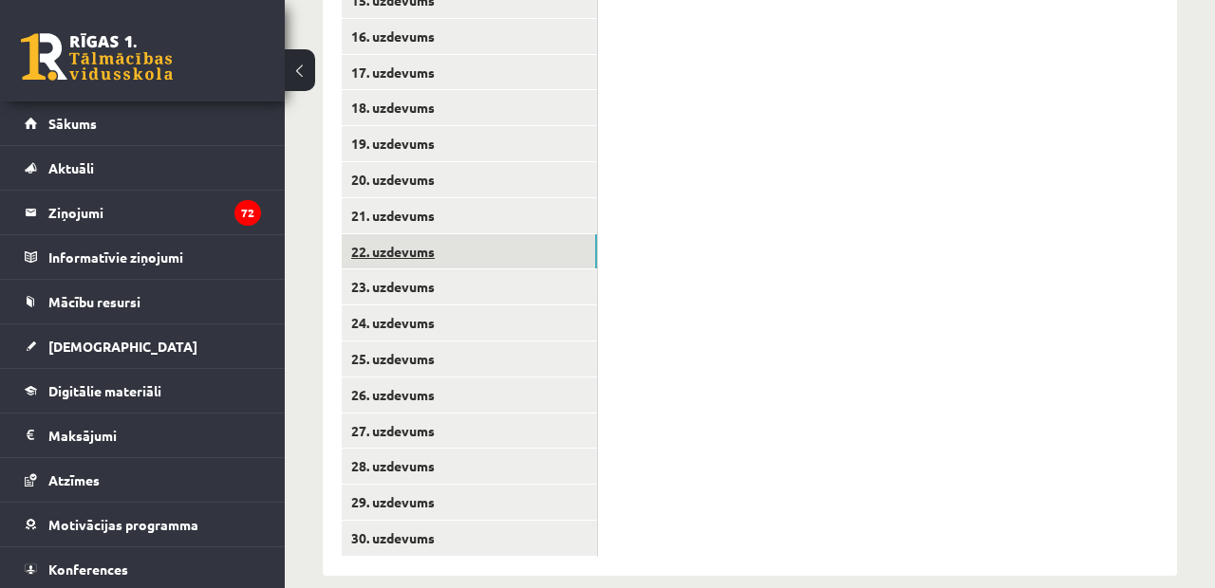
click at [428, 234] on link "22. uzdevums" at bounding box center [469, 251] width 255 height 35
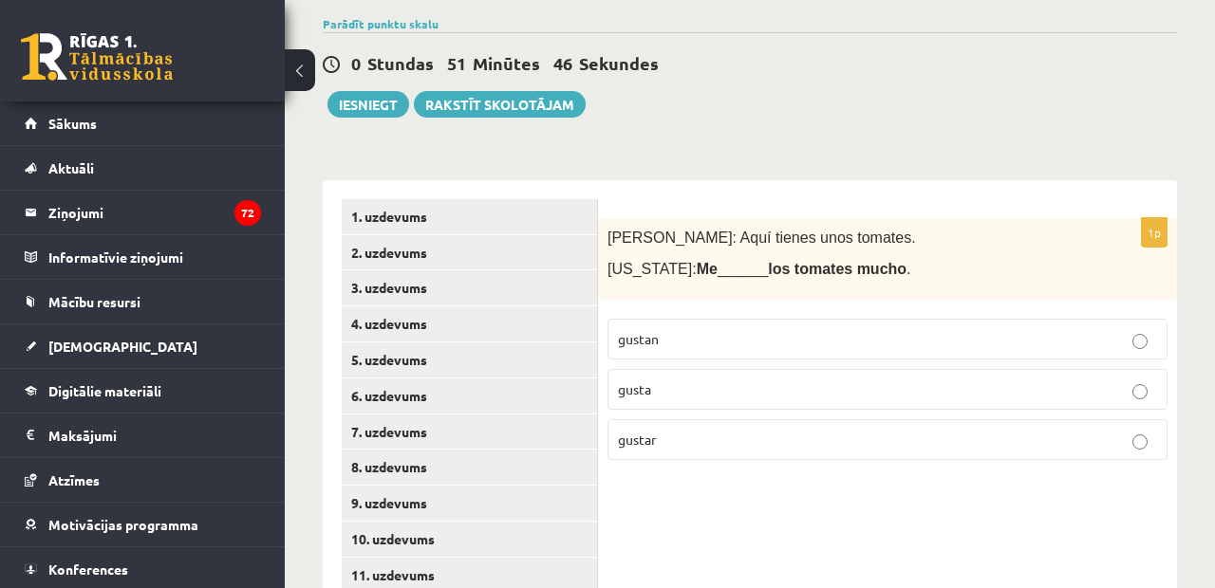
scroll to position [266, 0]
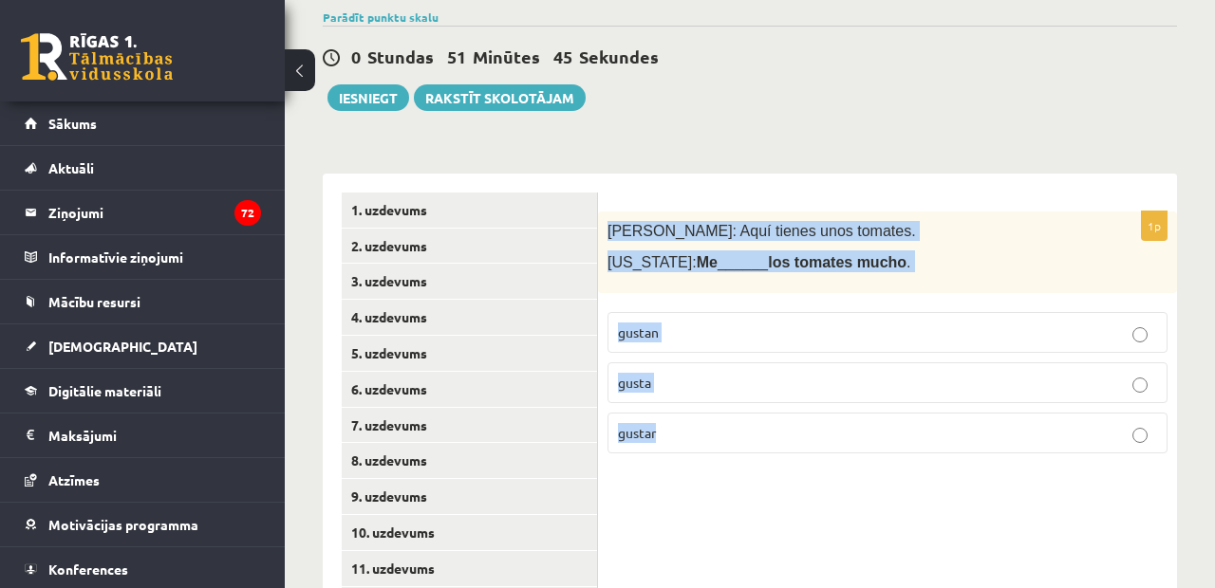
drag, startPoint x: 608, startPoint y: 225, endPoint x: 663, endPoint y: 511, distance: 290.9
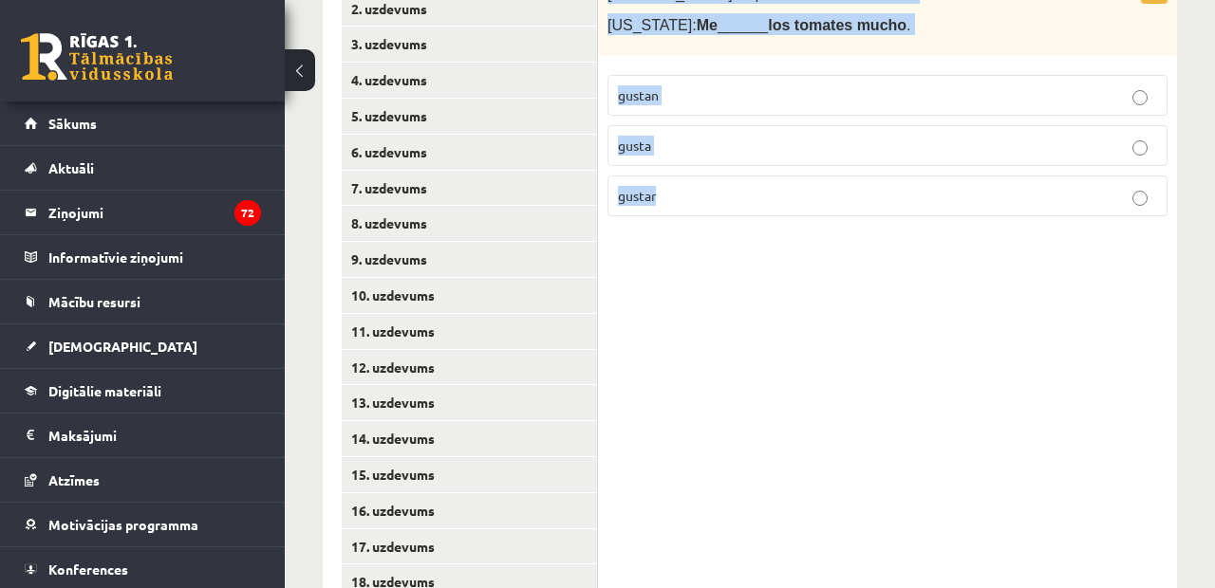
scroll to position [499, 0]
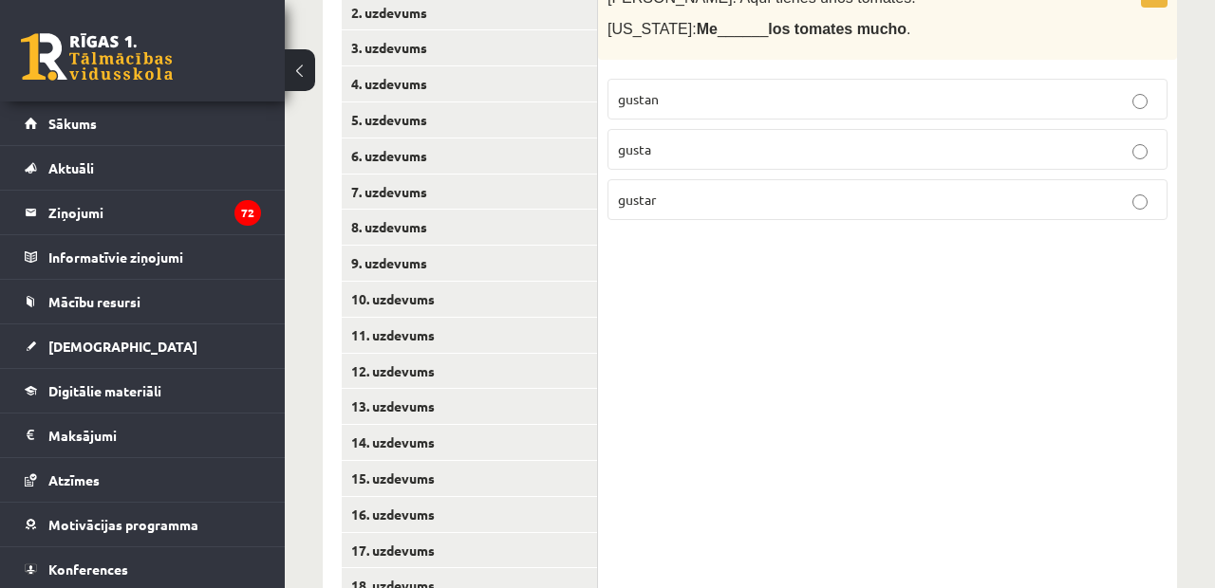
click at [695, 70] on fieldset "gustan gusta gustar" at bounding box center [887, 147] width 560 height 157
click at [699, 84] on label "gustan" at bounding box center [887, 99] width 560 height 41
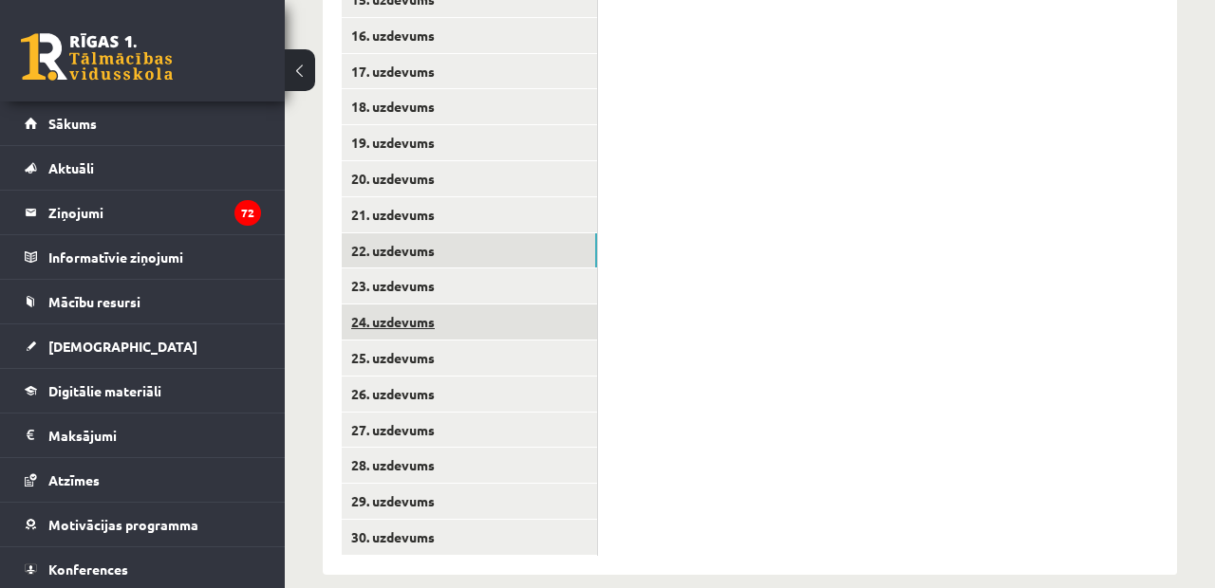
scroll to position [977, 0]
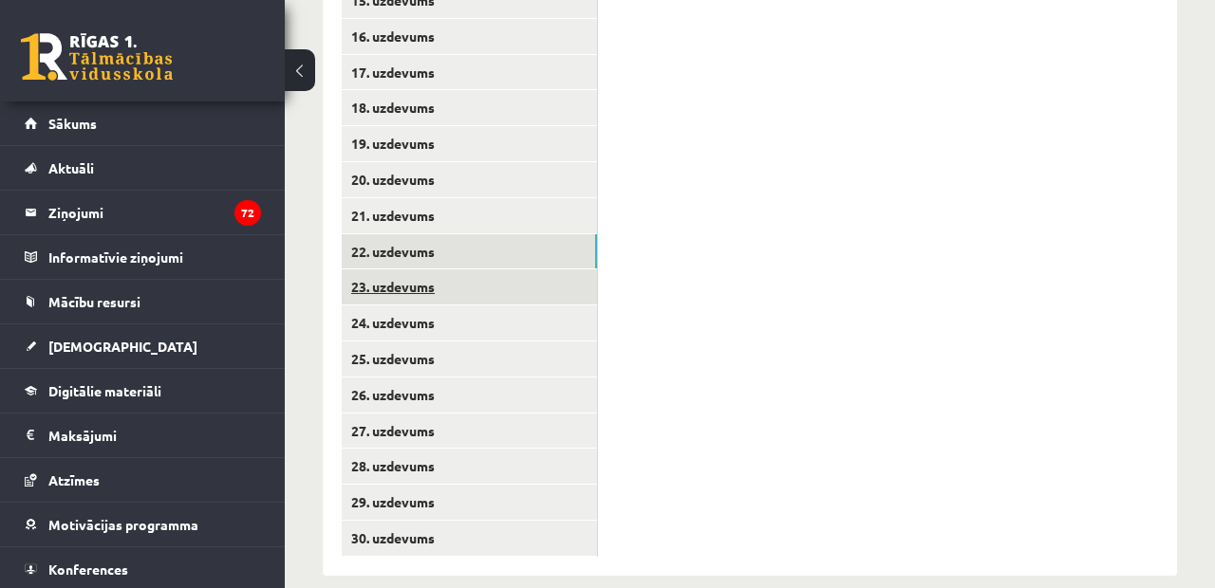
click at [381, 270] on link "23. uzdevums" at bounding box center [469, 286] width 255 height 35
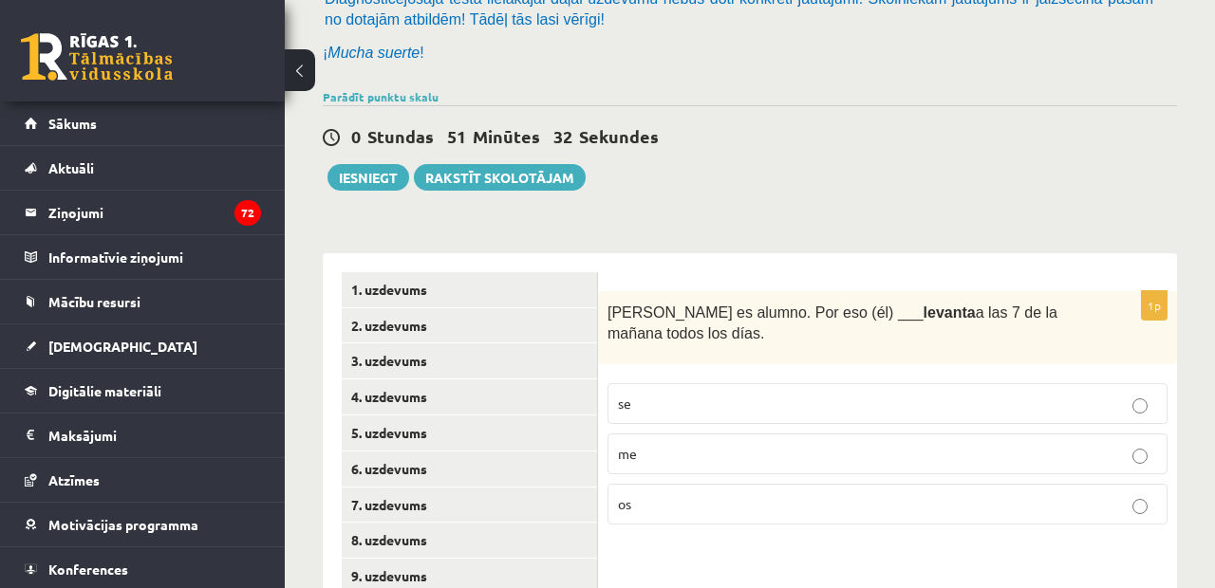
scroll to position [195, 0]
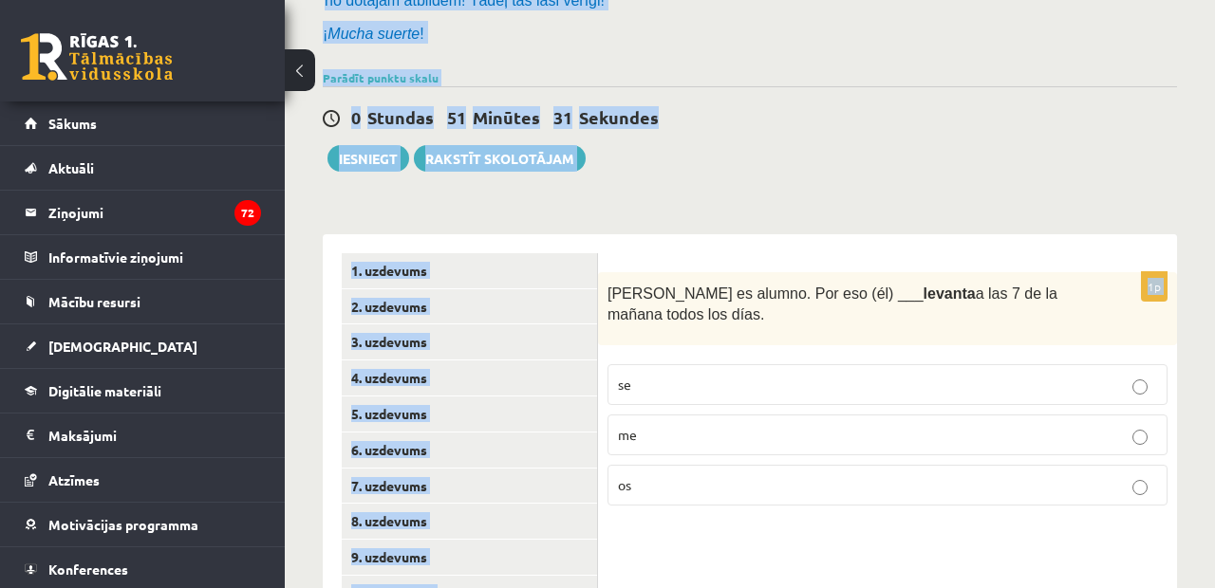
drag, startPoint x: 610, startPoint y: 297, endPoint x: 670, endPoint y: 595, distance: 303.9
click at [670, 383] on html "0 Dāvanas 1623 mP 0 xp [PERSON_NAME] Sākums Aktuāli Kā mācīties eSKOLĀ Kontakti…" at bounding box center [607, 89] width 1215 height 588
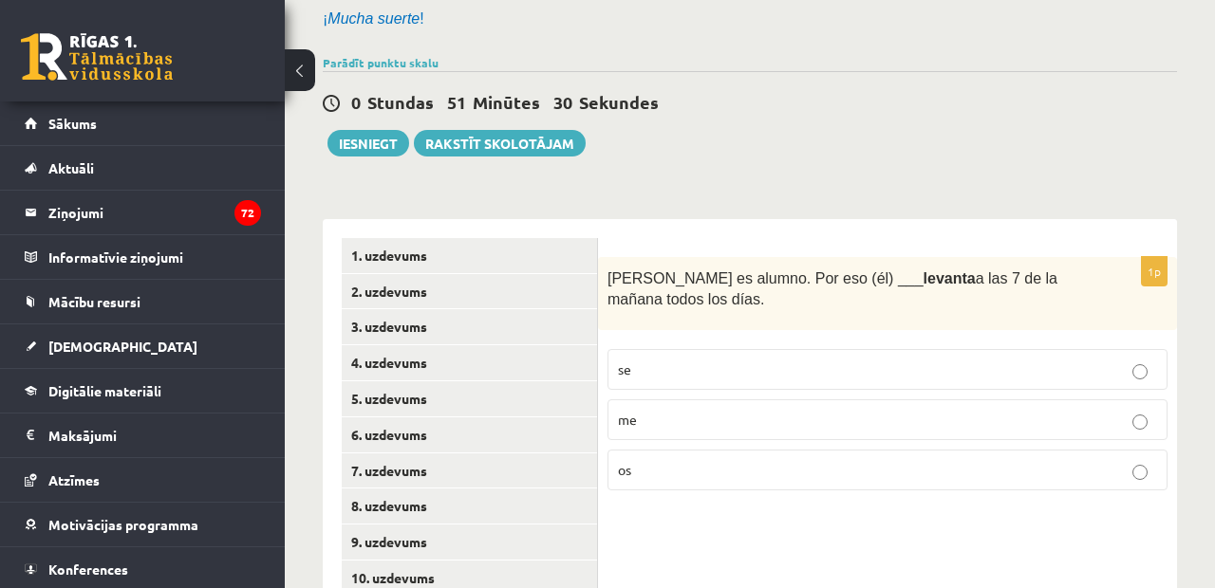
click at [756, 442] on fieldset "se me os" at bounding box center [887, 418] width 560 height 157
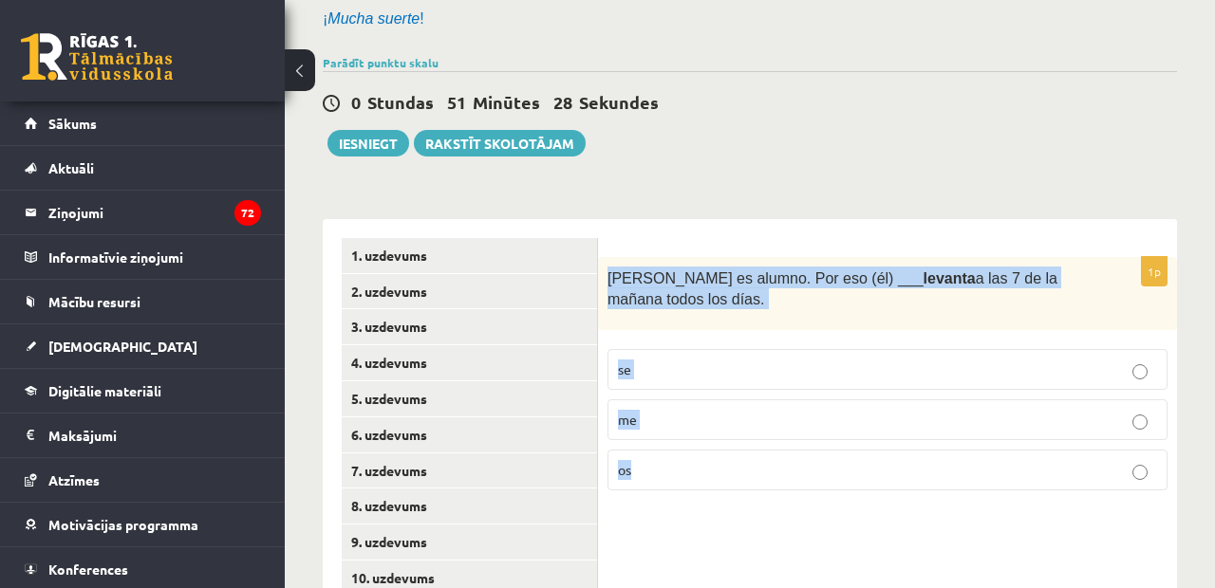
drag, startPoint x: 610, startPoint y: 272, endPoint x: 726, endPoint y: 538, distance: 289.8
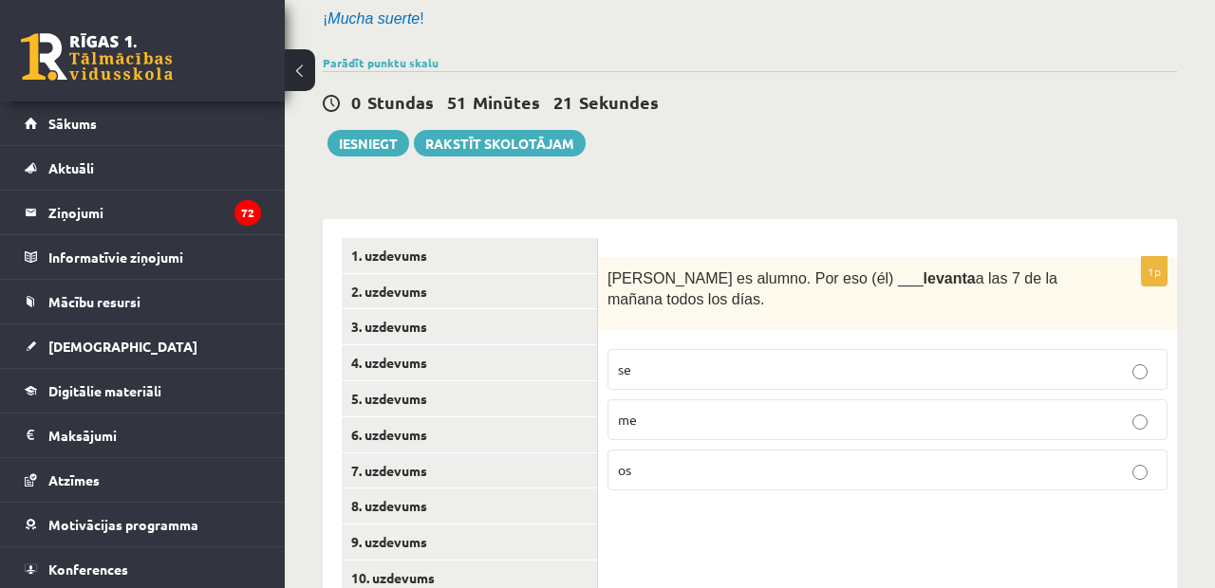
click at [654, 361] on p "se" at bounding box center [887, 370] width 539 height 20
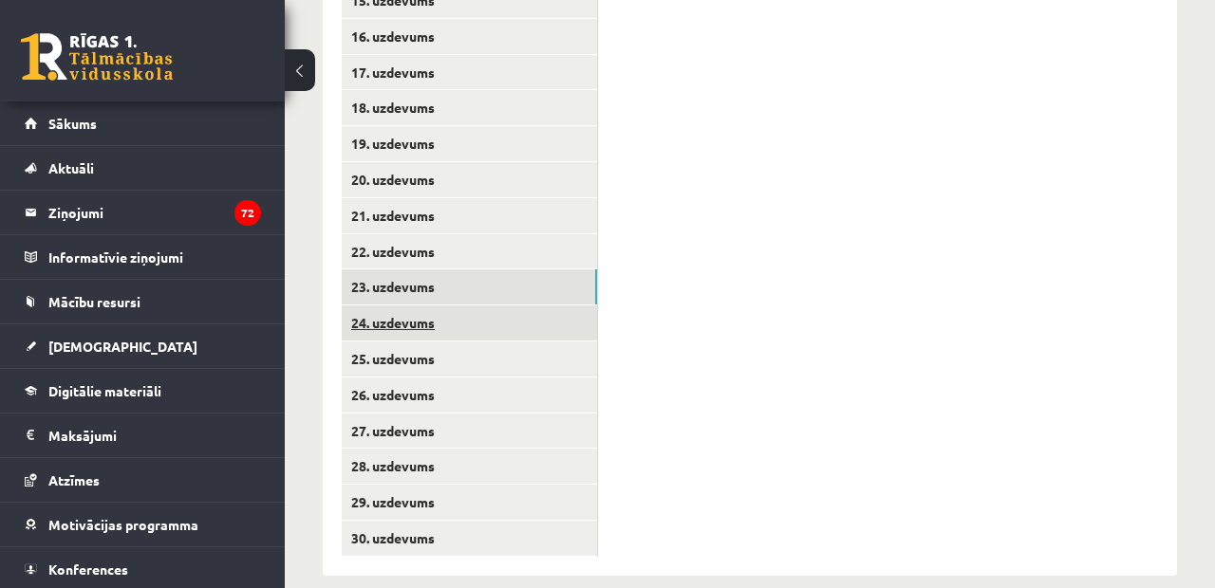
click at [426, 307] on link "24. uzdevums" at bounding box center [469, 323] width 255 height 35
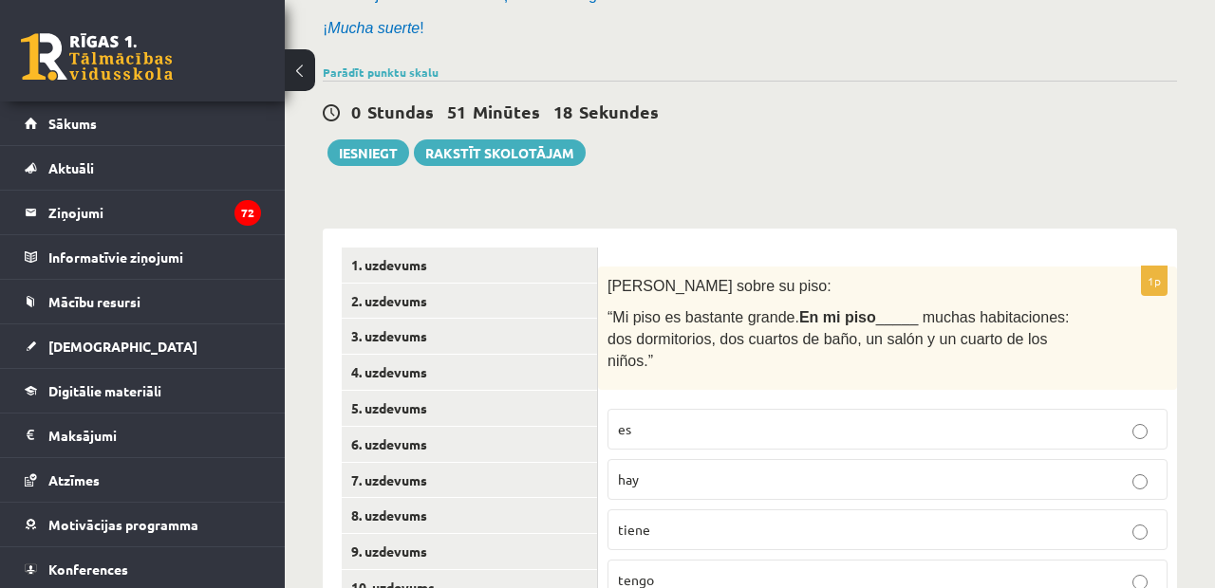
scroll to position [249, 0]
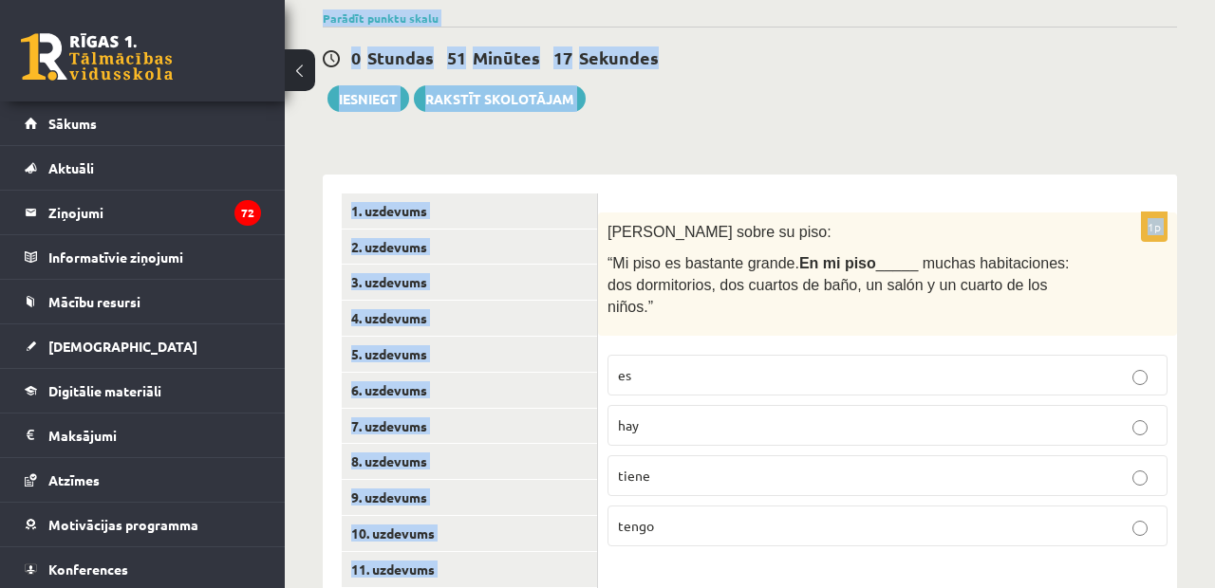
drag, startPoint x: 610, startPoint y: 240, endPoint x: 704, endPoint y: 585, distance: 357.9
click at [704, 324] on html "0 Dāvanas 1623 mP 0 xp [PERSON_NAME] Sākums Aktuāli Kā mācīties eSKOLĀ Kontakti…" at bounding box center [607, 29] width 1215 height 588
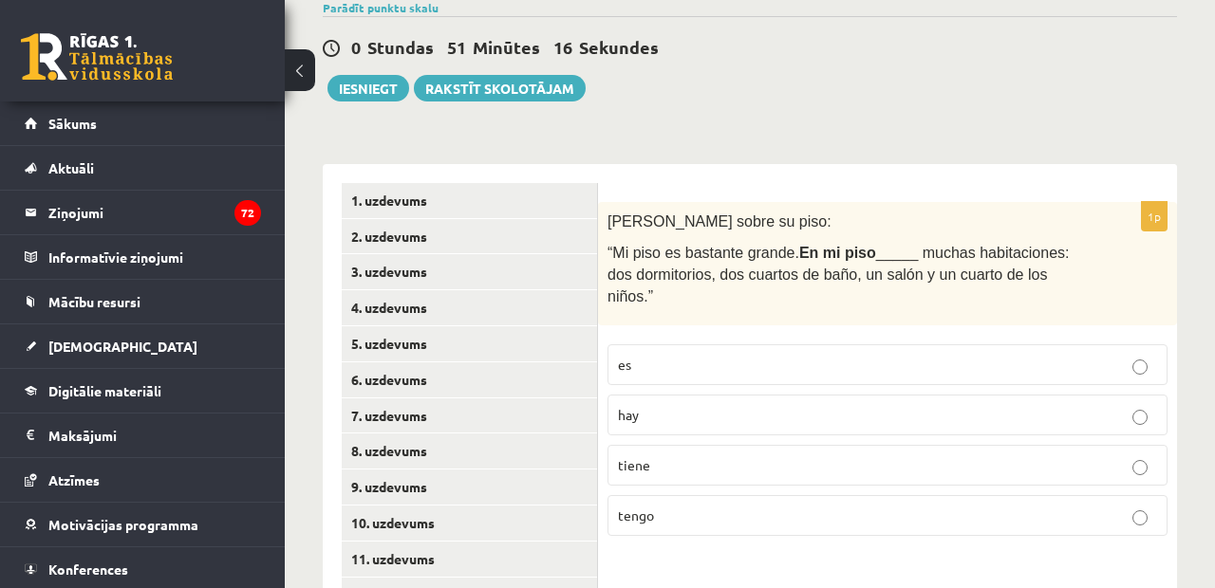
click at [816, 281] on p "“Mi piso es bastante grande. En mi piso _____ muchas habitaciones: dos dormitor…" at bounding box center [839, 273] width 465 height 65
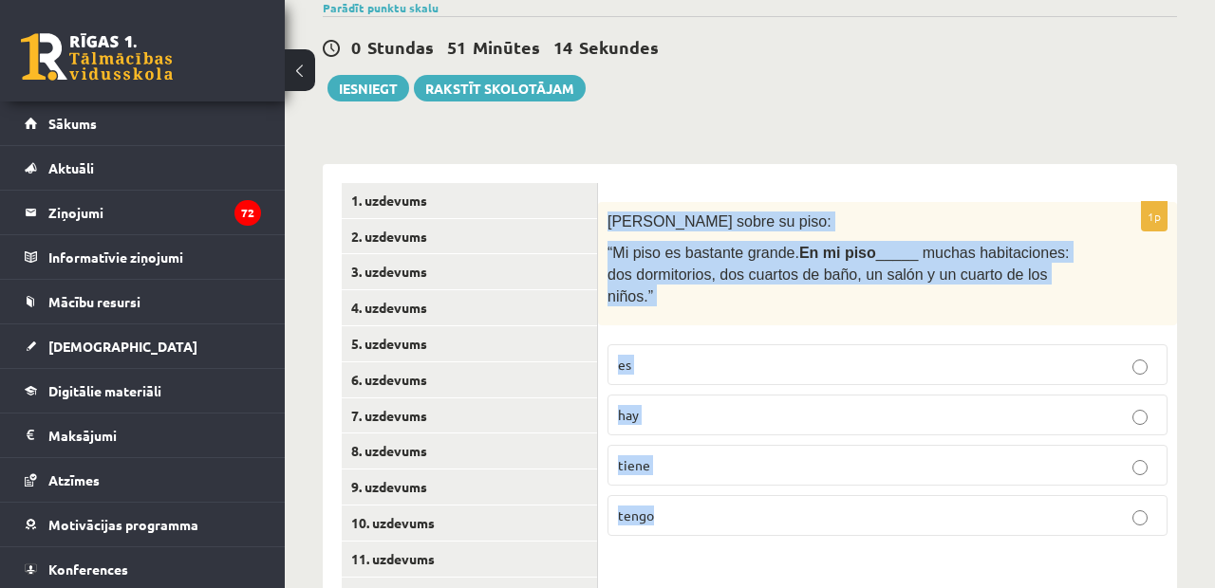
drag, startPoint x: 610, startPoint y: 211, endPoint x: 777, endPoint y: 519, distance: 350.7
click at [777, 519] on div "1p [PERSON_NAME] sobre su piso: “Mi piso es bastante grande. En mi piso _____ m…" at bounding box center [887, 376] width 579 height 349
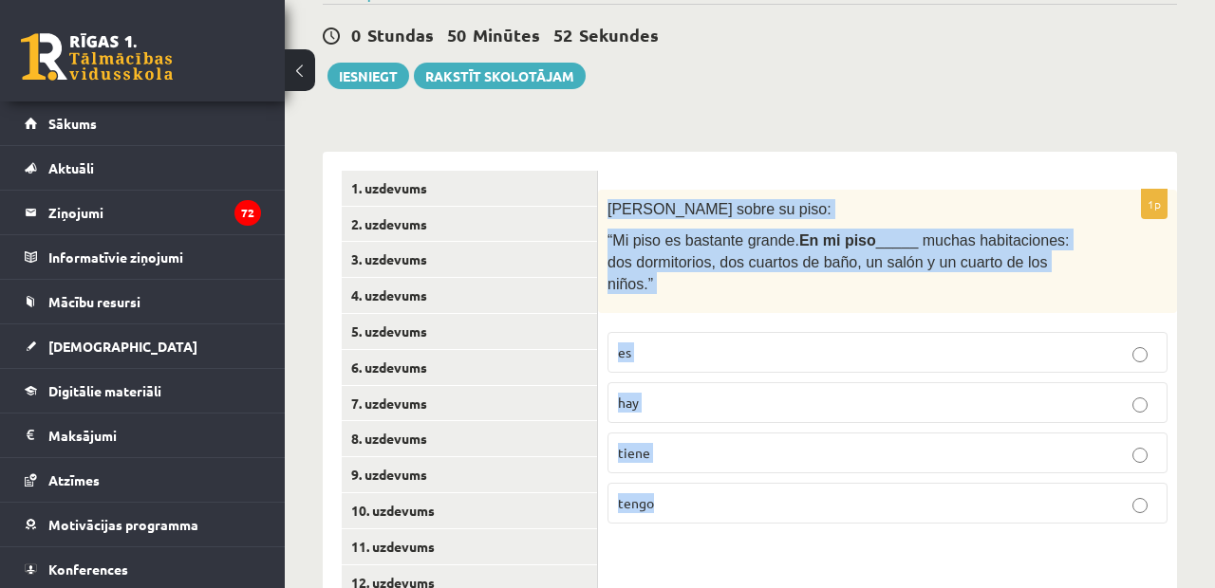
scroll to position [367, 0]
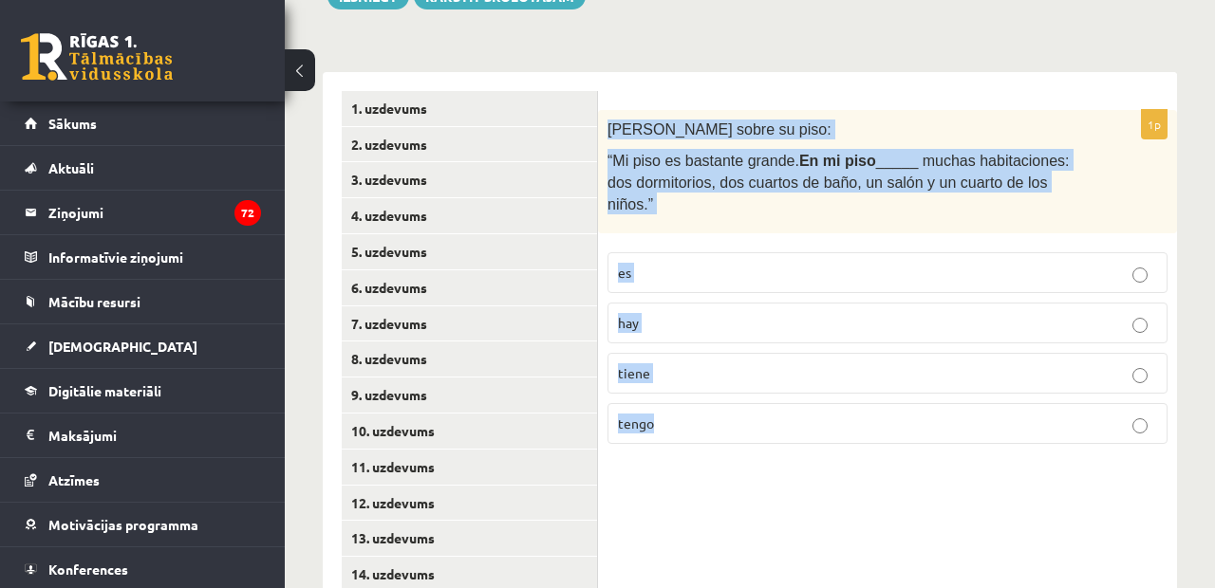
click at [766, 318] on p "hay" at bounding box center [887, 323] width 539 height 20
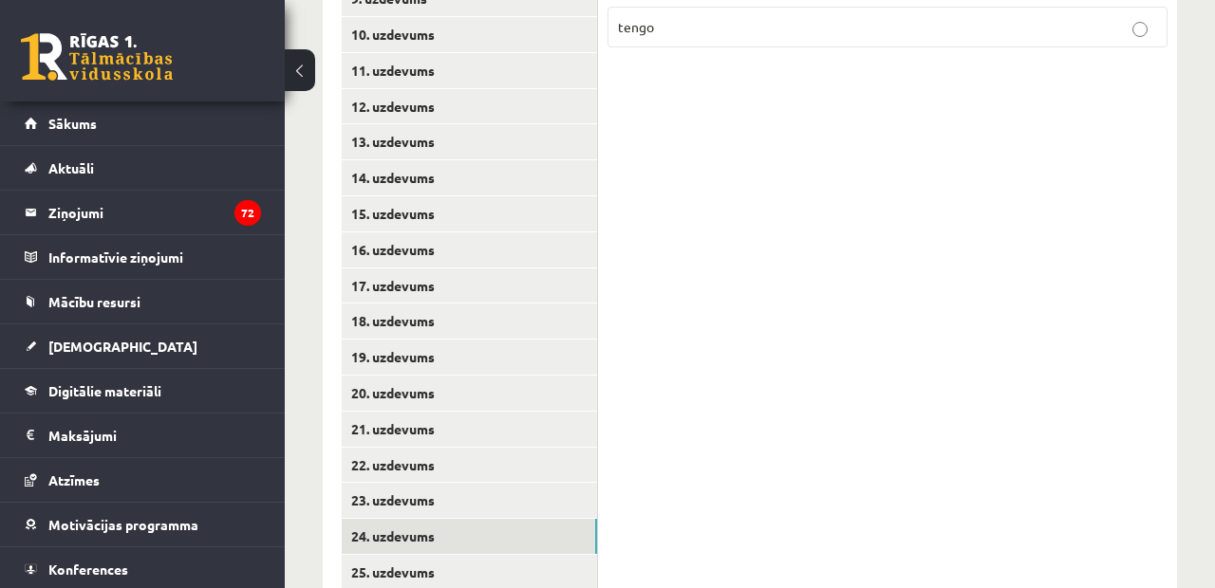
scroll to position [794, 0]
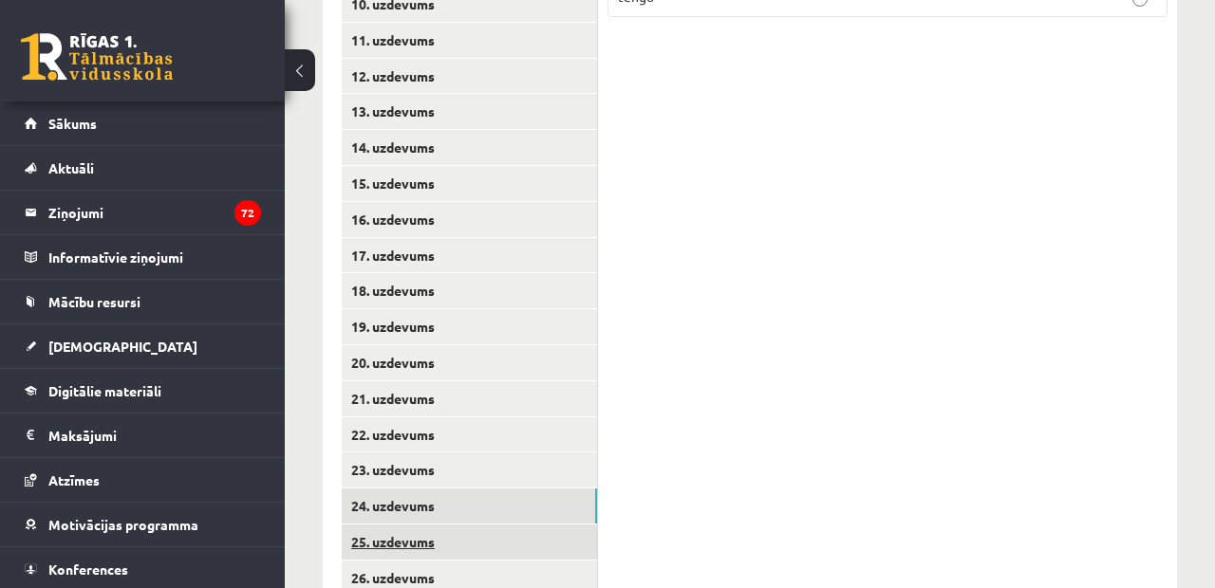
click at [404, 525] on link "25. uzdevums" at bounding box center [469, 542] width 255 height 35
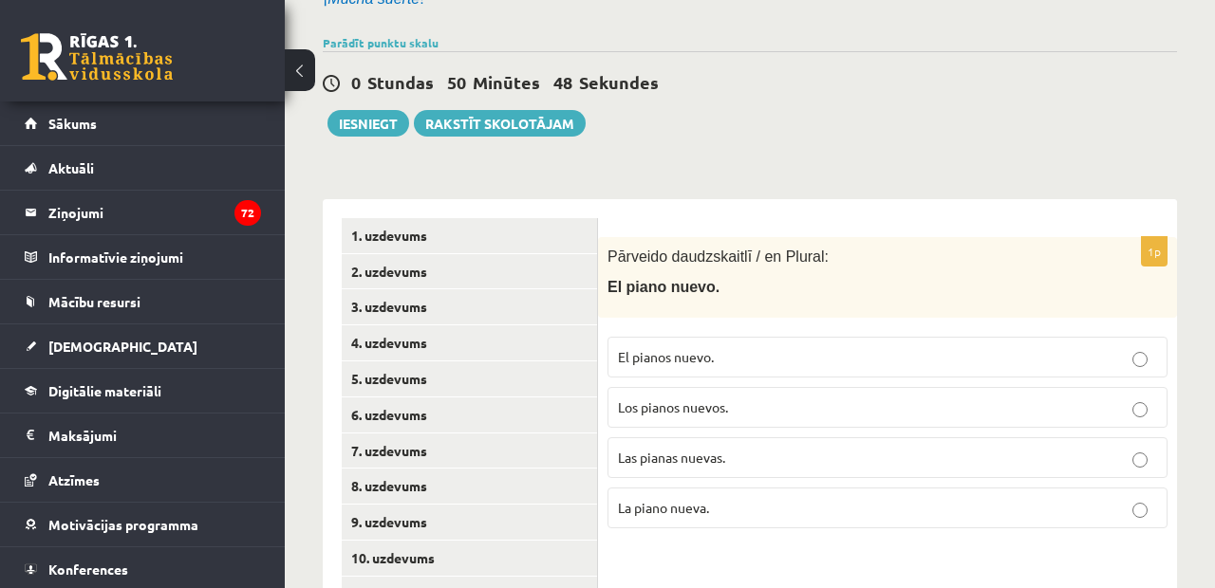
scroll to position [251, 0]
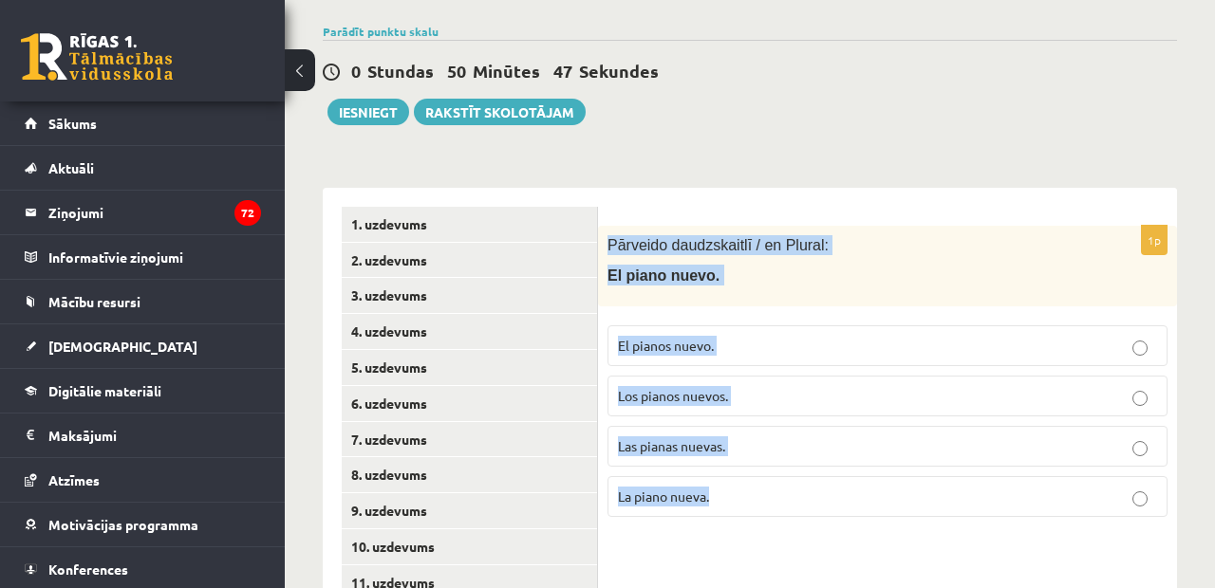
drag, startPoint x: 608, startPoint y: 237, endPoint x: 641, endPoint y: 562, distance: 326.1
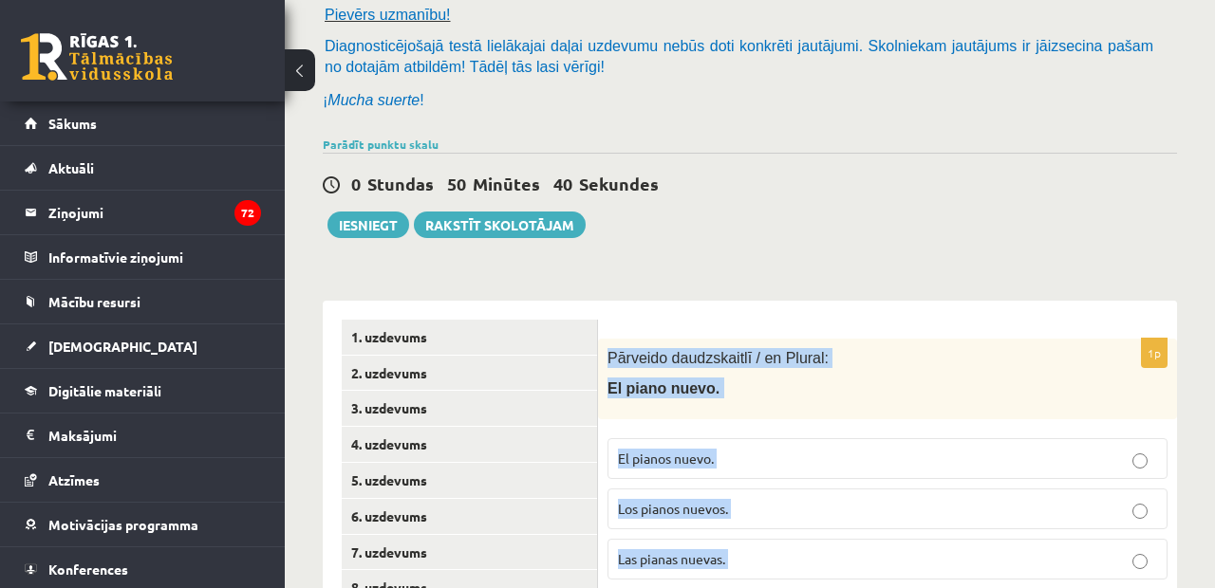
scroll to position [173, 0]
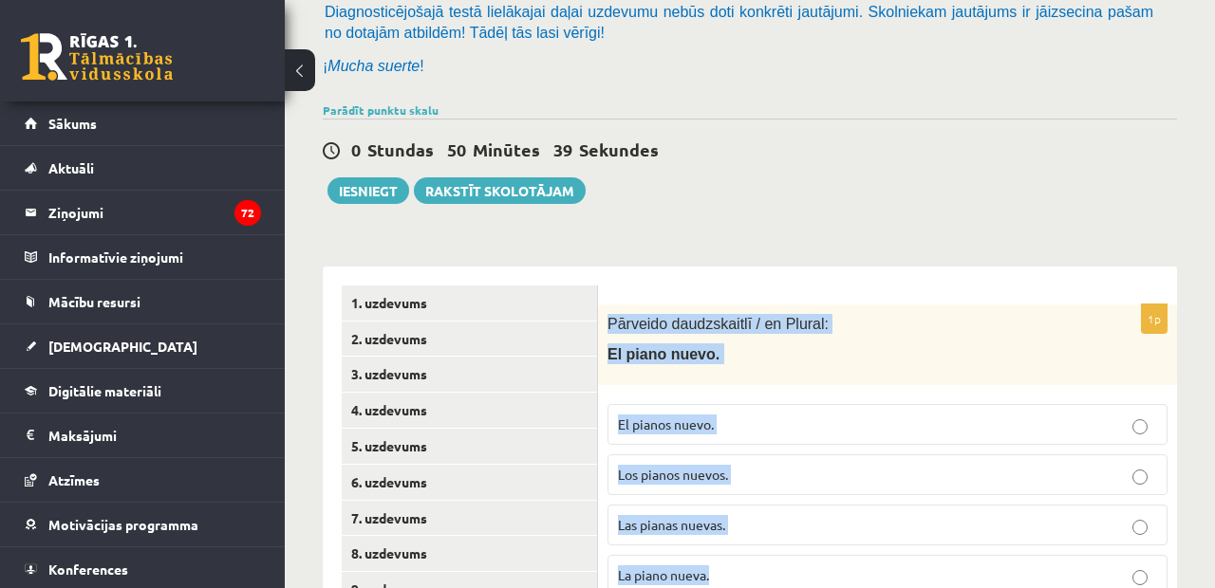
click at [665, 483] on label "Los pianos nuevos." at bounding box center [887, 475] width 560 height 41
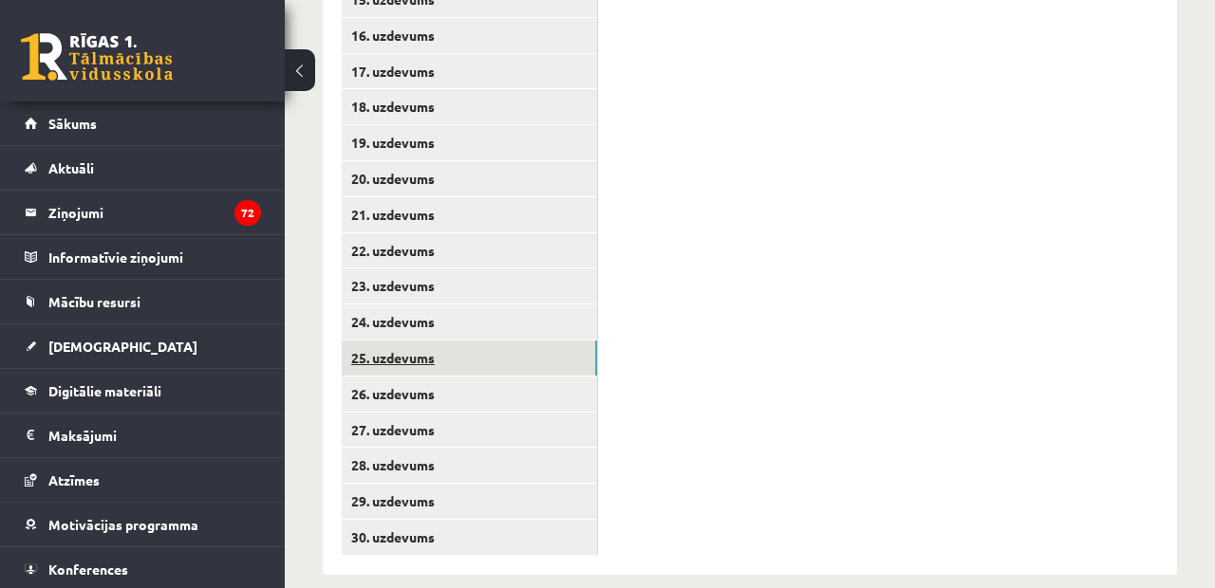
scroll to position [977, 0]
click at [420, 355] on ul "1. uzdevums 2. uzdevums 3. uzdevums 4. uzdevums 5. uzdevums 6. uzdevums 7. uzde…" at bounding box center [470, 19] width 256 height 1076
click at [415, 382] on link "26. uzdevums" at bounding box center [469, 395] width 255 height 35
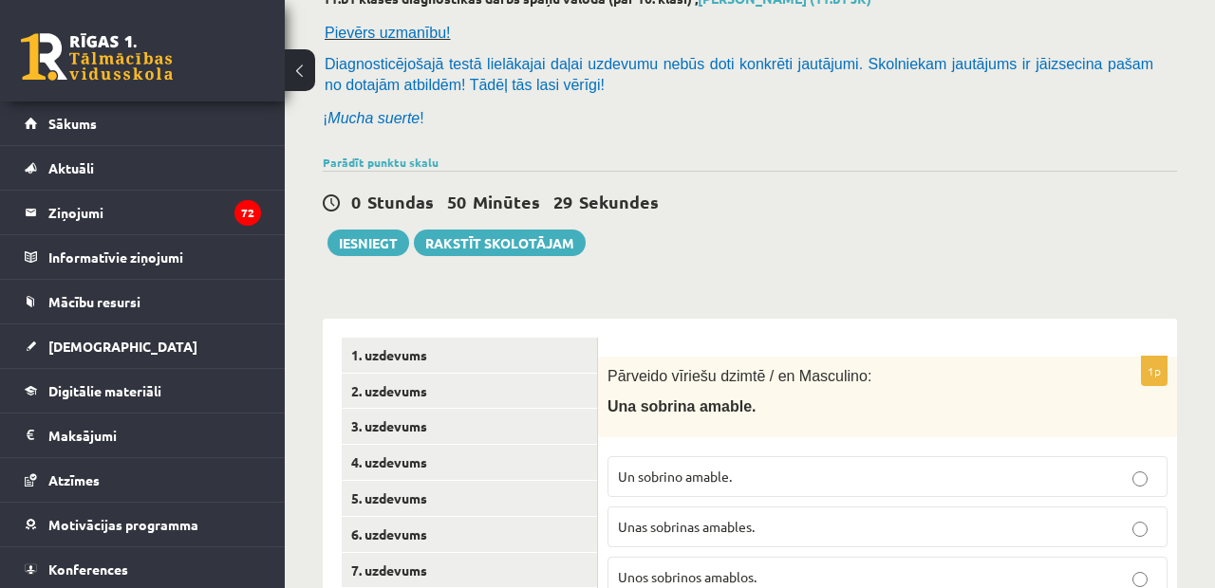
scroll to position [142, 0]
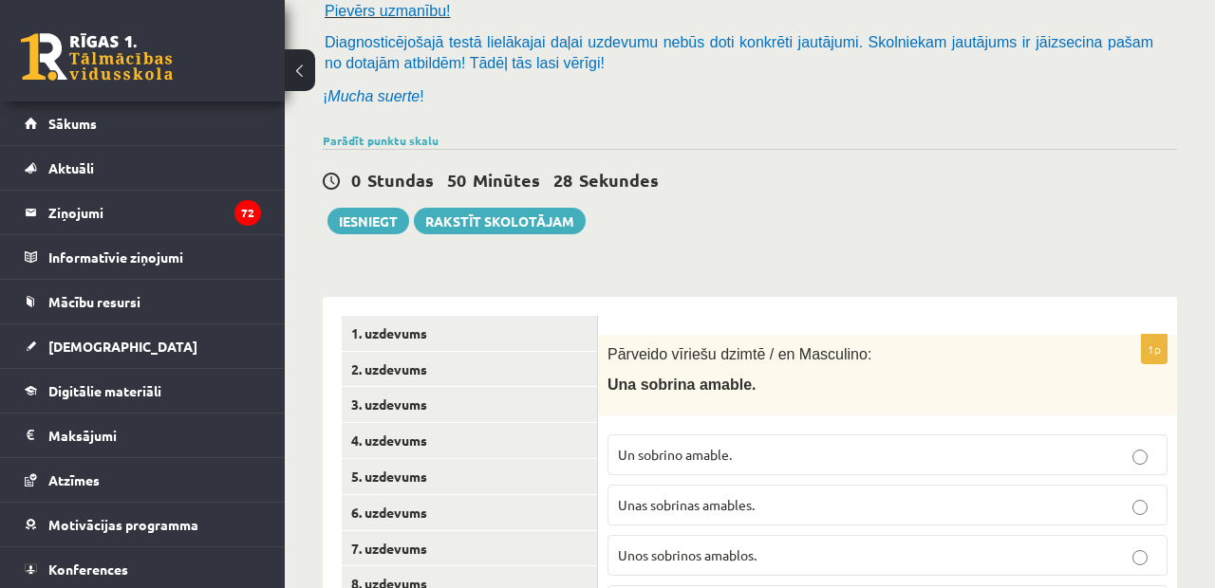
click at [686, 321] on form "1p Pārveido vīriešu dzimtē / en Masculino: Una sobrina amable. Un sobrino amabl…" at bounding box center [887, 478] width 541 height 325
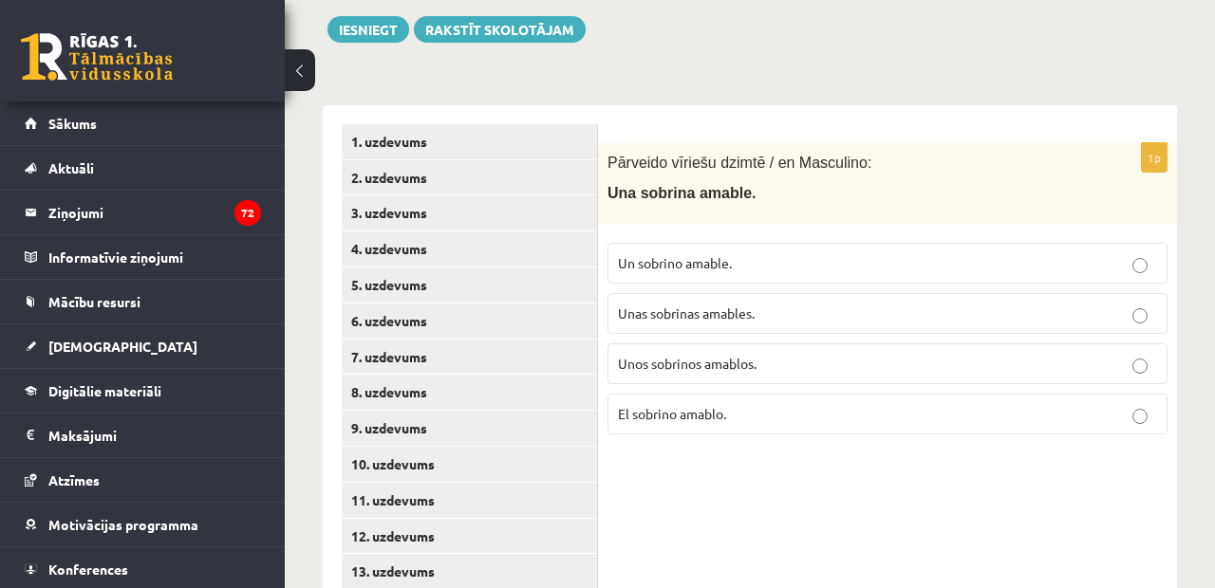
scroll to position [343, 0]
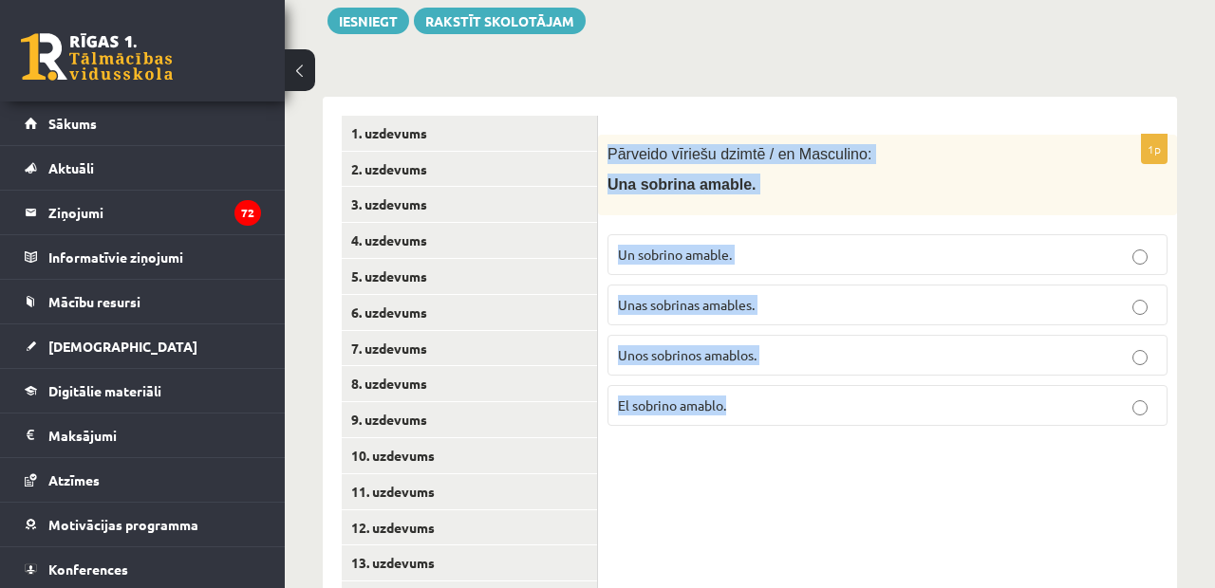
drag, startPoint x: 609, startPoint y: 150, endPoint x: 735, endPoint y: 431, distance: 307.9
click at [736, 432] on div "1p Pārveido vīriešu dzimtē / en Masculino: Una sobrina amable. Un sobrino amabl…" at bounding box center [887, 288] width 579 height 306
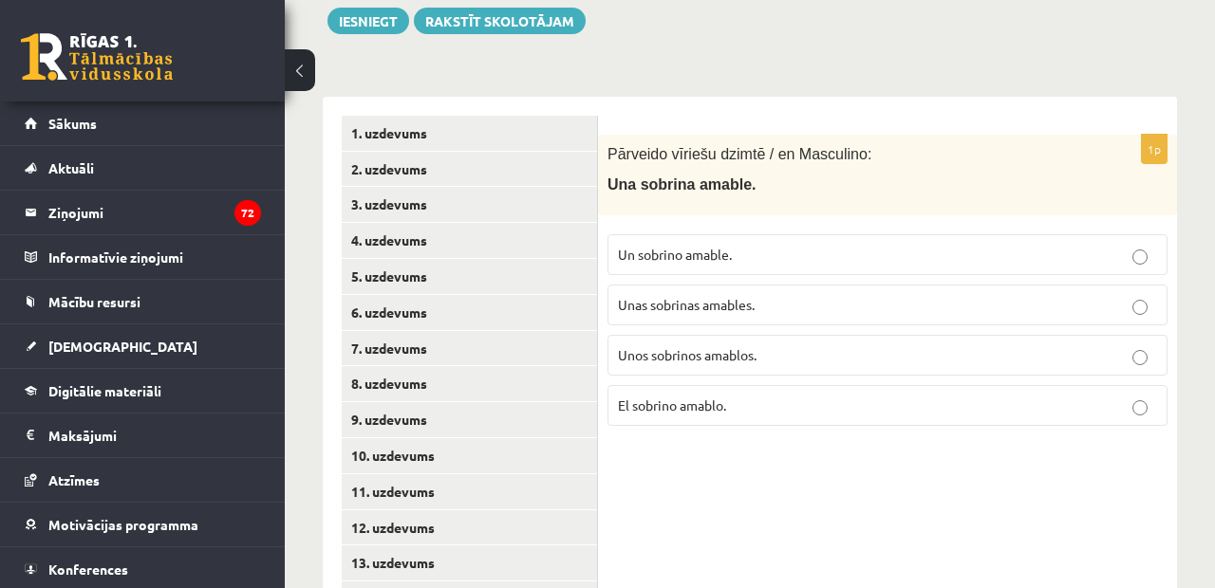
click at [690, 253] on span "Un sobrino amable." at bounding box center [675, 254] width 114 height 17
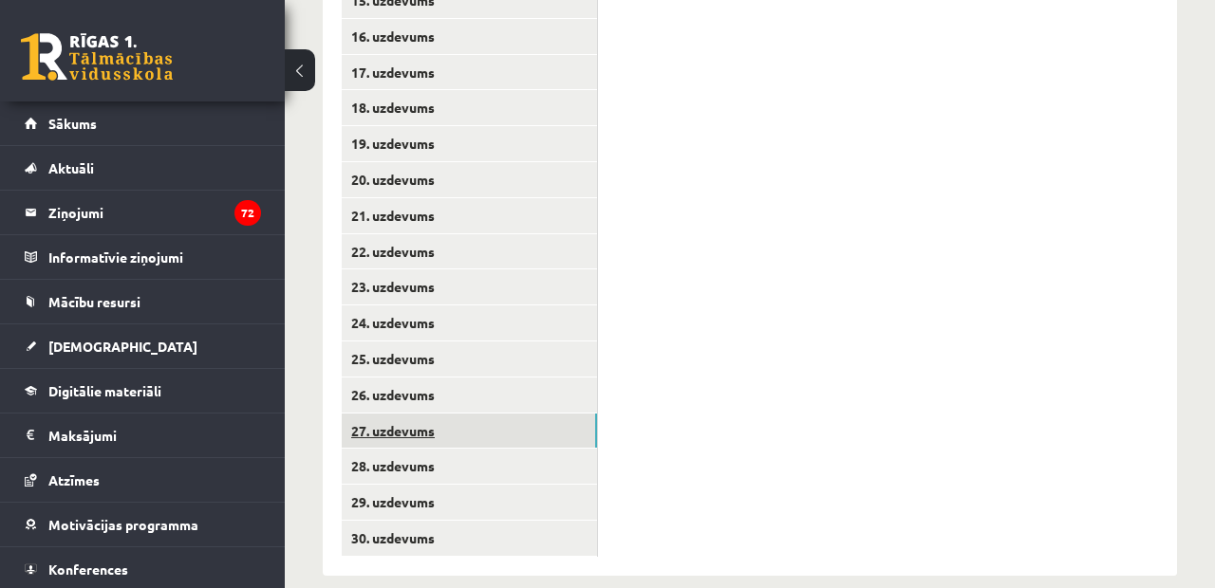
click at [426, 414] on link "27. uzdevums" at bounding box center [469, 431] width 255 height 35
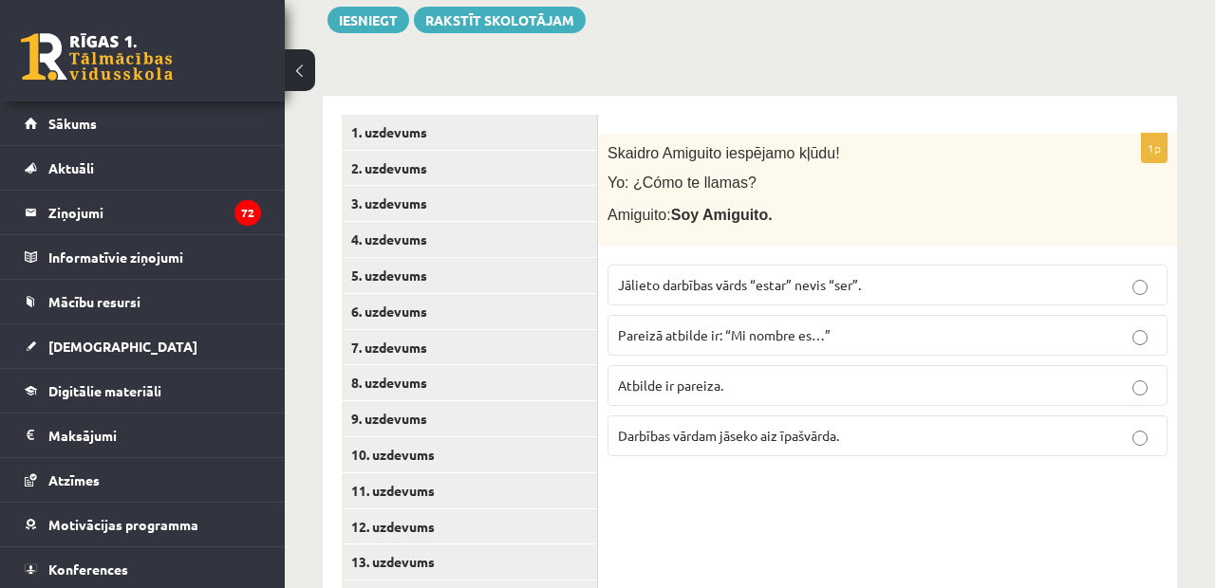
scroll to position [361, 0]
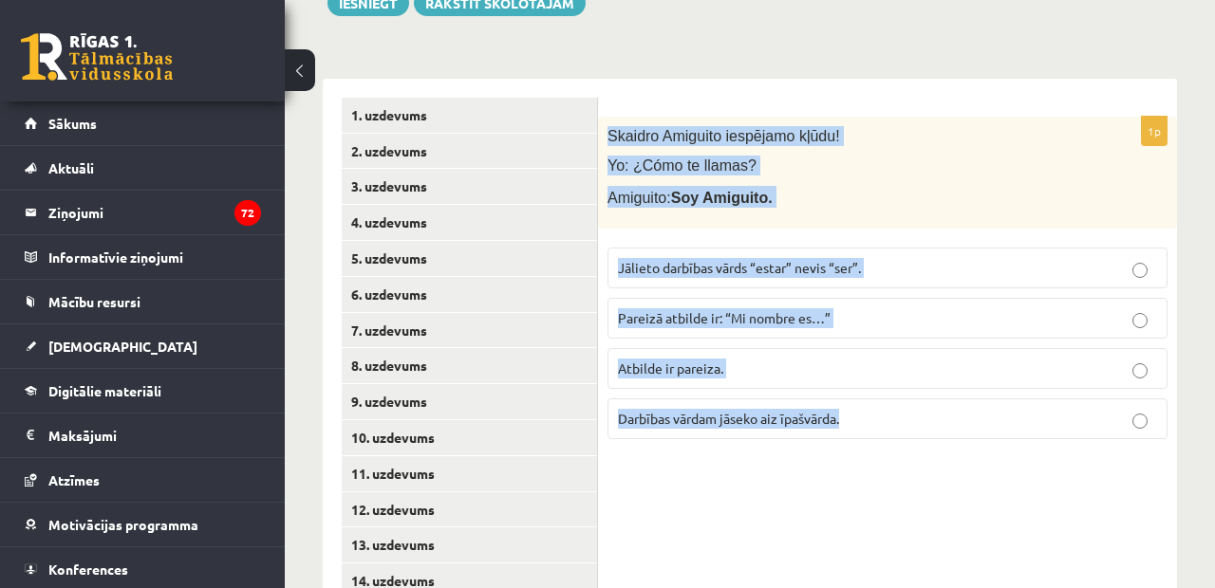
drag, startPoint x: 607, startPoint y: 130, endPoint x: 723, endPoint y: 483, distance: 371.5
click at [712, 309] on span "Pareizā atbilde ir: “Mi nombre es…”" at bounding box center [724, 317] width 213 height 17
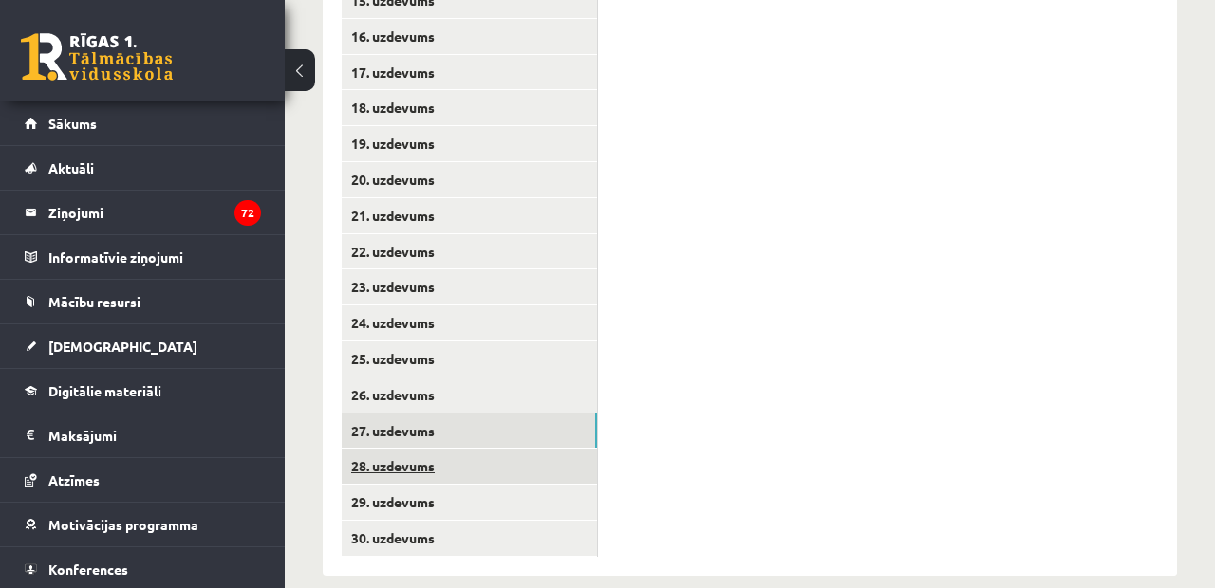
click at [434, 449] on link "28. uzdevums" at bounding box center [469, 466] width 255 height 35
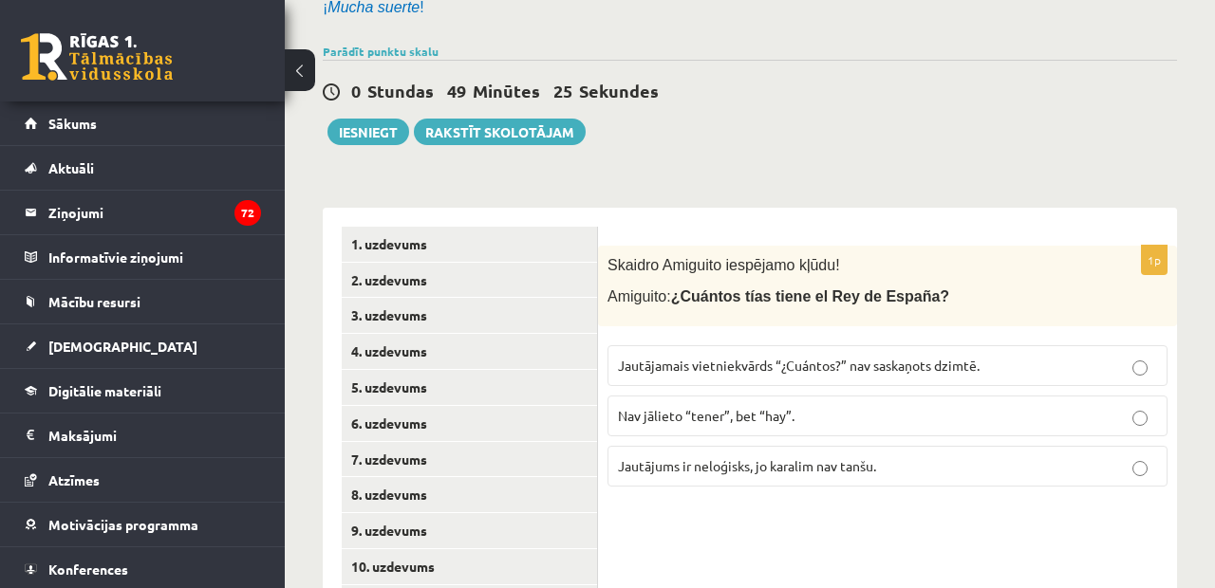
scroll to position [321, 0]
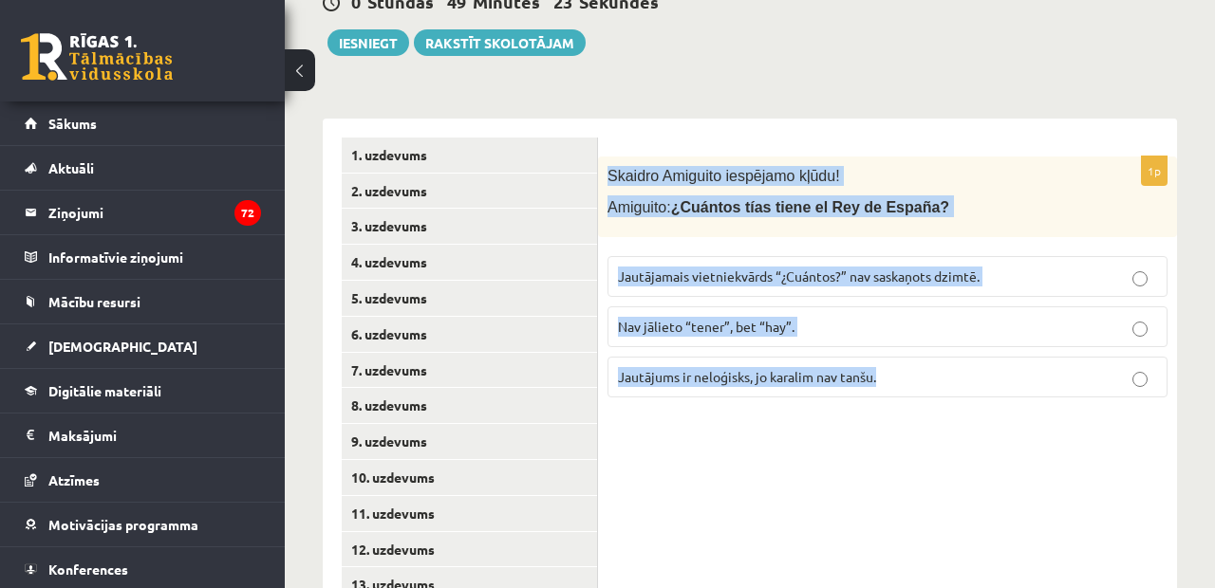
drag, startPoint x: 610, startPoint y: 171, endPoint x: 753, endPoint y: 470, distance: 331.5
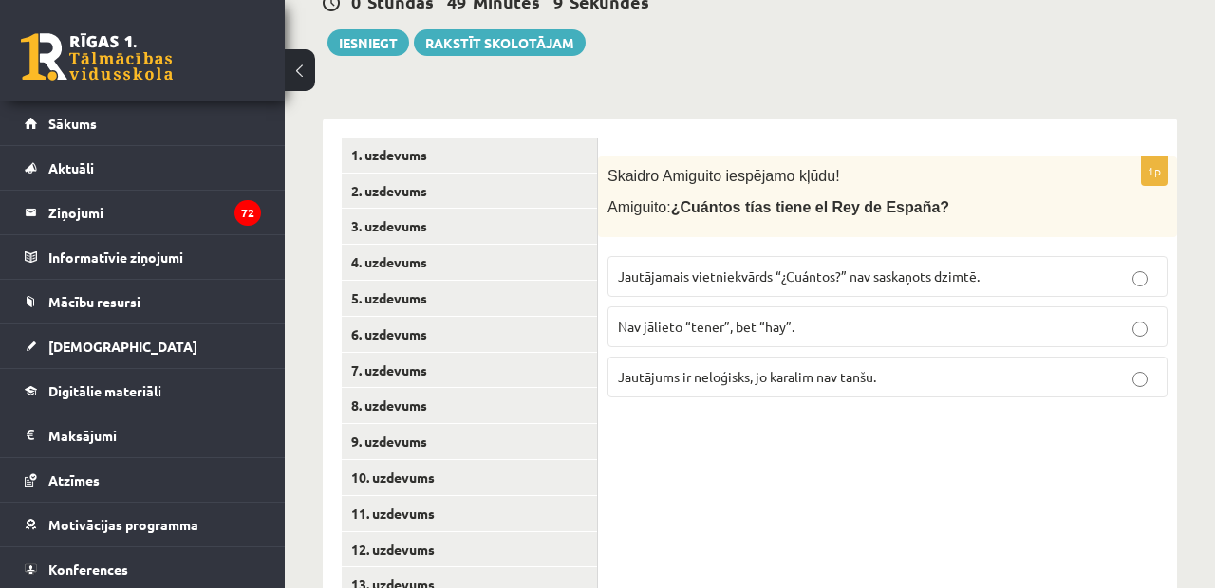
click at [650, 271] on span "Jautājamais vietniekvārds “¿Cuántos?” nav saskaņots dzimtē." at bounding box center [799, 276] width 362 height 17
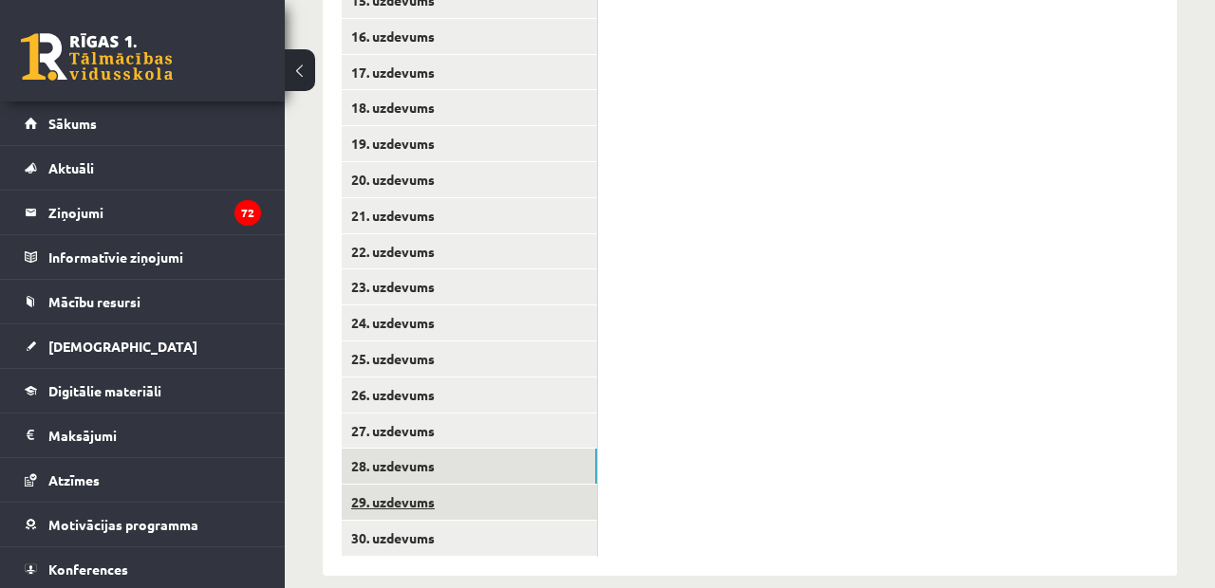
click at [436, 485] on link "29. uzdevums" at bounding box center [469, 502] width 255 height 35
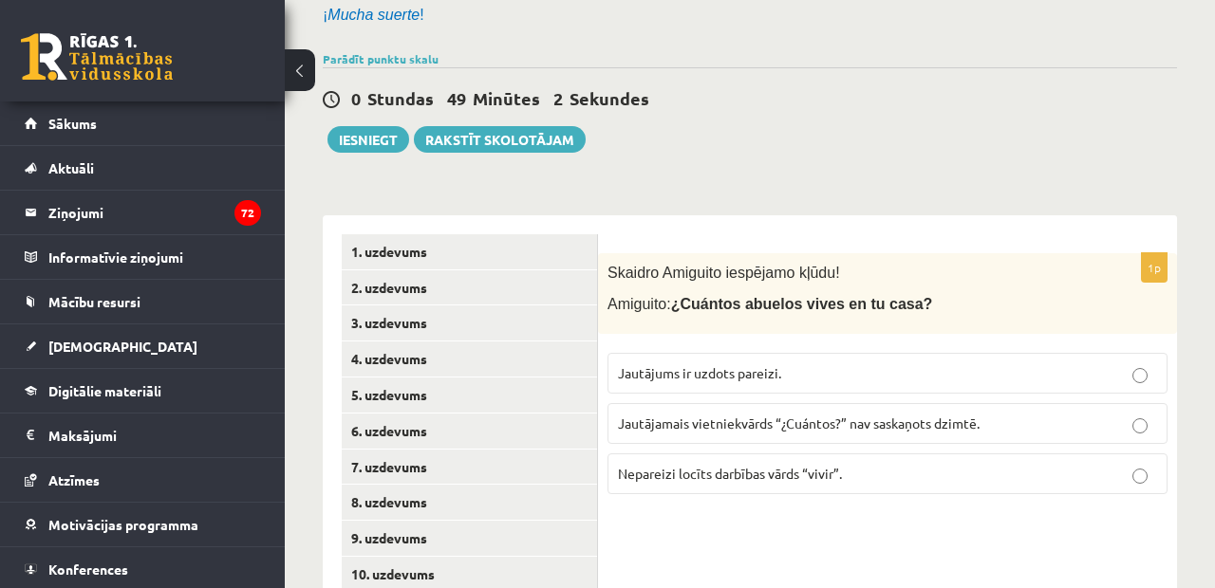
scroll to position [230, 0]
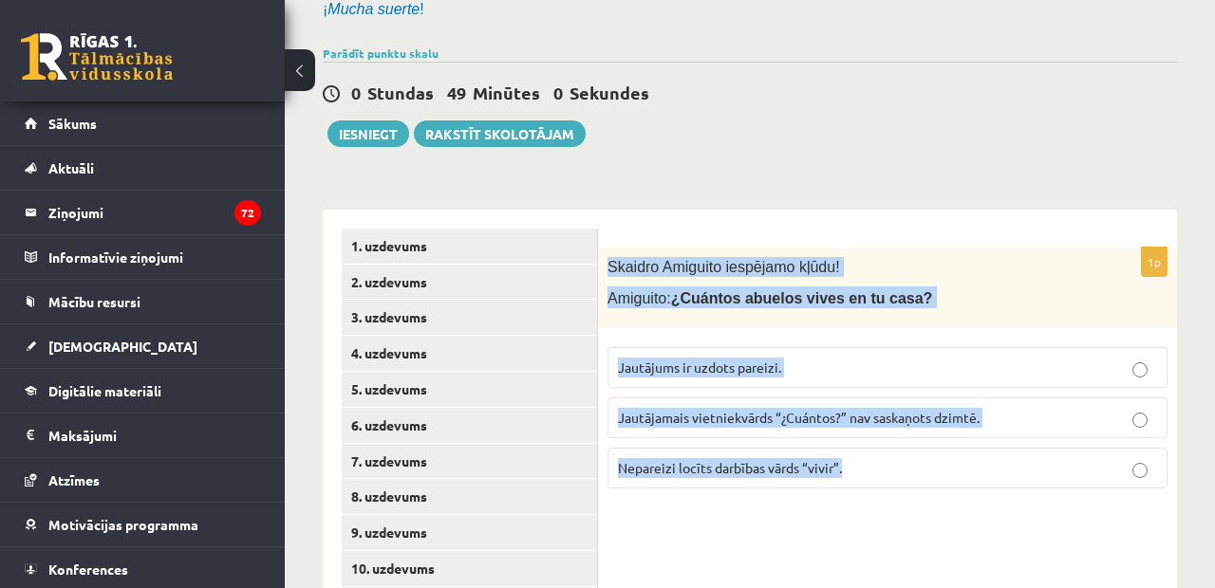
drag, startPoint x: 610, startPoint y: 260, endPoint x: 786, endPoint y: 494, distance: 292.8
click at [786, 492] on div "1p [PERSON_NAME] iespējamo kļūdu! Amiguito: ¿Cuántos abuelos vives en tu casa? …" at bounding box center [887, 376] width 579 height 256
click at [731, 465] on span "Nepareizi locīts darbības vārds “vivir”." at bounding box center [730, 467] width 224 height 17
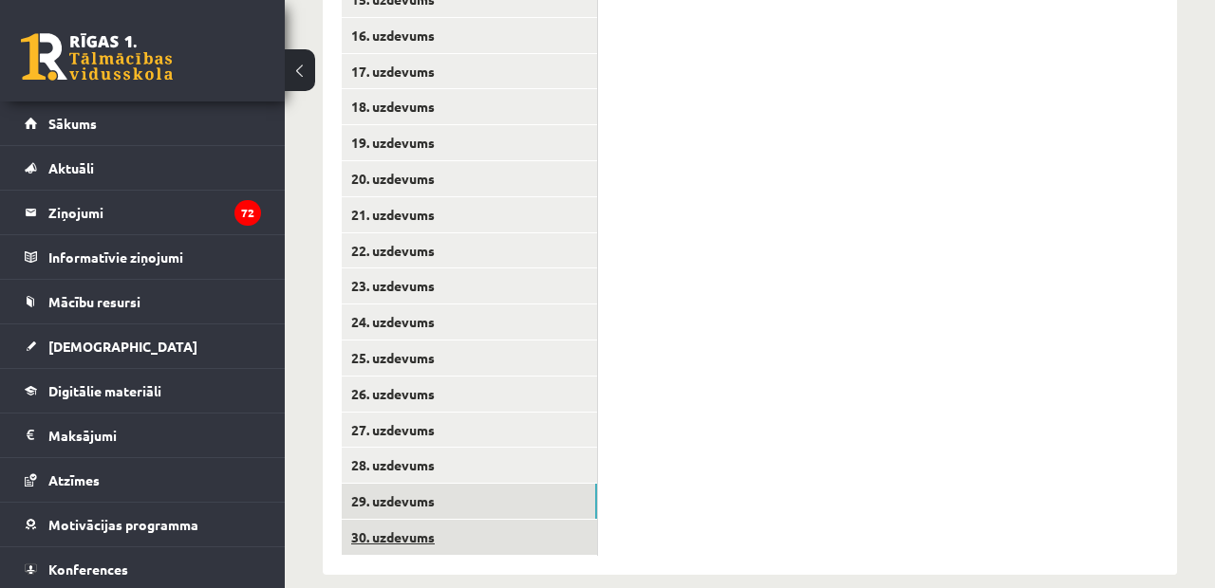
scroll to position [977, 0]
click at [400, 521] on link "30. uzdevums" at bounding box center [469, 538] width 255 height 35
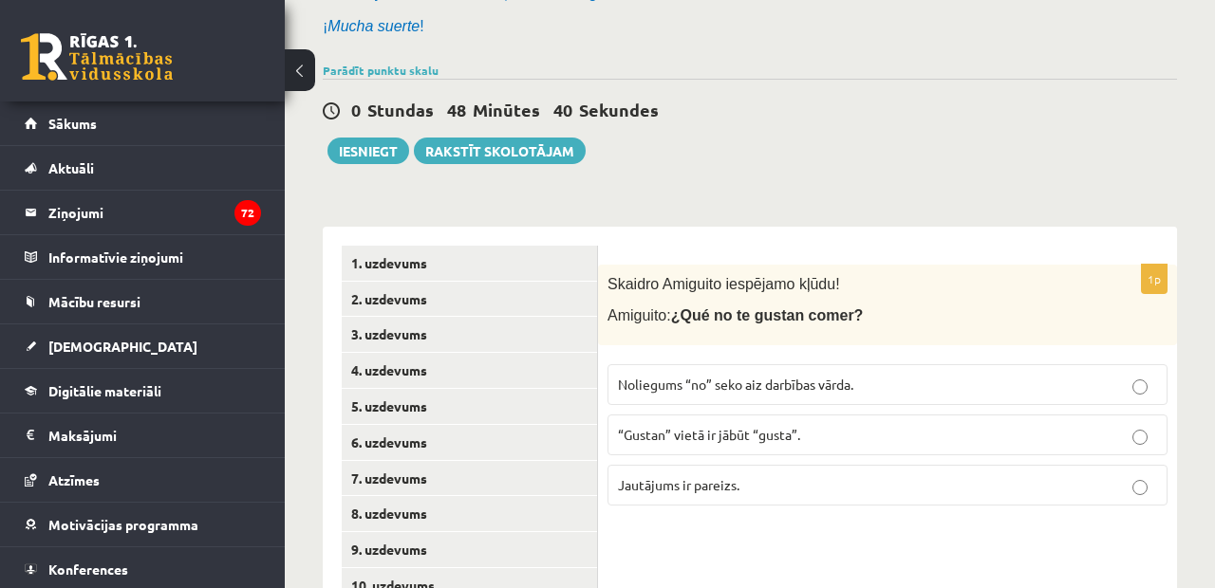
scroll to position [233, 0]
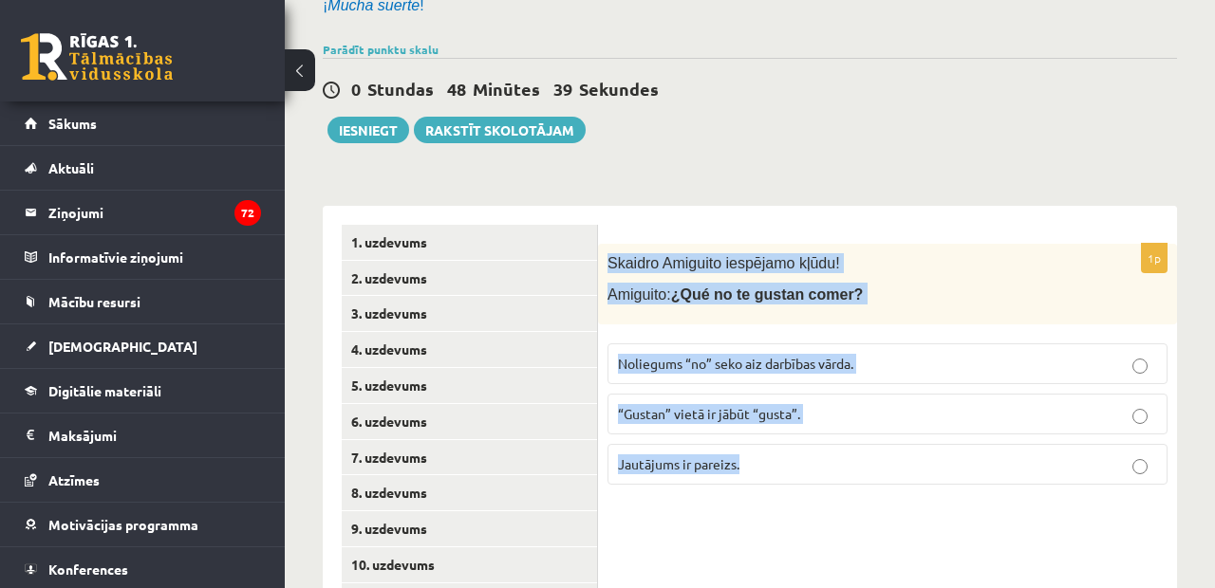
drag, startPoint x: 606, startPoint y: 259, endPoint x: 730, endPoint y: 548, distance: 314.6
click at [704, 365] on span "Noliegums “no” seko aiz darbības vārda." at bounding box center [735, 363] width 235 height 17
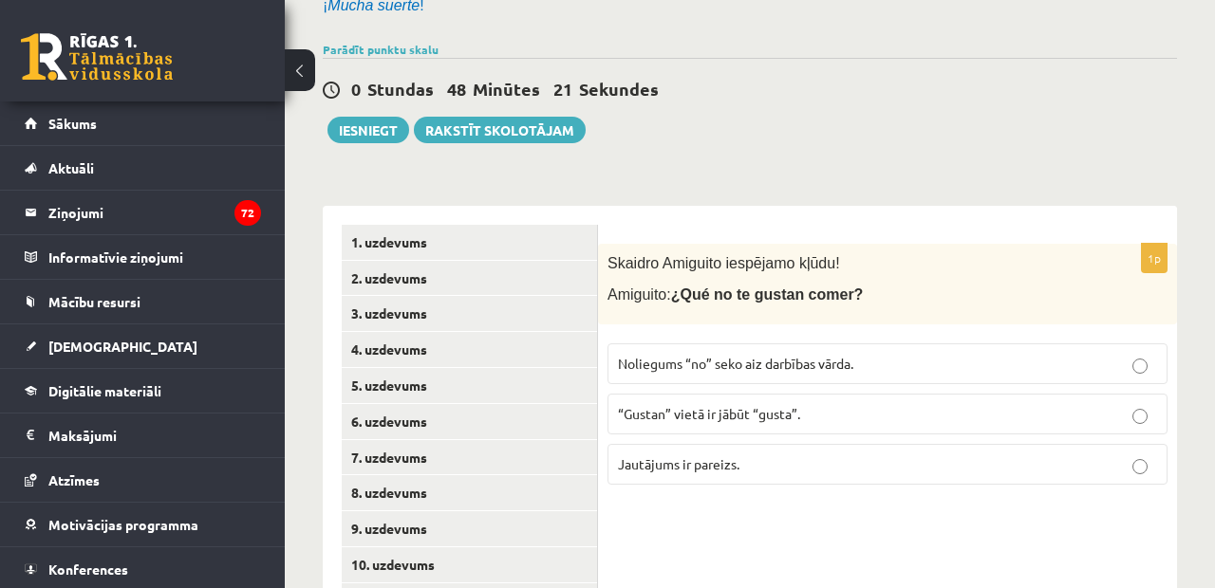
click at [502, 1] on p "¡ Mucha suerte !" at bounding box center [745, 3] width 845 height 23
